Goal: Task Accomplishment & Management: Complete application form

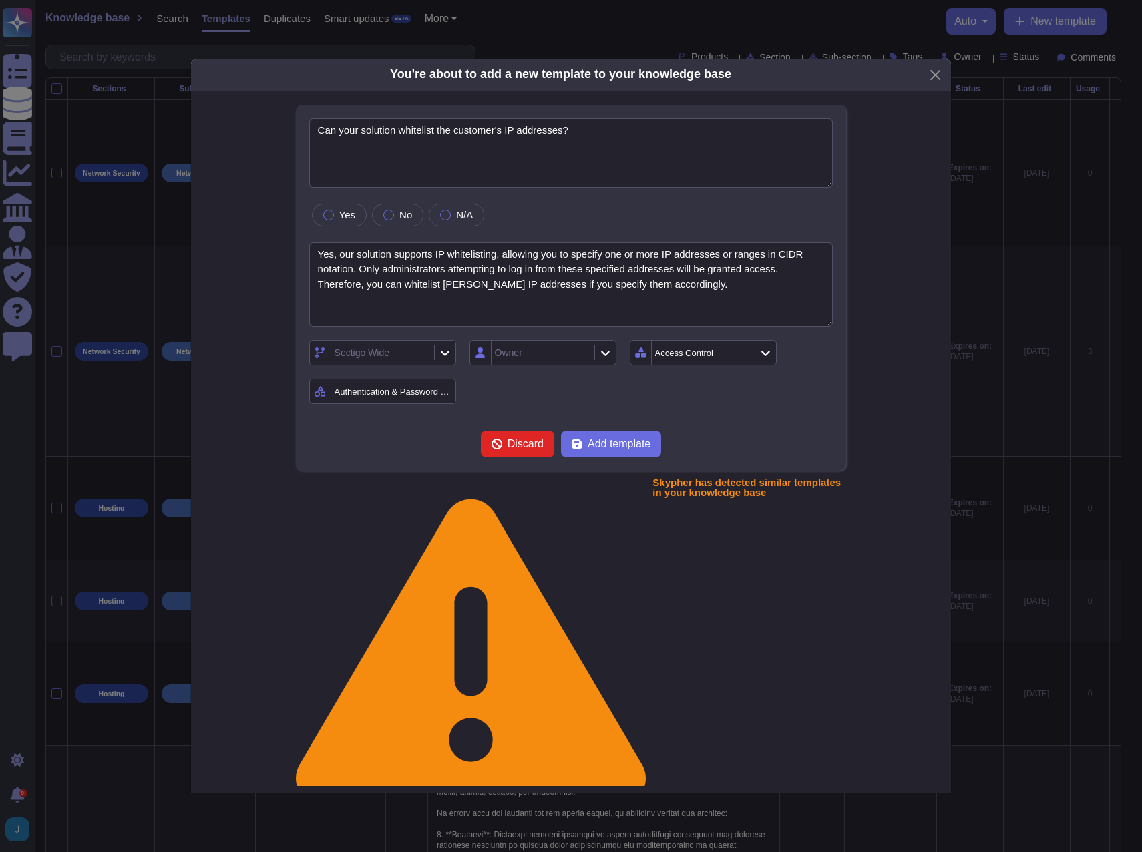
type textarea "Can your solution whitelist the customer's IP addresses?"
type textarea "Yes, our solution supports IP whitelisting, allowing you to specify one or more…"
click at [593, 458] on button "Add template" at bounding box center [611, 444] width 100 height 27
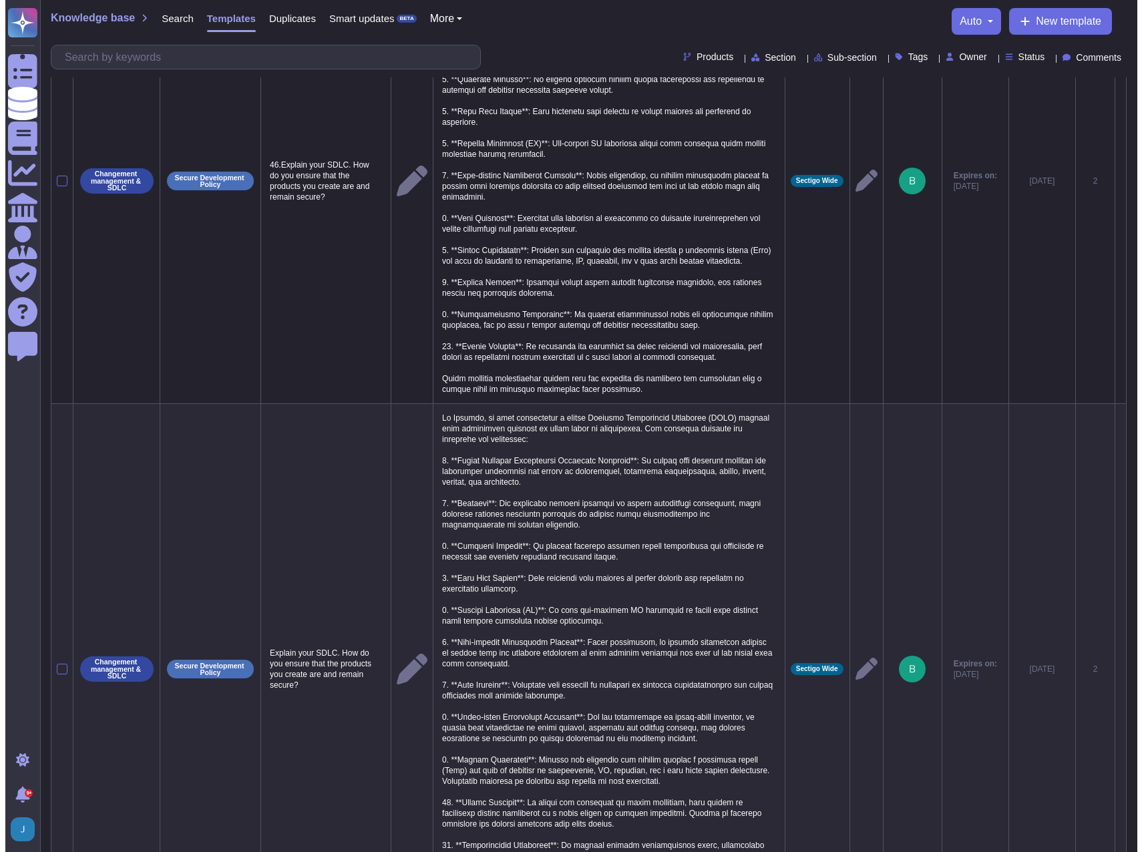
scroll to position [953, 0]
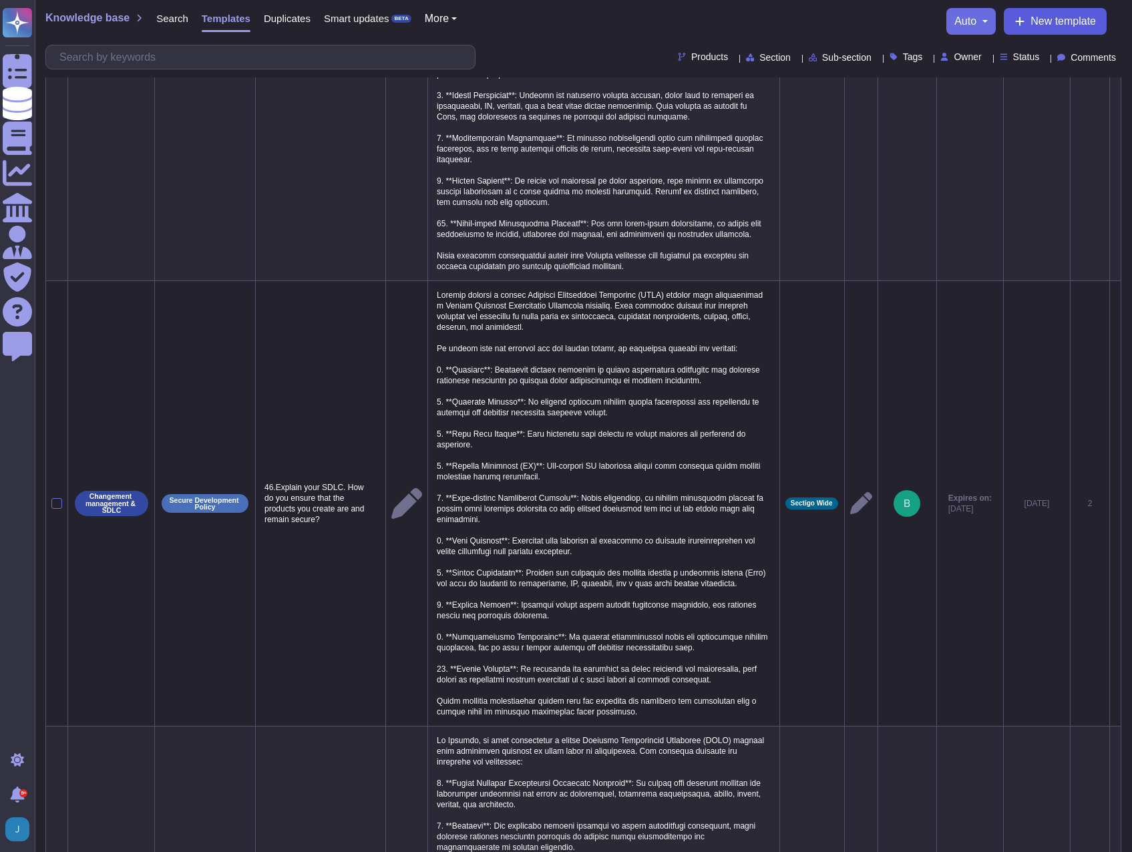
click at [1047, 23] on span "New template" at bounding box center [1063, 21] width 65 height 11
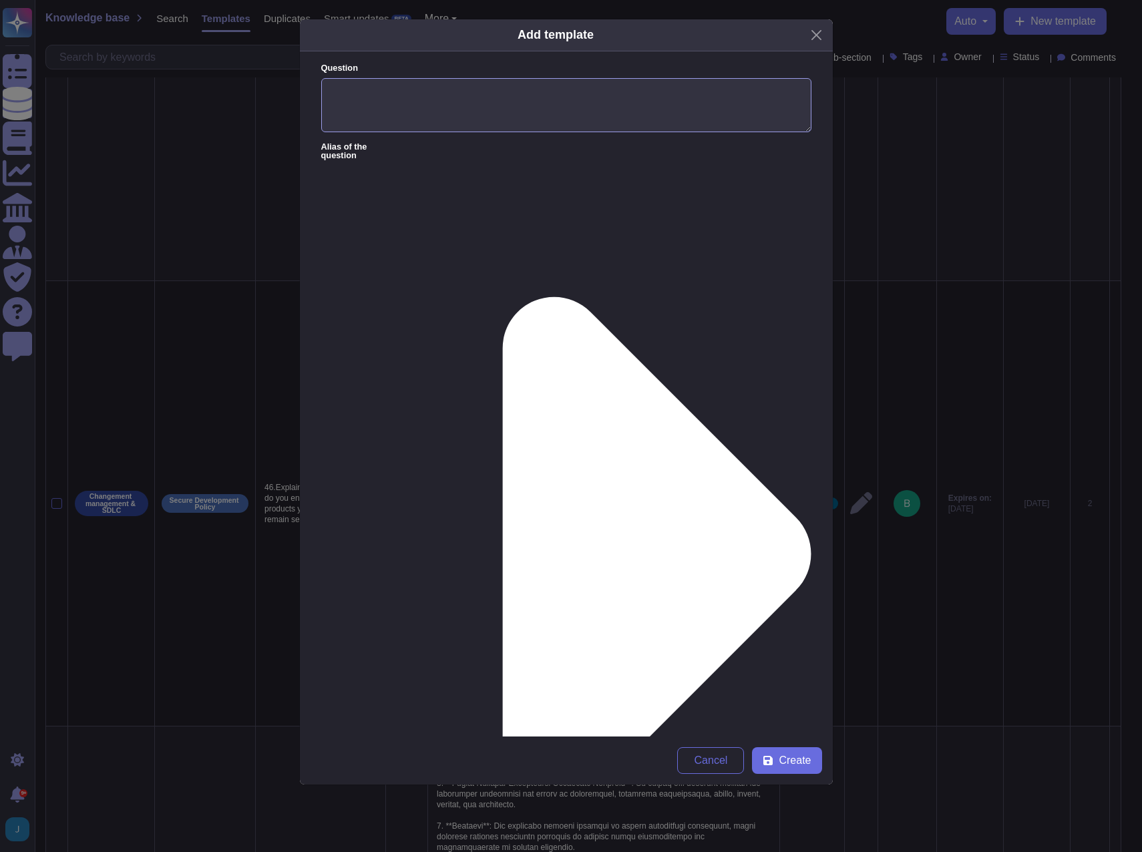
click at [552, 120] on textarea "Question" at bounding box center [566, 105] width 490 height 55
paste textarea "How active is your organization in the PKI Consortium and the CA/B Forum? Have …"
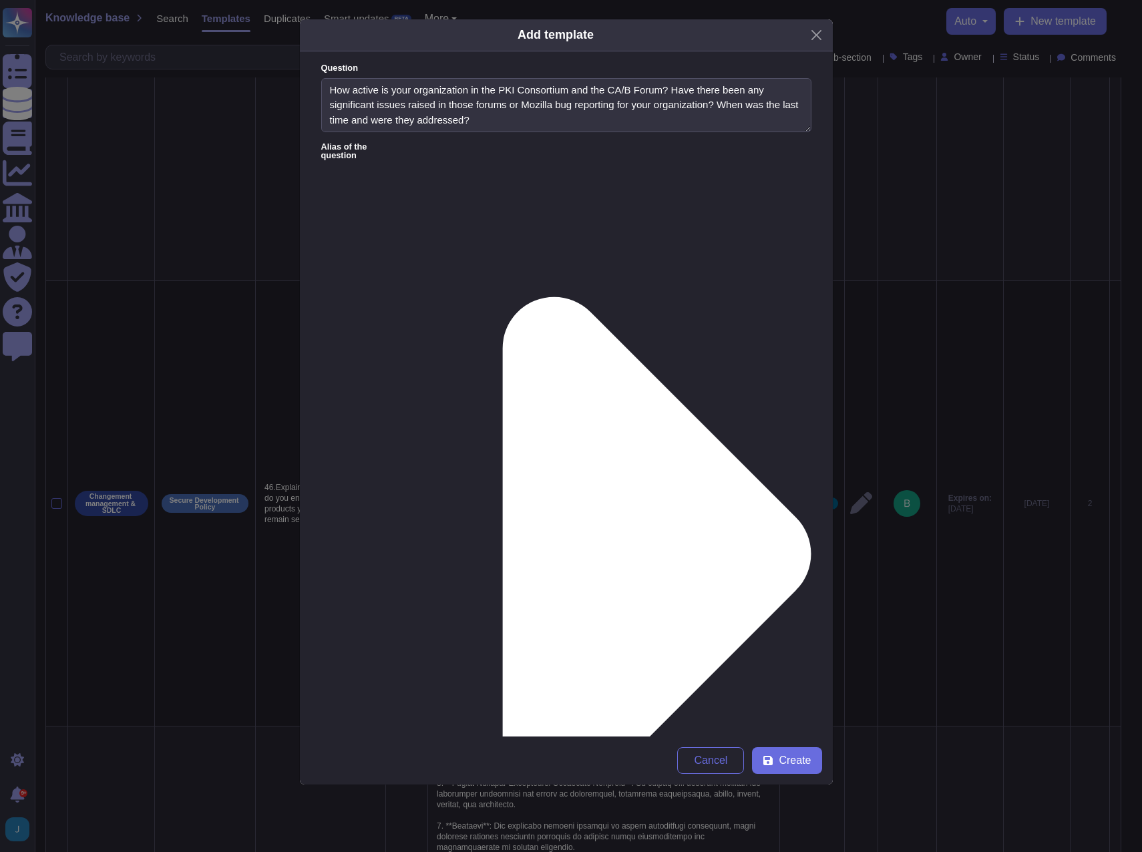
type textarea "How active is your organization in the PKI Consortium and the CA/B Forum? Have …"
paste textarea "We are extremely active in both these organizations. We hold five leadership ch…"
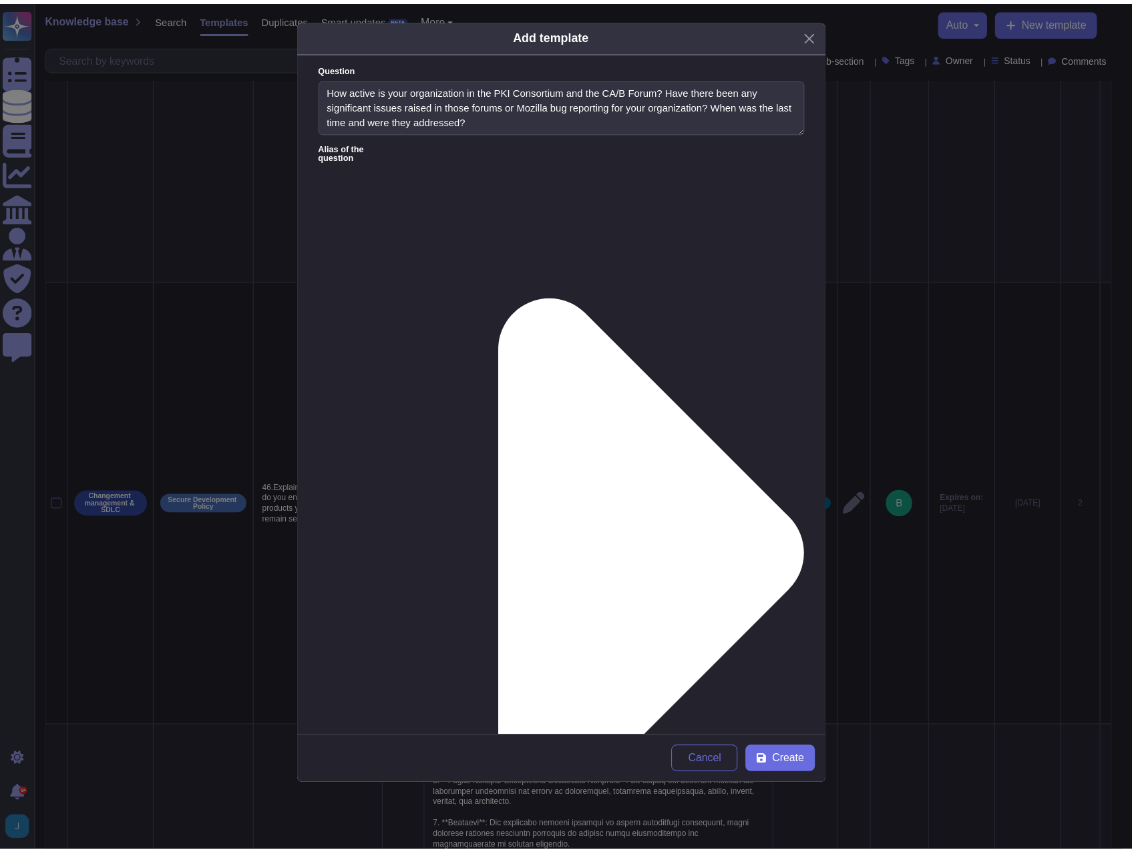
scroll to position [131, 0]
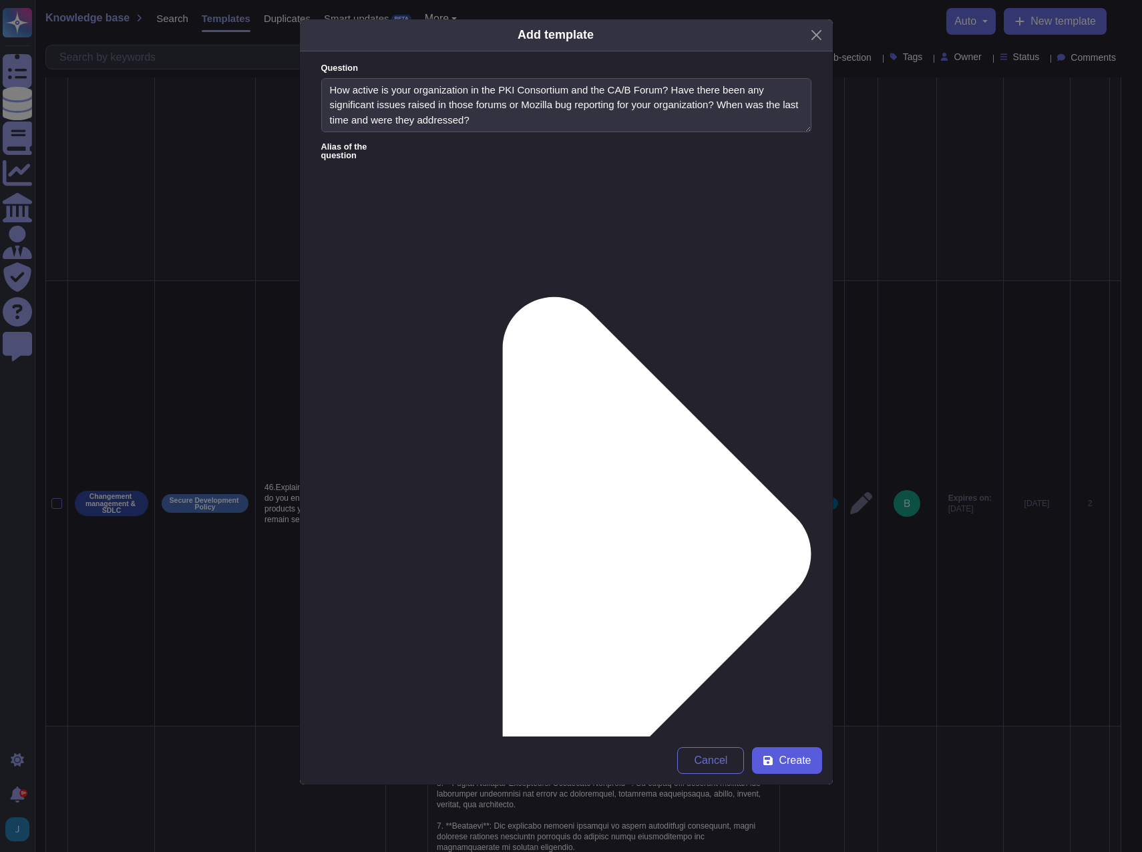
type textarea "We are extremely active in both these organizations. We hold five leadership ch…"
click at [785, 762] on span "Create" at bounding box center [795, 761] width 32 height 11
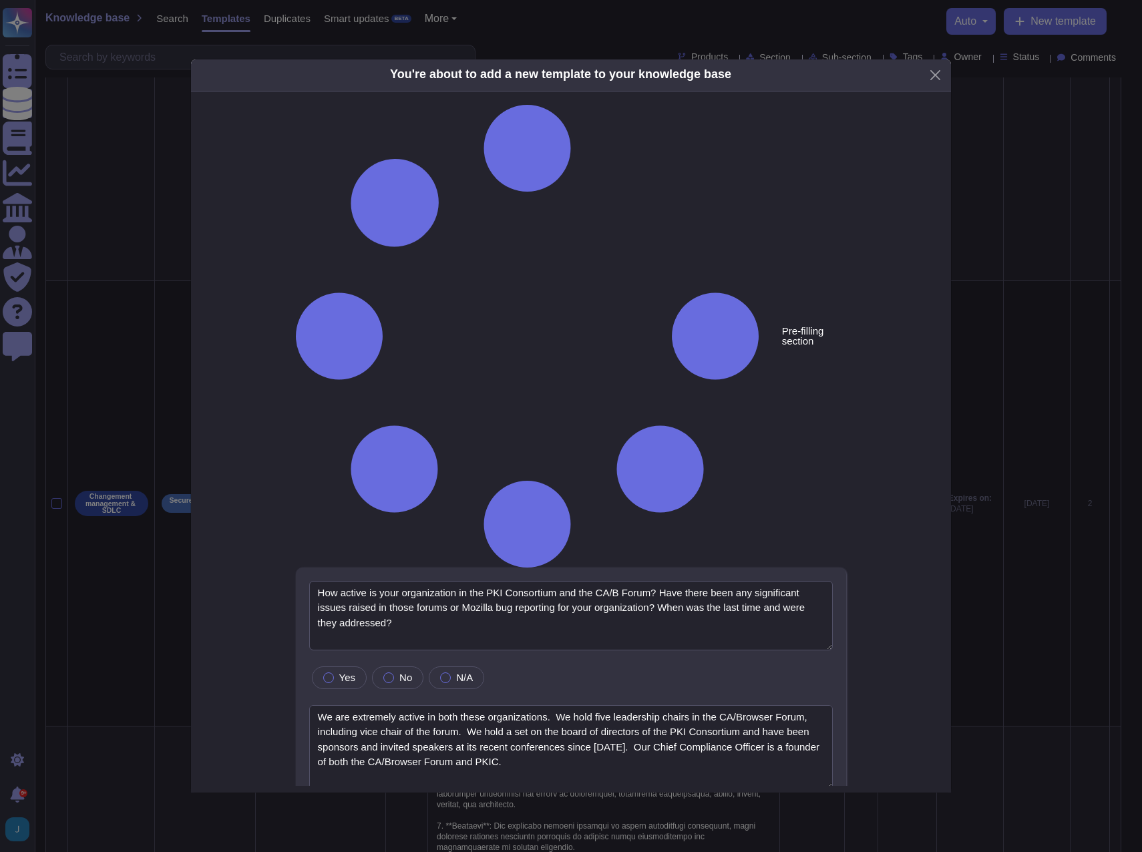
type textarea "How active is your organization in the PKI Consortium and the CA/B Forum? Have …"
type textarea "We are extremely active in both these organizations. We hold five leadership ch…"
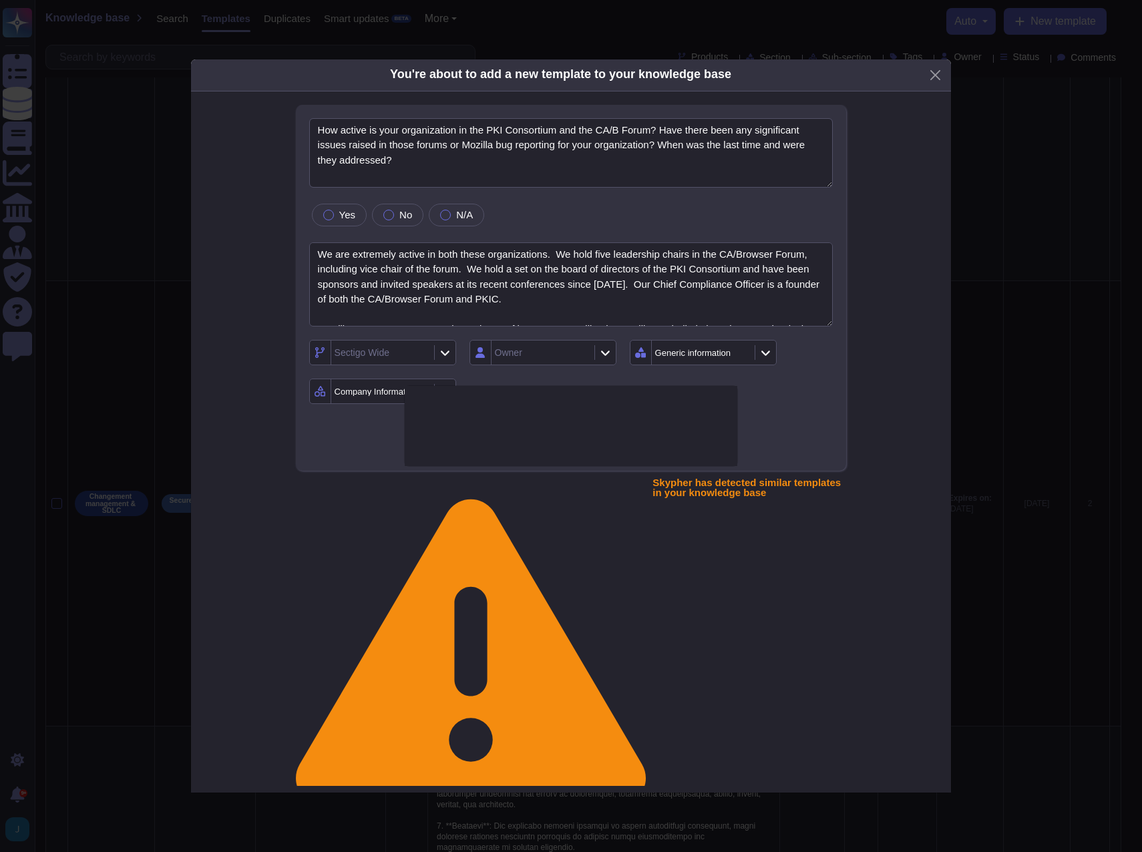
type textarea "When was the last Pen Test?"
type textarea "The last BCP/DR test was conducted on [DATE], and the results are available for…"
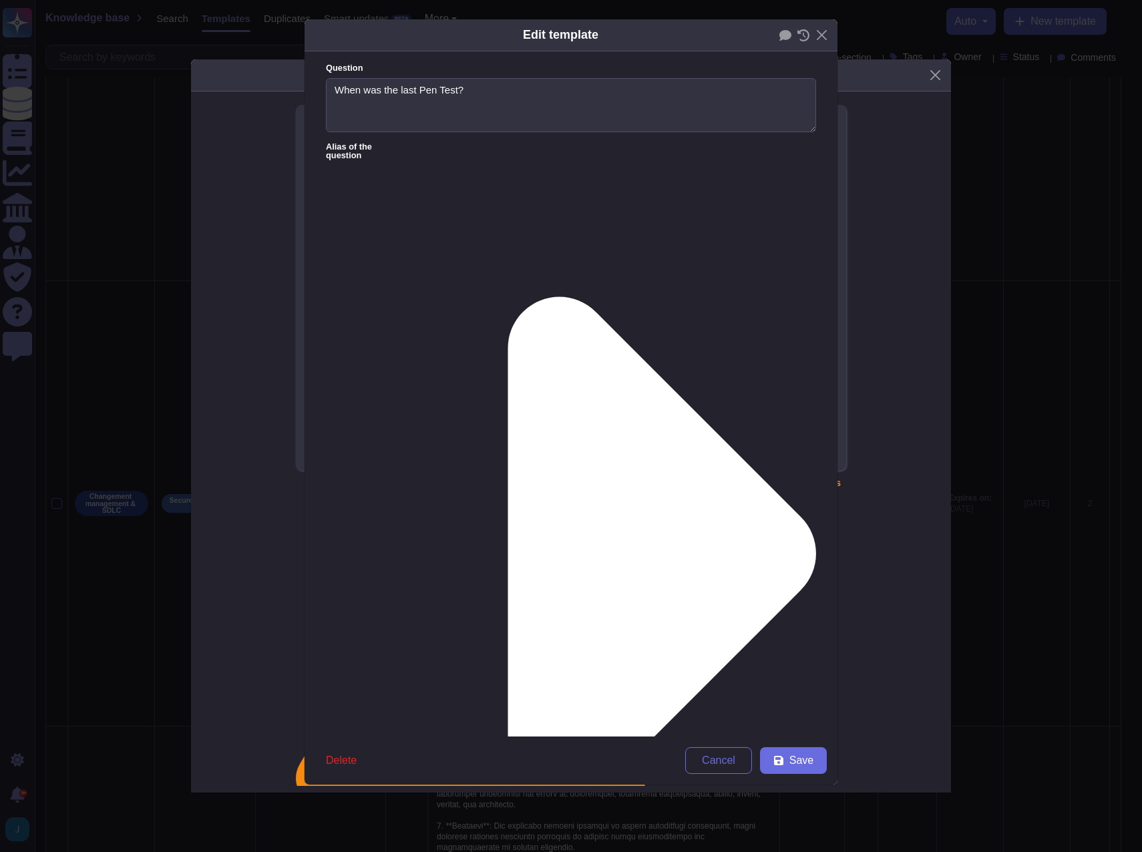
type textarea "When was the last Pen Test?"
type textarea "The last BCP/DR test was conducted on [DATE], and the results are available for…"
drag, startPoint x: 471, startPoint y: 90, endPoint x: 306, endPoint y: 76, distance: 165.6
click at [306, 76] on form "Question When was the last Pen Test? Alias of the question Answer The last BCP/…" at bounding box center [571, 393] width 533 height 685
click at [337, 766] on span "Delete" at bounding box center [341, 761] width 31 height 11
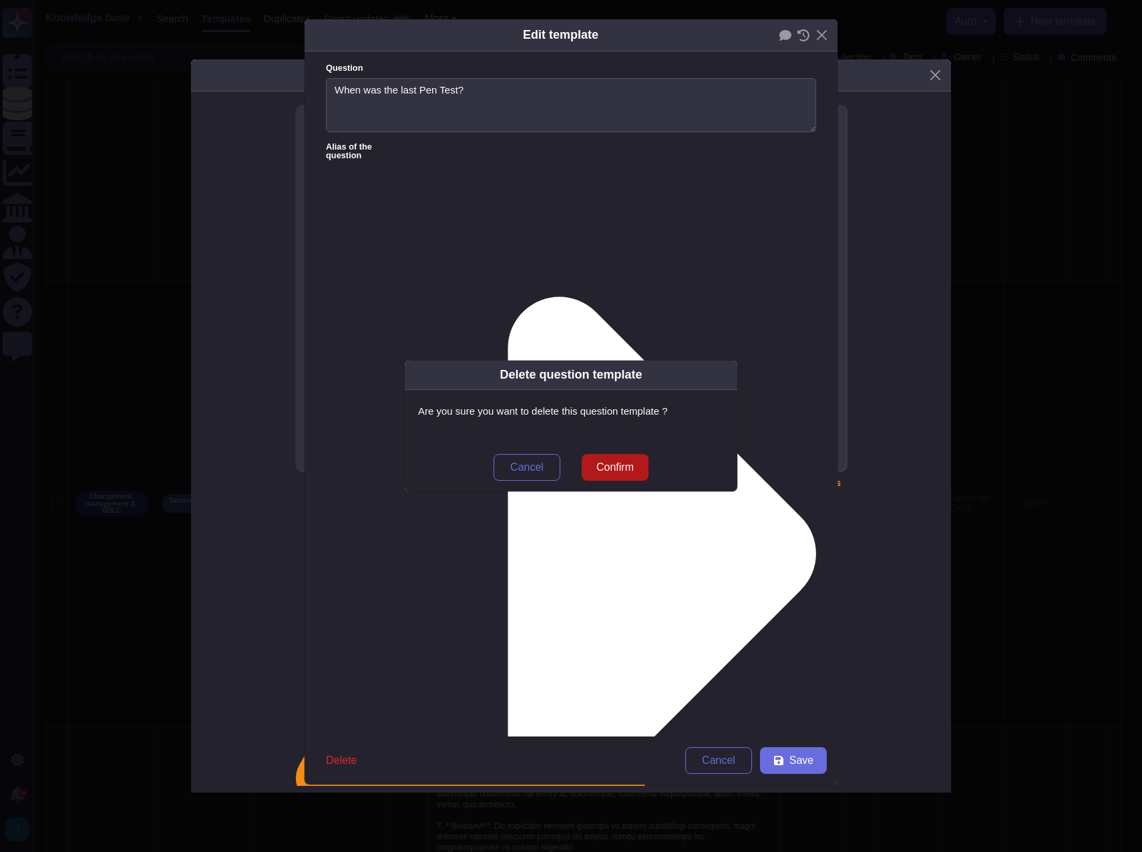
click at [621, 473] on span "Confirm" at bounding box center [615, 467] width 37 height 11
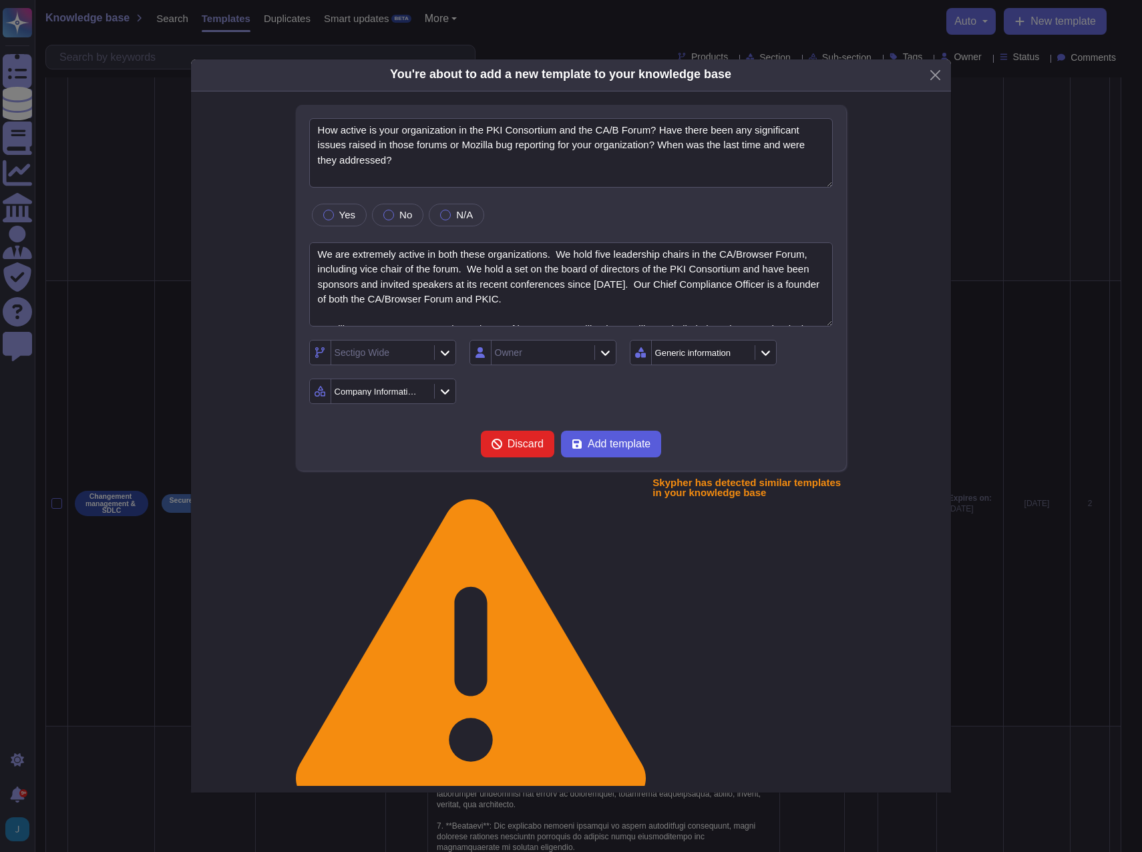
click at [609, 450] on span "Add template" at bounding box center [619, 444] width 63 height 11
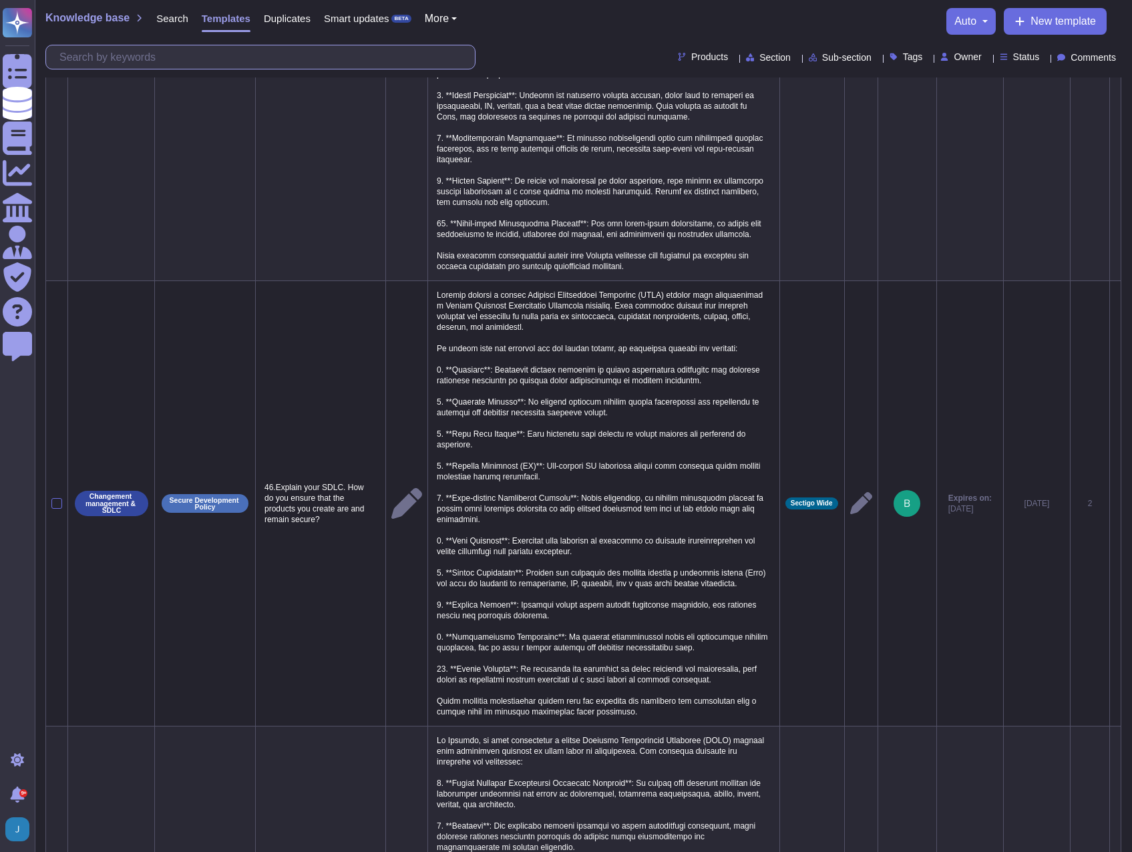
click at [186, 61] on input "text" at bounding box center [264, 56] width 422 height 23
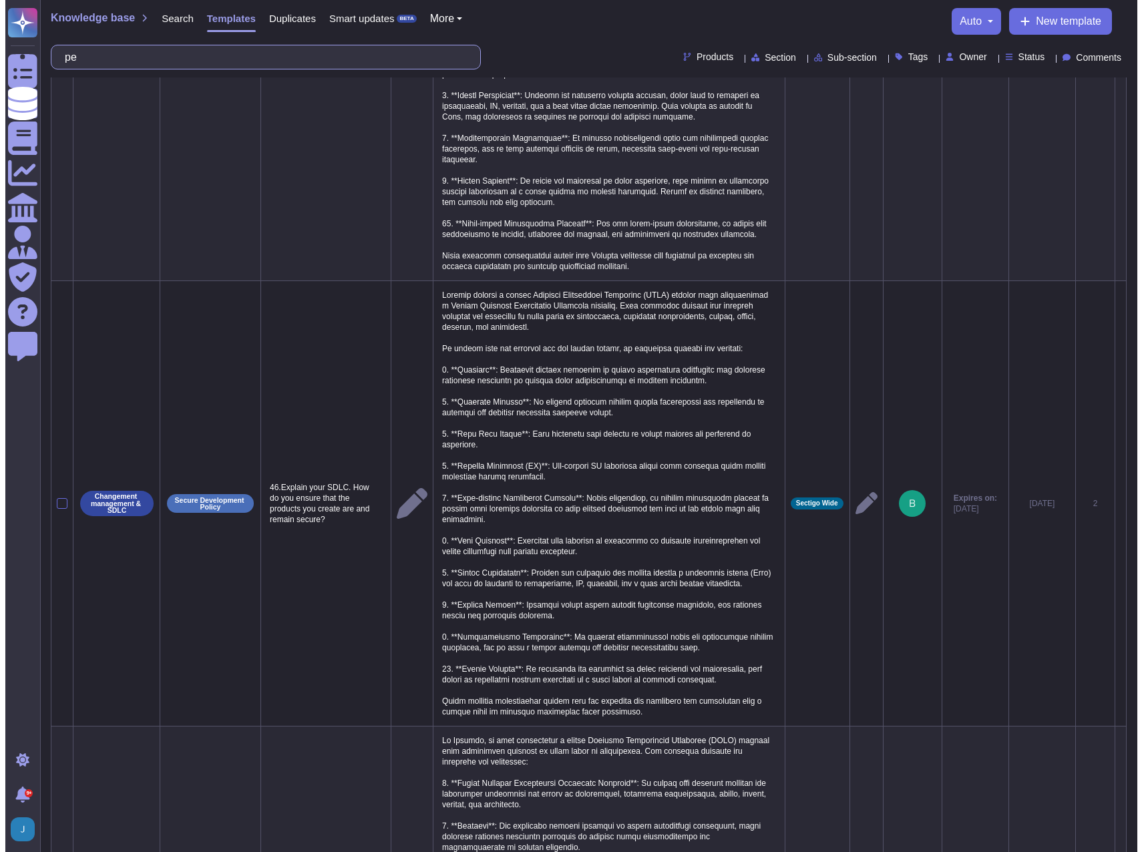
scroll to position [0, 0]
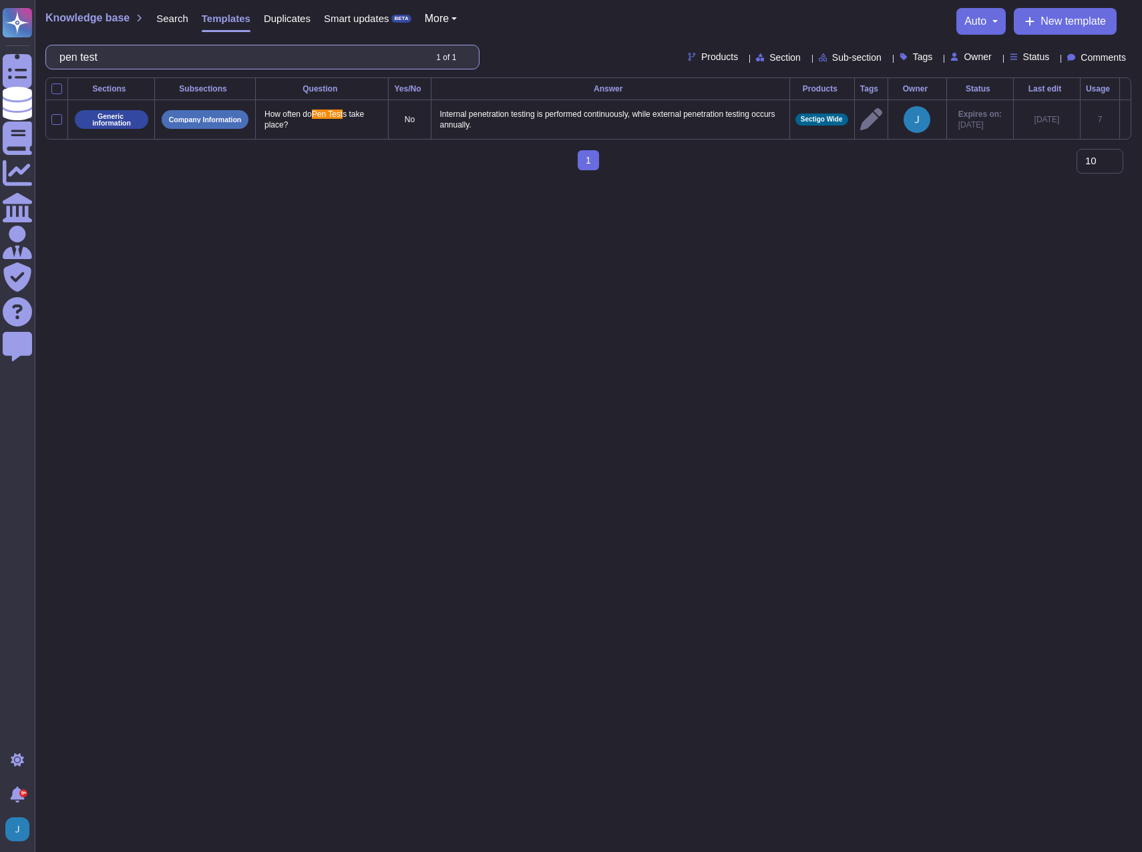
type input "pen test"
click at [1076, 22] on span "New template" at bounding box center [1073, 21] width 65 height 11
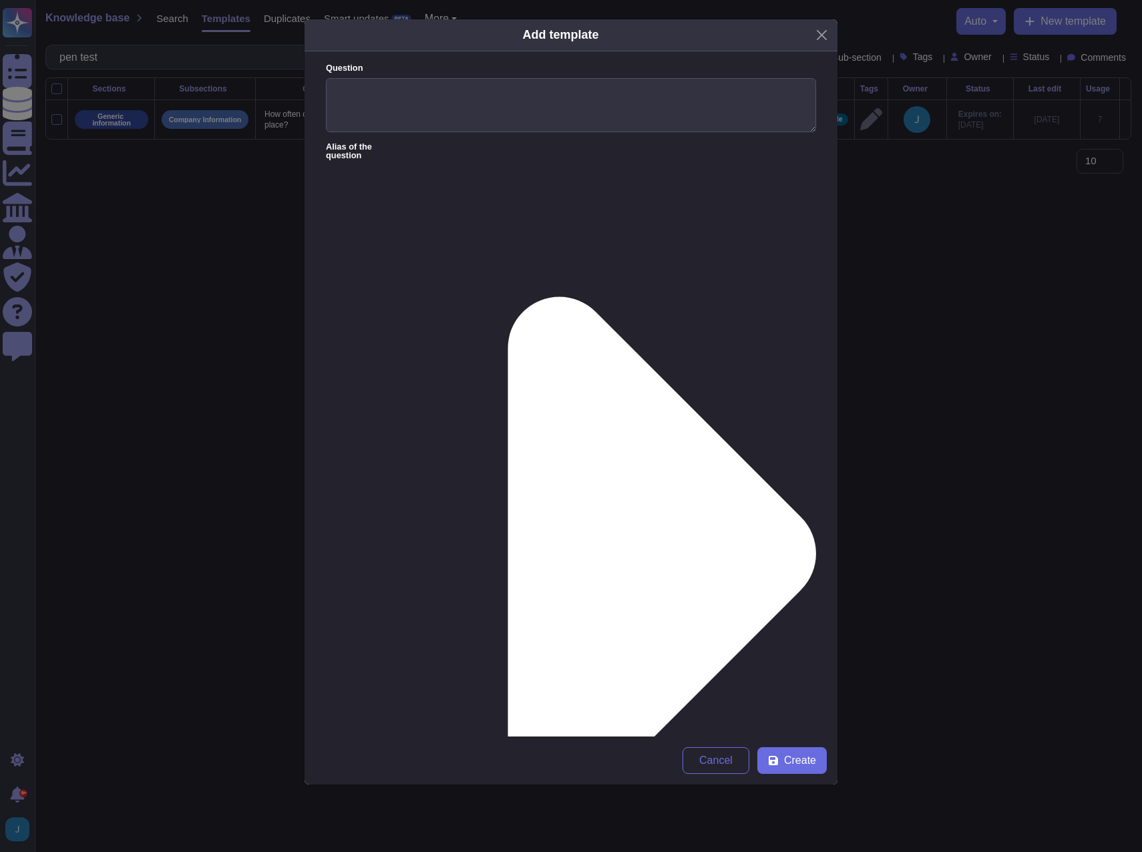
click at [493, 76] on div "Question" at bounding box center [571, 97] width 490 height 70
click at [488, 94] on textarea "Question" at bounding box center [571, 105] width 490 height 55
type textarea "When was the last pentest (penetration test) performed?"
type textarea "[DATE]"
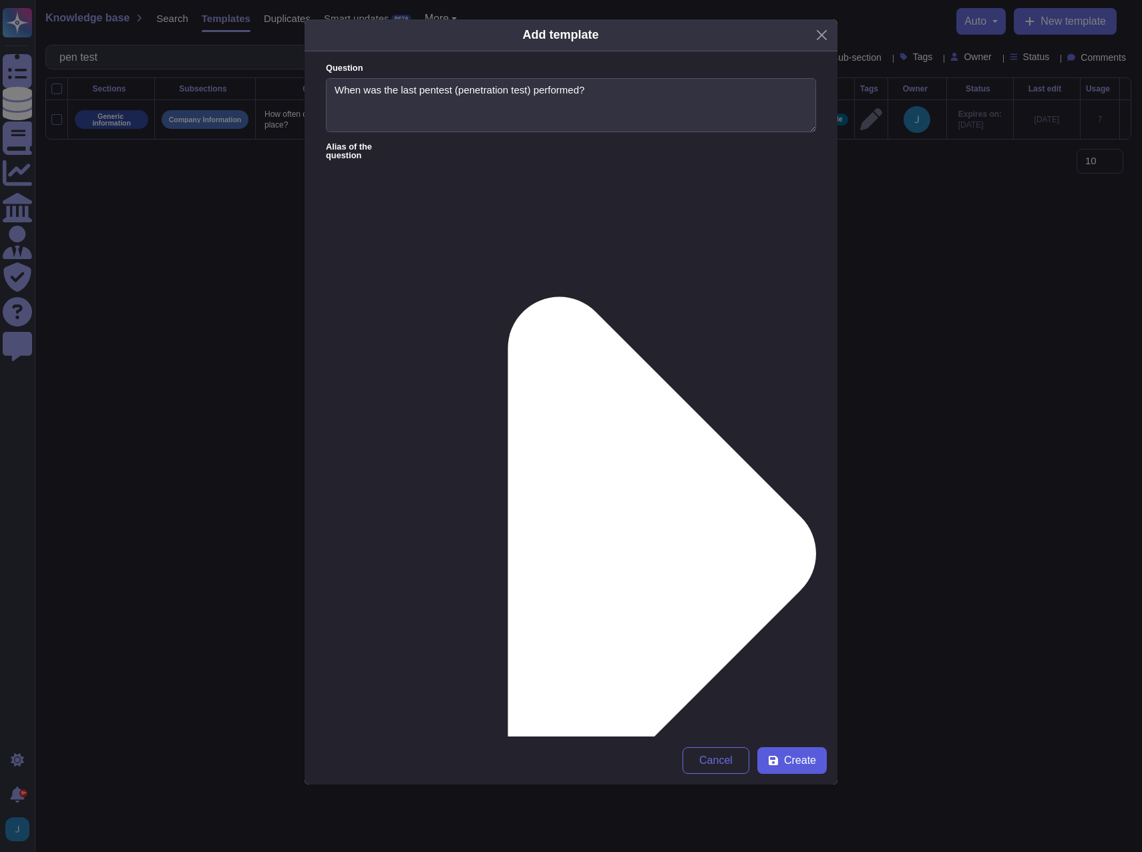
click at [792, 762] on span "Create" at bounding box center [800, 761] width 32 height 11
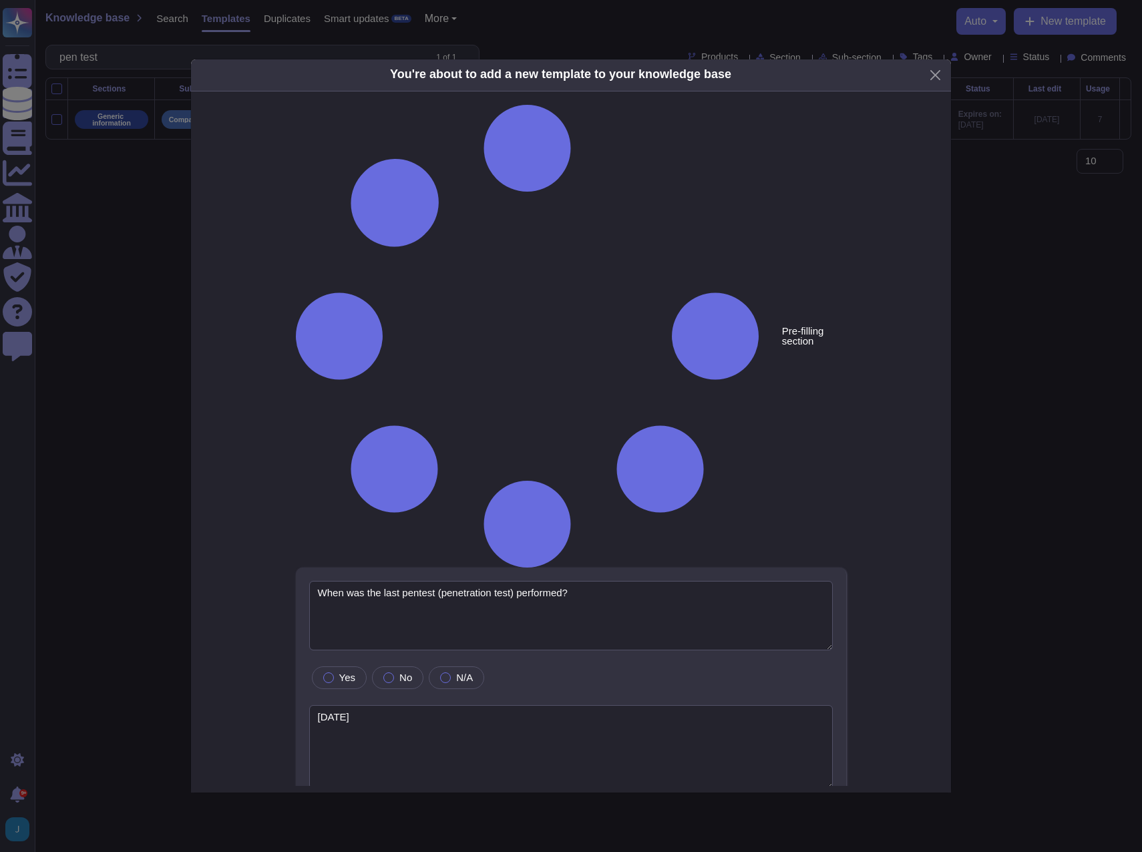
type textarea "When was the last pentest (penetration test) performed?"
type textarea "[DATE]"
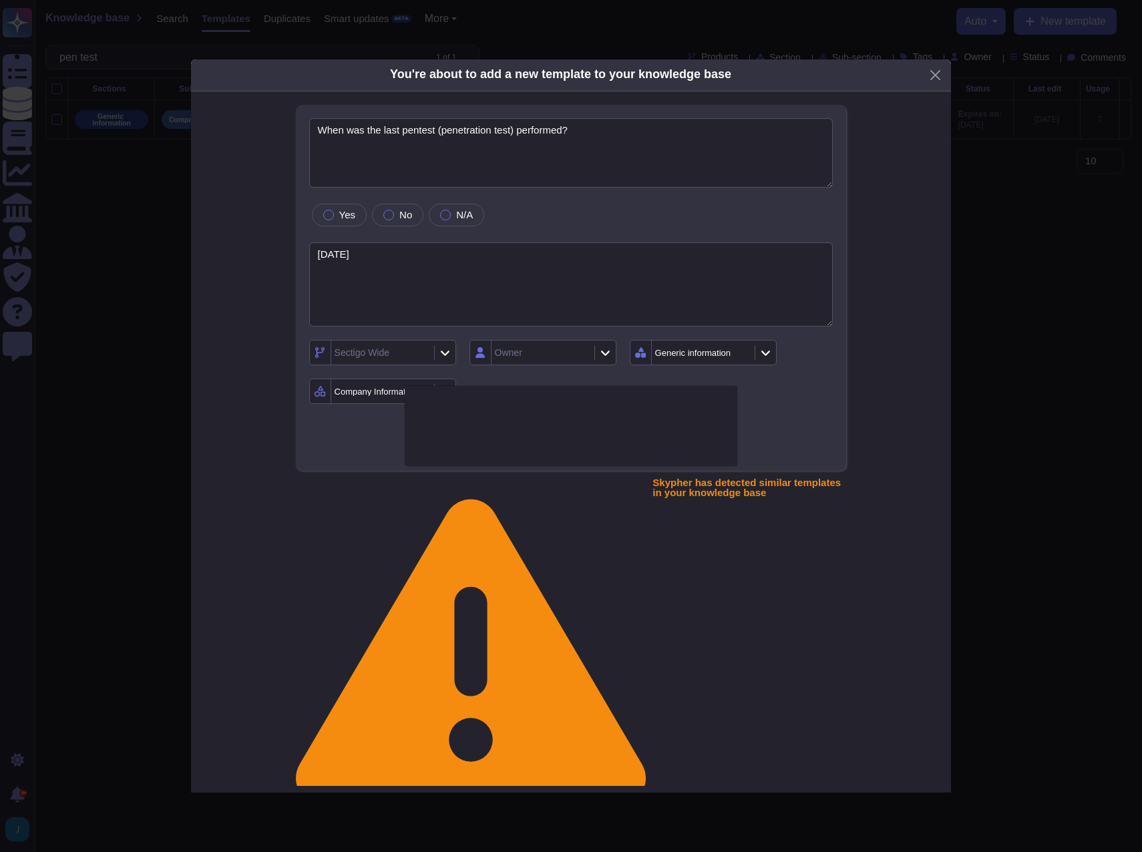
type textarea "How often do Pen Tests take place?"
type textarea "Internal penetration testing is performed continuously, while external penetrat…"
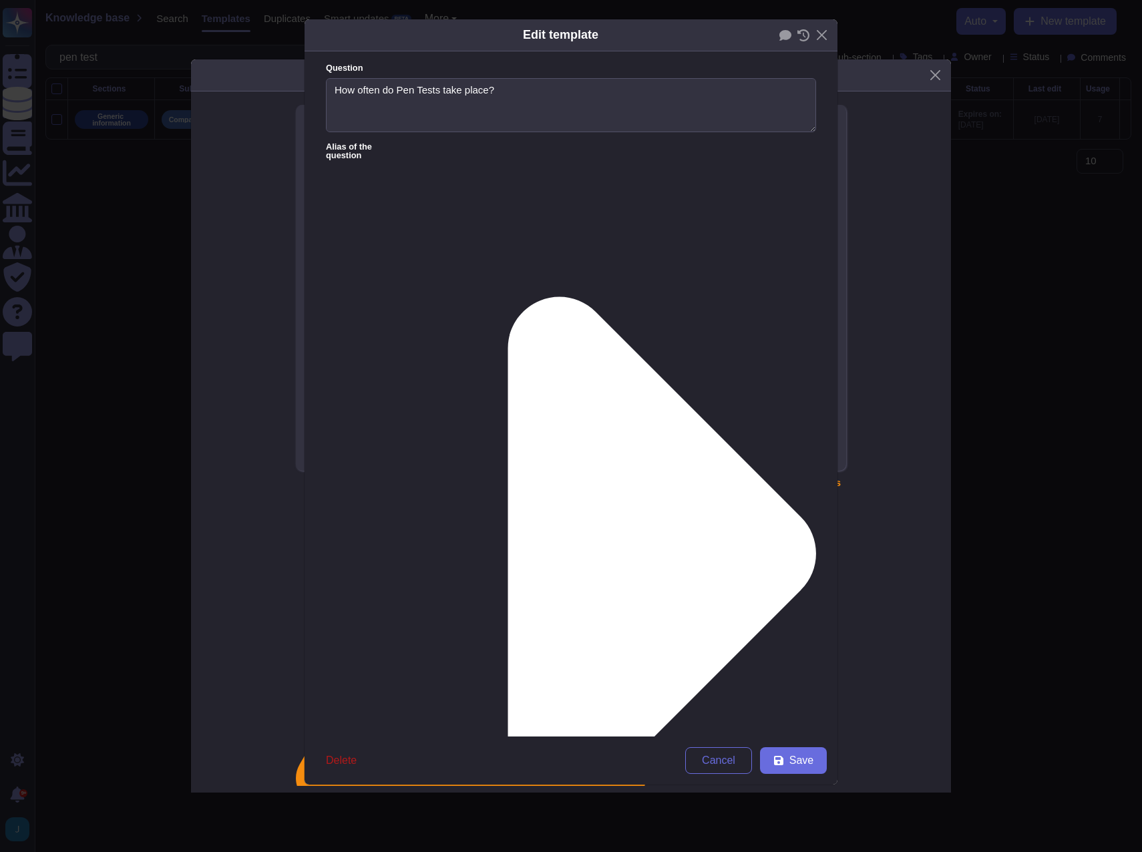
drag, startPoint x: 341, startPoint y: 742, endPoint x: 343, endPoint y: 758, distance: 16.8
click at [343, 758] on div "Delete Cancel Save" at bounding box center [571, 761] width 533 height 48
click at [343, 758] on span "Delete" at bounding box center [341, 761] width 31 height 11
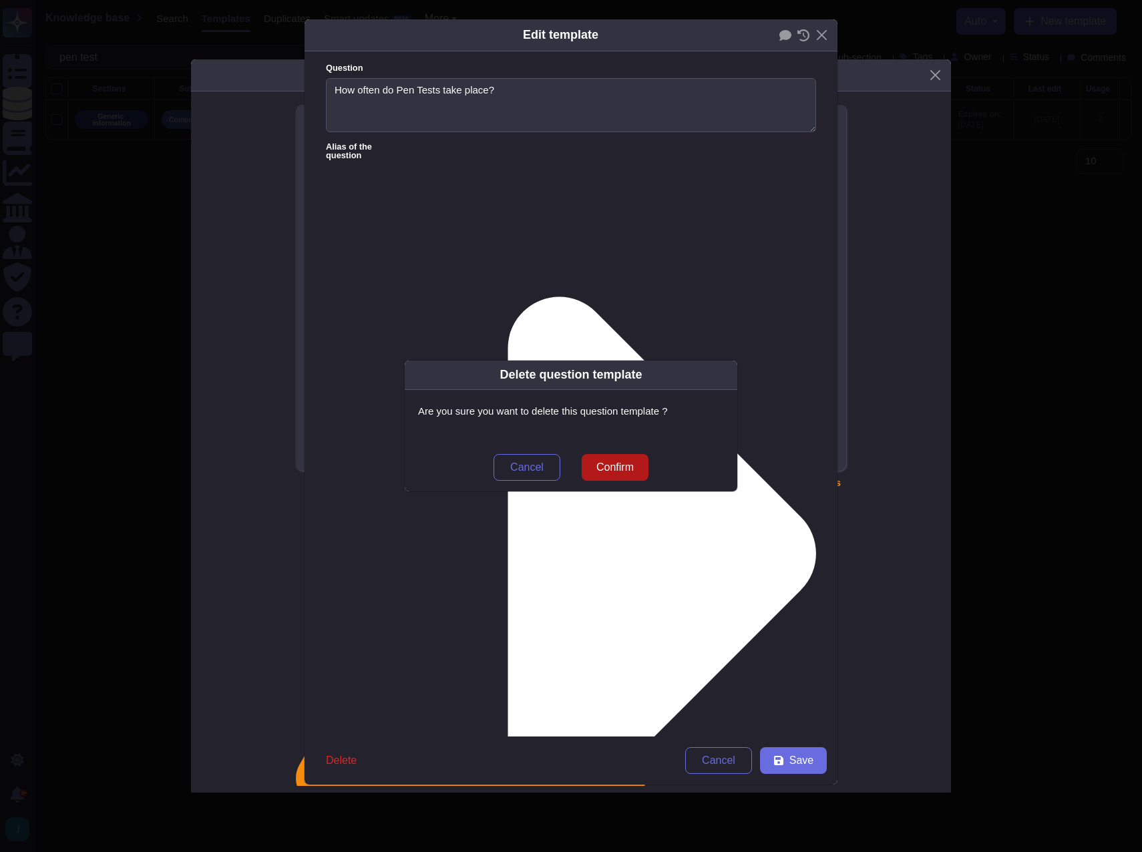
click at [608, 473] on span "Confirm" at bounding box center [615, 467] width 37 height 11
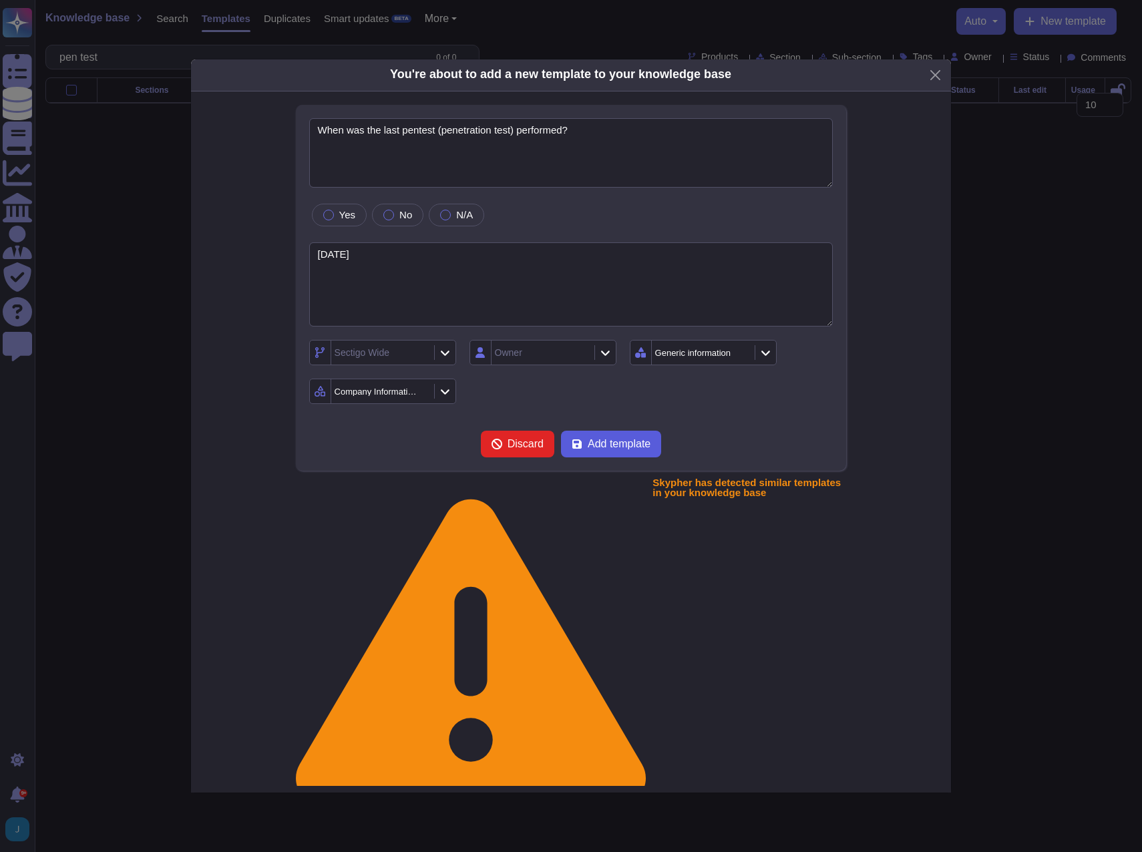
click at [612, 450] on span "Add template" at bounding box center [619, 444] width 63 height 11
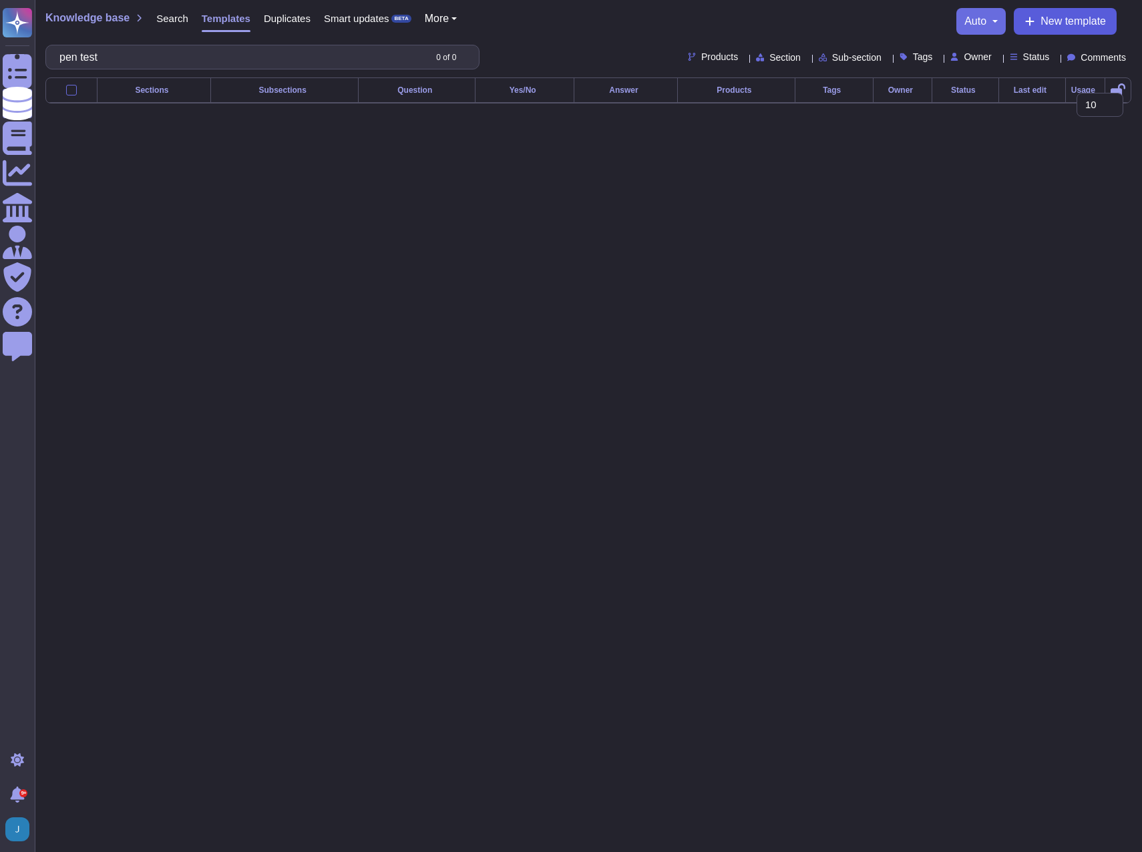
click at [1055, 17] on span "New template" at bounding box center [1073, 21] width 65 height 11
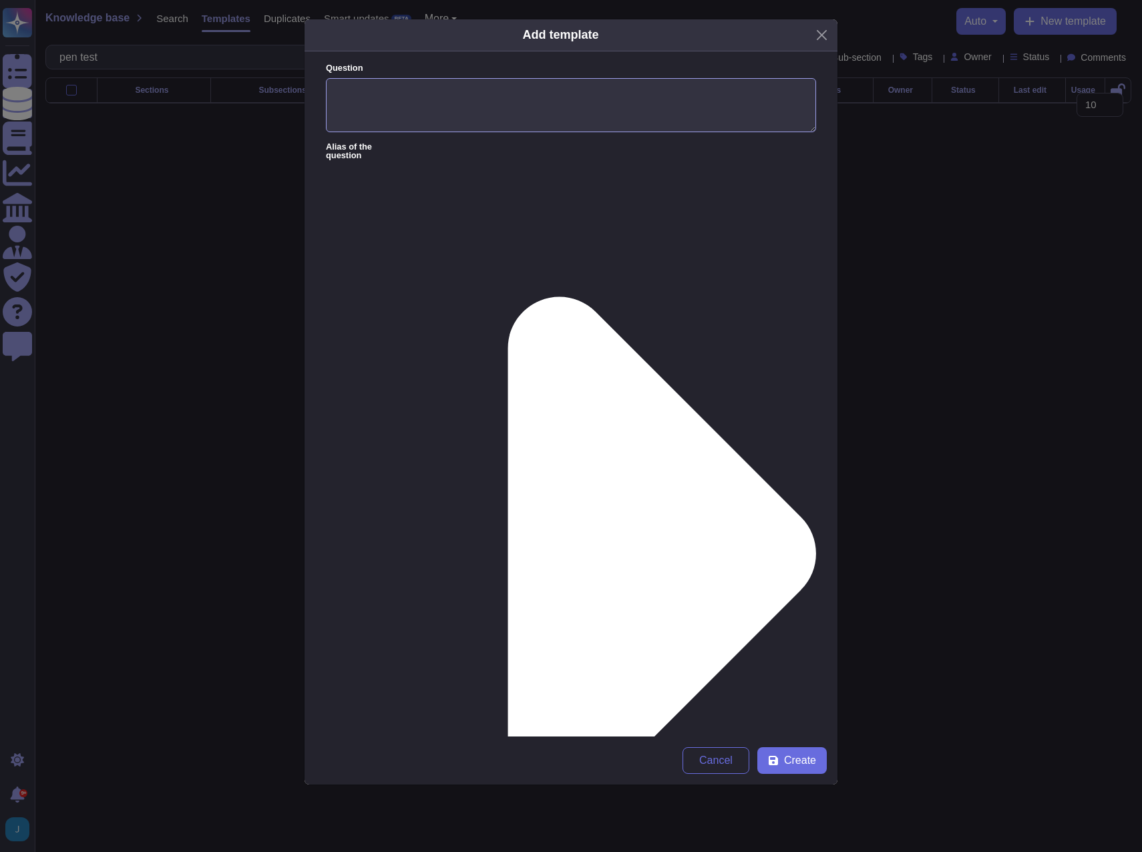
click at [515, 110] on textarea "Question" at bounding box center [571, 105] width 490 height 55
paste textarea "How many total issues have been opened and closed in the past 2 years?"
click at [336, 91] on textarea "How many total issues have been opened and closed in the past 2 years?" at bounding box center [571, 105] width 490 height 55
type textarea "concerning the PKI Consortium and the CA/B Forum, how many total issues have be…"
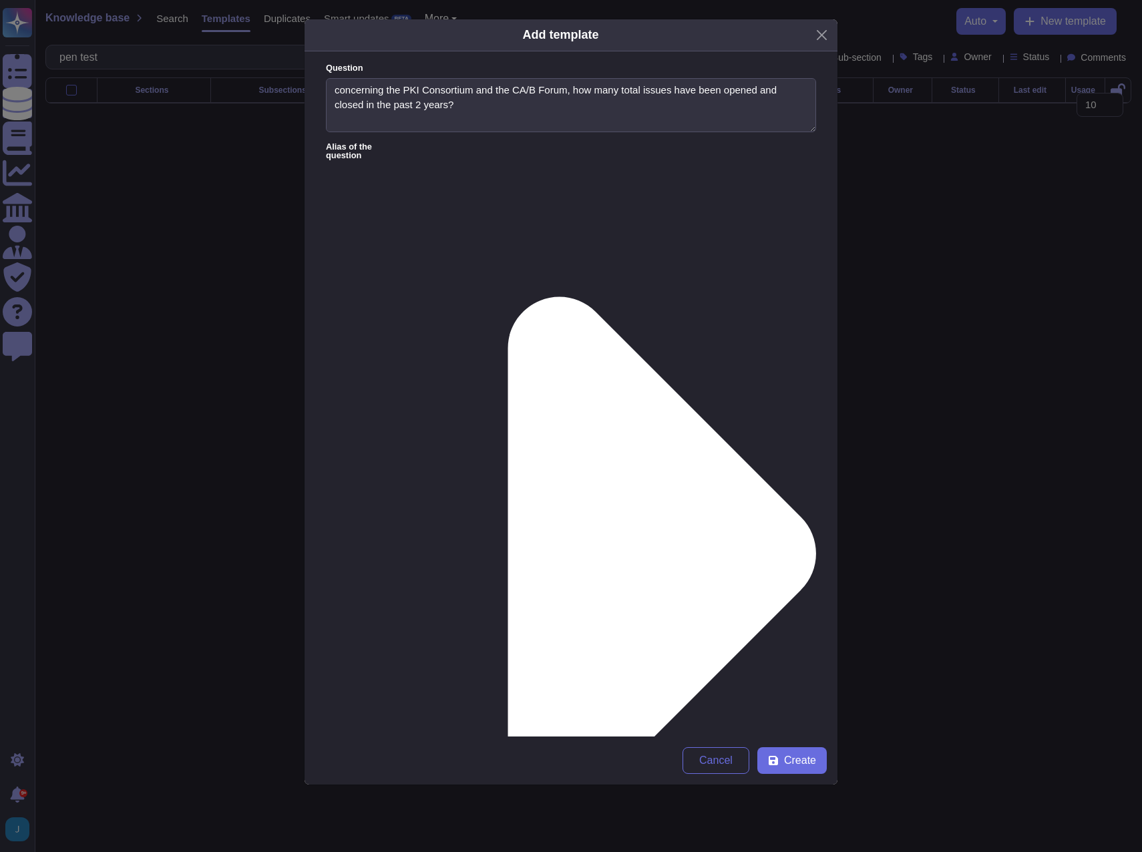
paste textarea "Since [DATE] Sectigo has opened 17 Bugzilla issues and closed 17. We have one o…"
type textarea "Since [DATE] Sectigo has opened 17 Bugzilla issues and closed 17. We have one o…"
click at [792, 766] on span "Create" at bounding box center [800, 761] width 32 height 11
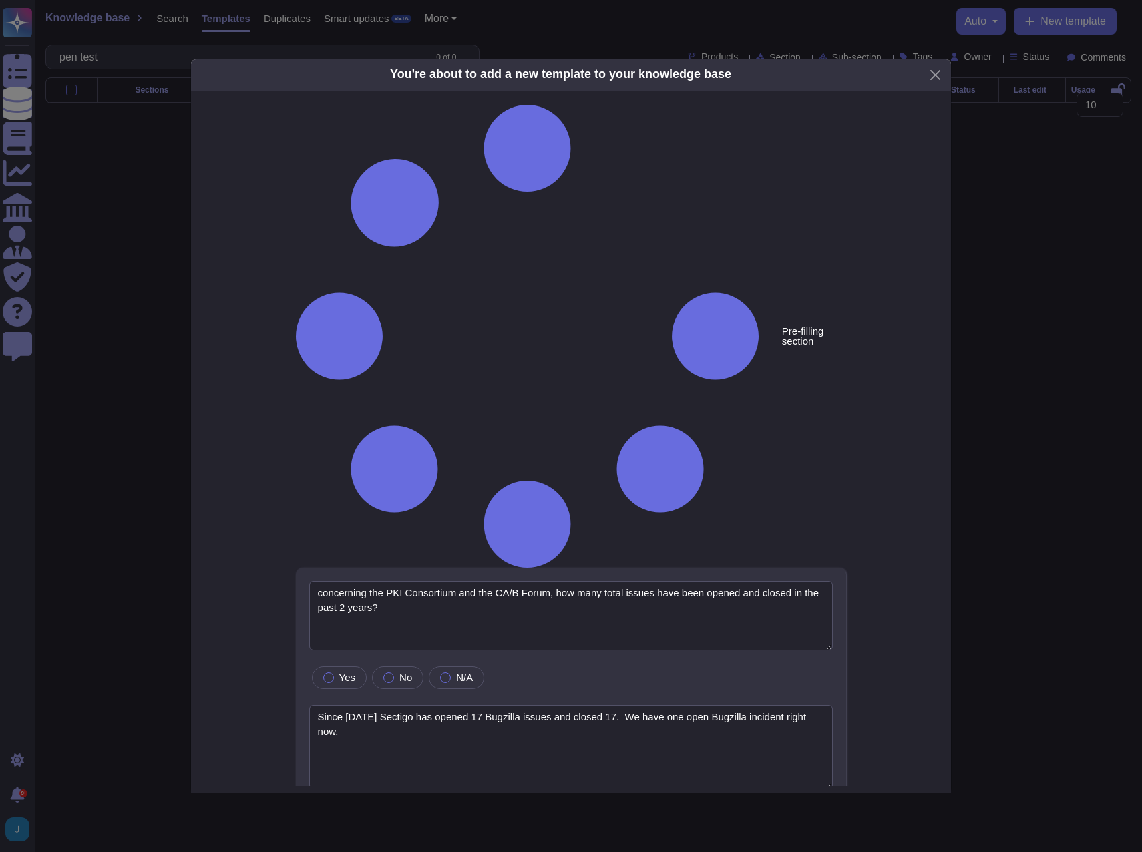
type textarea "concerning the PKI Consortium and the CA/B Forum, how many total issues have be…"
type textarea "Since [DATE] Sectigo has opened 17 Bugzilla issues and closed 17. We have one o…"
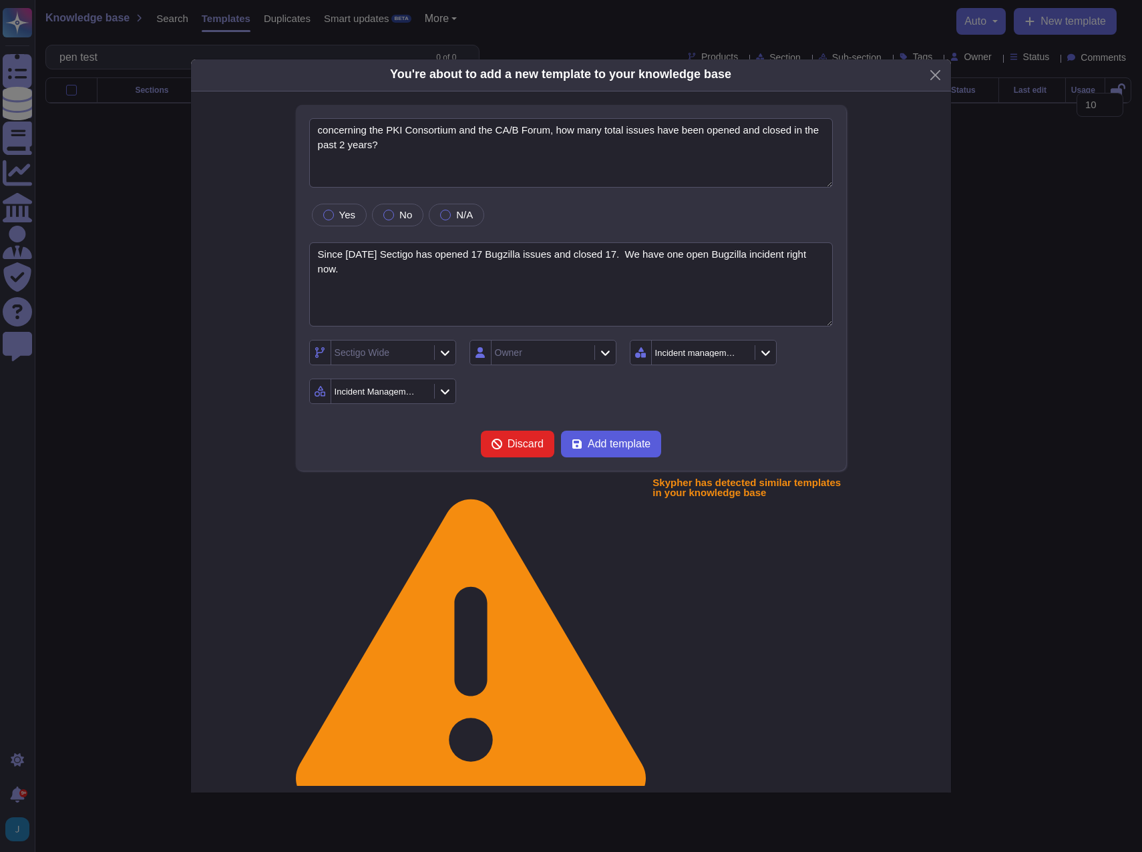
click at [625, 452] on button "Add template" at bounding box center [611, 444] width 100 height 27
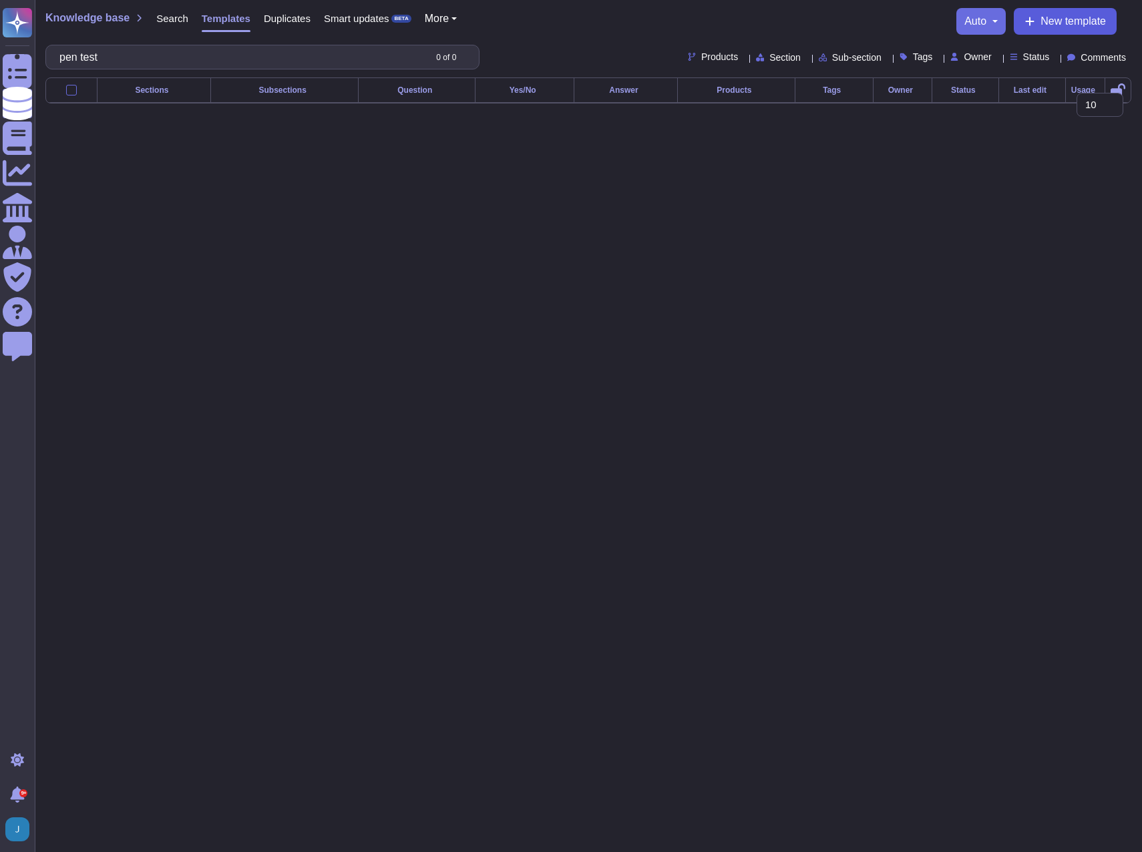
click at [1025, 25] on icon at bounding box center [1030, 21] width 11 height 11
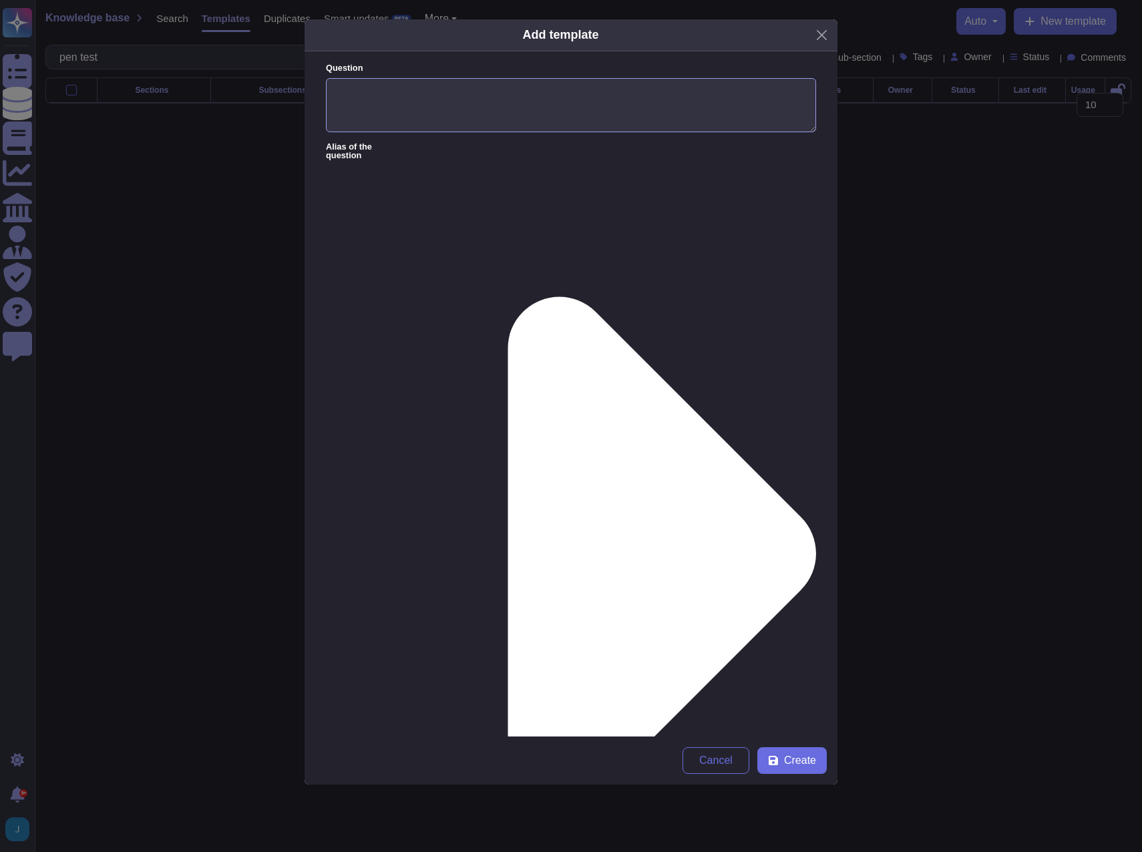
click at [375, 106] on textarea "Question" at bounding box center [571, 105] width 490 height 55
type textarea "Bugzilla -"
paste textarea "Since [DATE] Sectigo has opened 17 Bugzilla issues and closed 17. We have one o…"
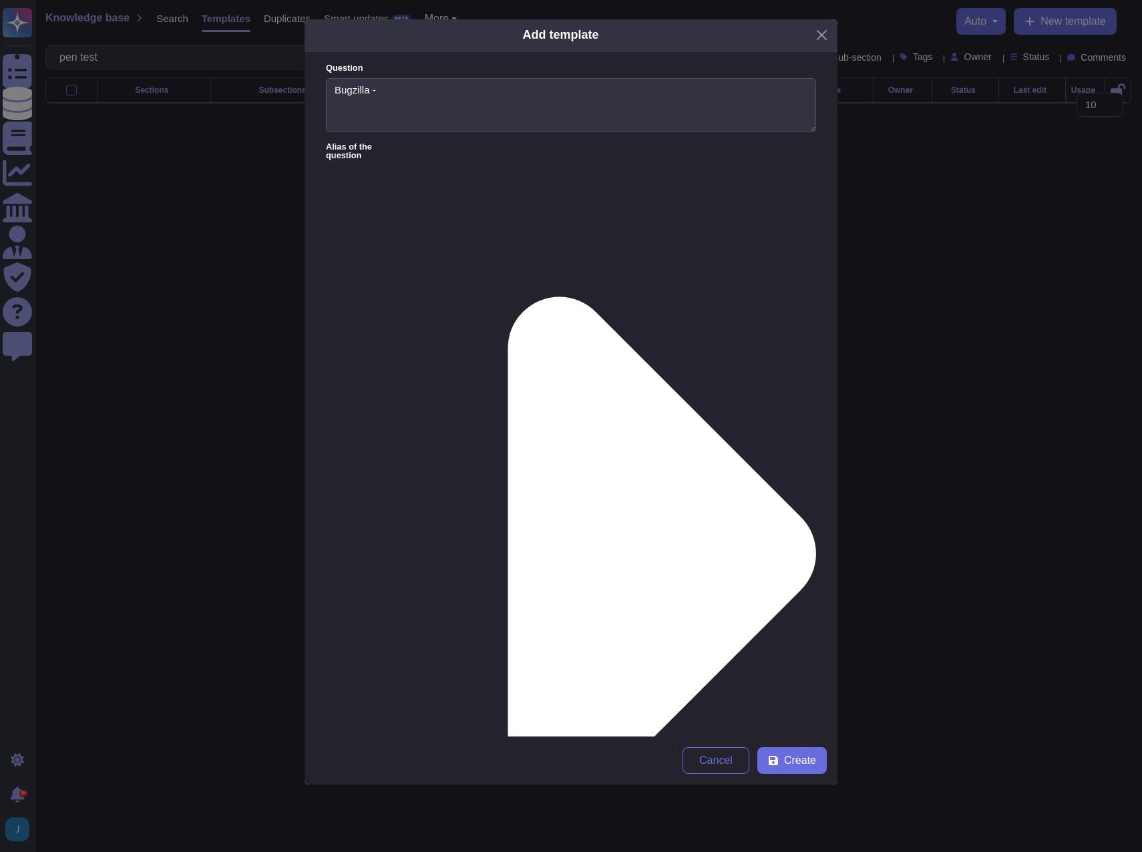
paste textarea "All our issues in the past two years have been very minor in impact and severit…"
type textarea "Since [DATE] Sectigo has opened 17 Bugzilla issues and closed 17. We have one o…"
click at [508, 92] on textarea "Bugzilla -" at bounding box center [571, 105] width 490 height 55
paste textarea "What was the general impact and severity of those issues?"
type textarea "Bugzilla - What was the general impact and severity of those issues?"
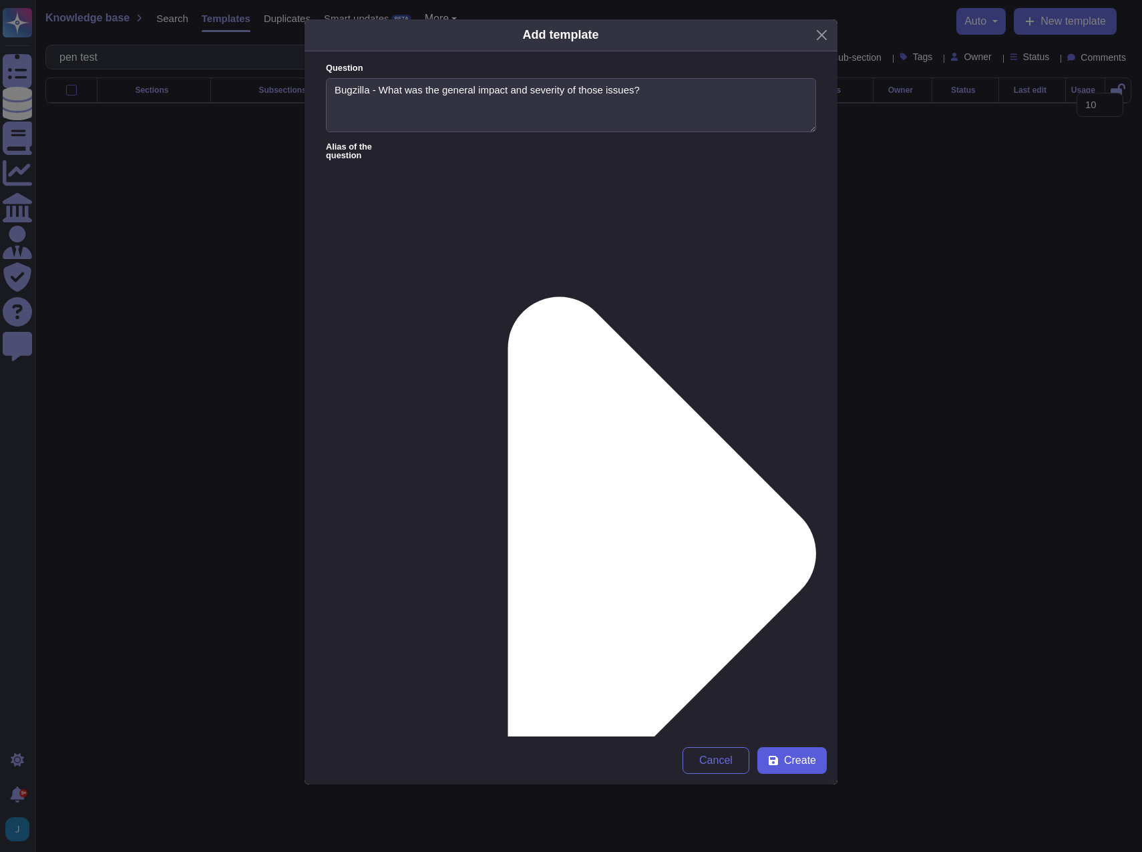
click at [816, 761] on button "Create" at bounding box center [792, 761] width 69 height 27
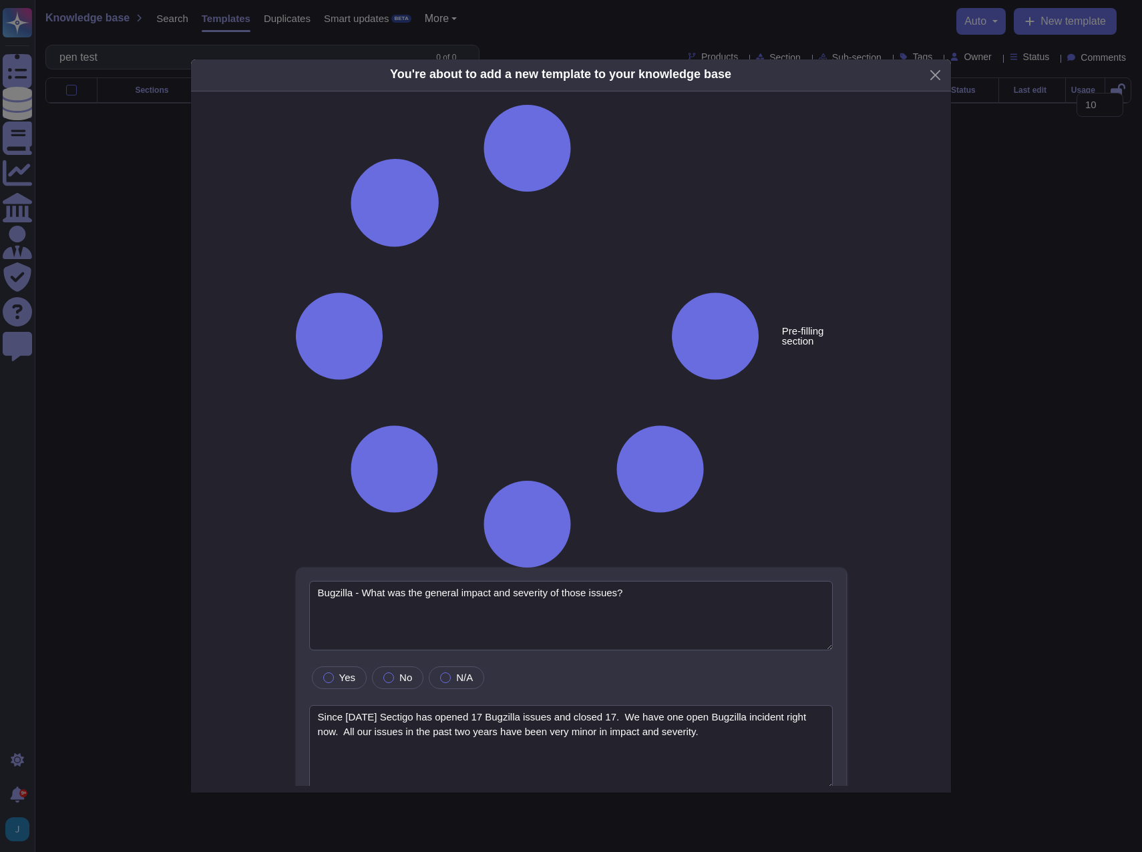
type textarea "Bugzilla - What was the general impact and severity of those issues?"
type textarea "Since [DATE] Sectigo has opened 17 Bugzilla issues and closed 17. We have one o…"
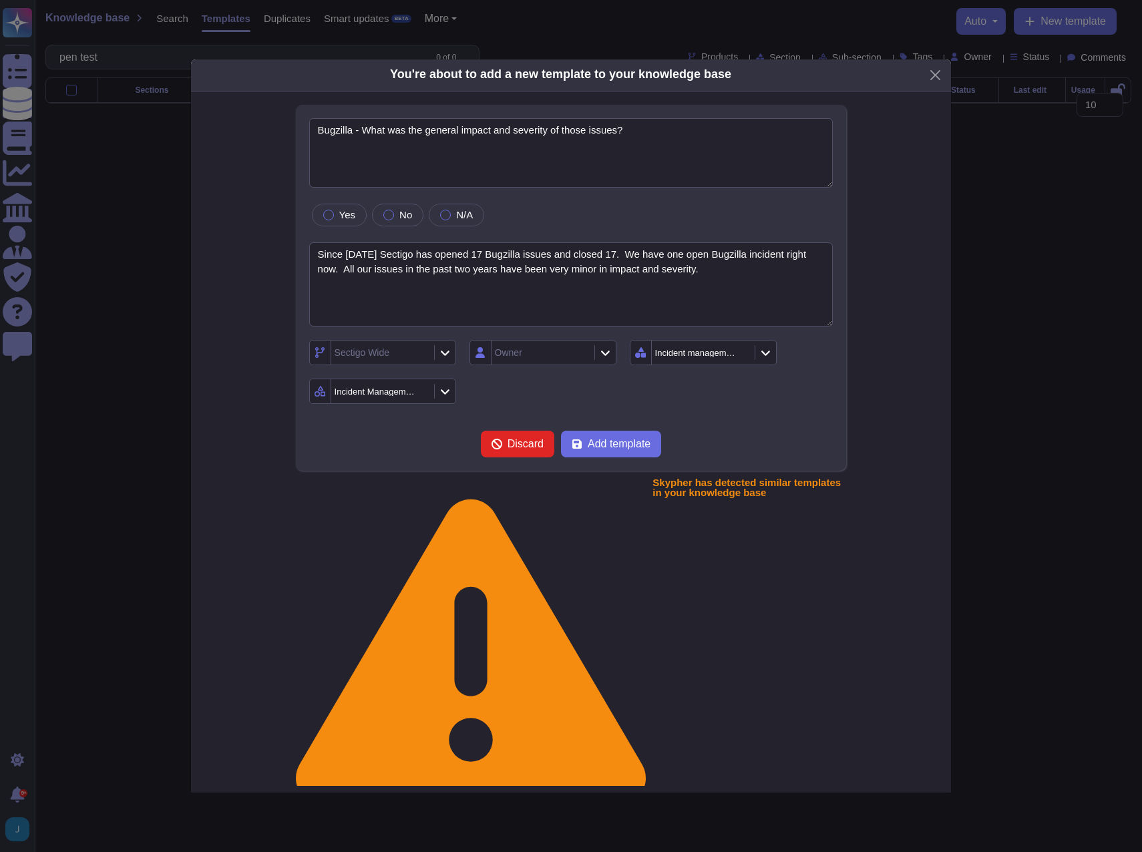
click at [602, 458] on form "Bugzilla - What was the general impact and severity of those issues? Yes No N/A…" at bounding box center [571, 288] width 524 height 340
click at [600, 450] on span "Add template" at bounding box center [619, 444] width 63 height 11
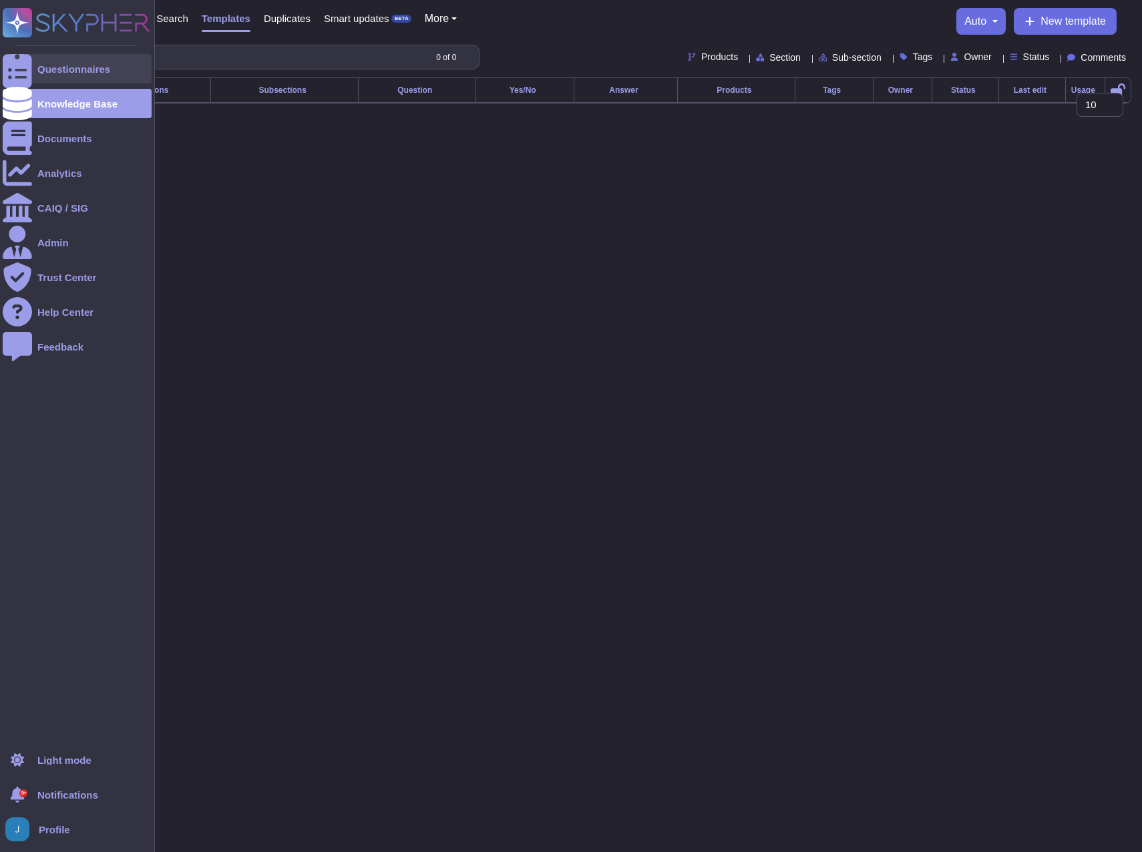
click at [58, 66] on div "Questionnaires" at bounding box center [73, 69] width 73 height 10
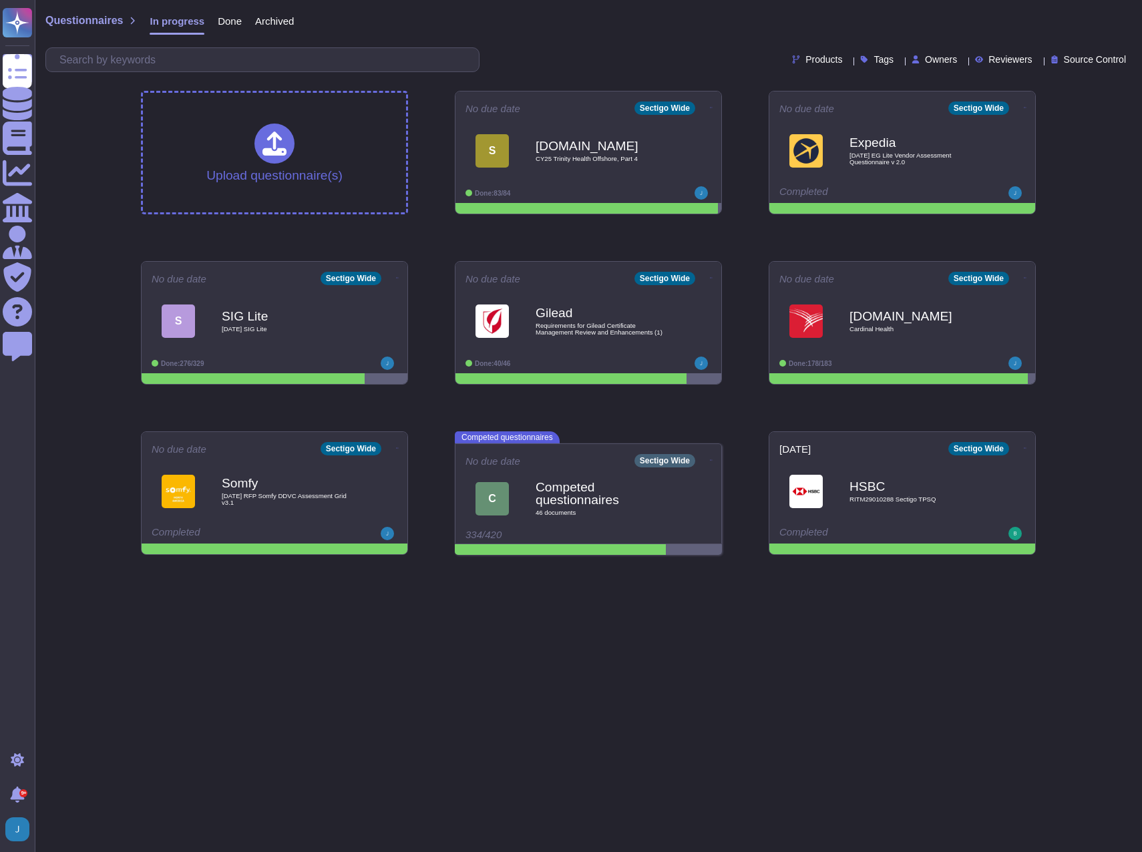
click at [226, 26] on span "Done" at bounding box center [230, 21] width 24 height 10
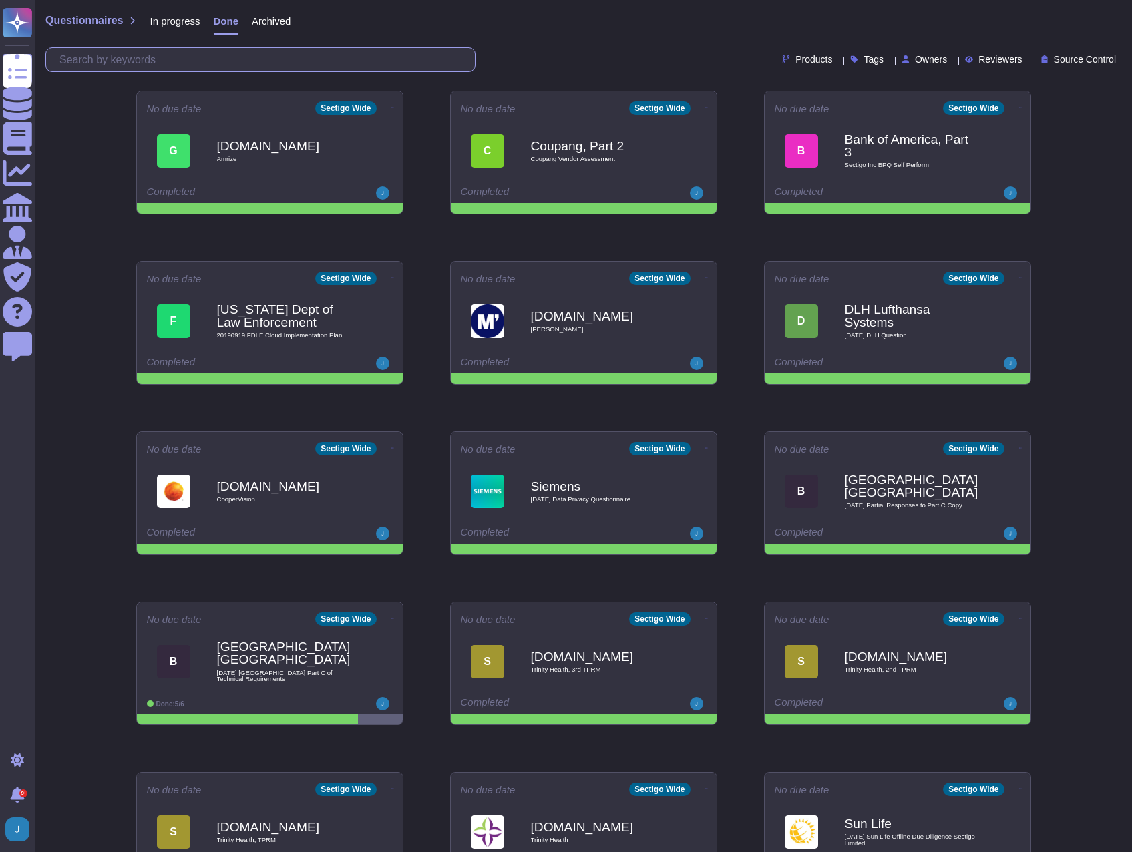
click at [210, 51] on input "text" at bounding box center [264, 59] width 422 height 23
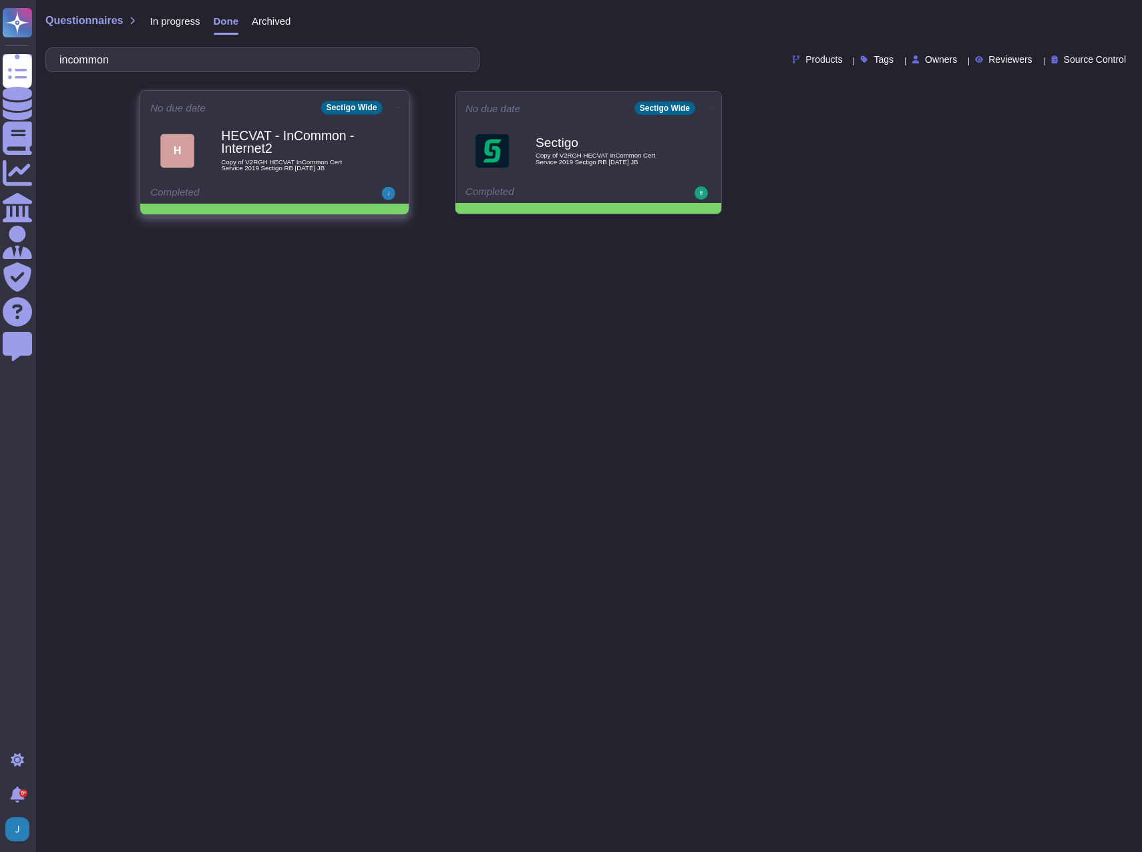
type input "incommon"
click at [397, 108] on icon at bounding box center [398, 107] width 3 height 3
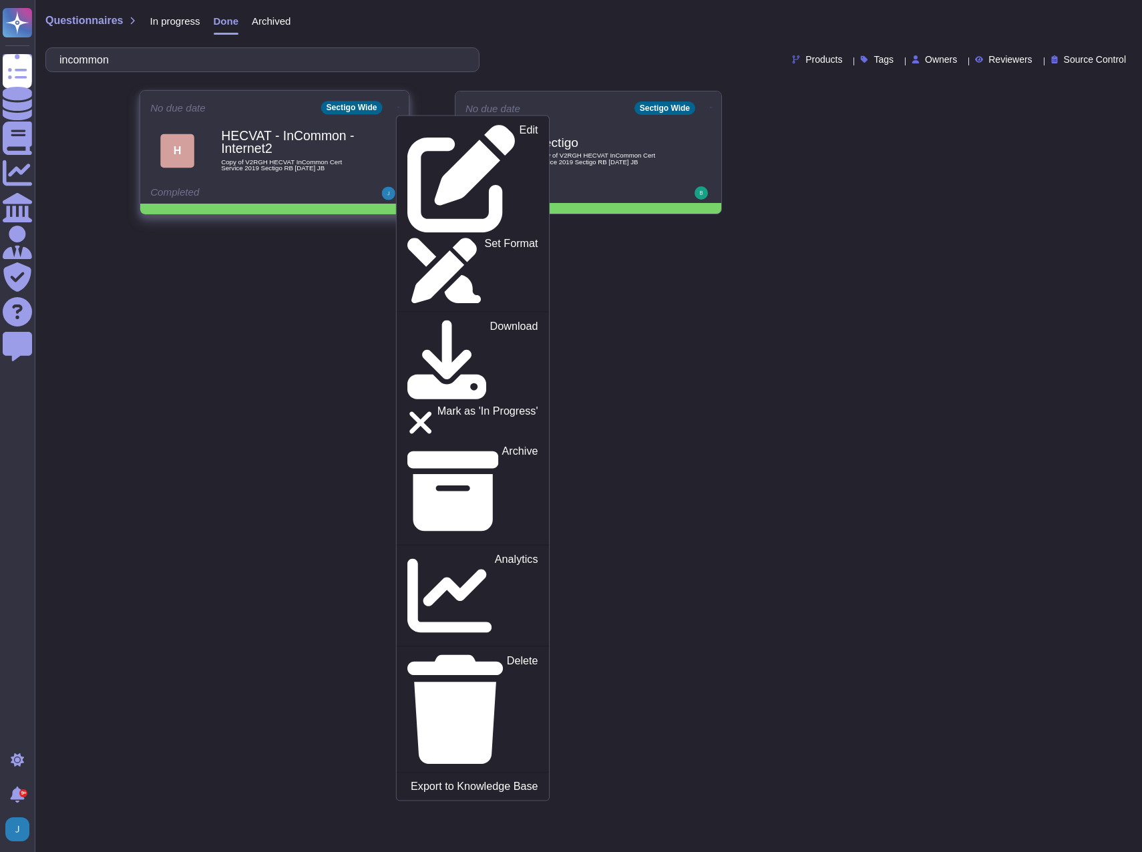
click at [279, 138] on b "HECVAT - InCommon - Internet2" at bounding box center [288, 143] width 135 height 26
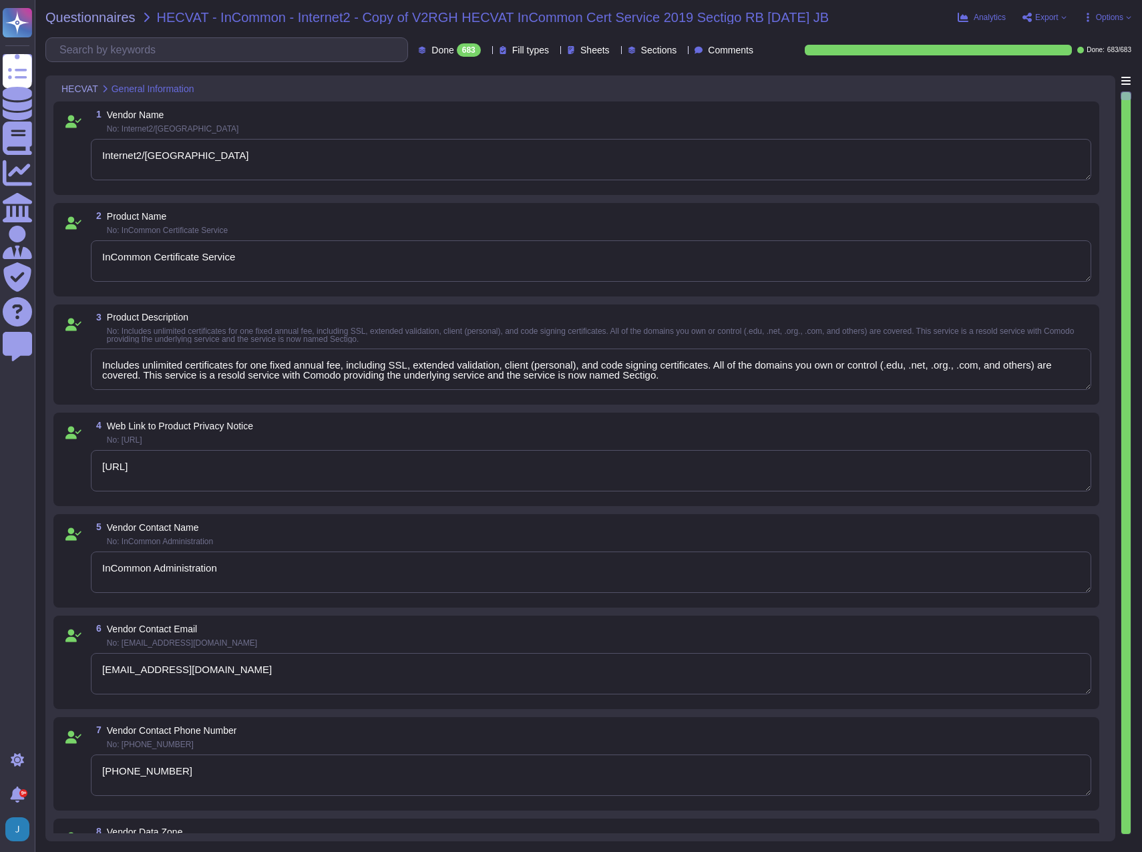
type textarea "Internet2/[GEOGRAPHIC_DATA]"
type textarea "InCommon Certificate Service"
type textarea "Includes unlimited certificates for one fixed annual fee, including SSL, extend…"
type textarea "[URL]"
type textarea "InCommon Administration"
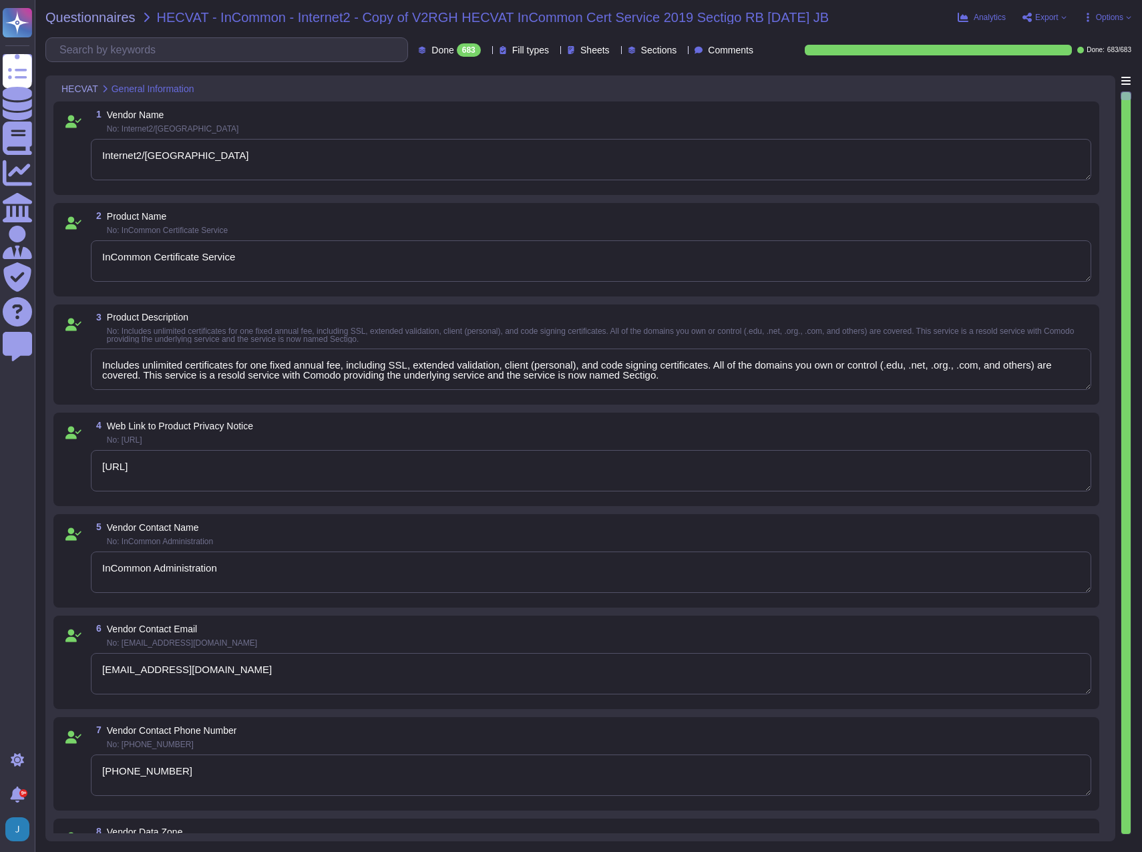
type textarea "[EMAIL_ADDRESS][DOMAIN_NAME]"
type textarea "[PHONE_NUMBER]"
type textarea "[GEOGRAPHIC_DATA]"
type textarea "Institution's Security Analyst/Engineer Name"
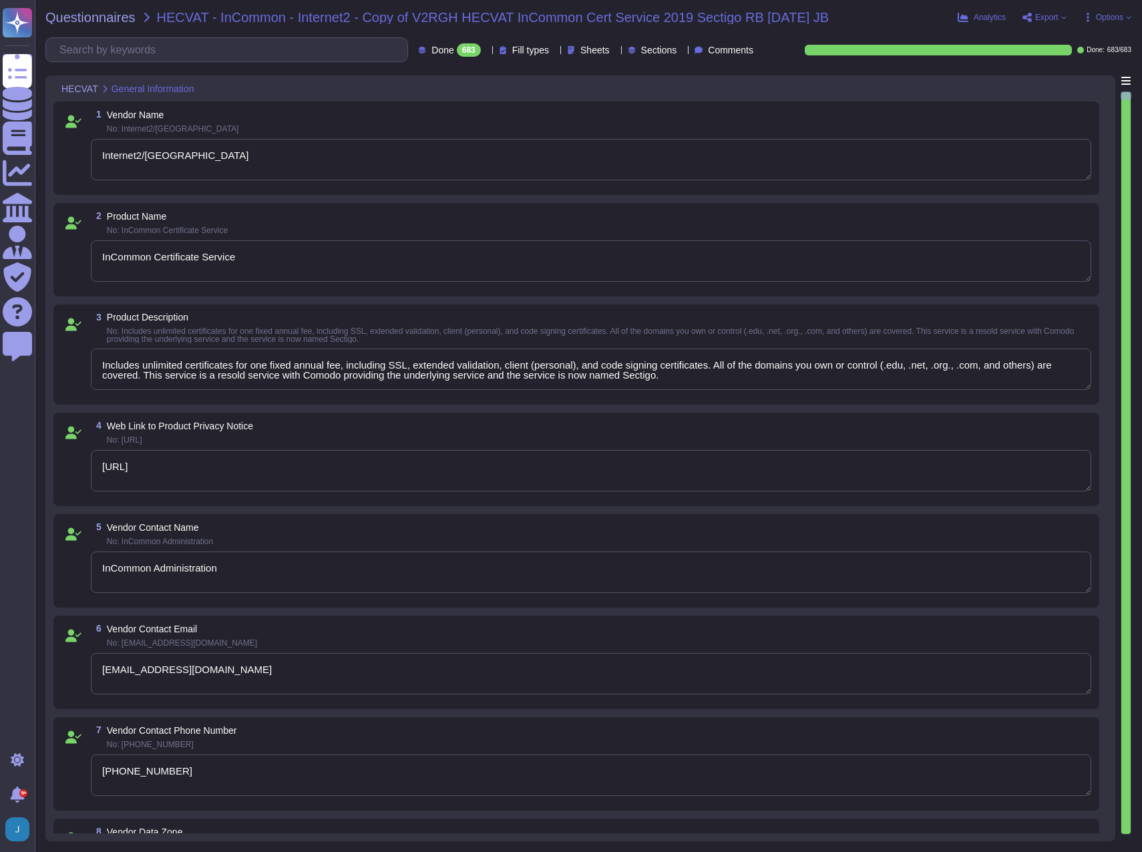
type textarea "[EMAIL_ADDRESS][DOMAIN_NAME]"
click at [80, 21] on span "Questionnaires" at bounding box center [90, 17] width 90 height 13
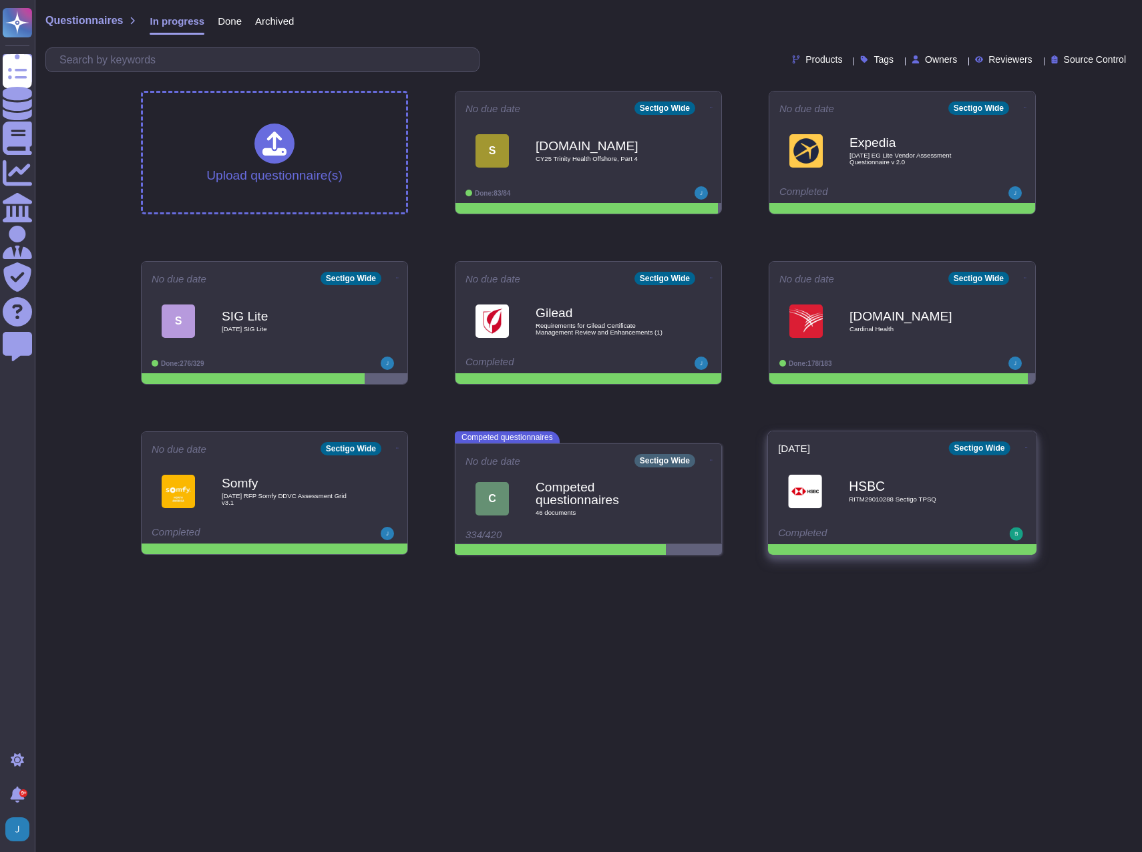
click at [713, 110] on icon at bounding box center [711, 107] width 3 height 3
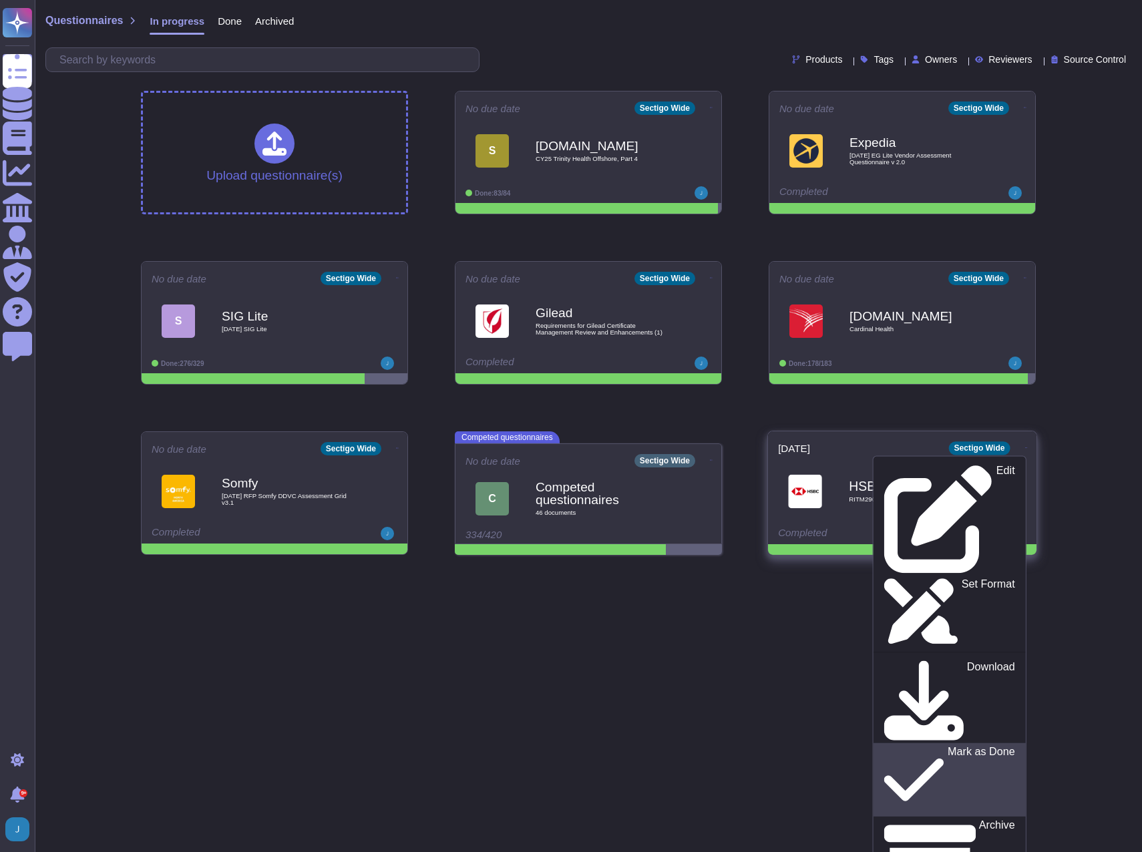
click at [948, 746] on p "Mark as Done" at bounding box center [981, 780] width 67 height 68
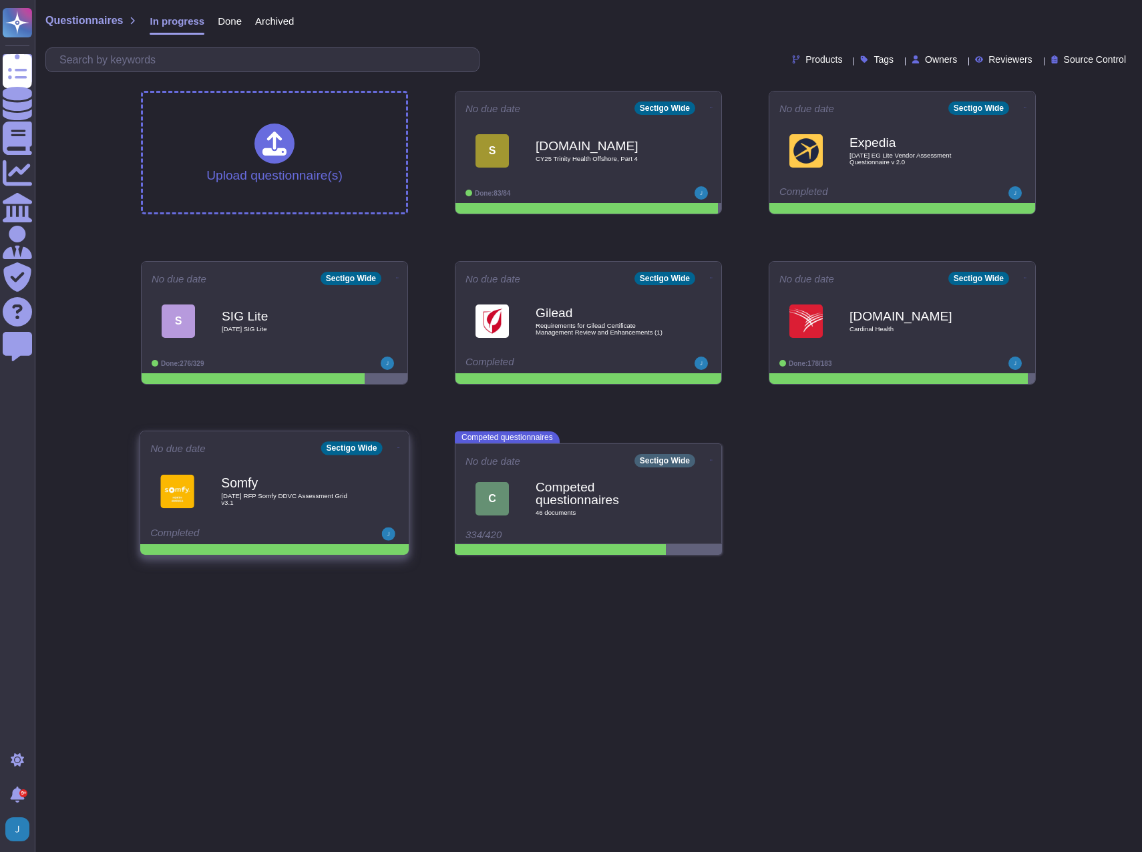
click at [710, 110] on icon at bounding box center [711, 107] width 3 height 3
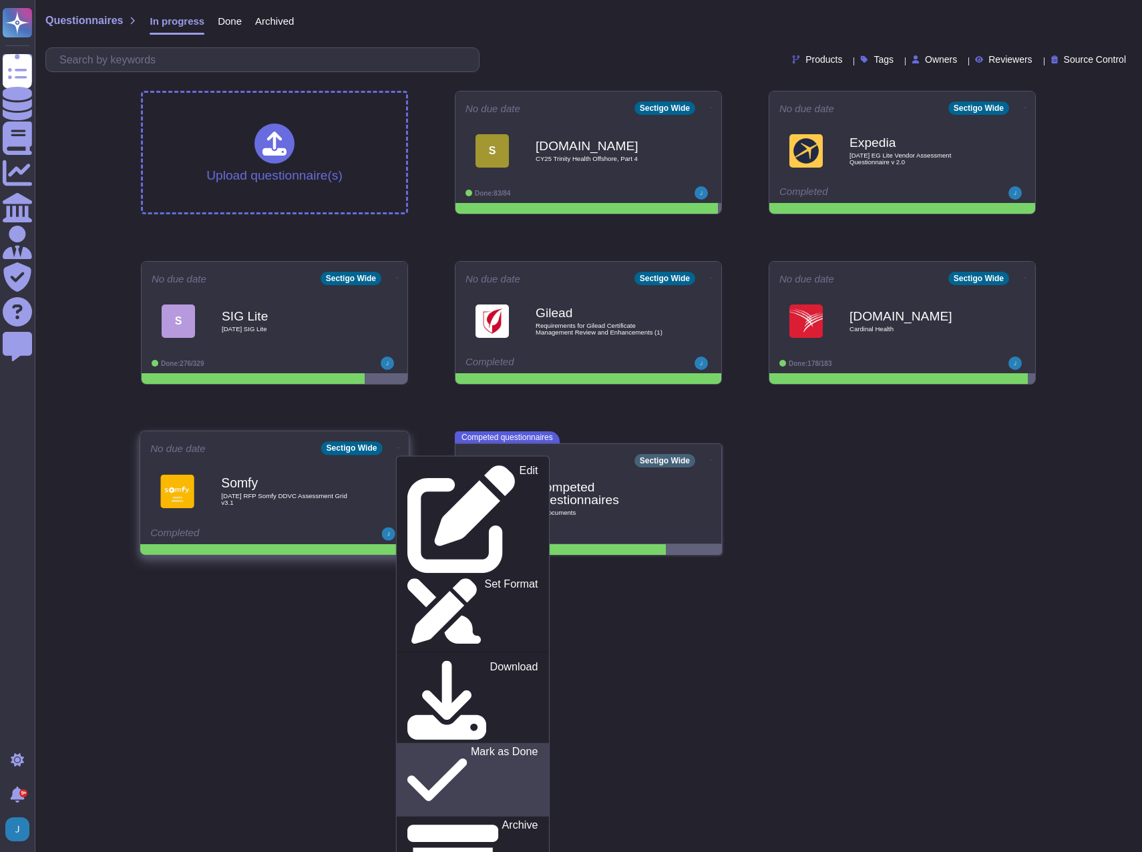
click at [471, 746] on p "Mark as Done" at bounding box center [504, 780] width 67 height 68
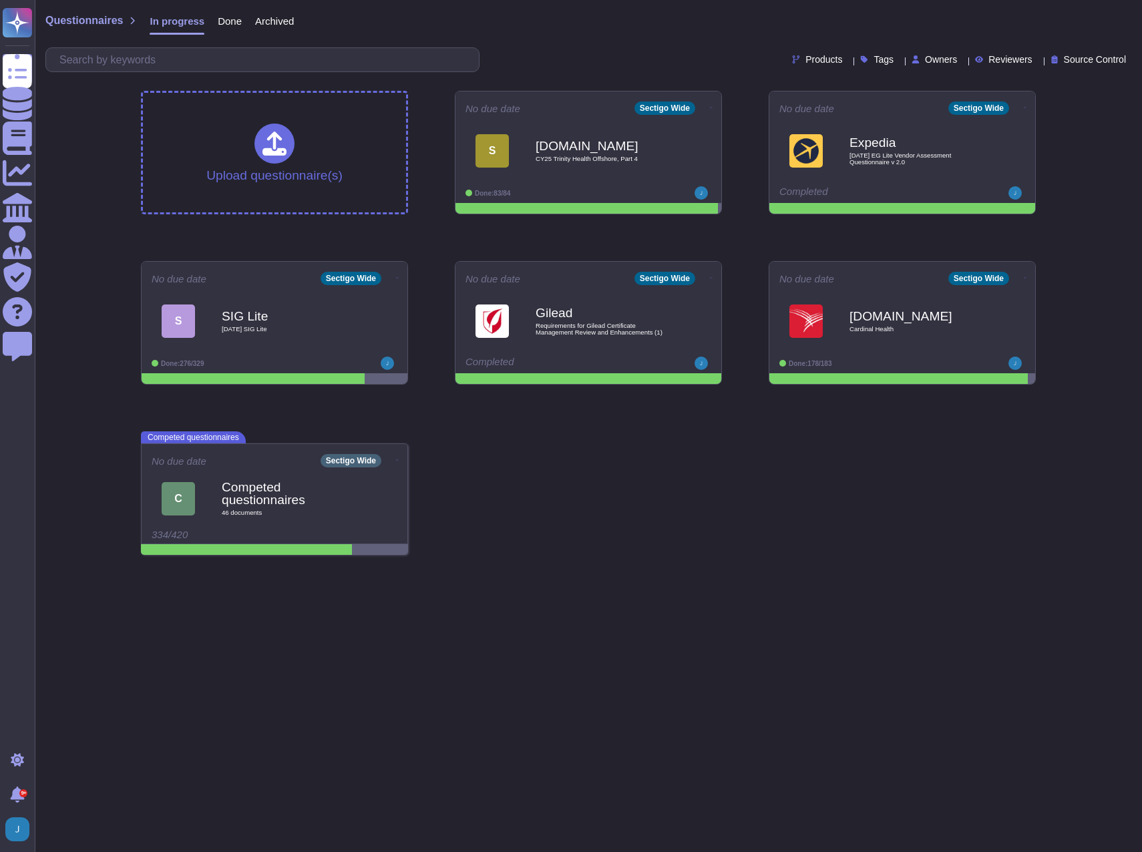
click at [695, 566] on html "Questionnaires Knowledge Base Documents Analytics CAIQ / SIG Admin Trust Center…" at bounding box center [571, 283] width 1142 height 566
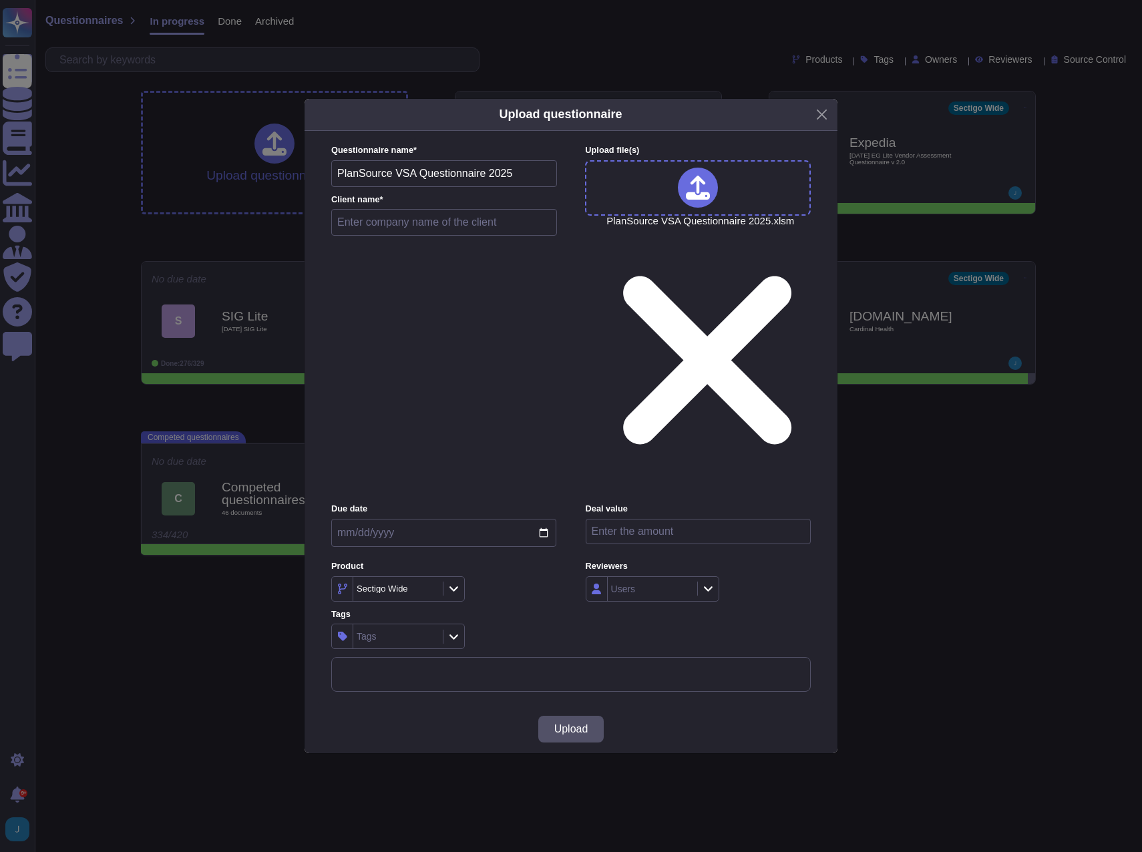
click at [371, 236] on input "text" at bounding box center [444, 222] width 226 height 27
type input "PlanSource"
click at [570, 724] on span "Upload" at bounding box center [571, 729] width 34 height 11
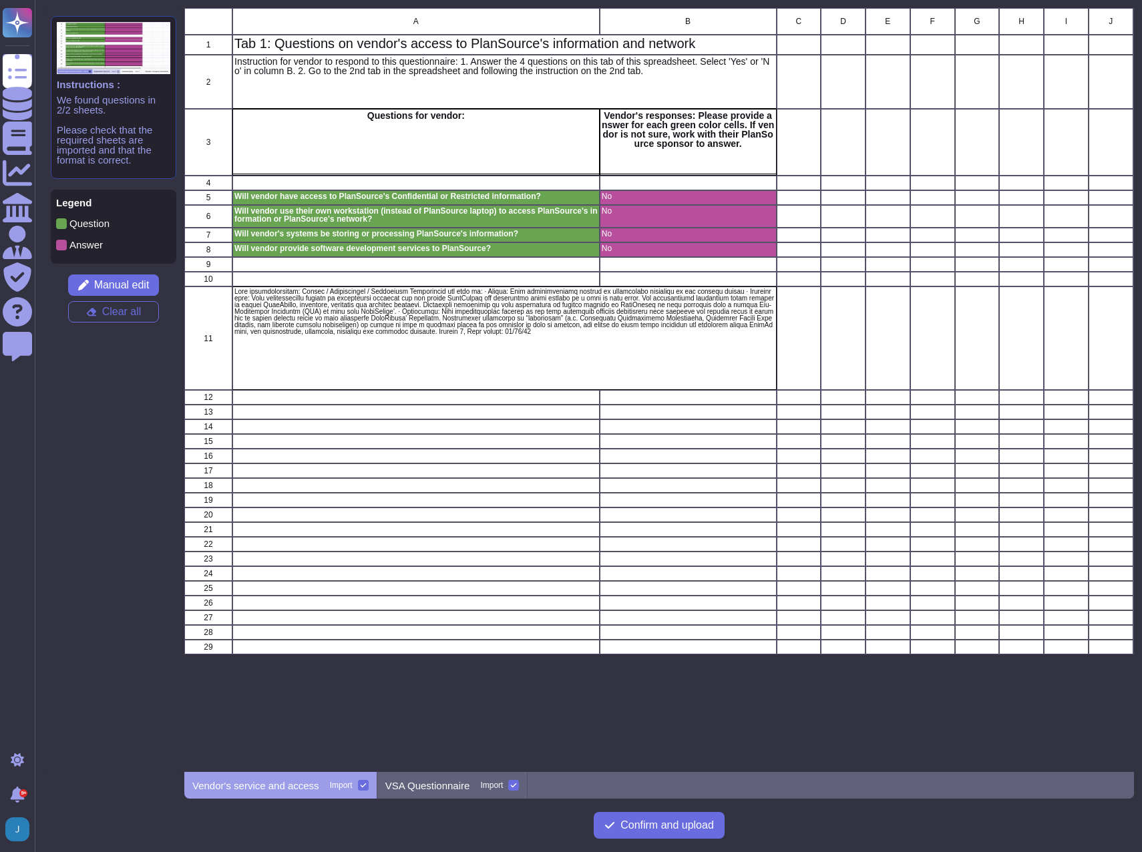
scroll to position [754, 940]
click at [134, 285] on span "Manual edit" at bounding box center [121, 285] width 55 height 11
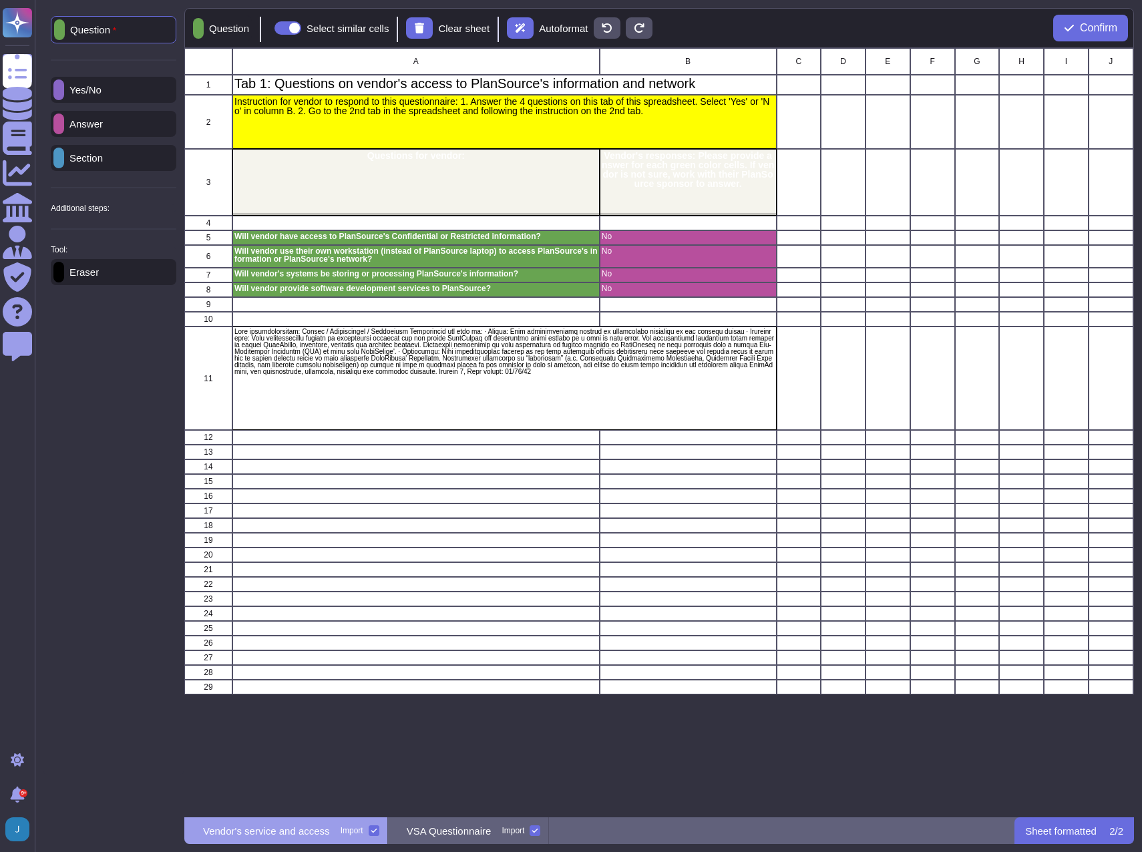
scroll to position [759, 940]
click at [99, 277] on p "Eraser" at bounding box center [81, 272] width 35 height 10
click at [102, 84] on p "Yes/No" at bounding box center [82, 89] width 37 height 10
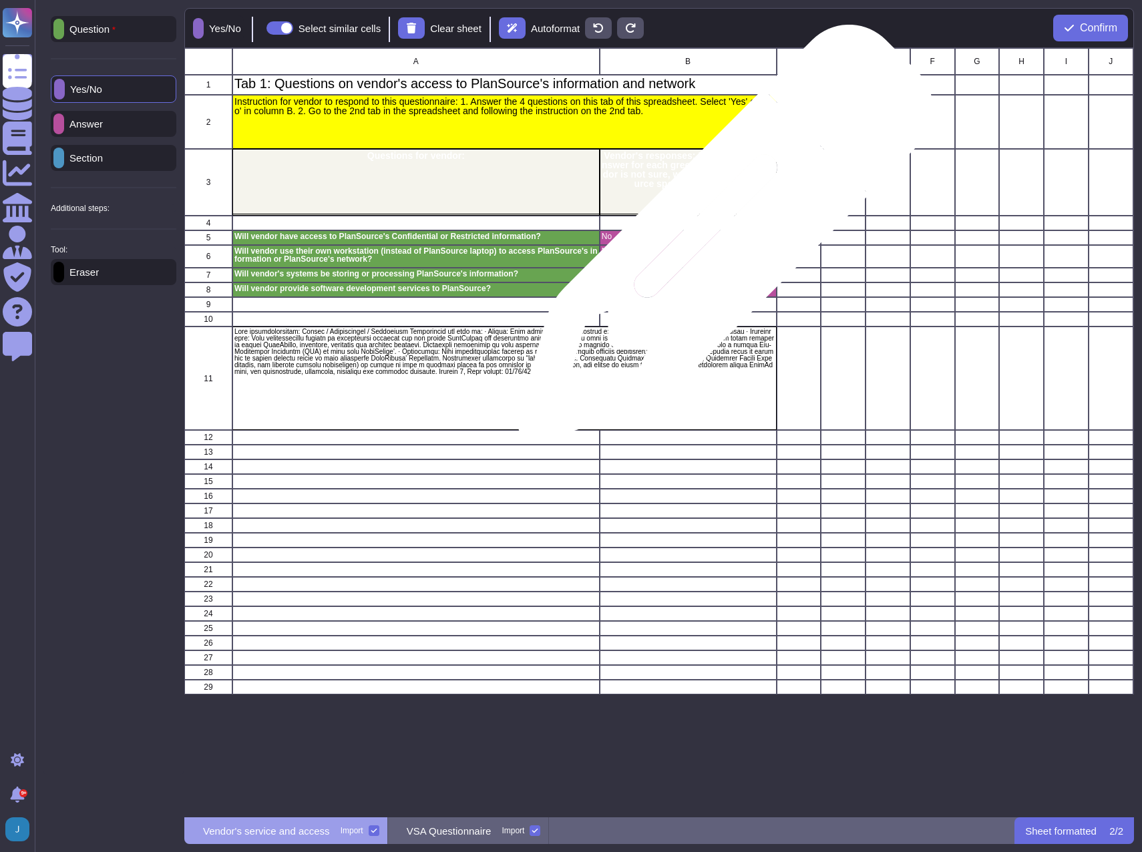
click at [720, 239] on p "No" at bounding box center [688, 237] width 173 height 8
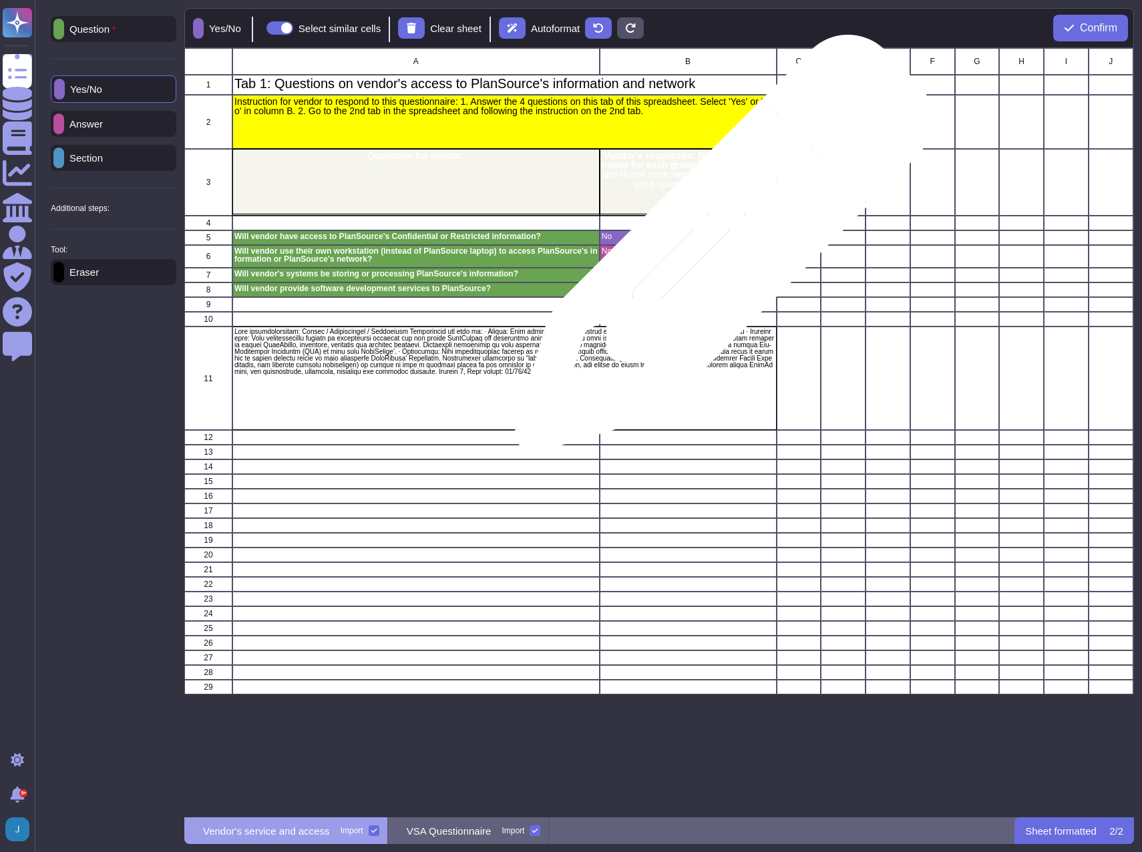
click at [719, 251] on p "No" at bounding box center [688, 252] width 173 height 8
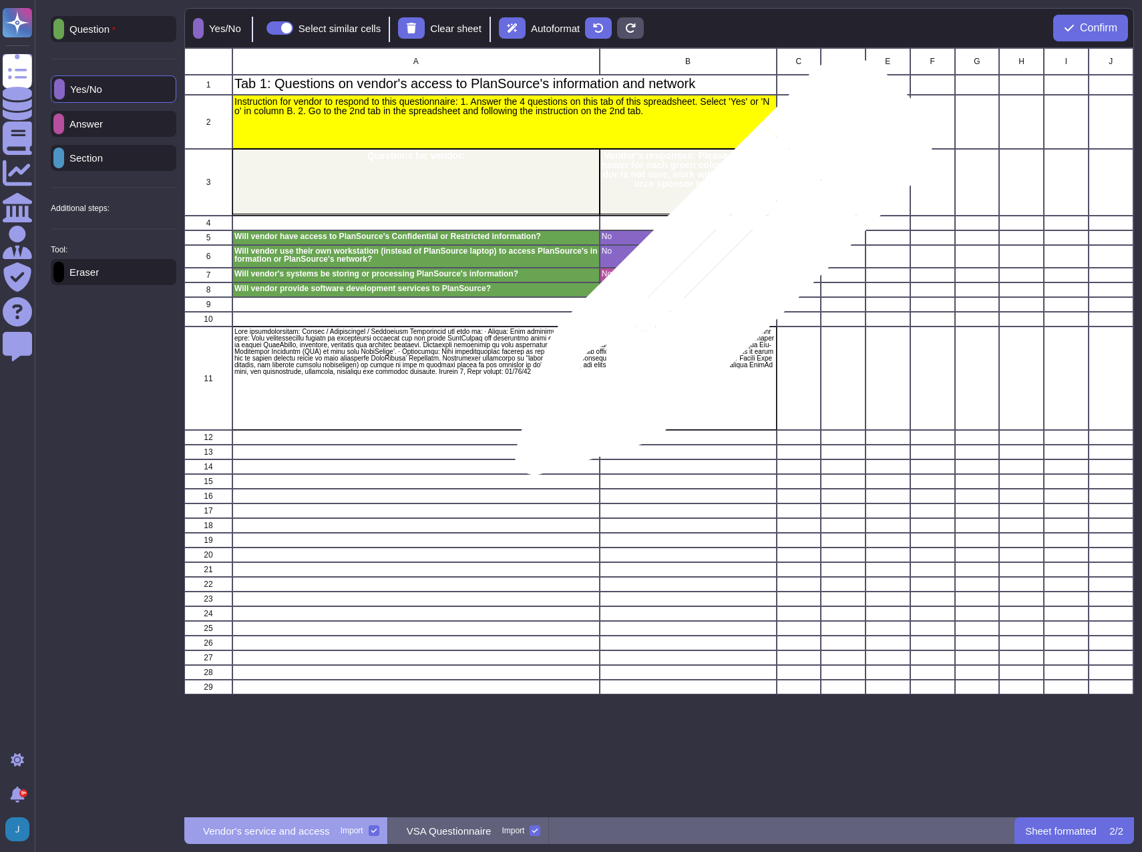
click at [719, 273] on p "No" at bounding box center [688, 275] width 173 height 8
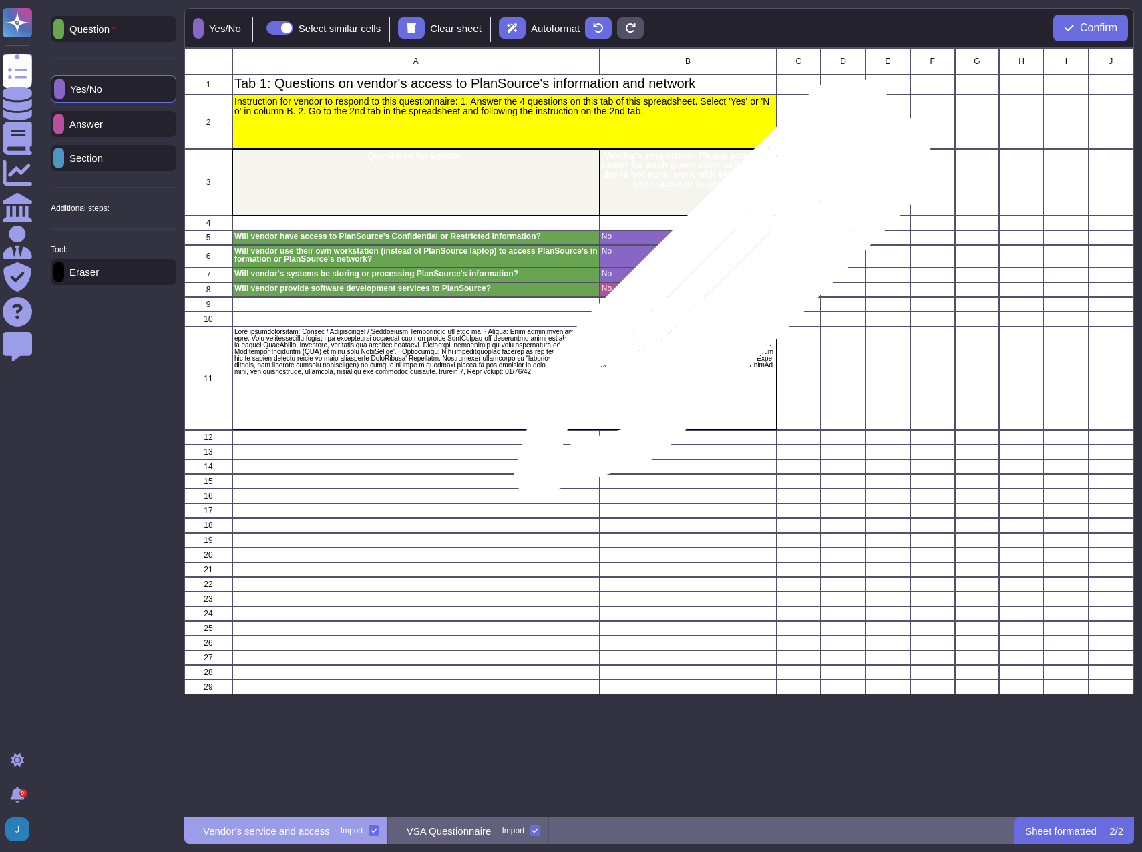
click at [718, 293] on div "No" at bounding box center [688, 290] width 177 height 15
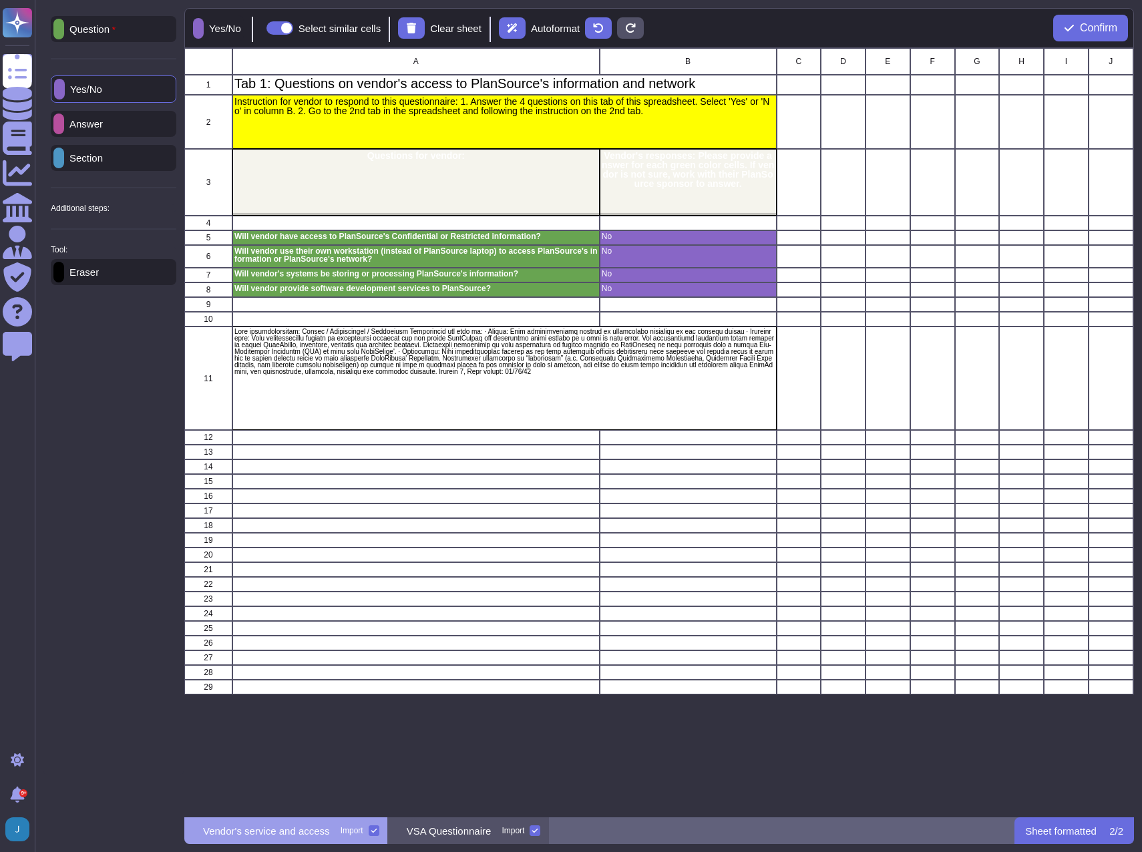
click at [460, 833] on p "VSA Questionnaire" at bounding box center [449, 831] width 85 height 10
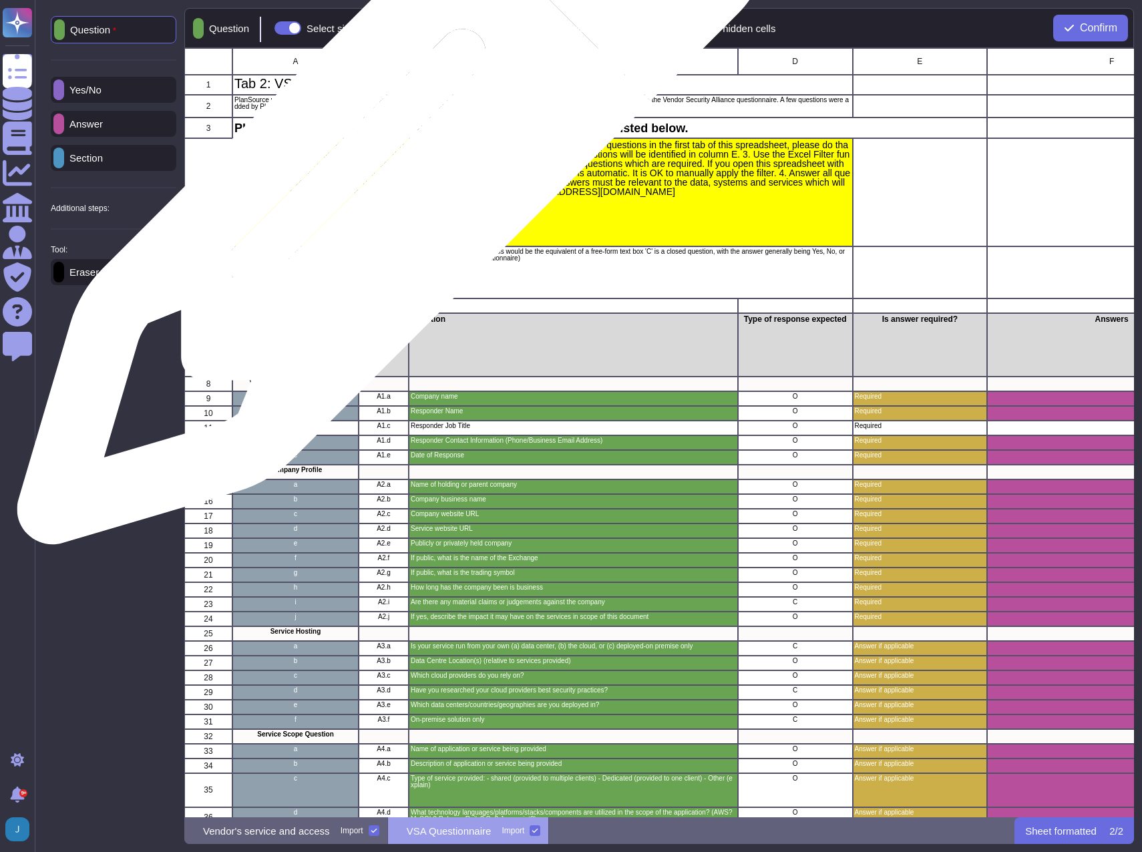
click at [387, 177] on p "Instruction for vendor to respond to this questionnaire: 1. If you have not ans…" at bounding box center [542, 169] width 617 height 56
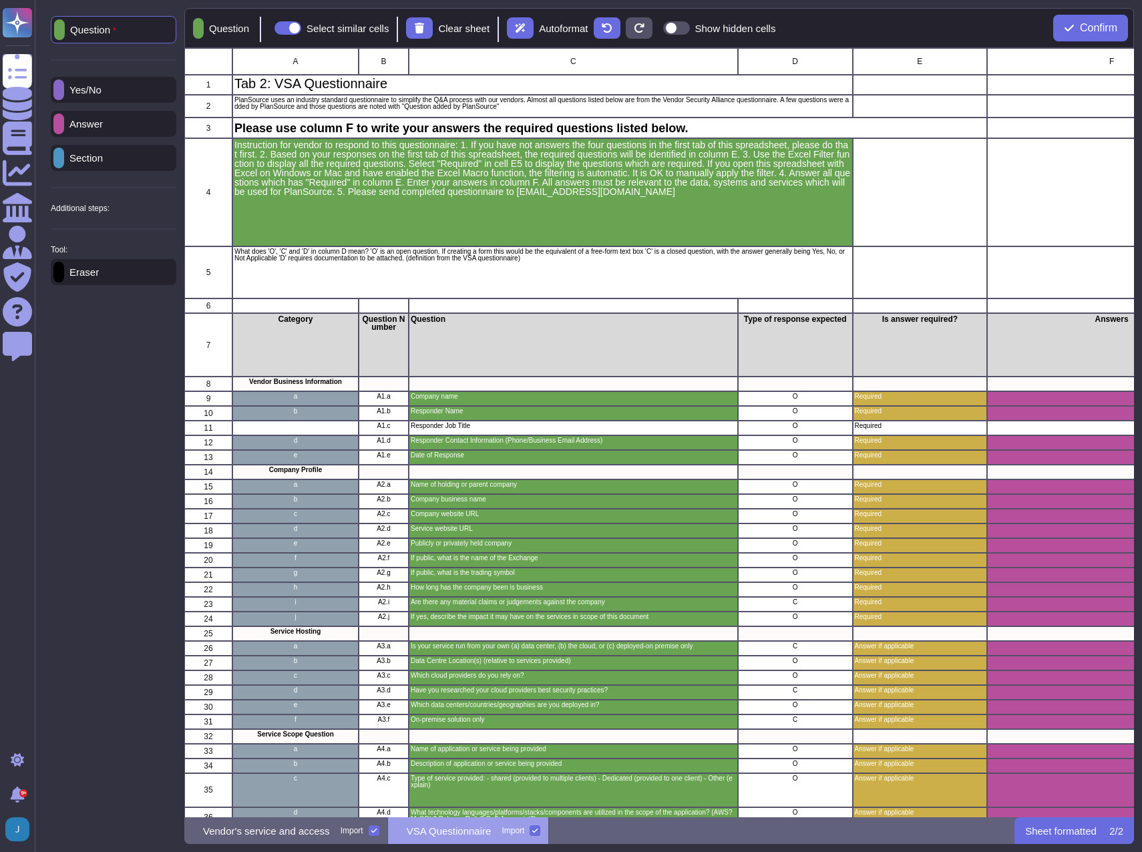
click at [130, 272] on div "Eraser" at bounding box center [114, 272] width 126 height 26
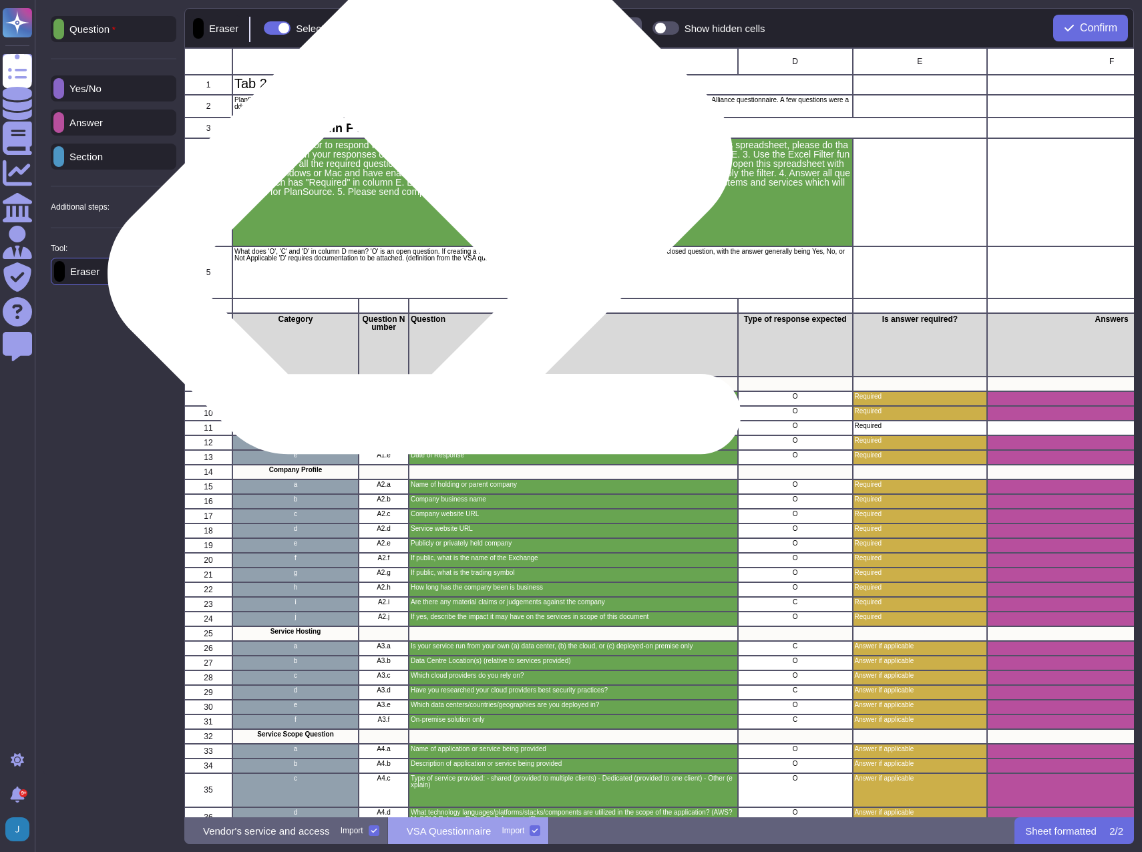
click at [415, 180] on p "Instruction for vendor to respond to this questionnaire: 1. If you have not ans…" at bounding box center [542, 169] width 617 height 56
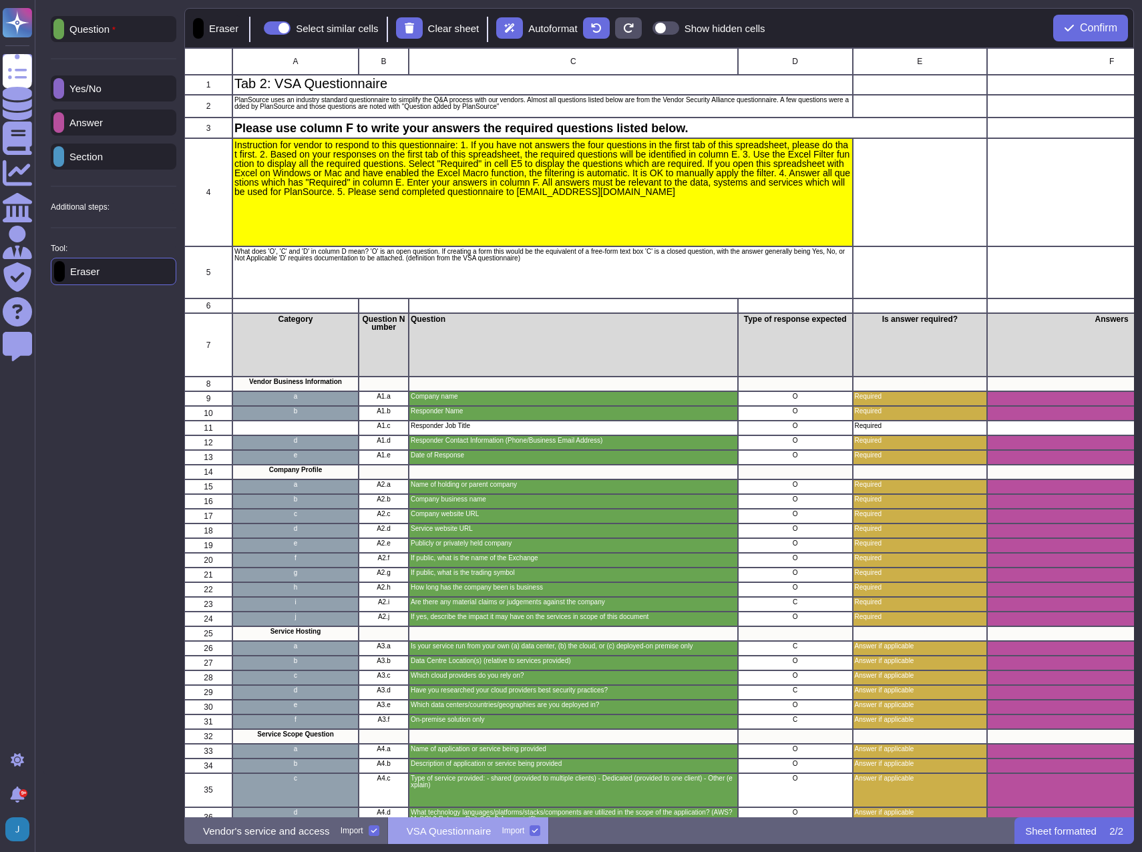
click at [92, 210] on p "Additional steps:" at bounding box center [80, 207] width 59 height 8
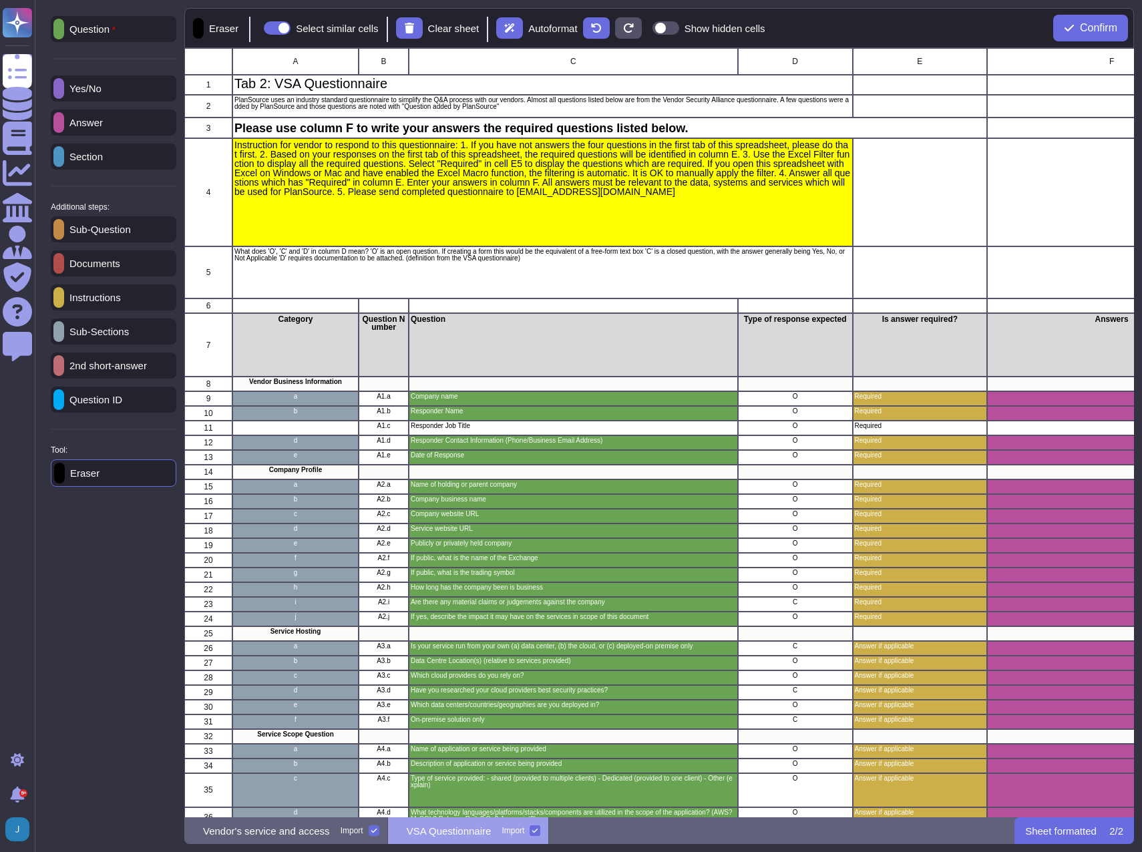
click at [92, 297] on p "Instructions" at bounding box center [92, 298] width 57 height 10
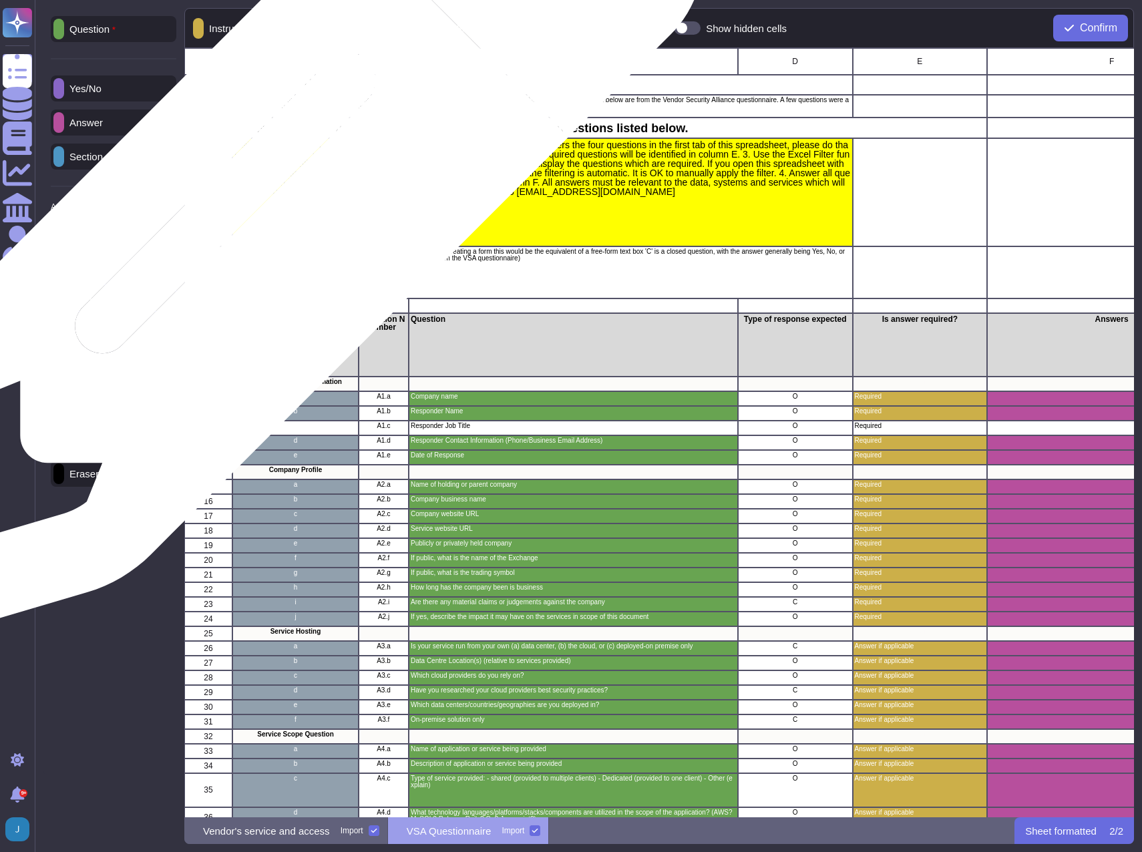
click at [285, 210] on div "Instruction for vendor to respond to this questionnaire: 1. If you have not ans…" at bounding box center [542, 193] width 621 height 108
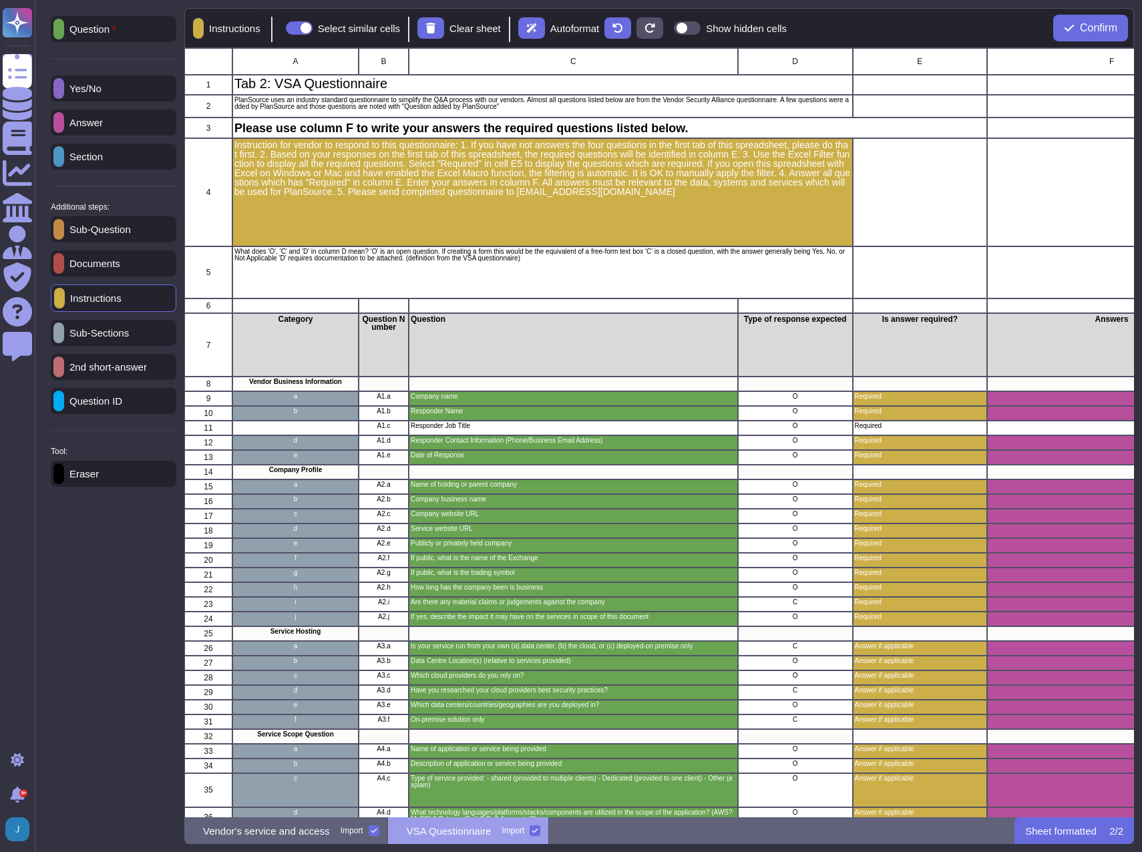
click at [101, 345] on div "Sub-Sections" at bounding box center [114, 333] width 126 height 26
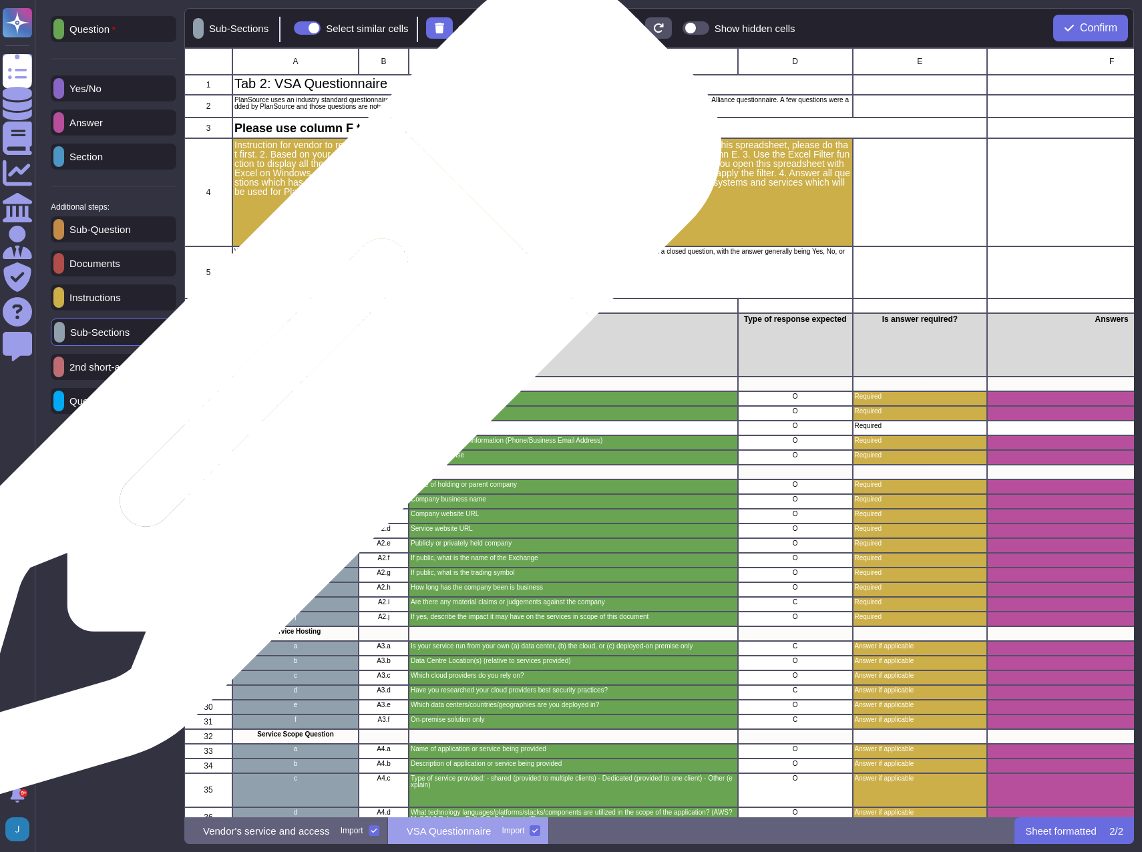
click at [298, 404] on div "a" at bounding box center [295, 398] width 126 height 15
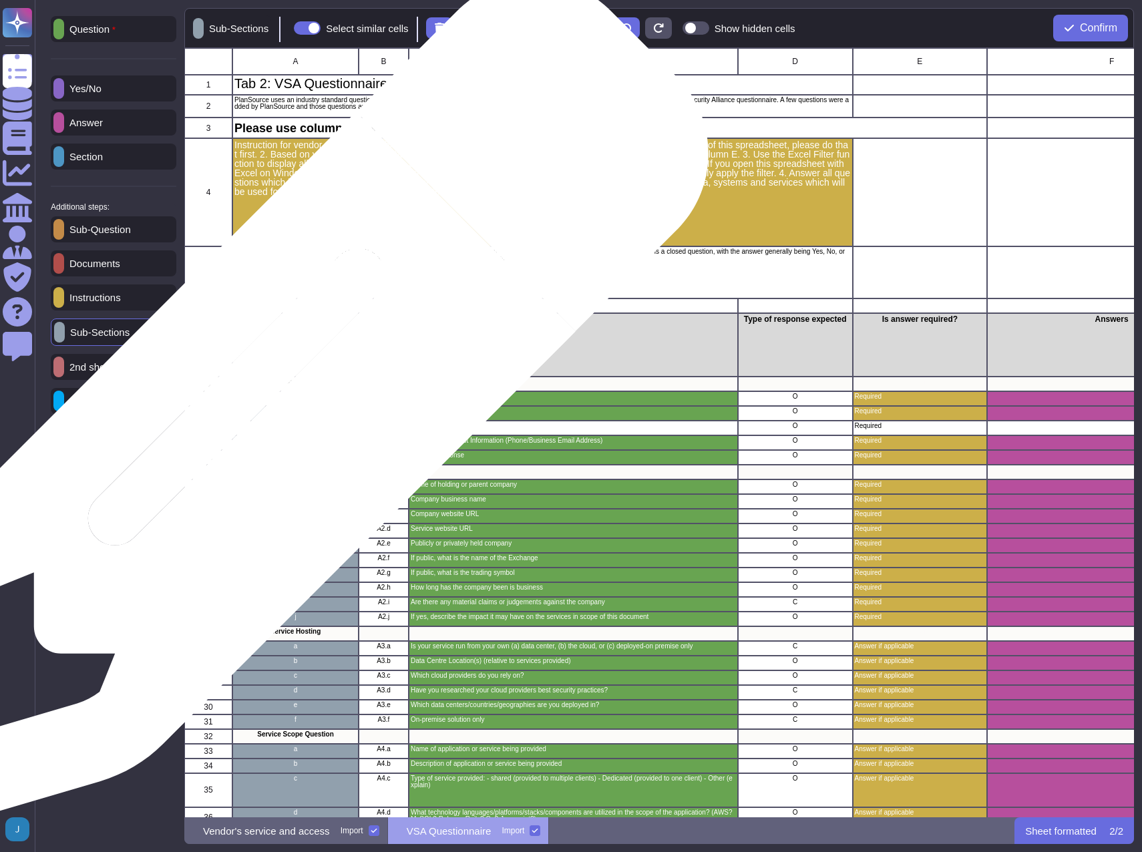
click at [272, 418] on div "b" at bounding box center [295, 413] width 126 height 15
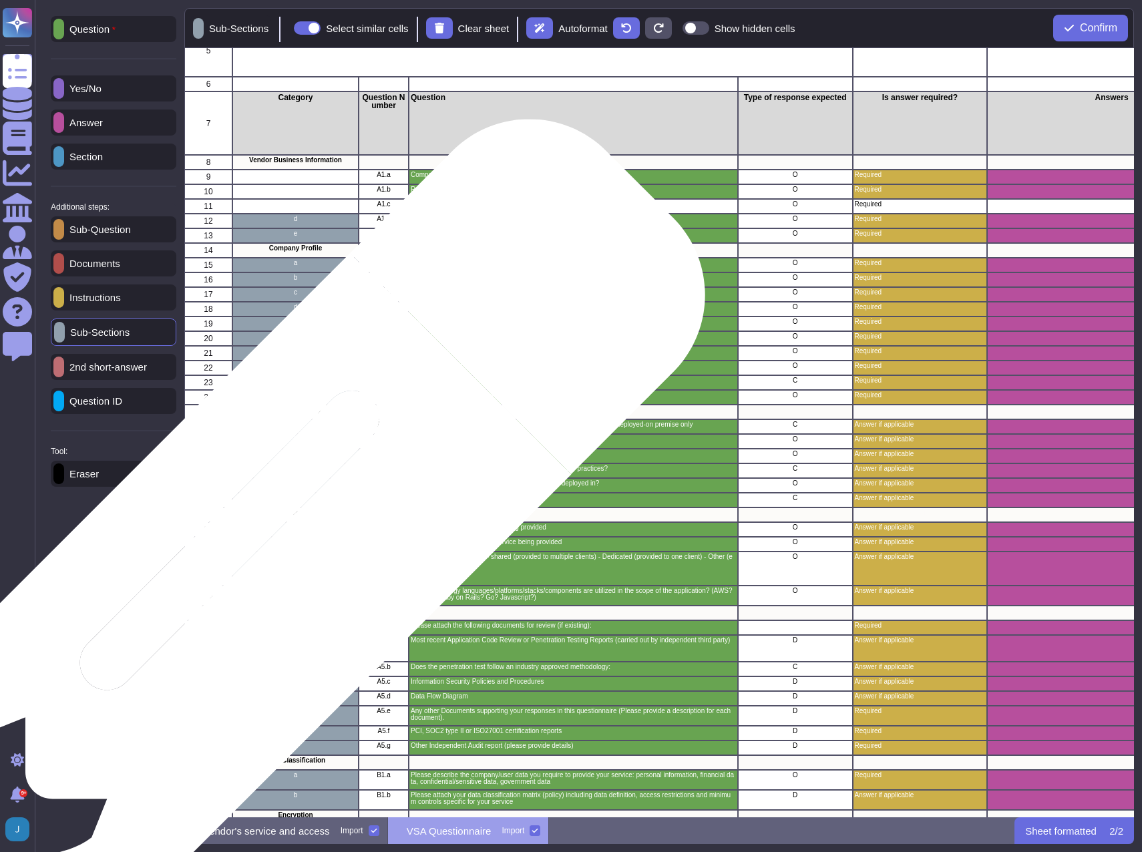
scroll to position [67, 0]
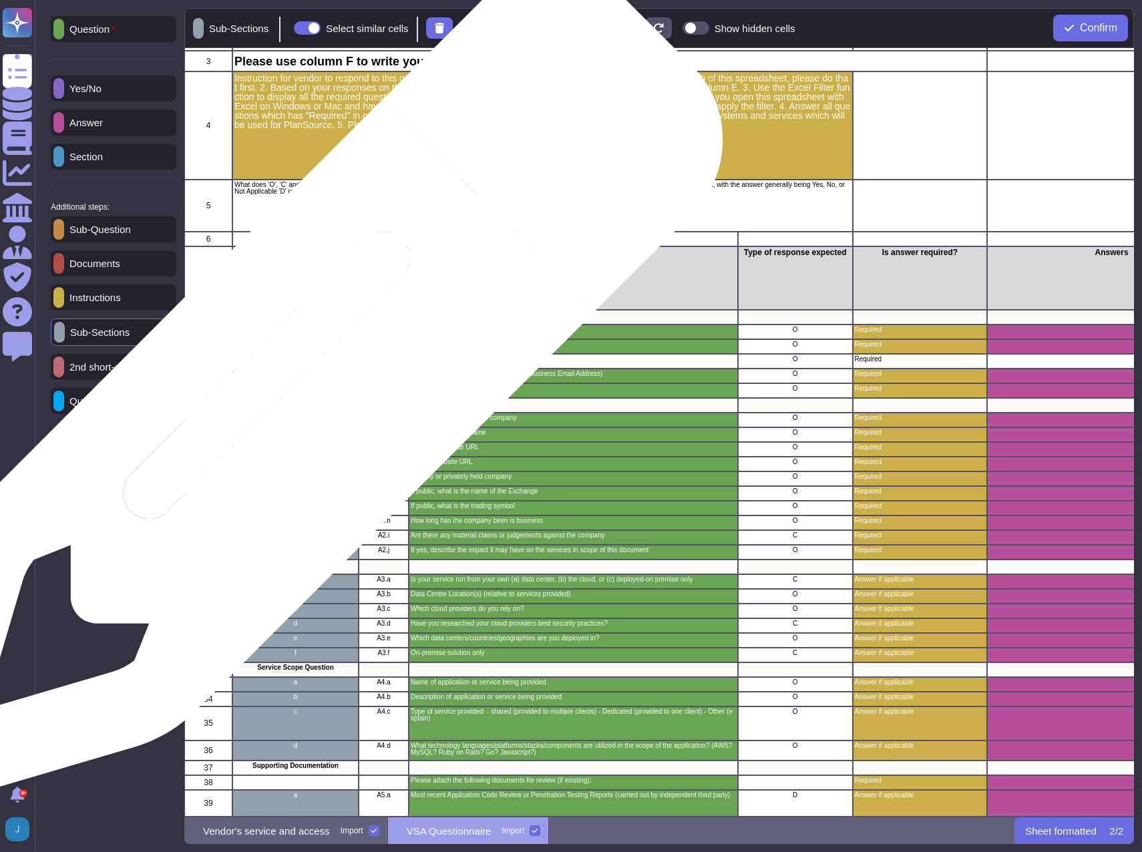
drag, startPoint x: 301, startPoint y: 396, endPoint x: 305, endPoint y: 390, distance: 7.6
click at [305, 396] on div "e" at bounding box center [295, 390] width 126 height 15
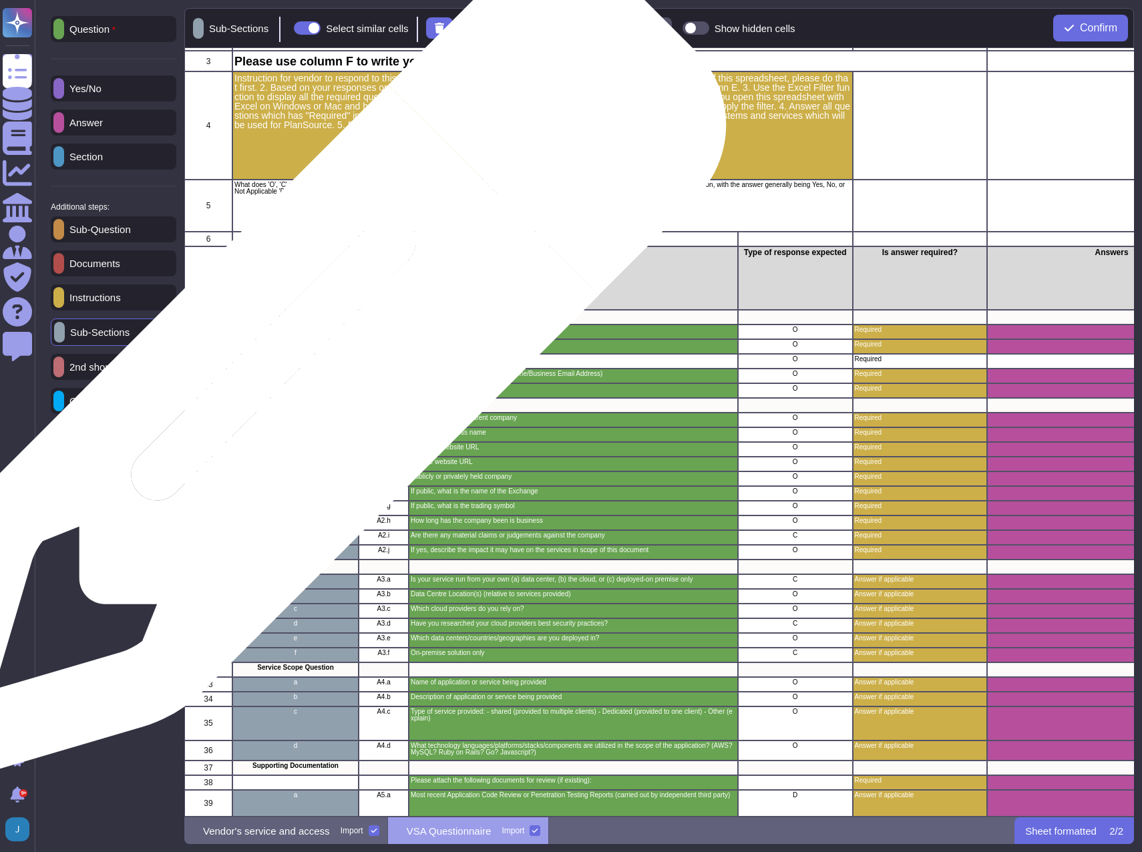
click at [307, 379] on div "d" at bounding box center [295, 376] width 126 height 15
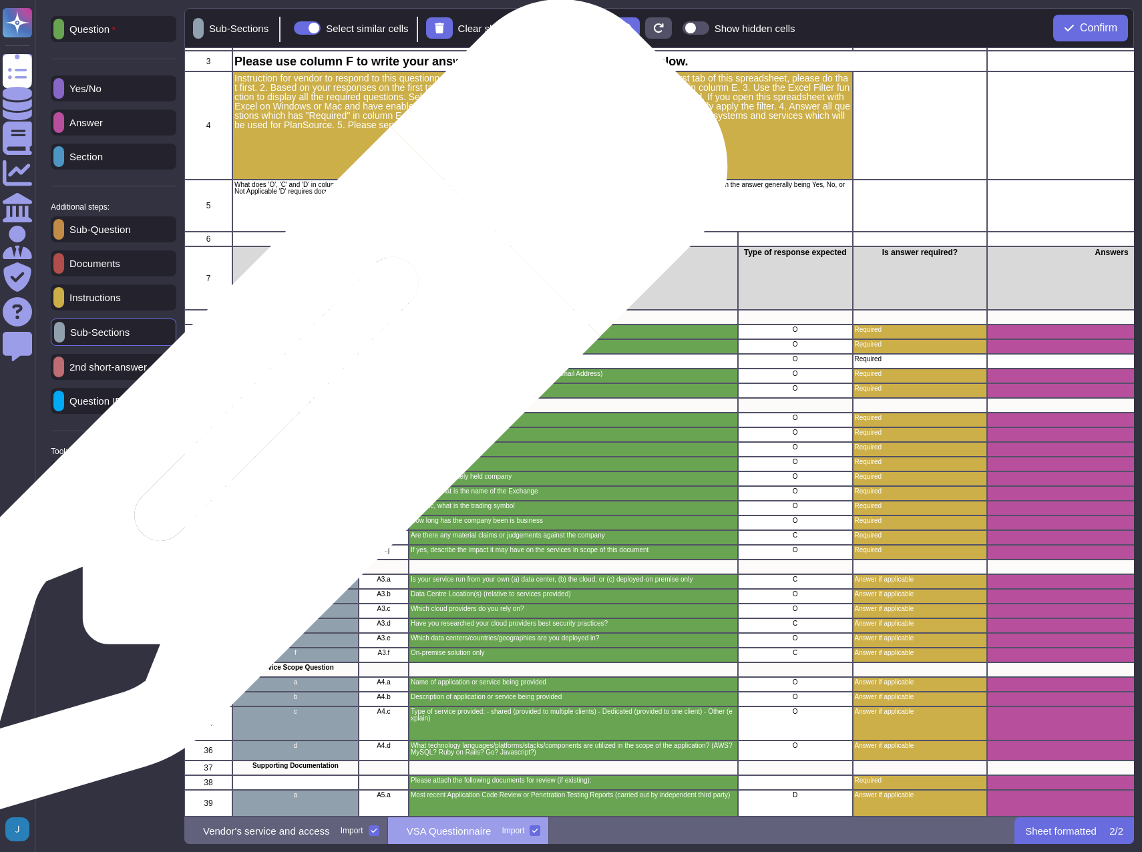
click at [310, 420] on p "a" at bounding box center [295, 418] width 122 height 7
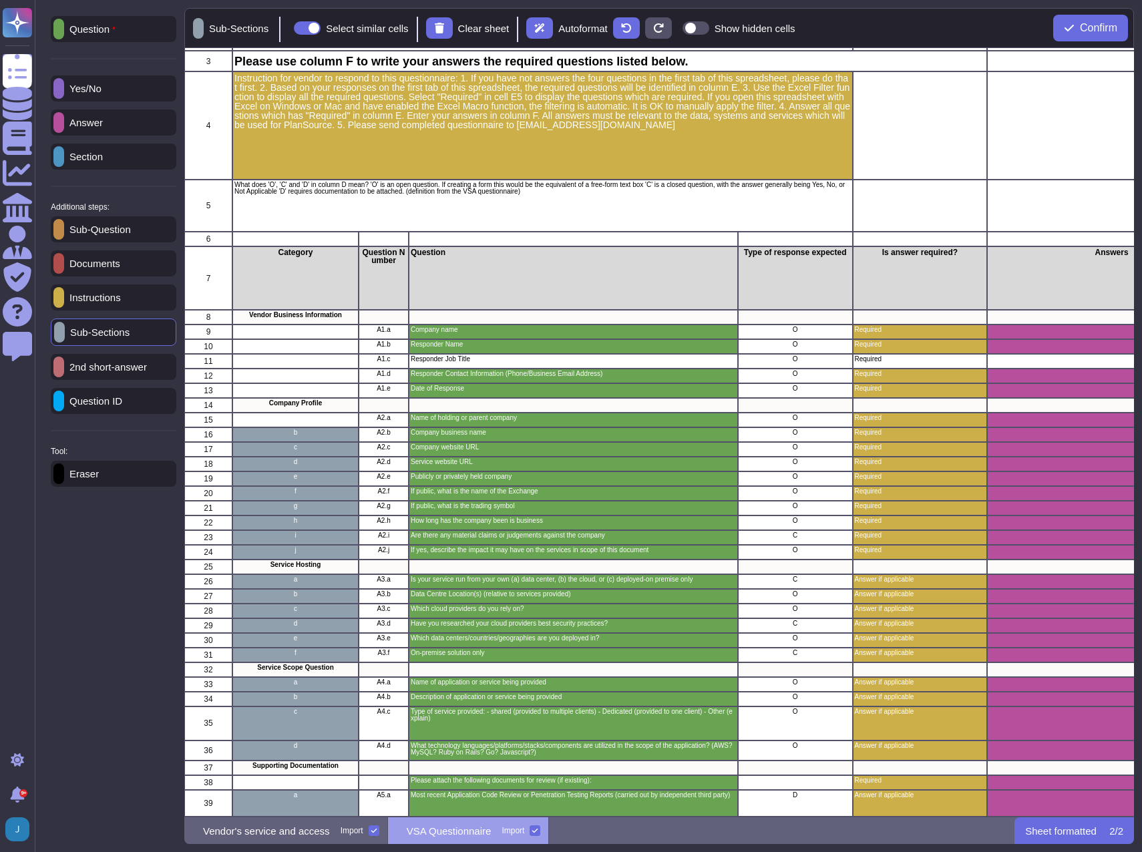
click at [142, 486] on div "Eraser" at bounding box center [114, 474] width 126 height 26
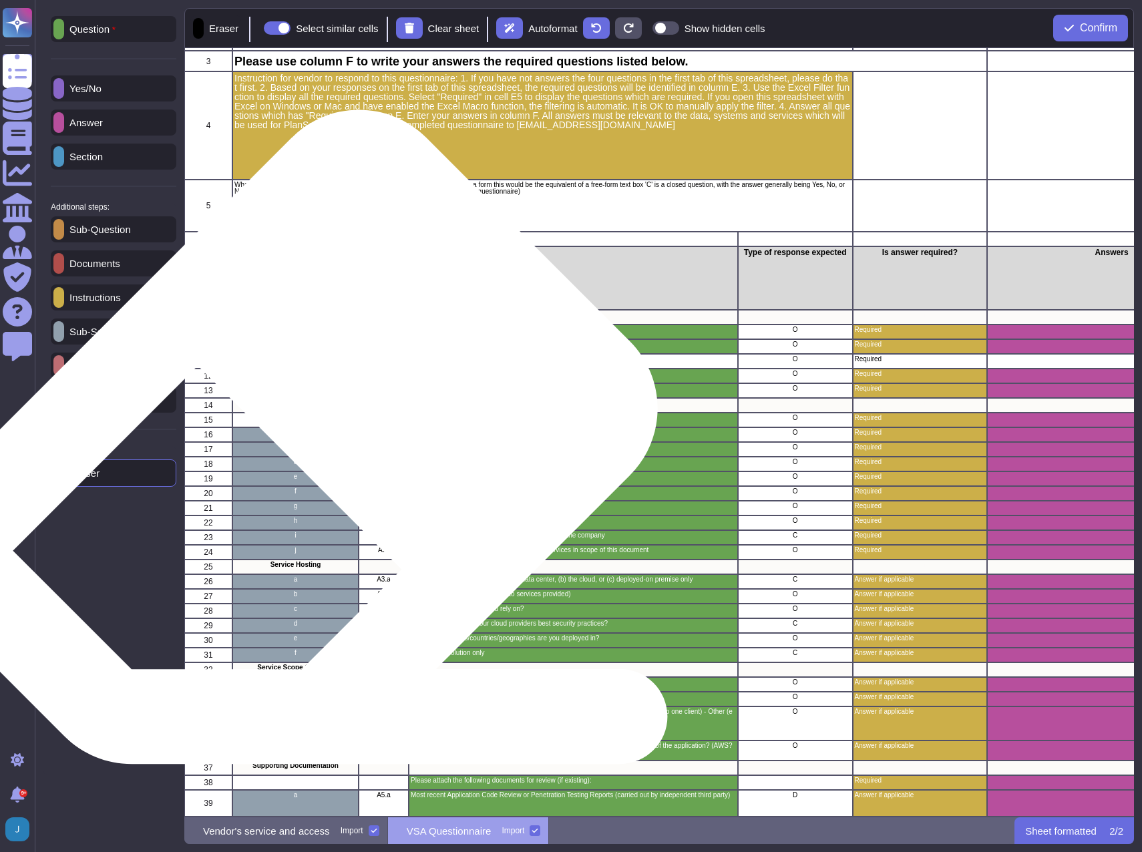
click at [283, 439] on div "b" at bounding box center [295, 435] width 126 height 15
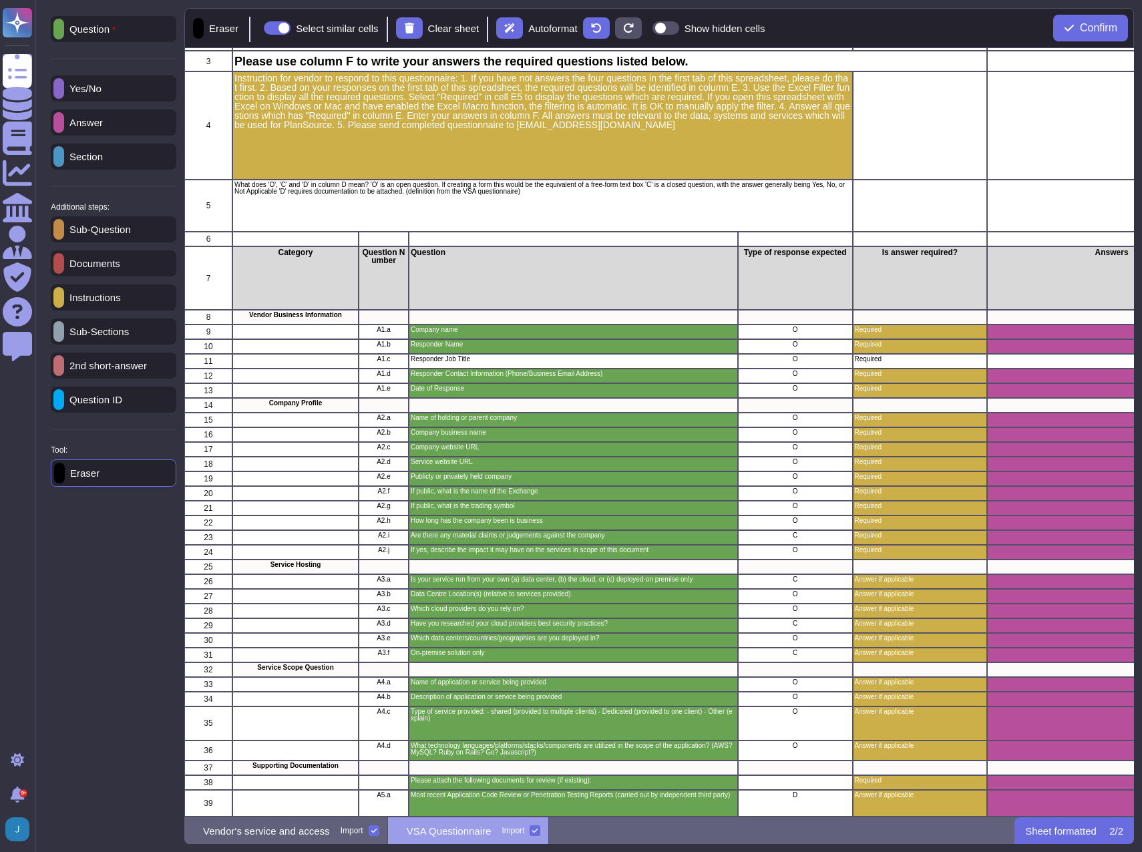
click at [152, 565] on div "Question Yes/No Answer Section Additional steps: Sub-Question Documents Instruc…" at bounding box center [114, 391] width 142 height 767
click at [102, 299] on p "Instructions" at bounding box center [92, 298] width 57 height 10
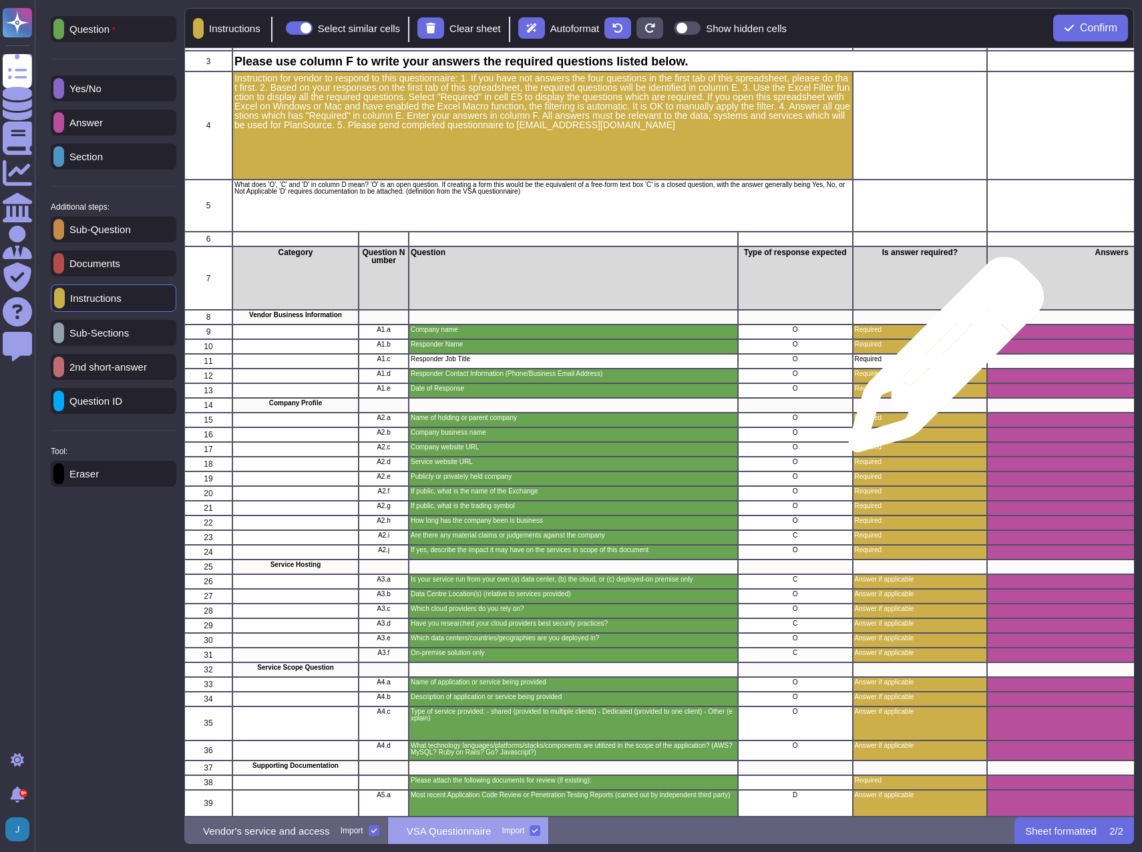
click at [941, 361] on p "Required" at bounding box center [919, 359] width 131 height 7
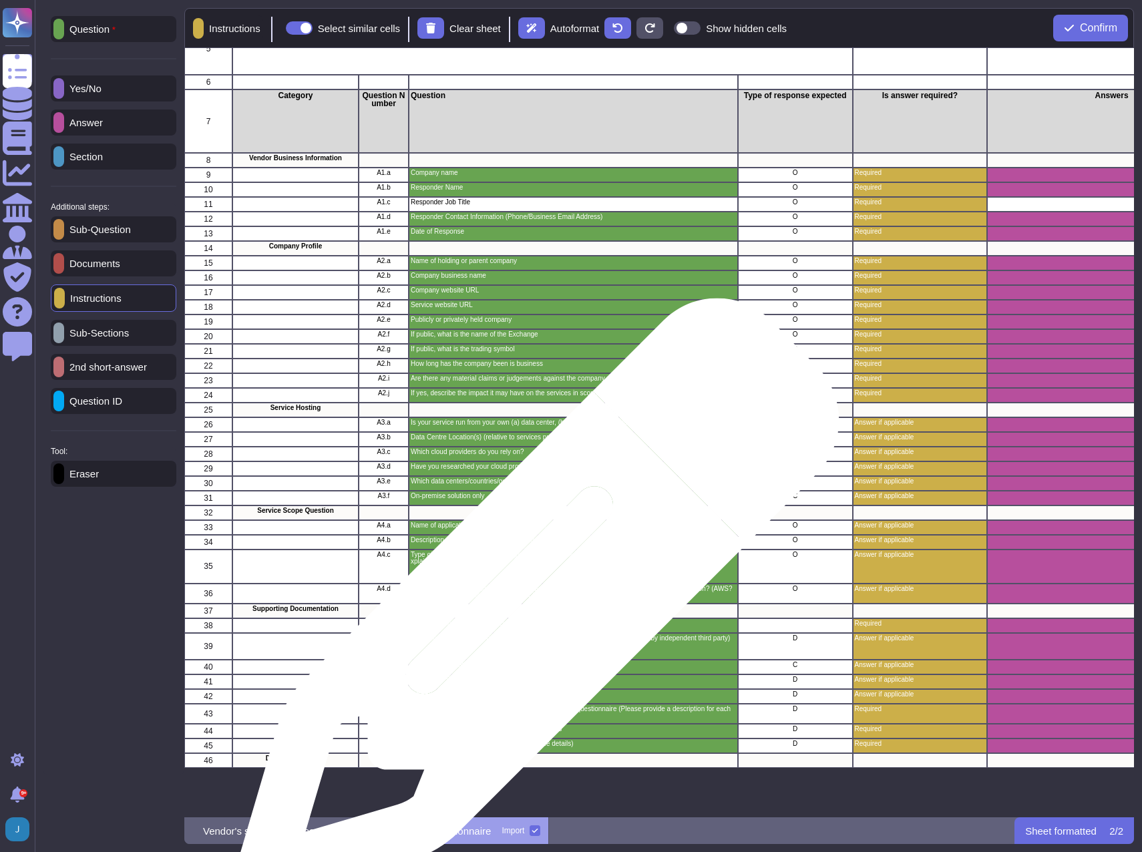
scroll to position [0, 0]
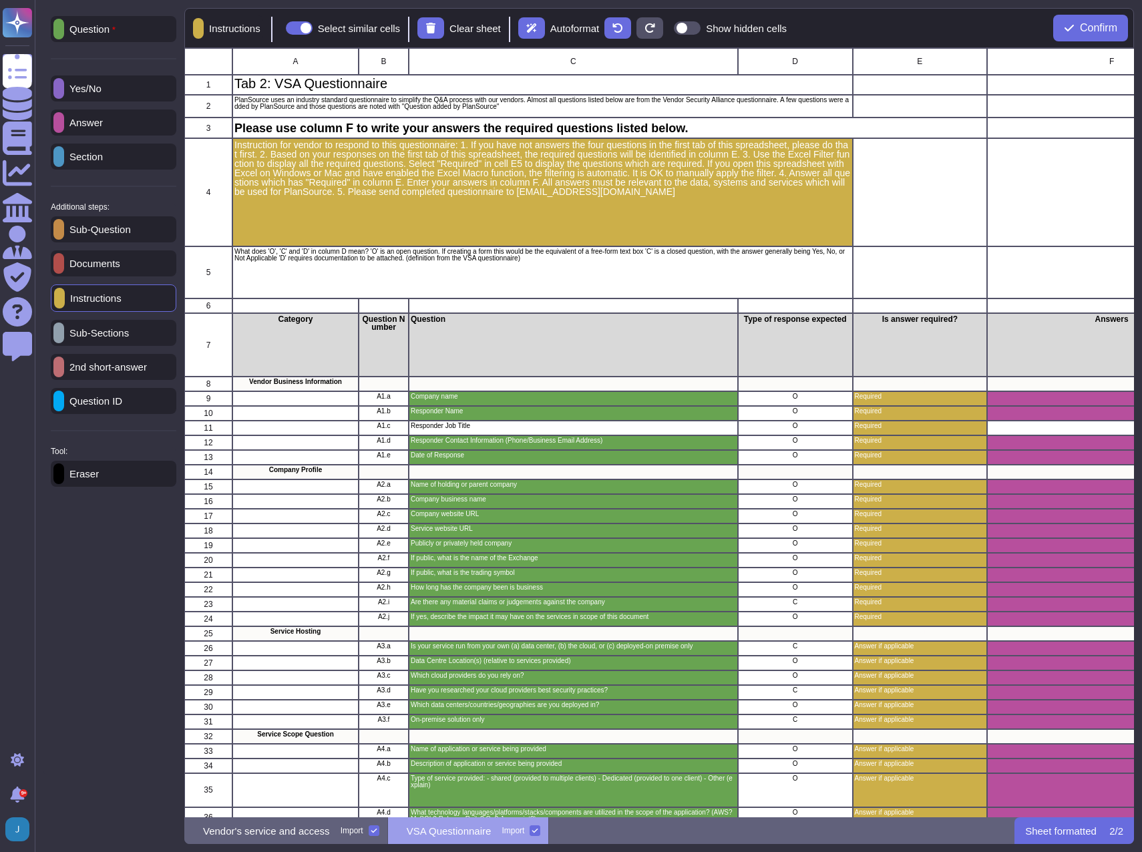
click at [82, 161] on p "Section" at bounding box center [83, 157] width 39 height 10
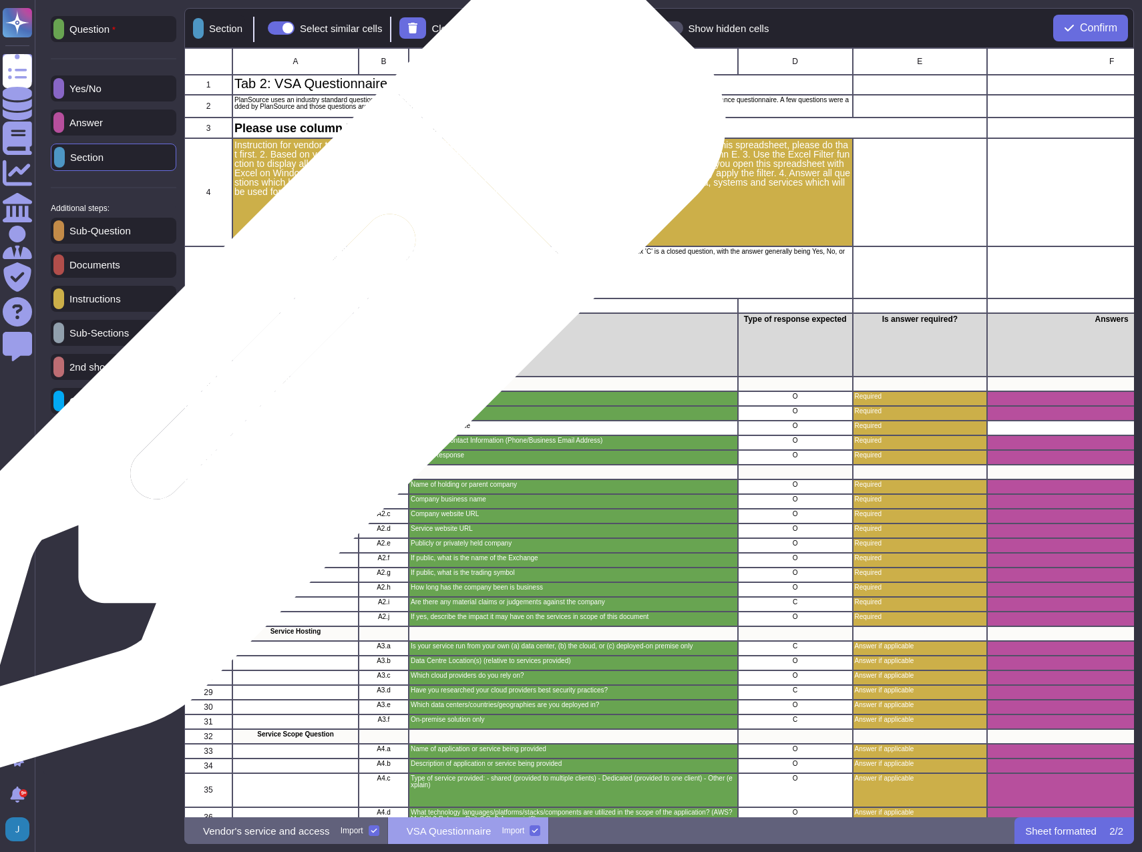
click at [307, 379] on p "Vendor Business Information" at bounding box center [295, 382] width 122 height 7
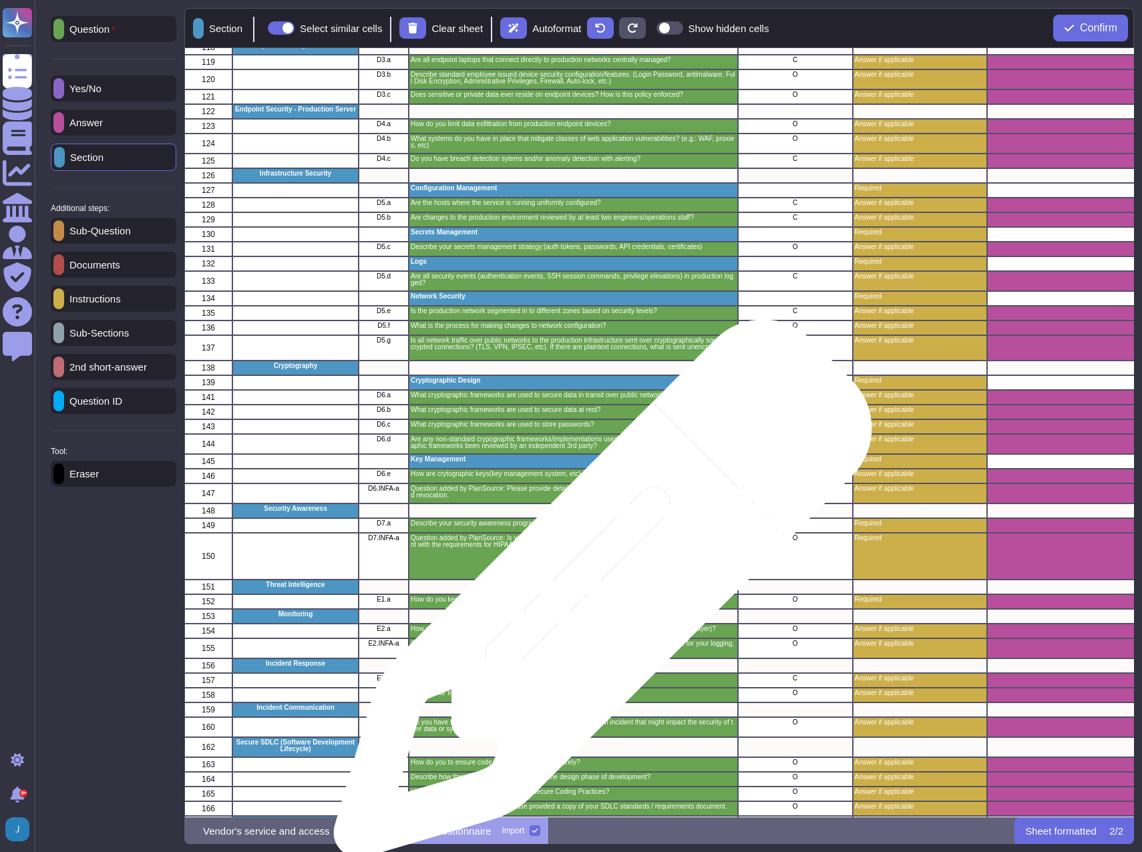
scroll to position [2036, 0]
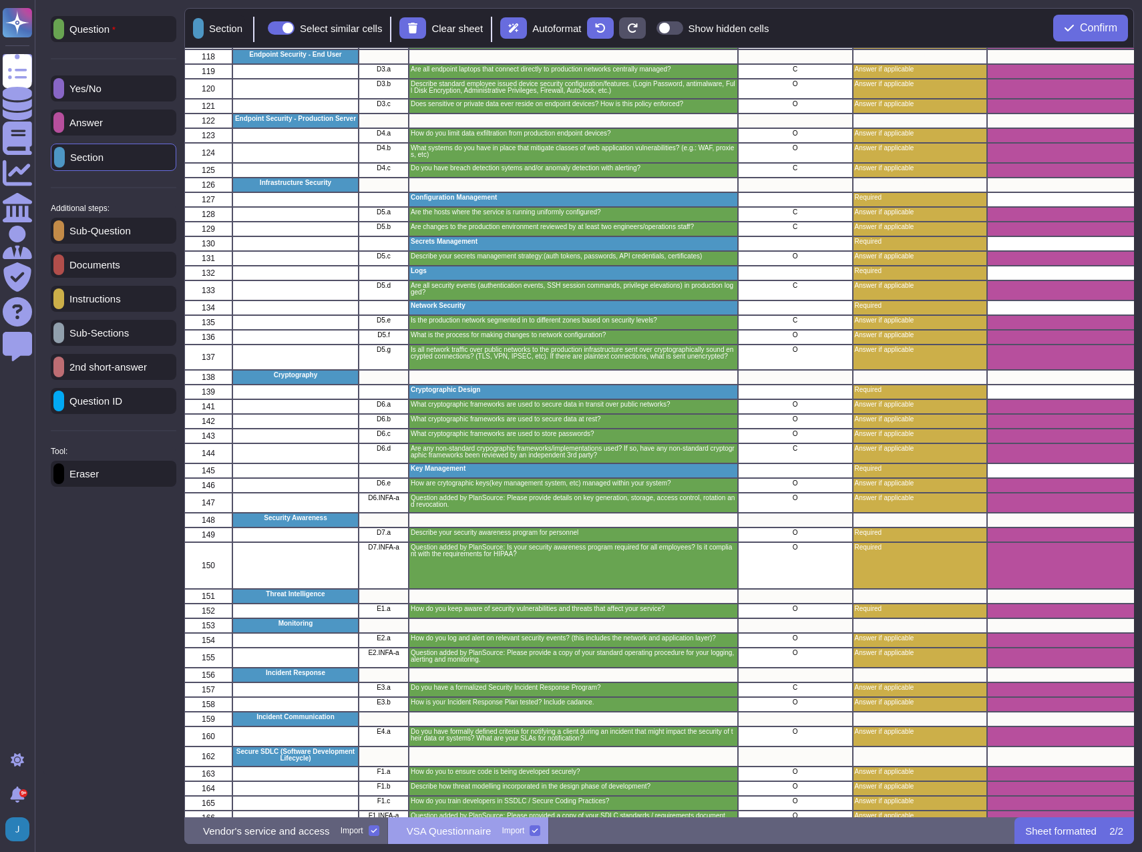
click at [84, 479] on p "Eraser" at bounding box center [81, 474] width 35 height 10
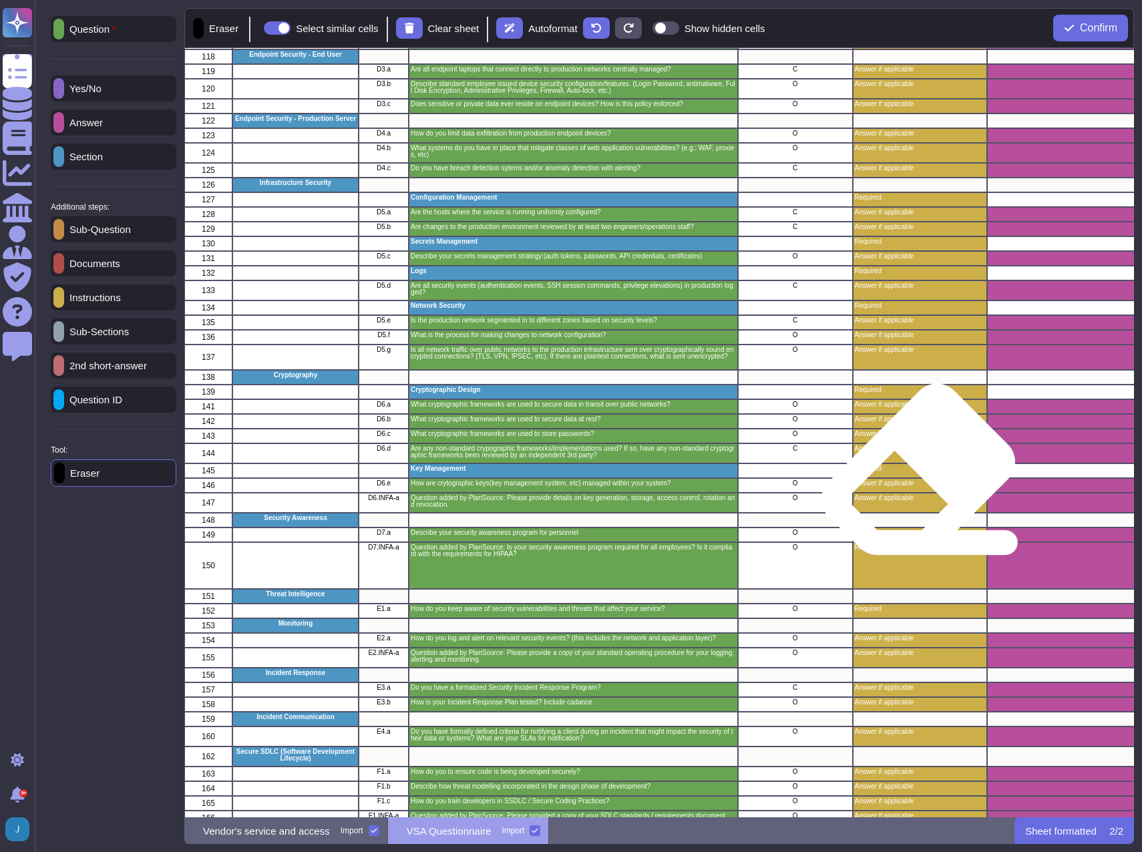
click at [913, 475] on div "Required" at bounding box center [919, 471] width 135 height 15
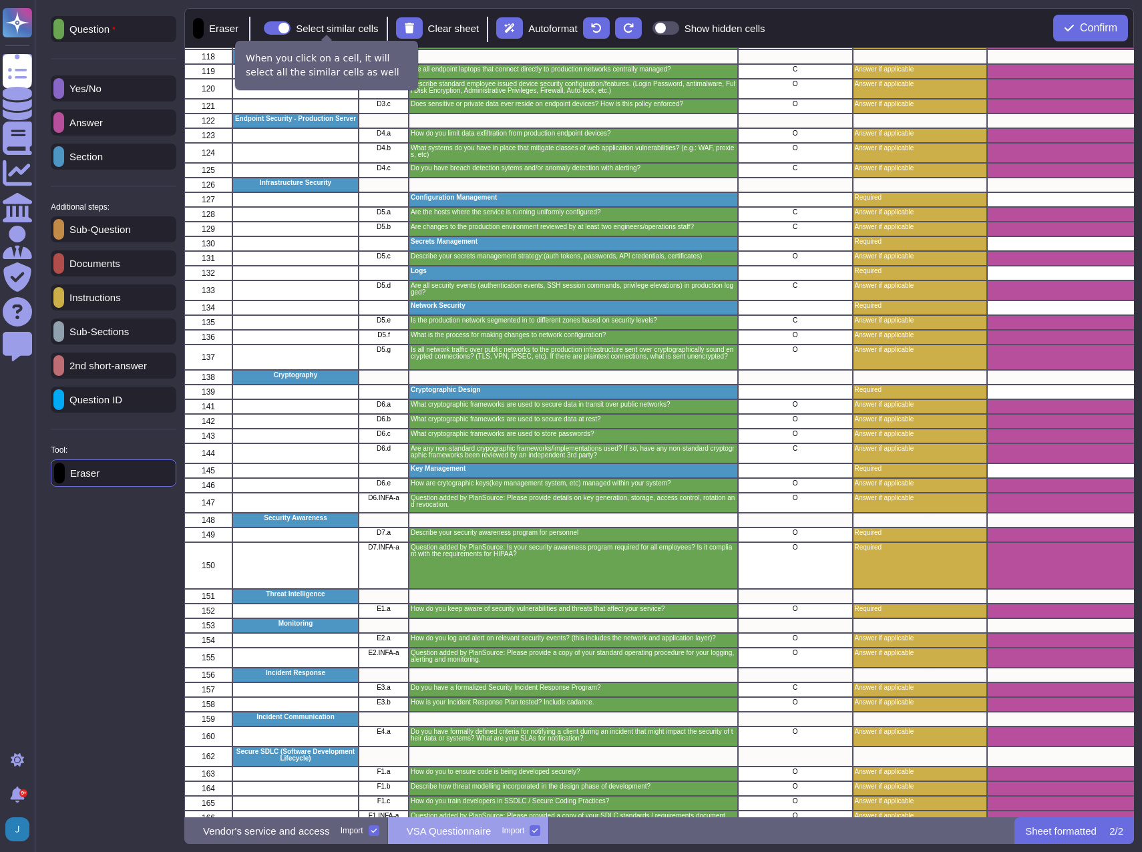
click at [279, 24] on div at bounding box center [277, 27] width 27 height 13
click at [259, 28] on input "Select similar cells" at bounding box center [259, 28] width 0 height 0
click at [283, 26] on span at bounding box center [277, 27] width 27 height 13
click at [259, 28] on input "Select similar cells" at bounding box center [259, 28] width 0 height 0
click at [283, 26] on span at bounding box center [277, 27] width 27 height 13
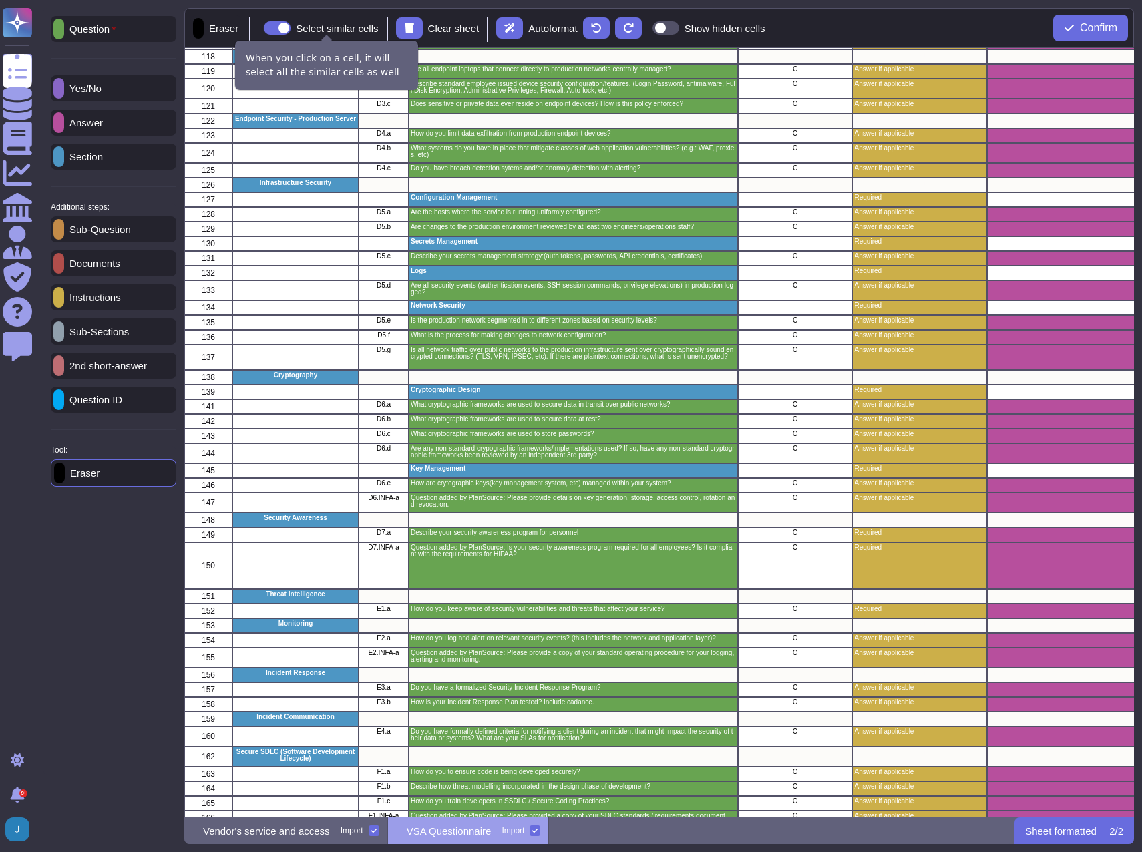
click at [259, 28] on input "Select similar cells" at bounding box center [259, 28] width 0 height 0
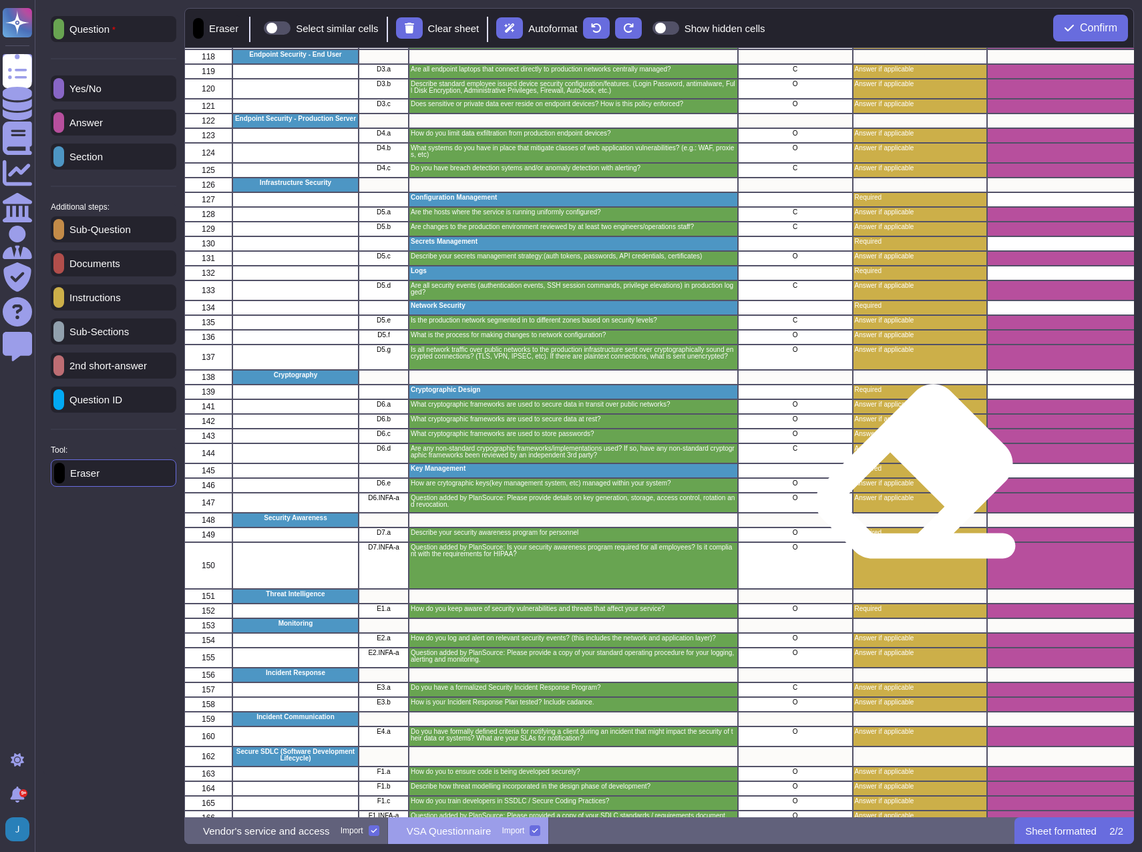
click at [909, 477] on div "Required" at bounding box center [919, 471] width 135 height 15
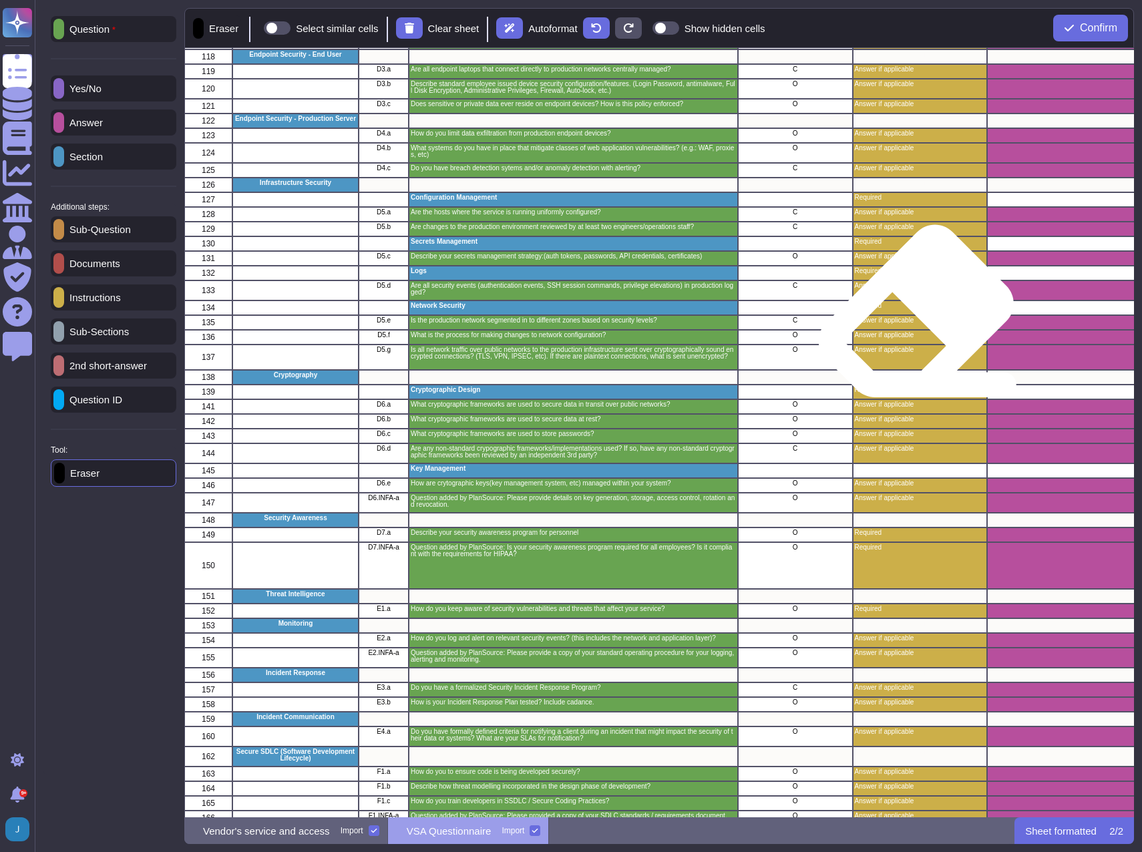
click at [911, 317] on p "Answer if applicable" at bounding box center [919, 320] width 131 height 7
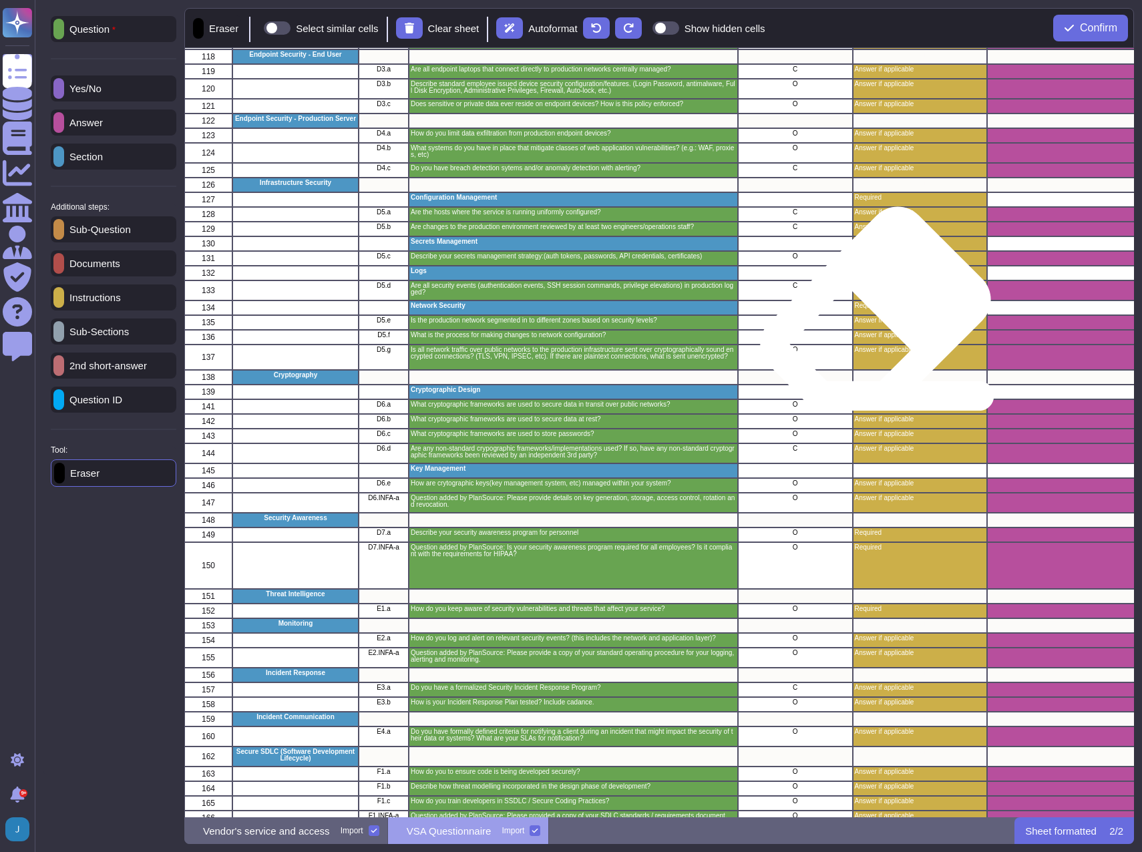
drag, startPoint x: 872, startPoint y: 304, endPoint x: 870, endPoint y: 314, distance: 10.2
click at [870, 314] on div "Required" at bounding box center [919, 308] width 135 height 15
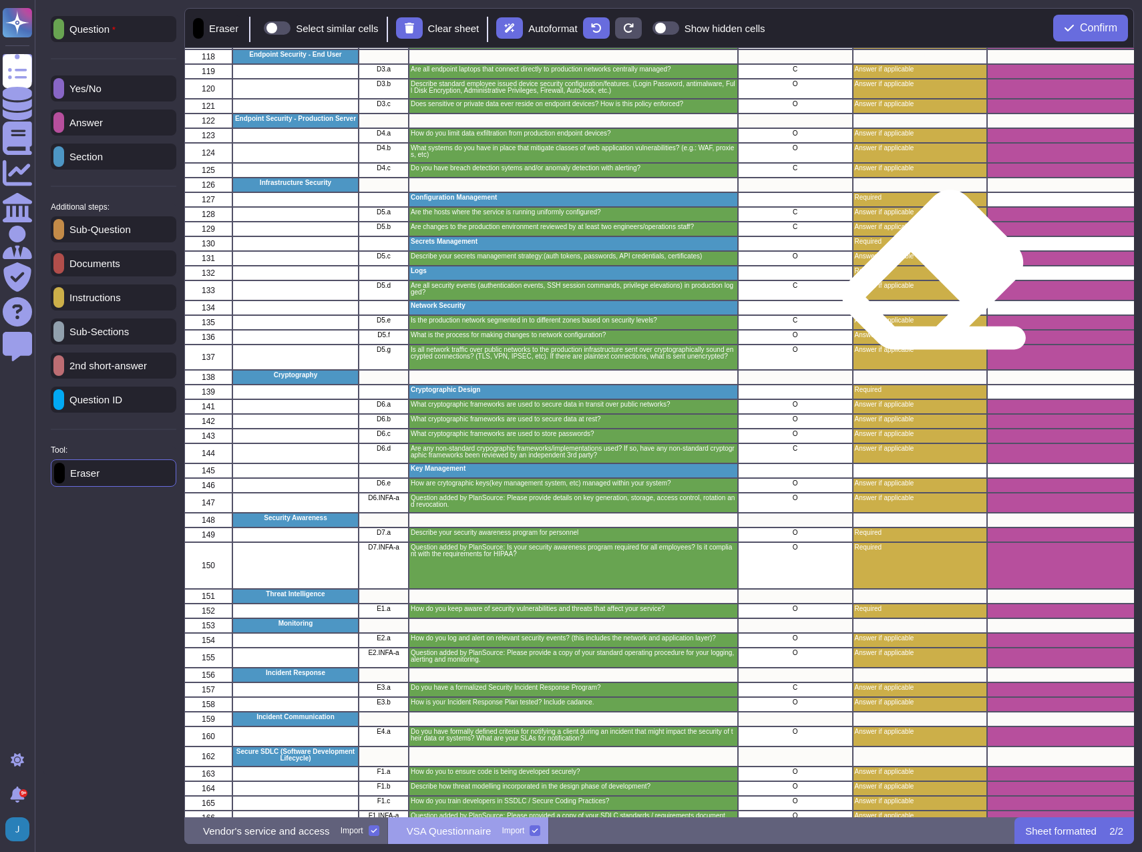
click at [928, 275] on div "Required" at bounding box center [919, 273] width 135 height 15
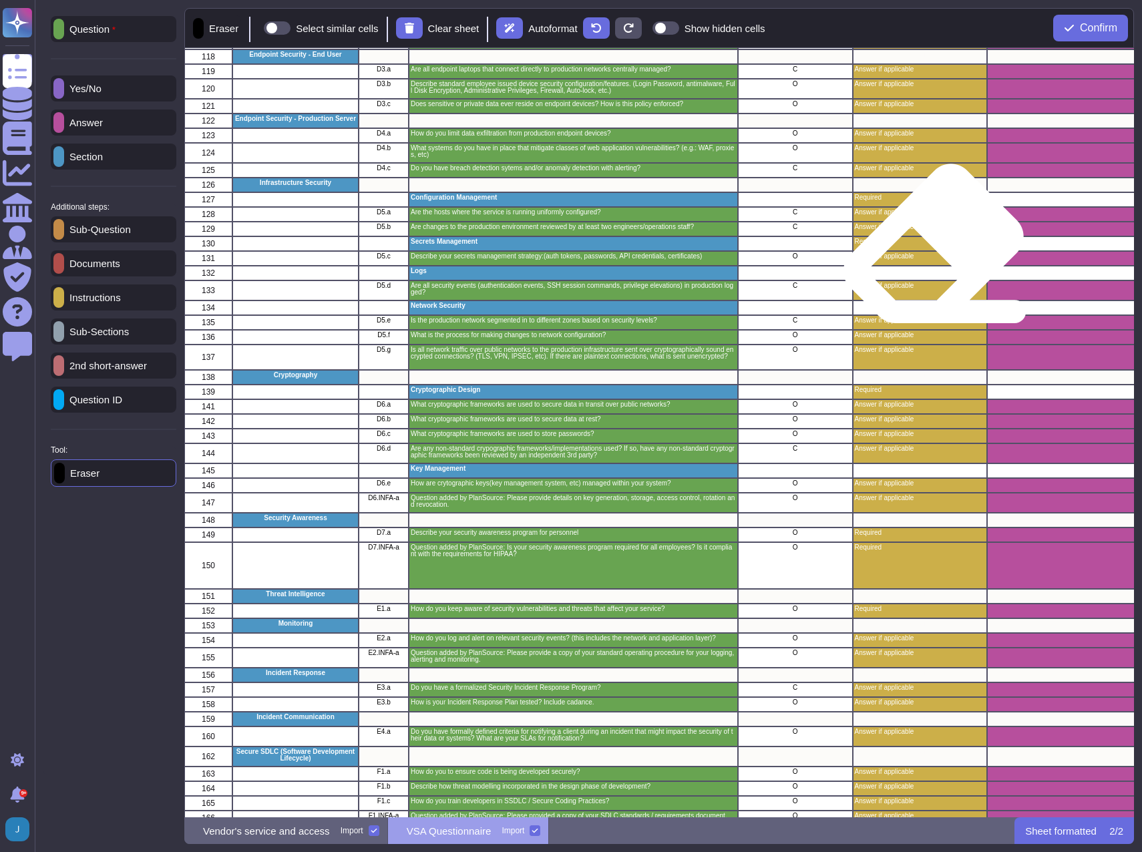
click at [929, 249] on div "Required" at bounding box center [919, 243] width 135 height 15
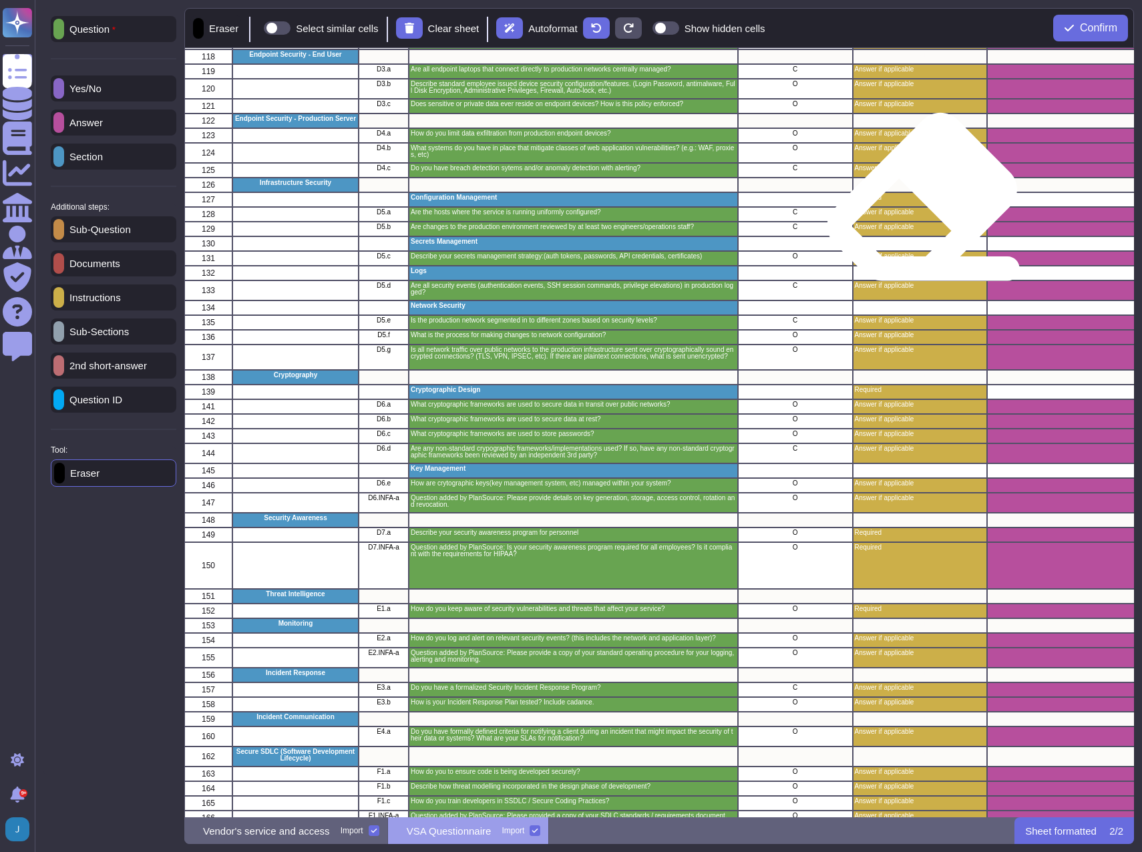
click at [917, 202] on div "Required" at bounding box center [919, 199] width 135 height 15
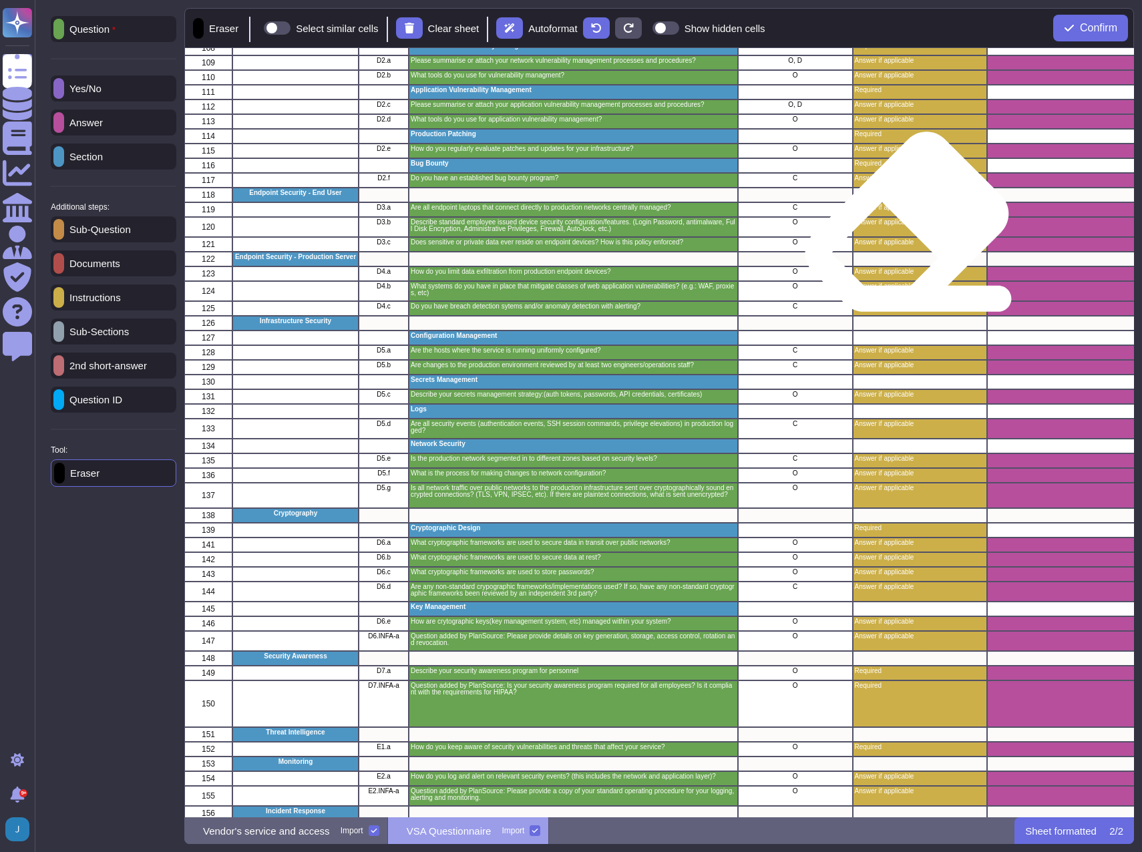
scroll to position [1635, 0]
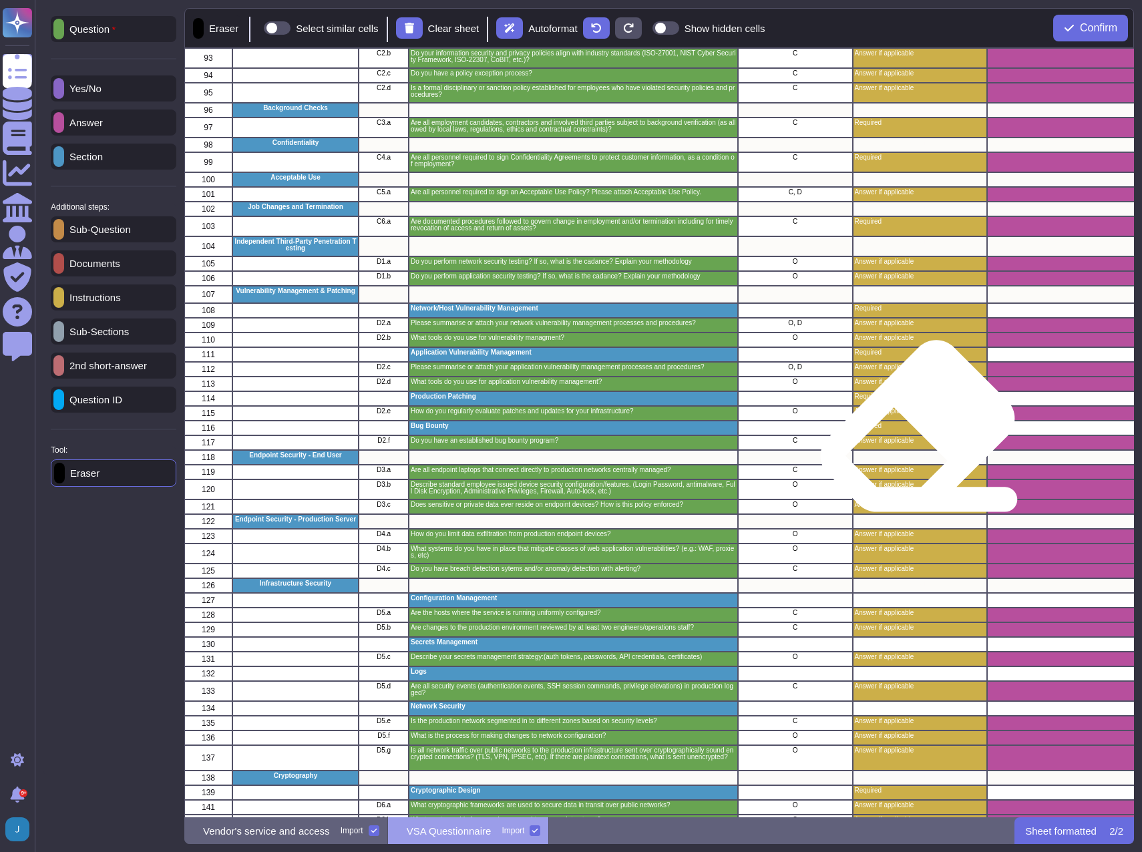
click at [913, 432] on div "Required" at bounding box center [919, 428] width 135 height 15
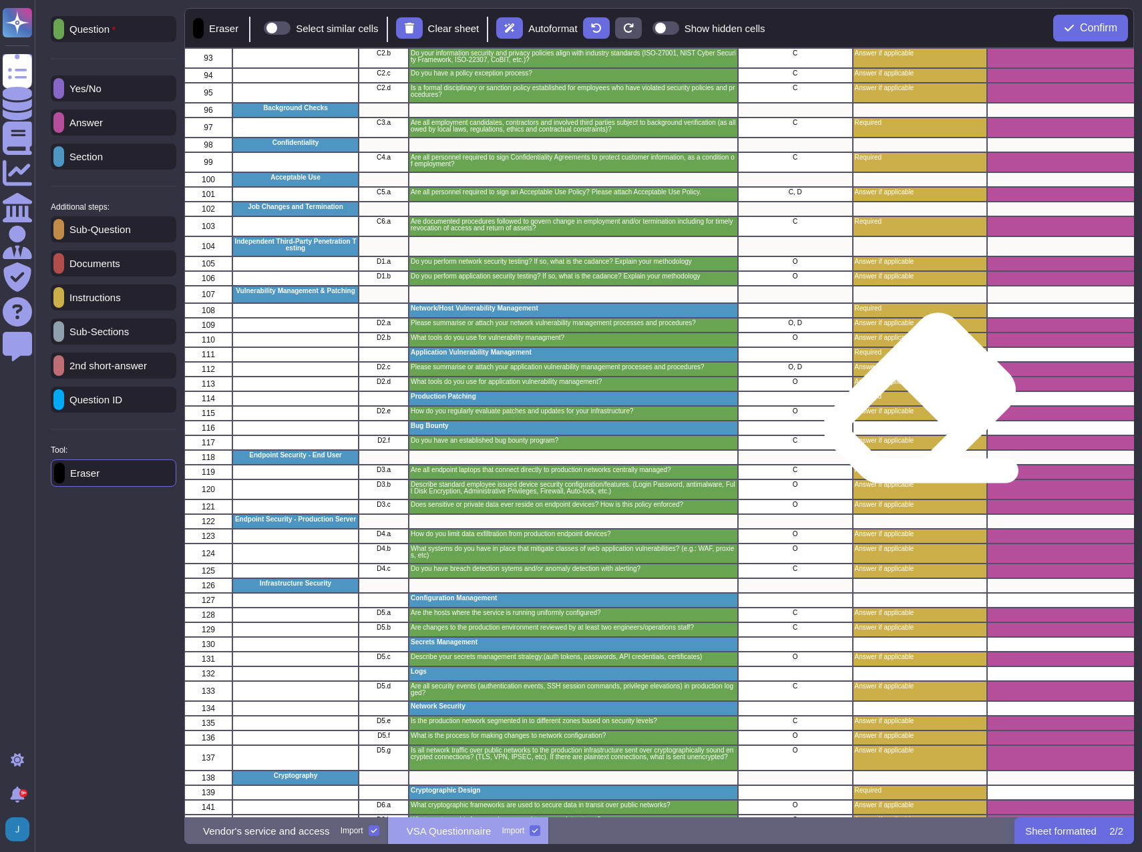
click at [915, 404] on div "Required" at bounding box center [919, 398] width 135 height 15
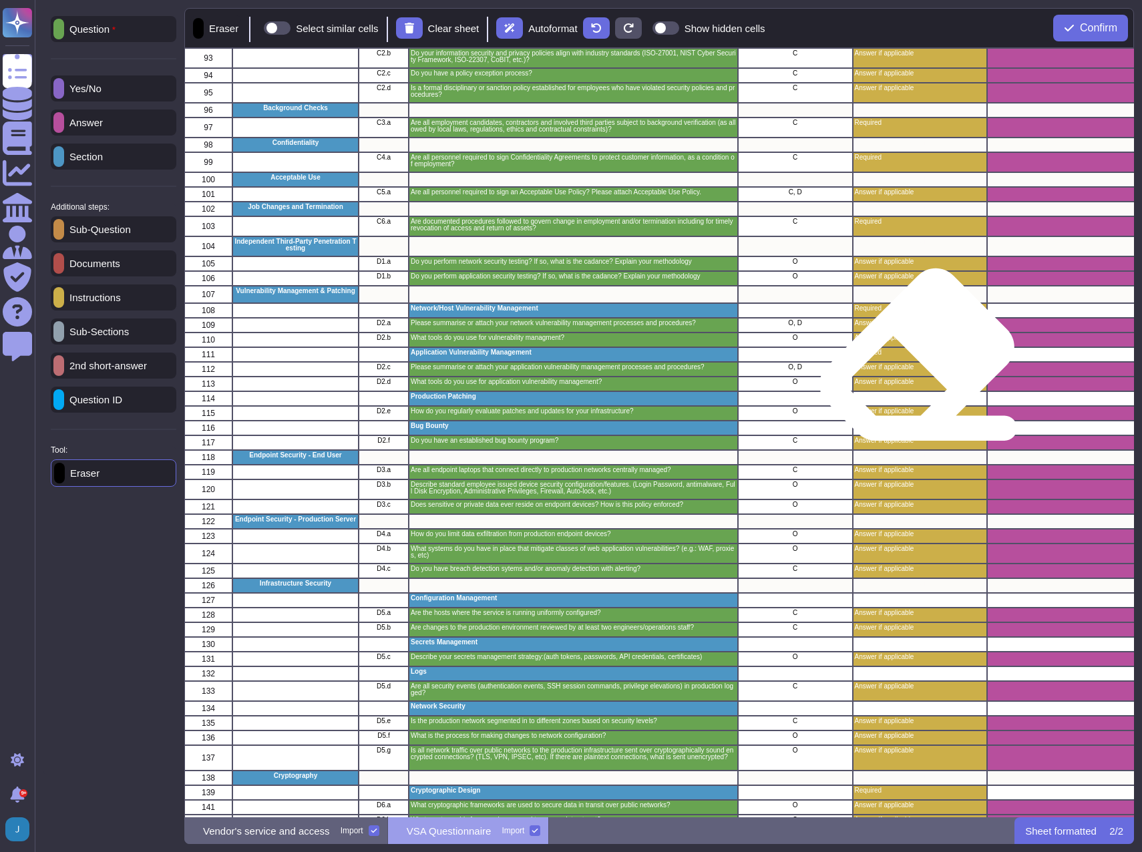
click at [912, 359] on div "Required" at bounding box center [919, 354] width 135 height 15
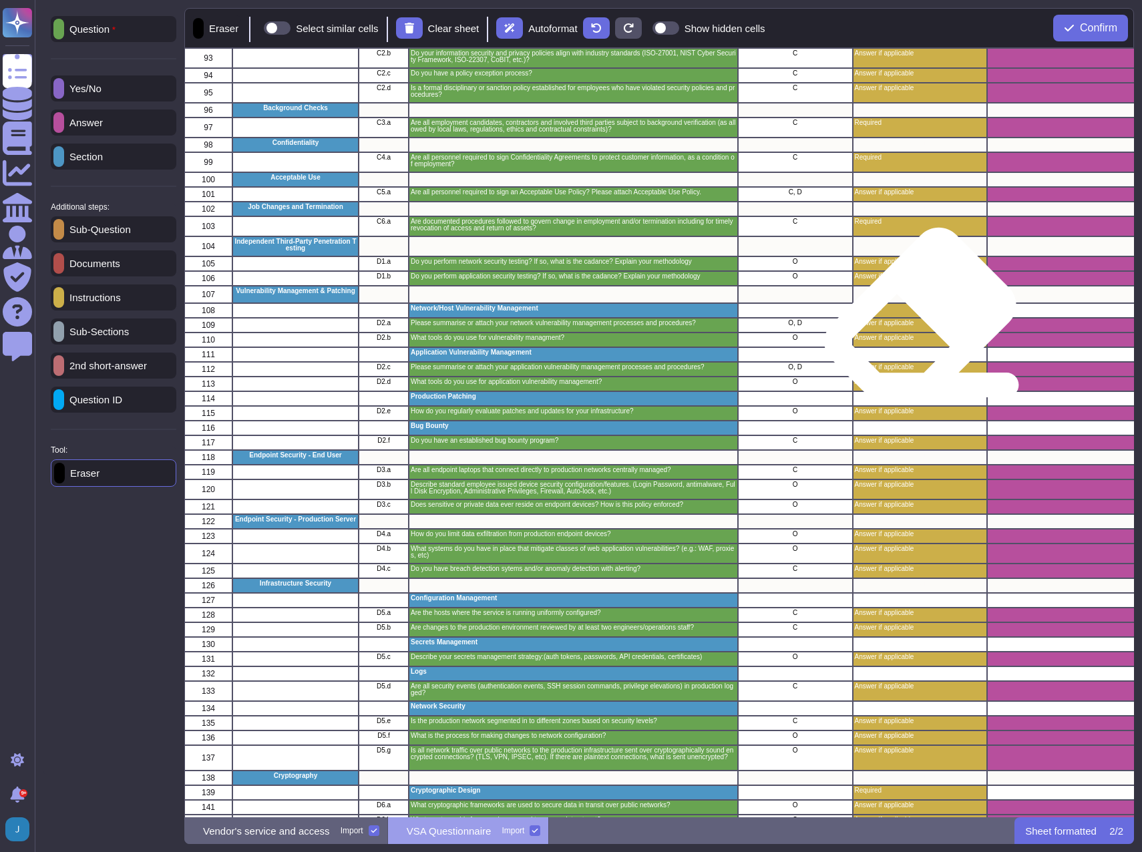
click at [915, 318] on div "Answer if applicable" at bounding box center [919, 325] width 135 height 15
click at [911, 322] on p "Answer if applicable" at bounding box center [919, 323] width 131 height 7
click at [921, 317] on div "Required" at bounding box center [919, 310] width 135 height 15
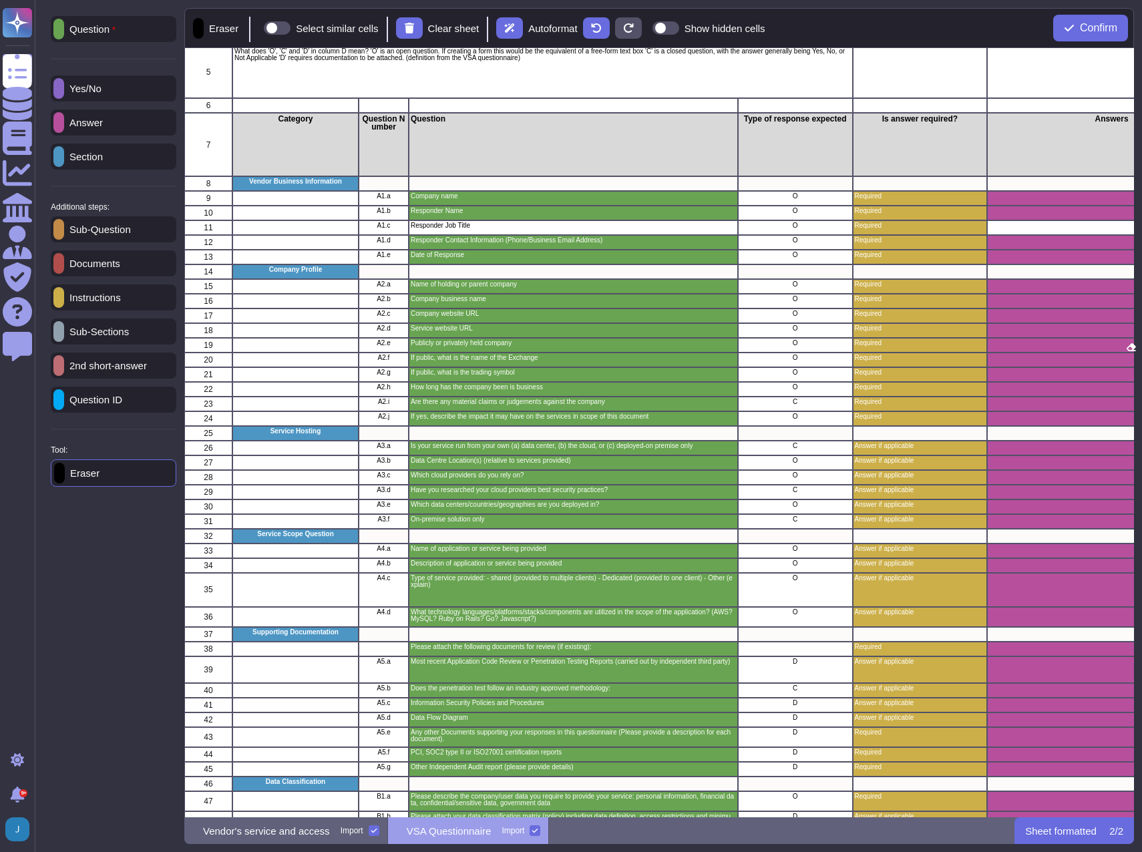
scroll to position [759, 940]
click at [102, 29] on p "Question" at bounding box center [89, 29] width 51 height 11
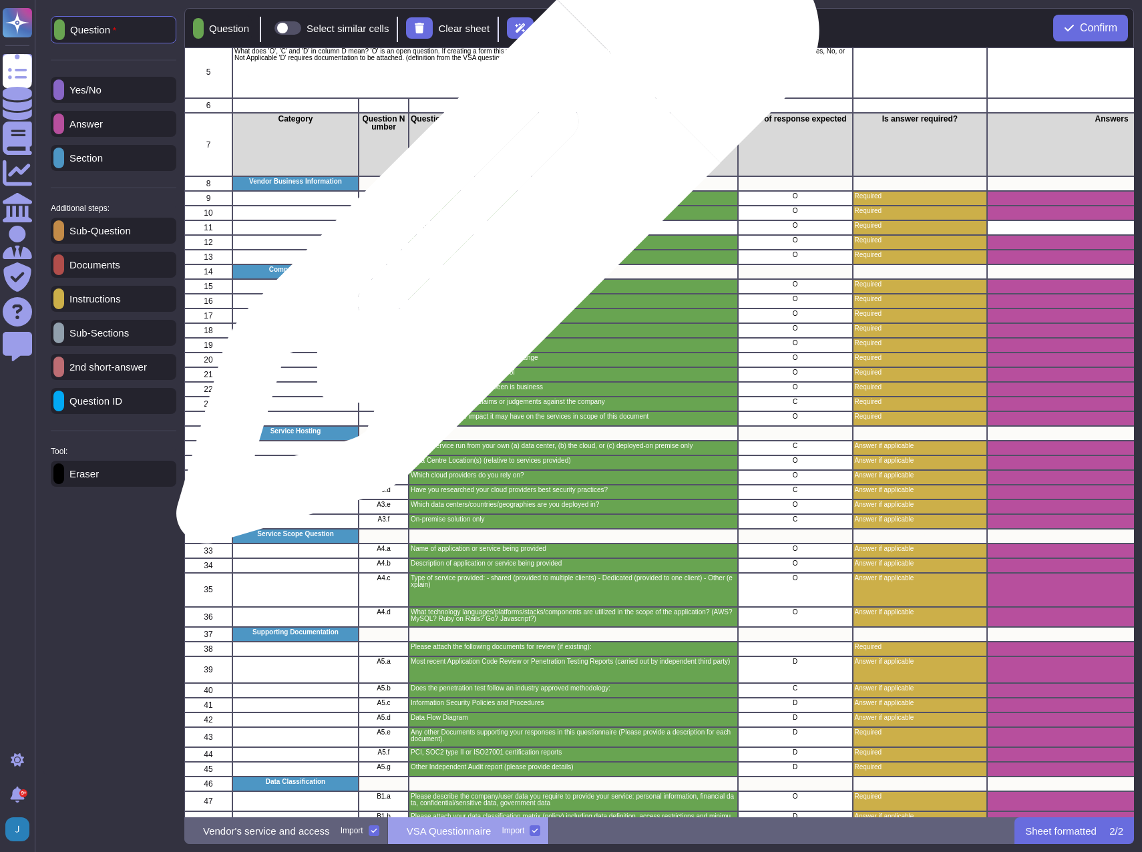
click at [493, 229] on div "Responder Job Title" at bounding box center [573, 227] width 329 height 15
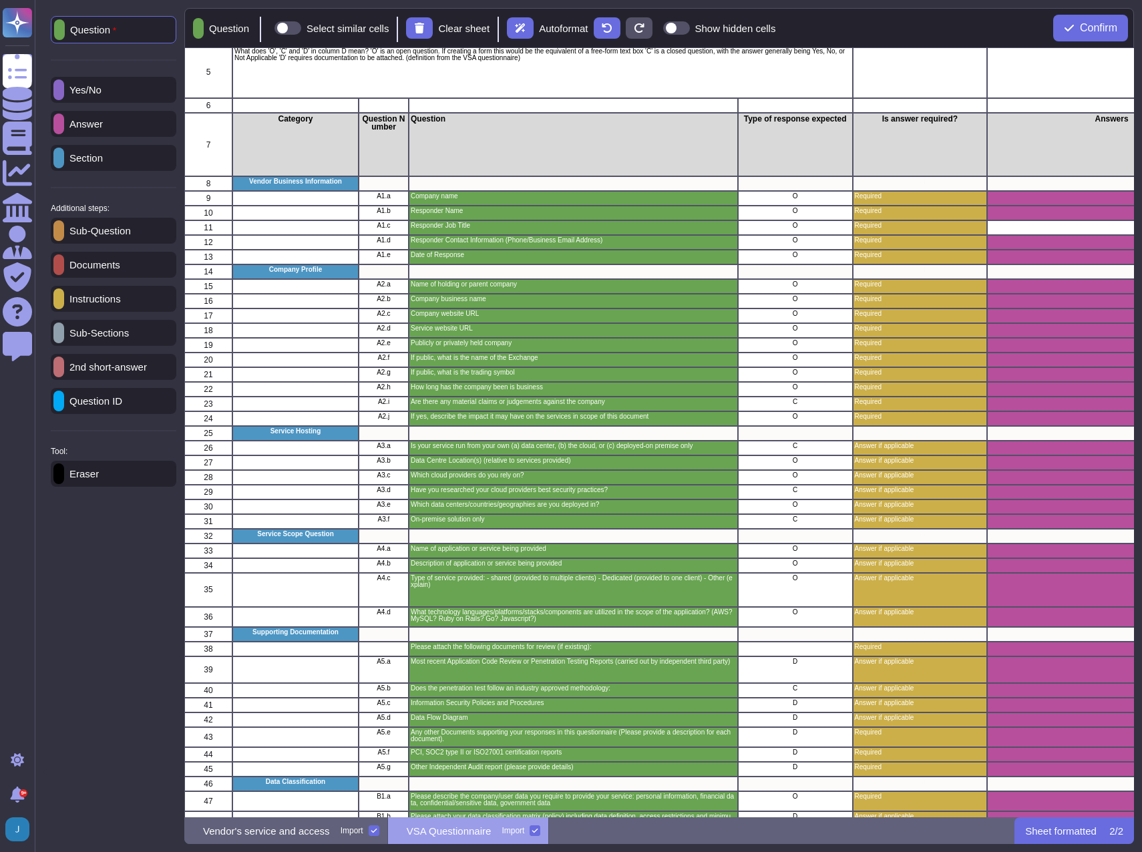
click at [91, 112] on div "Answer" at bounding box center [114, 124] width 126 height 26
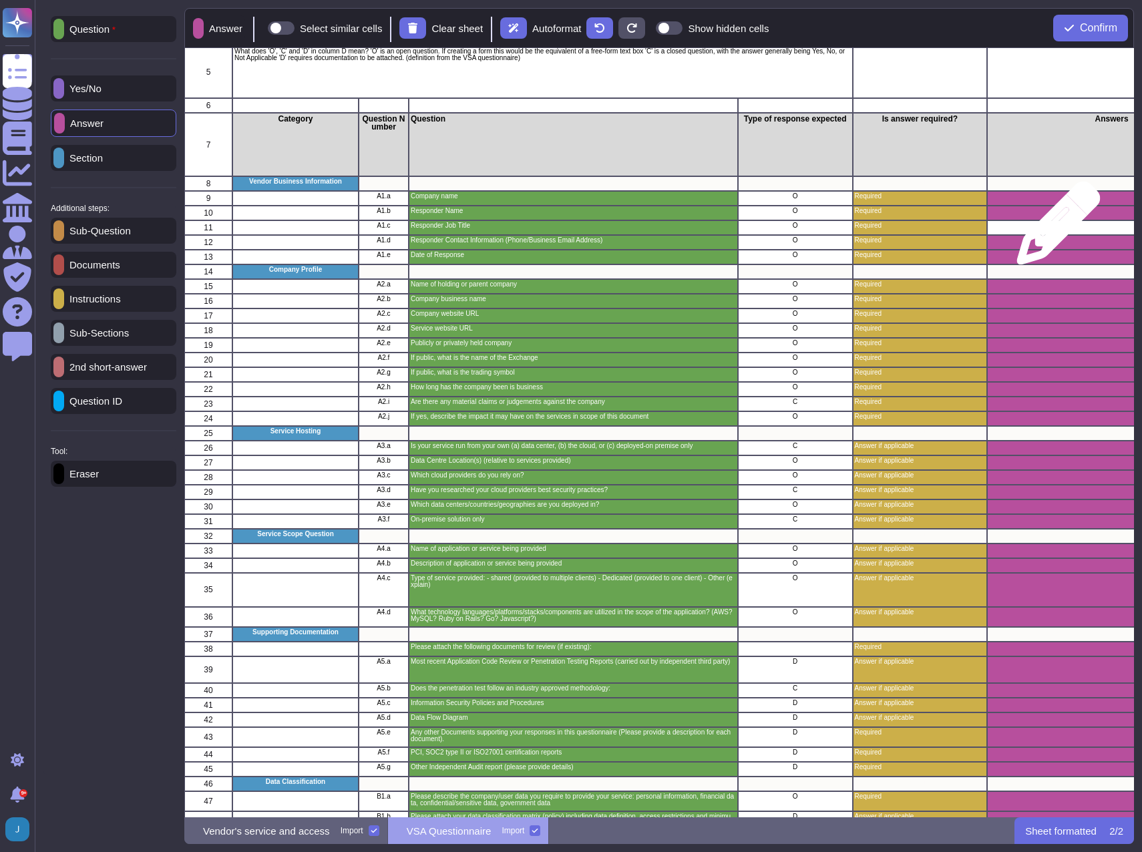
click at [1054, 230] on div "grid" at bounding box center [1111, 227] width 249 height 15
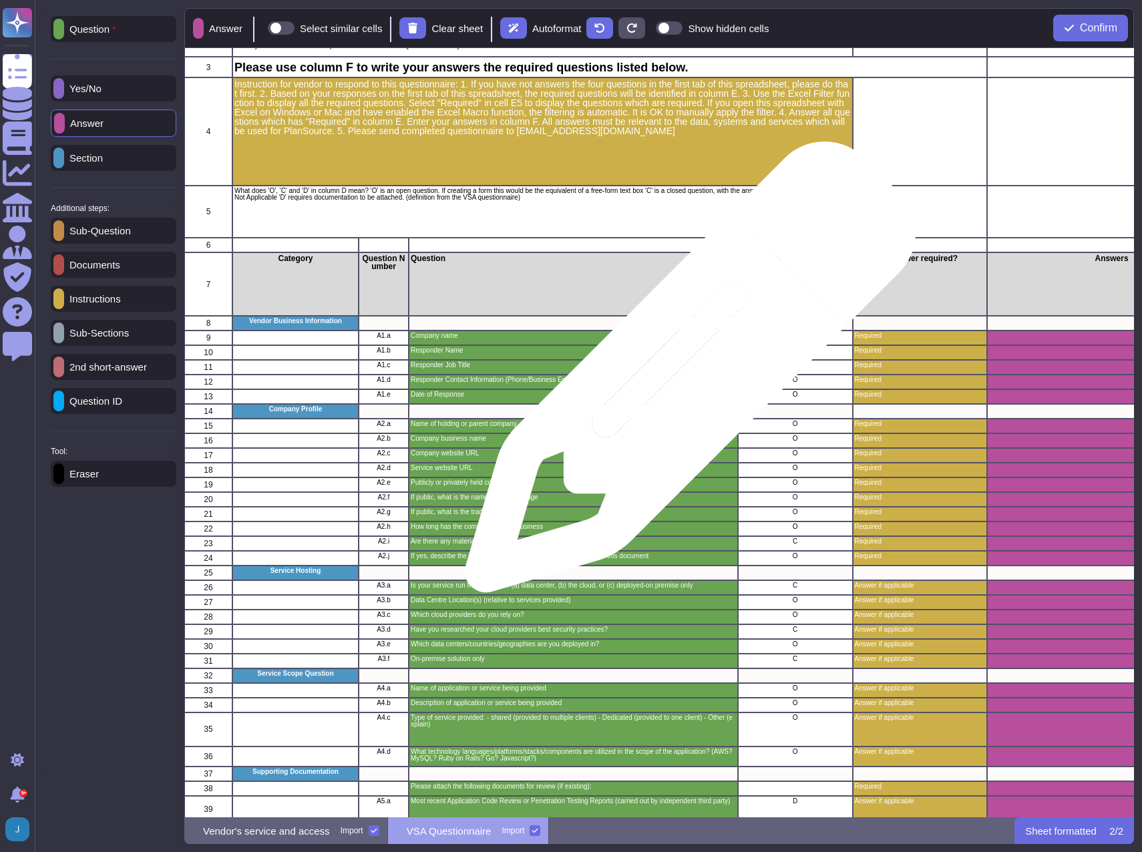
scroll to position [0, 0]
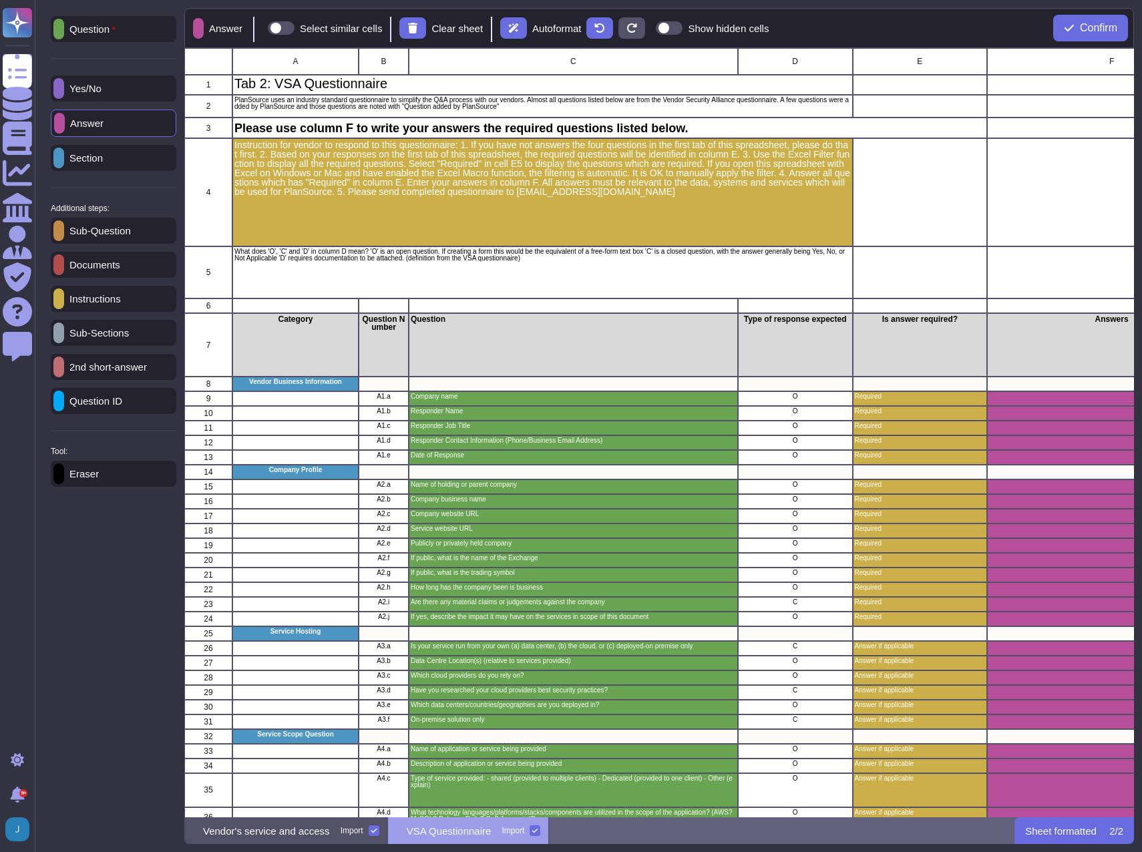
click at [254, 841] on div "Vendor's service and access [GEOGRAPHIC_DATA]" at bounding box center [286, 831] width 204 height 27
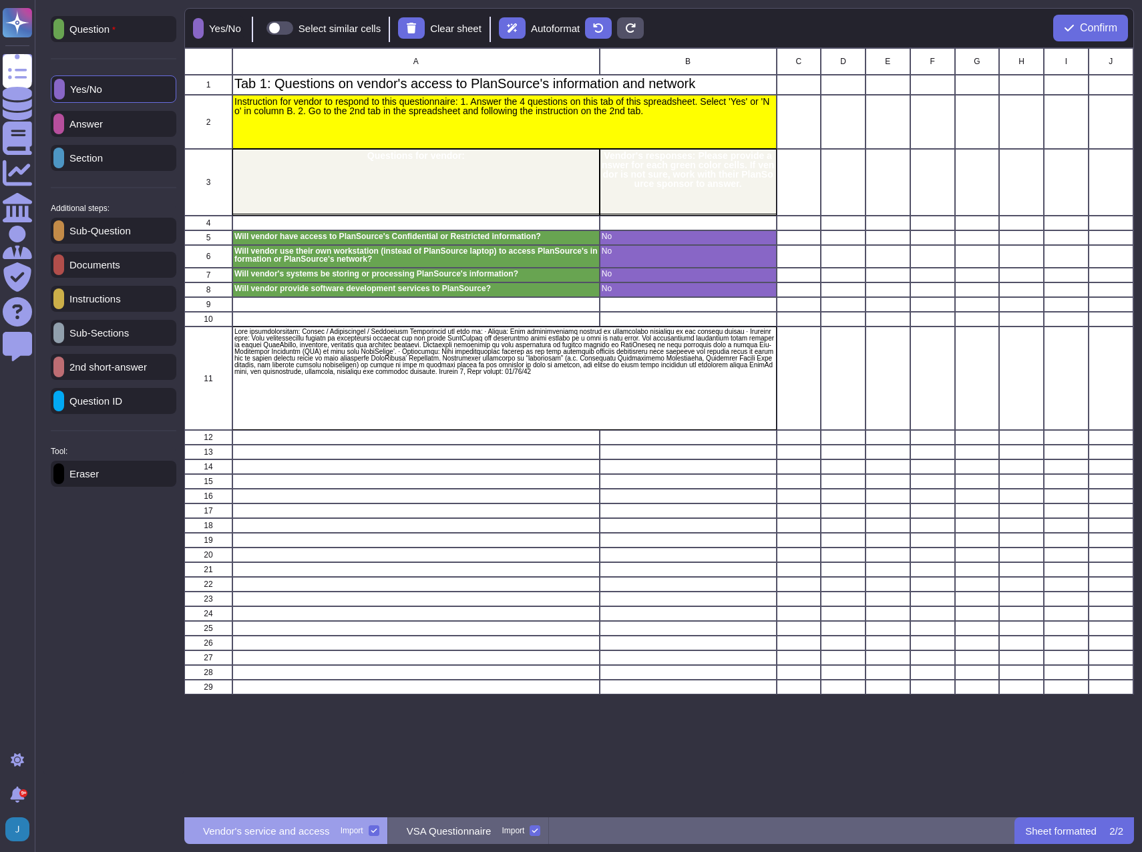
click at [91, 304] on p "Instructions" at bounding box center [92, 299] width 57 height 10
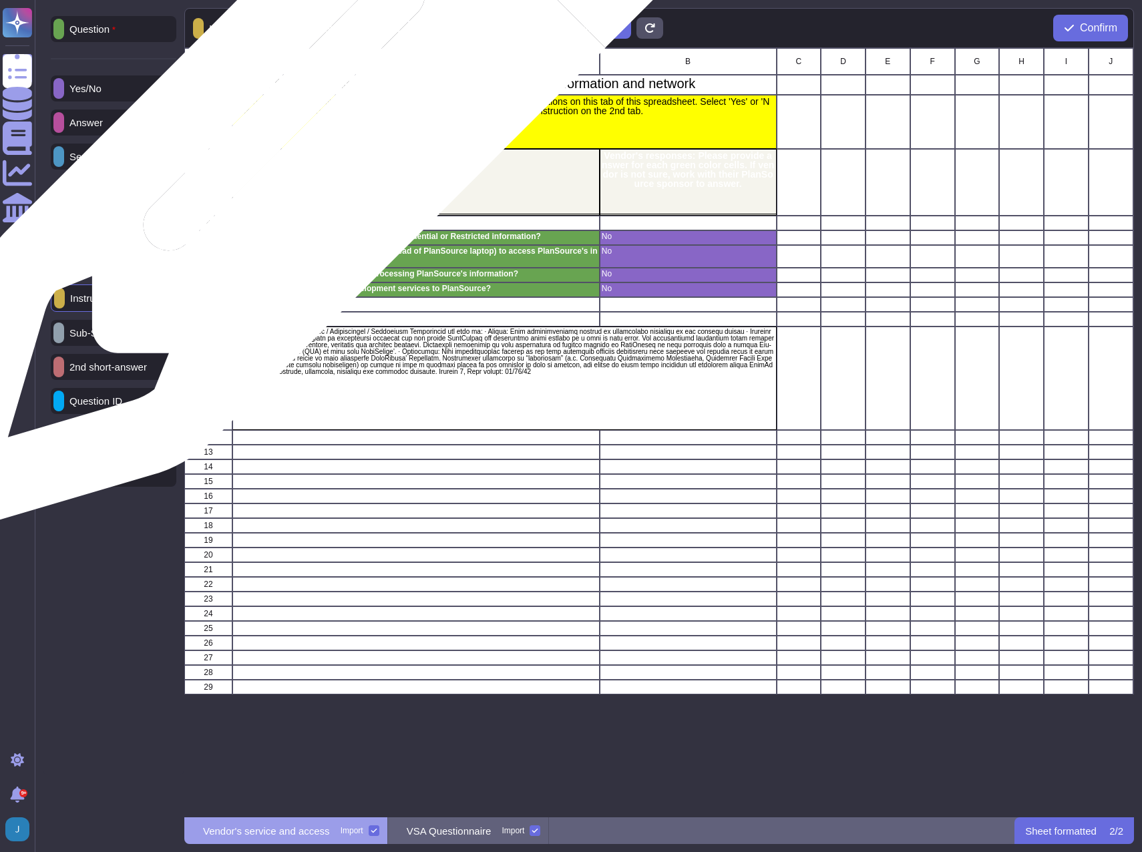
click at [319, 126] on div "Instruction for vendor to respond to this questionnaire: 1. Answer the 4 questi…" at bounding box center [504, 122] width 544 height 54
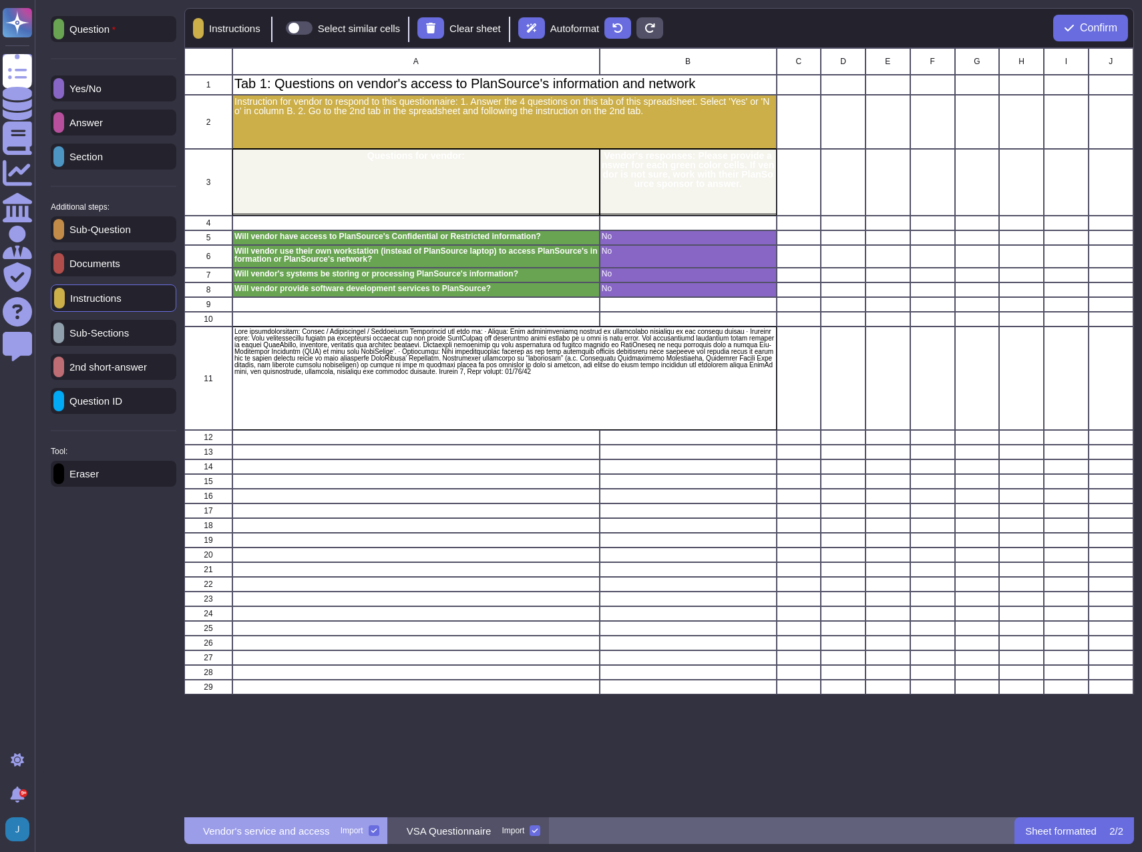
click at [470, 834] on p "VSA Questionnaire" at bounding box center [449, 831] width 85 height 10
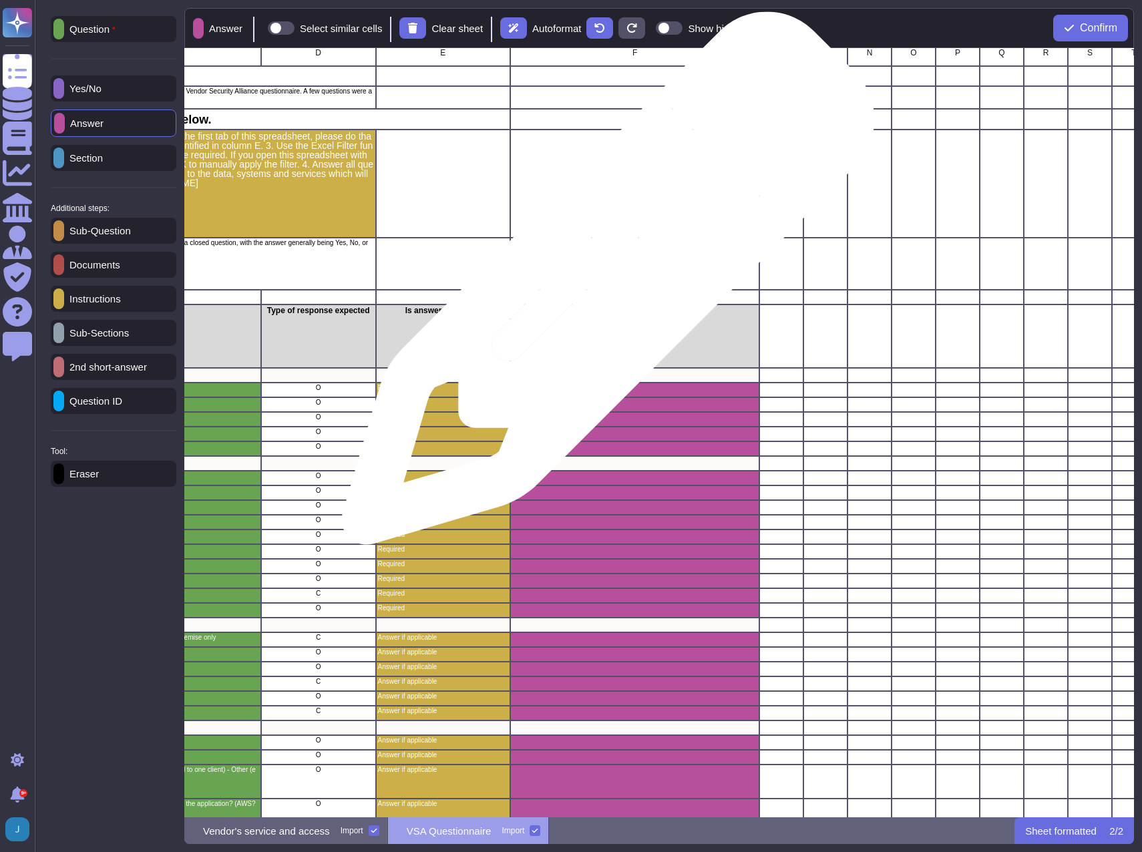
scroll to position [0, 477]
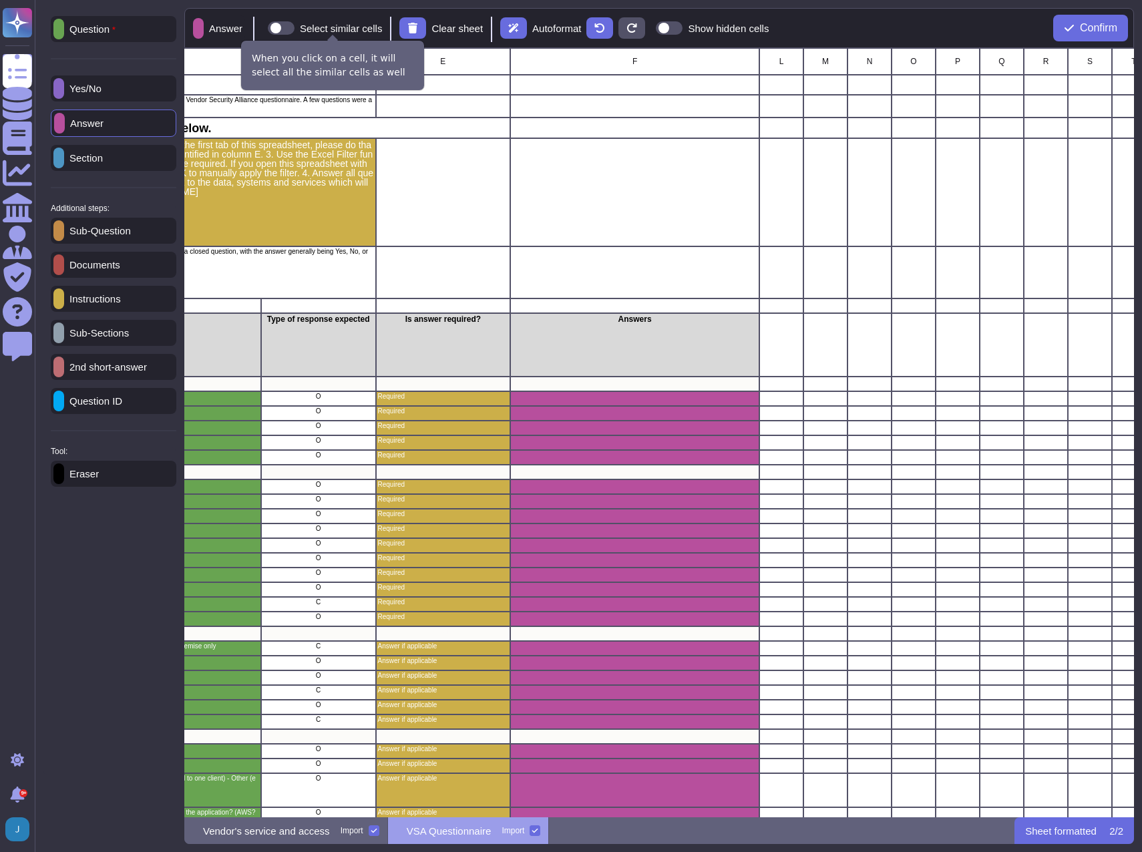
click at [295, 25] on span at bounding box center [281, 27] width 27 height 13
click at [263, 28] on input "Select similar cells" at bounding box center [263, 28] width 0 height 0
click at [120, 270] on p "Documents" at bounding box center [92, 265] width 56 height 10
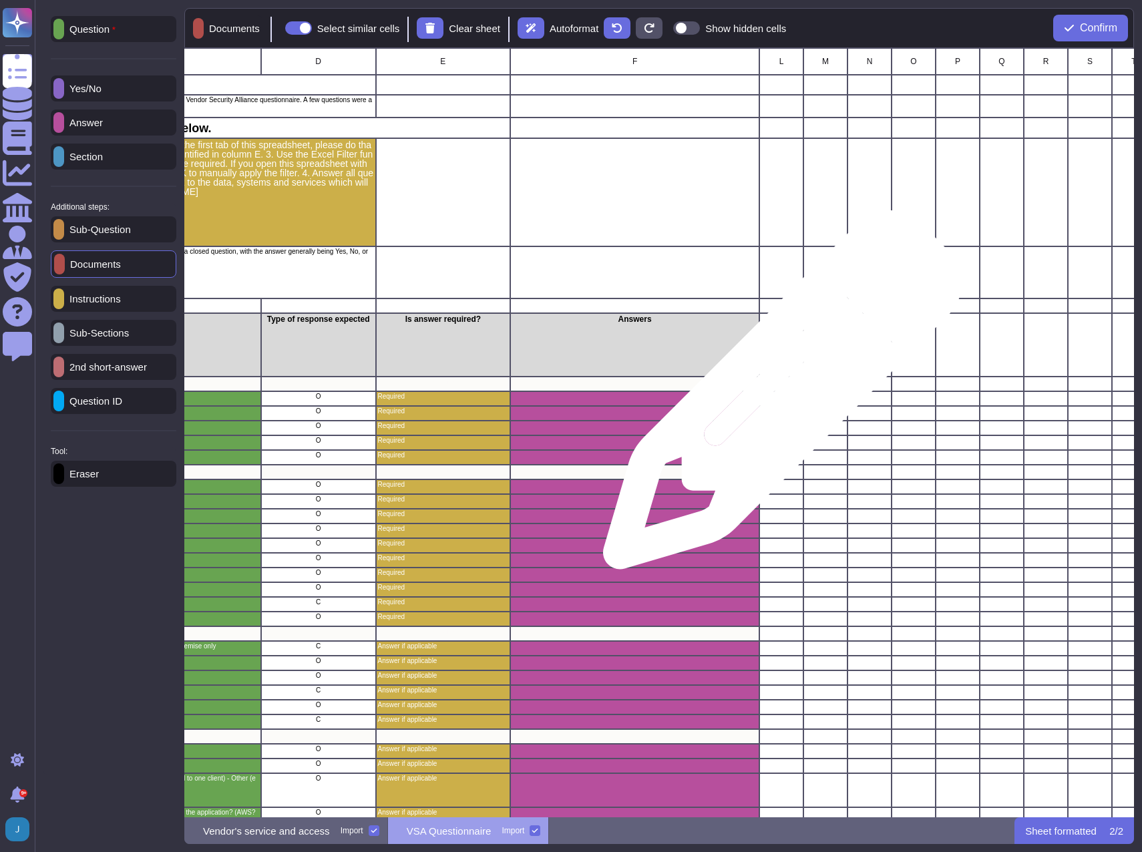
click at [778, 397] on div "grid" at bounding box center [782, 398] width 44 height 15
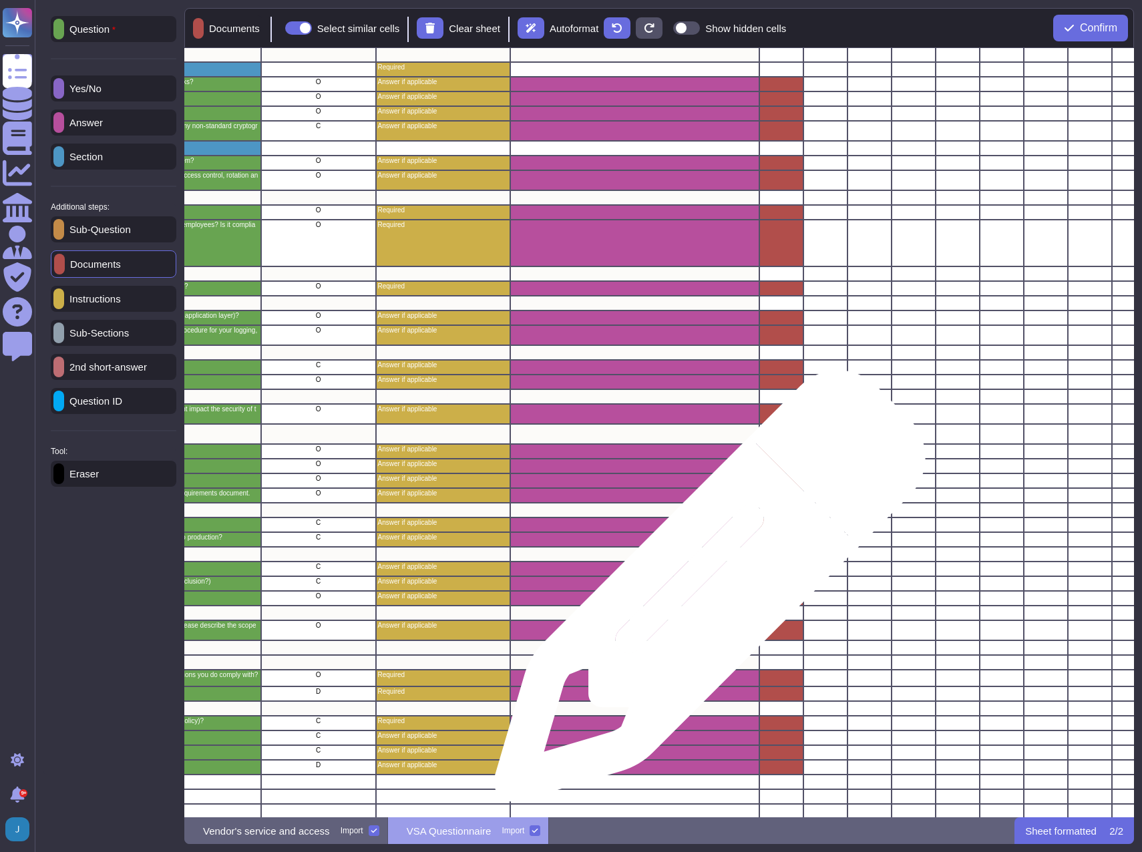
scroll to position [2370, 477]
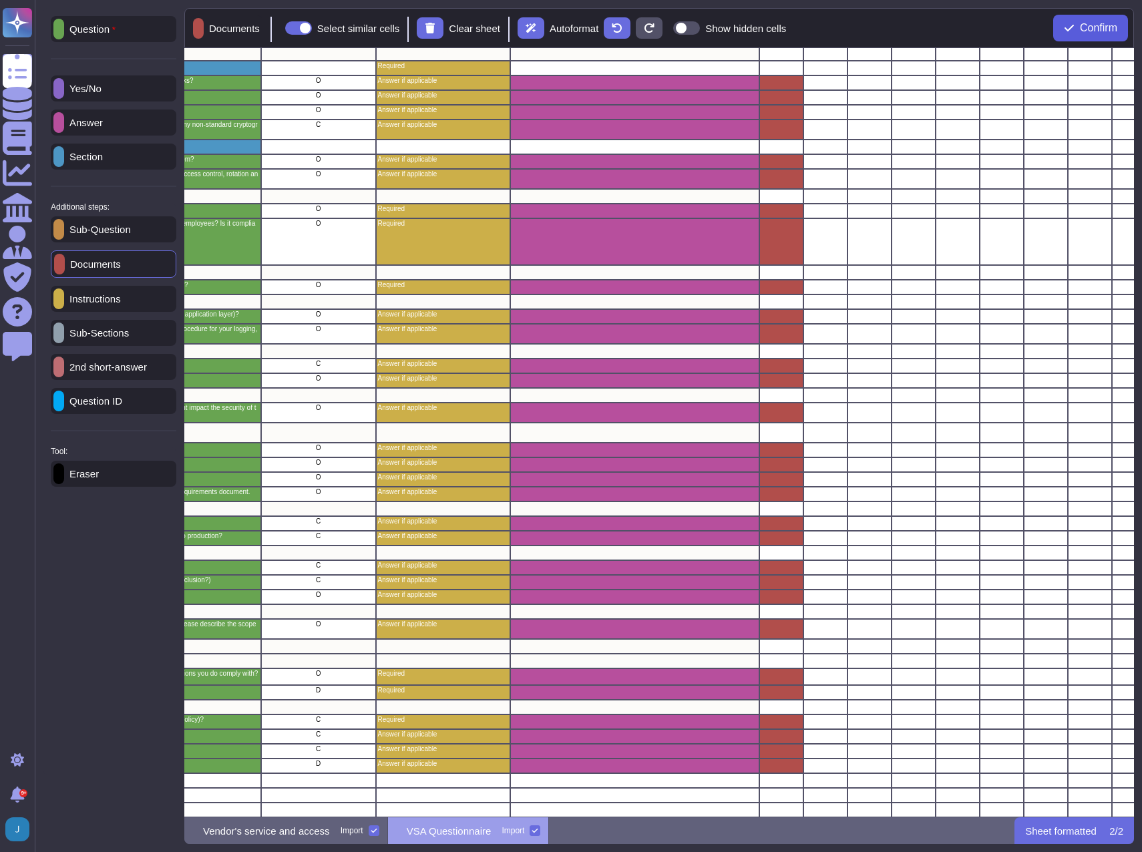
click at [1092, 19] on button "Confirm" at bounding box center [1091, 28] width 75 height 27
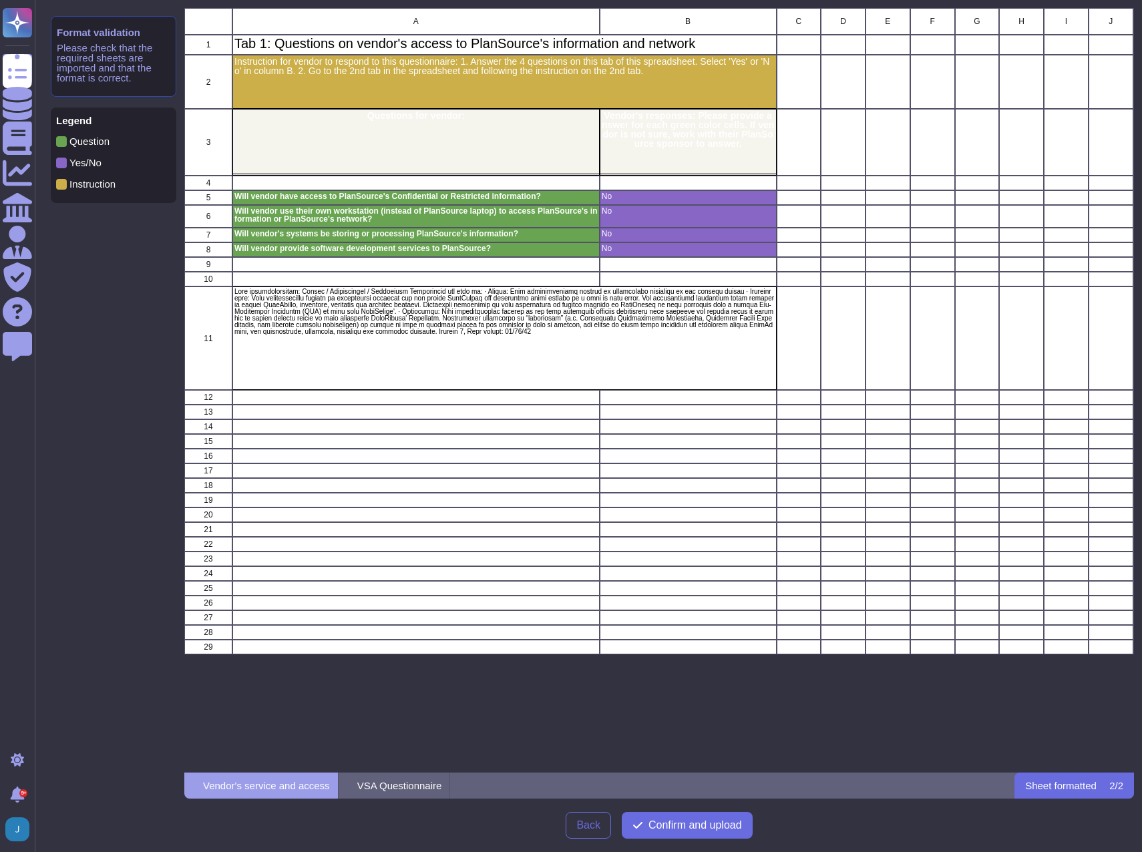
scroll to position [755, 940]
click at [680, 827] on span "Confirm and upload" at bounding box center [696, 825] width 94 height 11
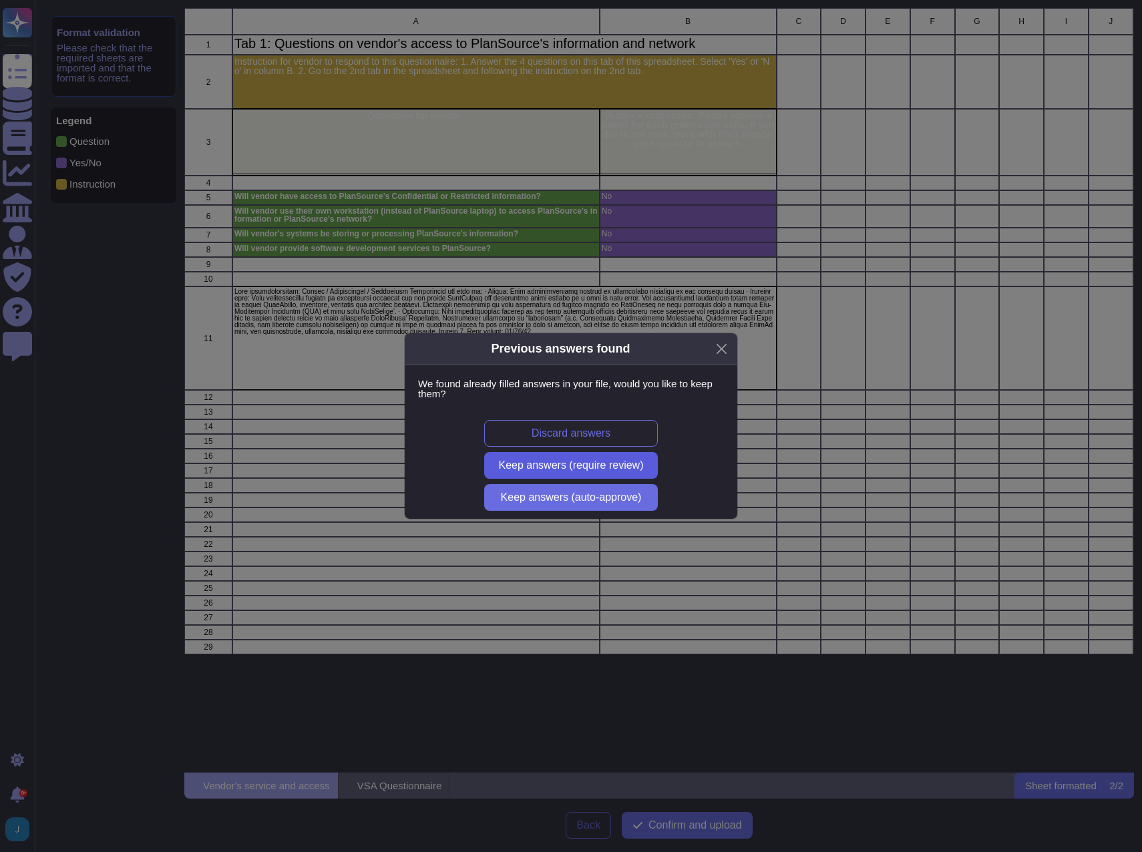
click at [541, 468] on span "Keep answers (require review)" at bounding box center [571, 465] width 145 height 11
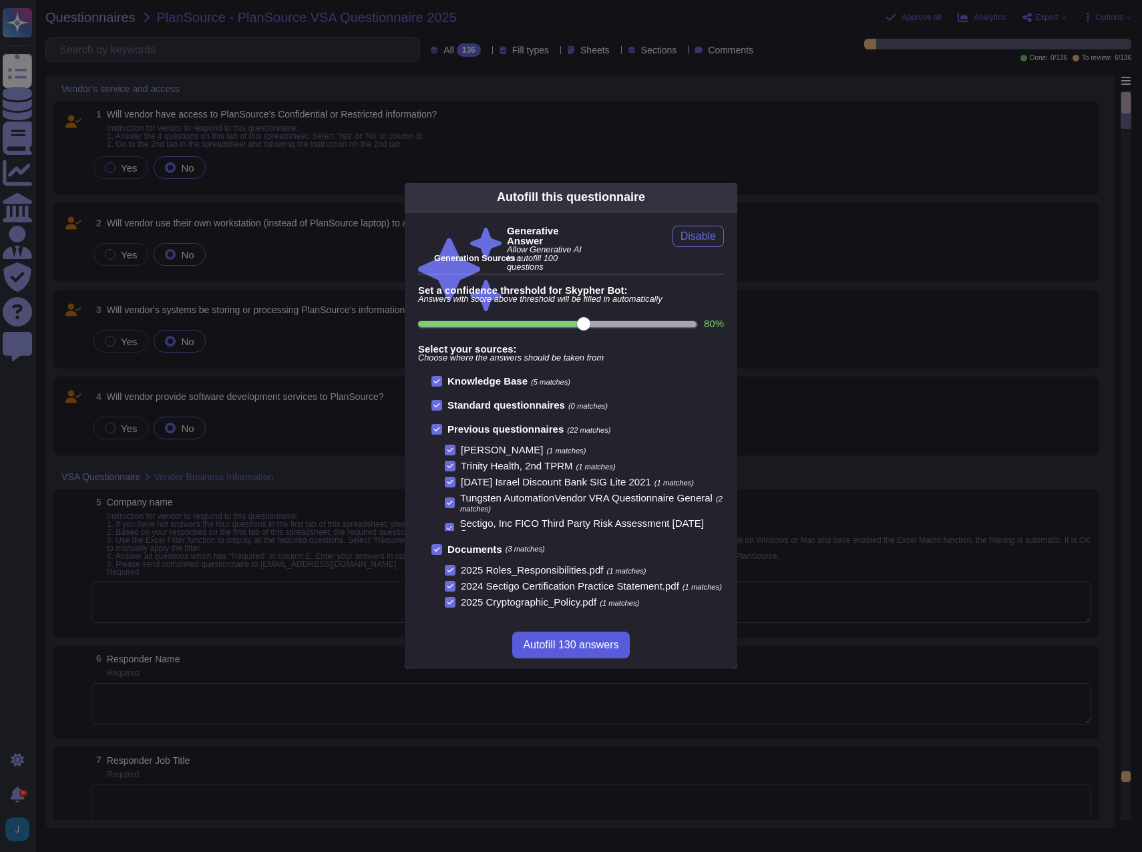
click at [584, 651] on span "Autofill 130 answers" at bounding box center [571, 645] width 96 height 11
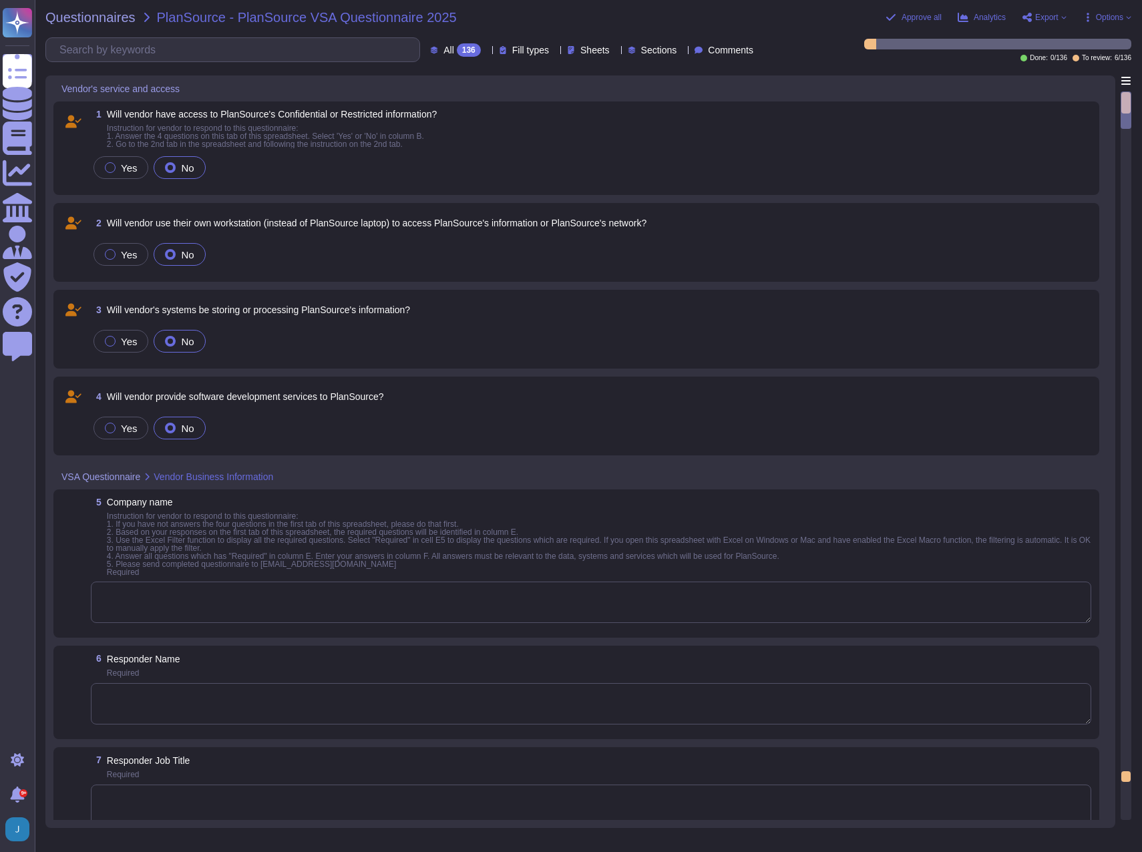
type textarea "Sectigo"
type textarea "Your Enterprise Sales Representative can provide this information."
type textarea "These are the main responsible persons acting in the roles defined above:"
type textarea "[EMAIL_ADDRESS][DOMAIN_NAME]"
type textarea "The date of the response is [DATE]."
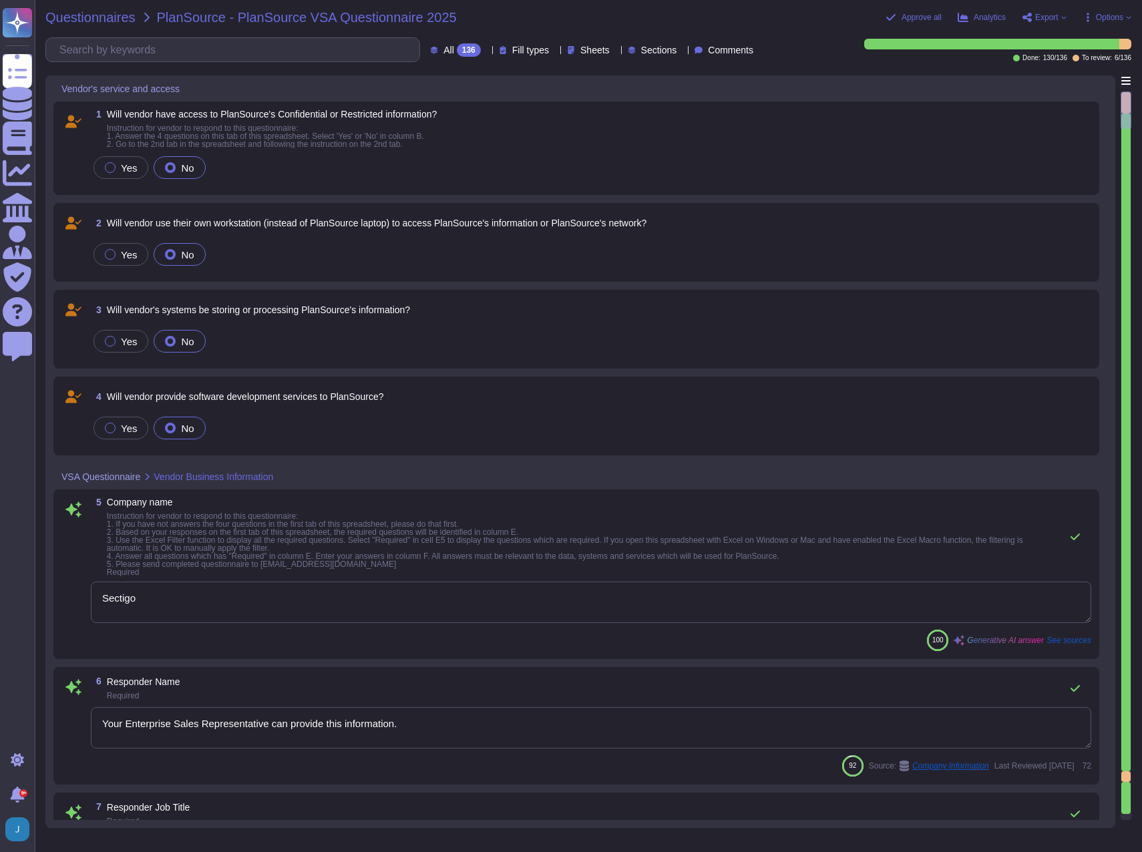
click at [78, 15] on span "Questionnaires" at bounding box center [90, 17] width 90 height 13
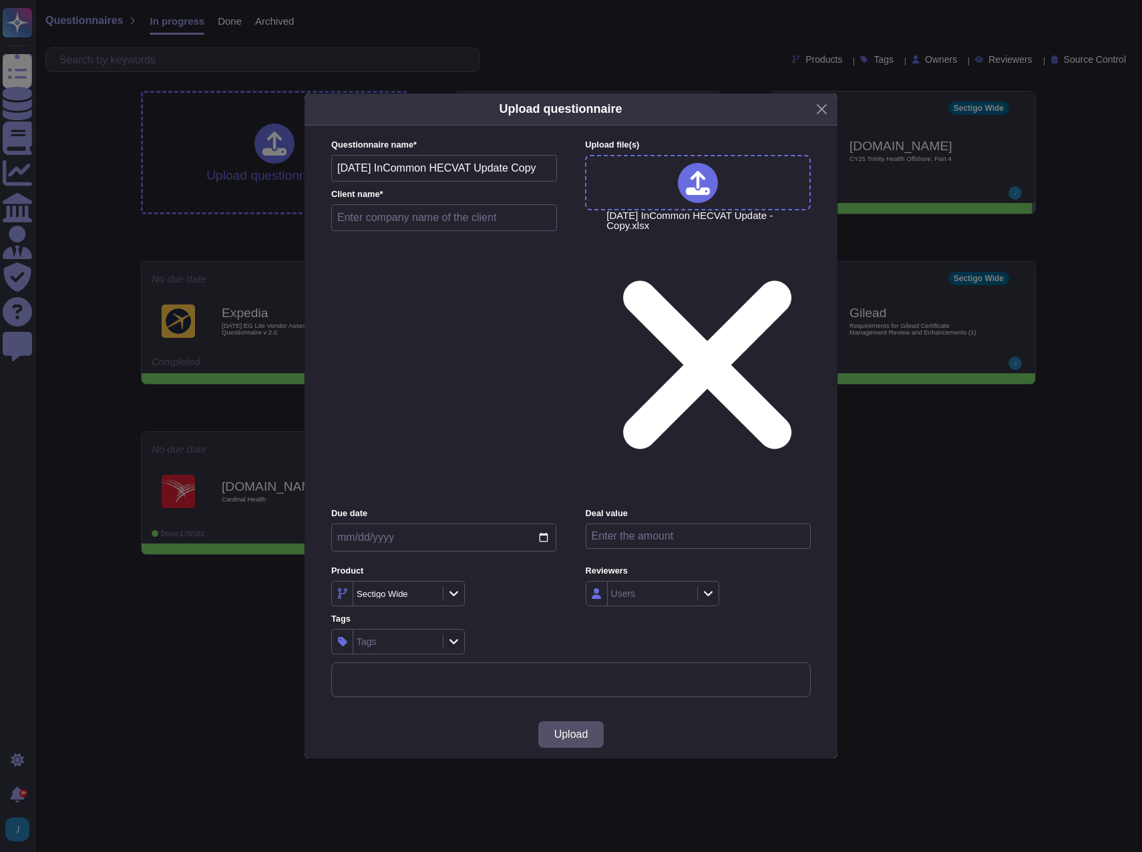
click at [432, 231] on input "text" at bounding box center [444, 217] width 226 height 27
type input "InCommon HECVAT"
click at [579, 722] on button "Upload" at bounding box center [571, 735] width 66 height 27
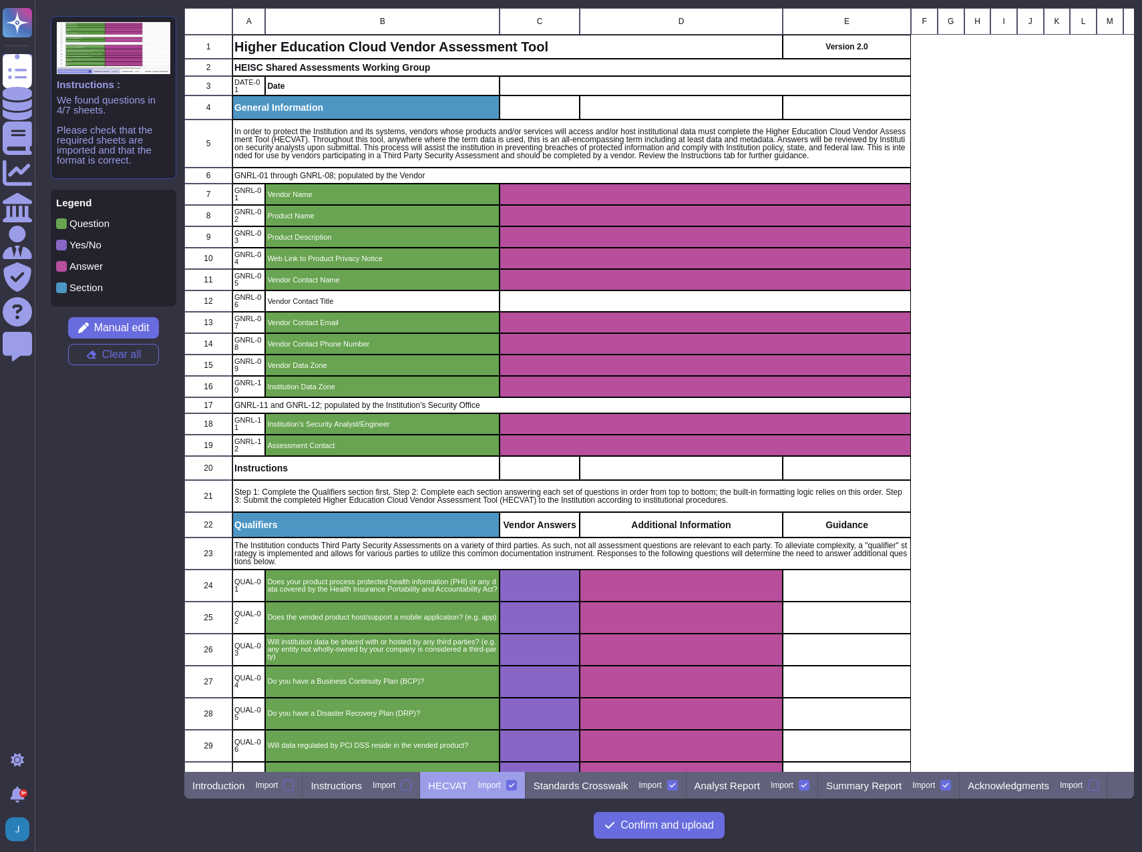
scroll to position [754, 940]
click at [673, 788] on icon at bounding box center [672, 785] width 7 height 7
click at [0, 0] on input "Import" at bounding box center [0, 0] width 0 height 0
click at [802, 790] on div at bounding box center [804, 785] width 11 height 11
click at [0, 0] on input "Import" at bounding box center [0, 0] width 0 height 0
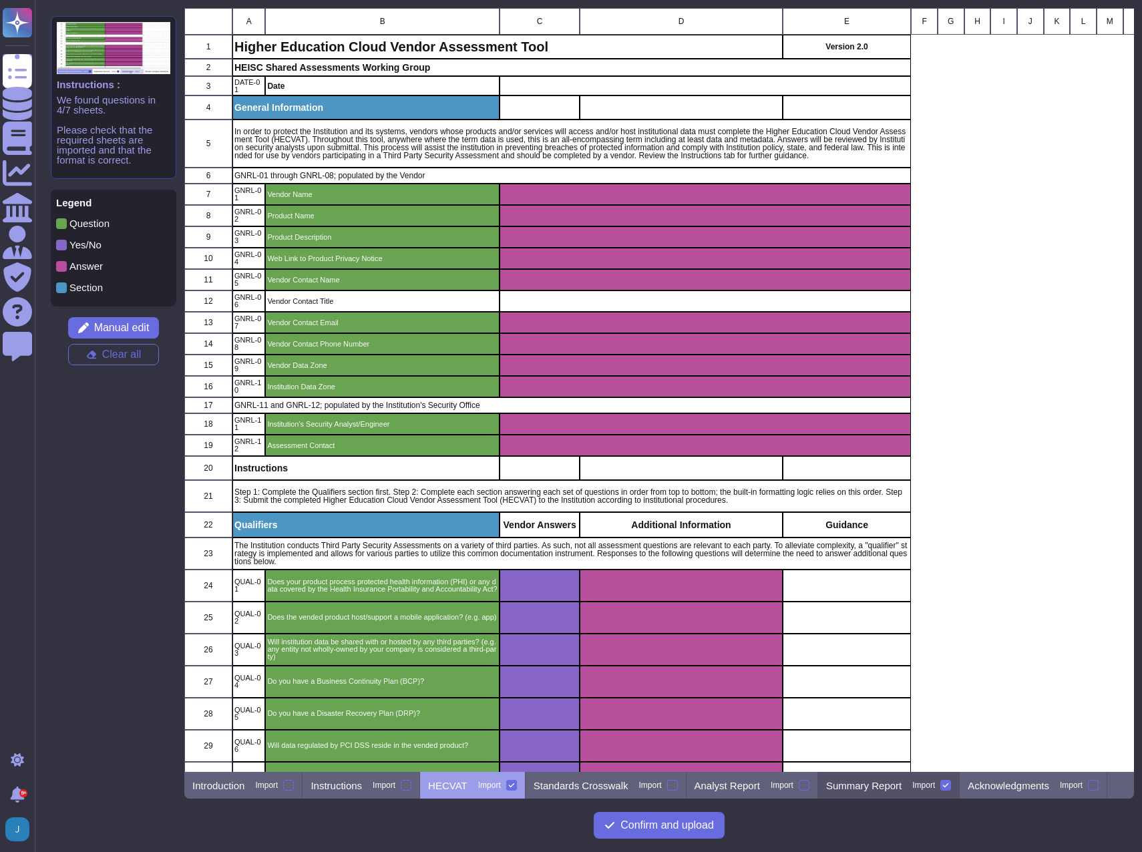
click at [946, 788] on icon at bounding box center [946, 785] width 7 height 7
click at [0, 0] on input "Import" at bounding box center [0, 0] width 0 height 0
click at [108, 331] on span "Manual edit" at bounding box center [121, 328] width 55 height 11
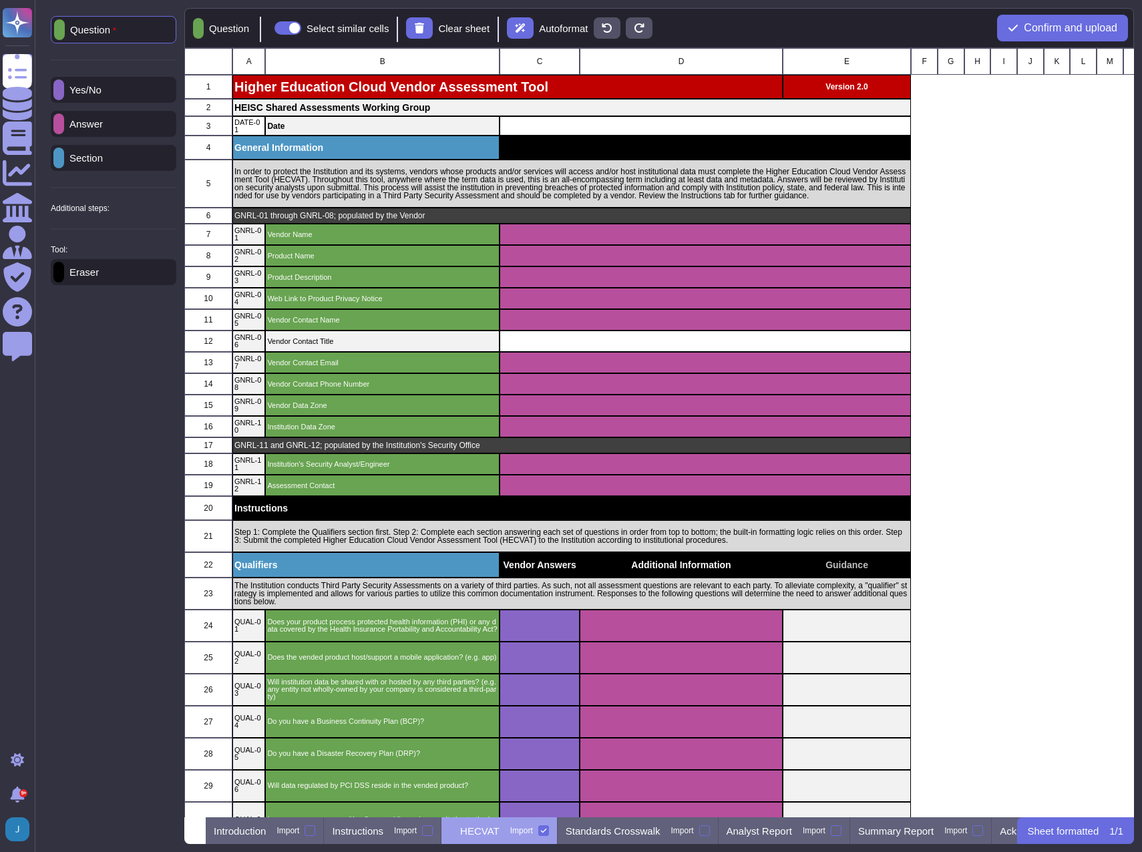
scroll to position [759, 940]
click at [103, 155] on p "Section" at bounding box center [83, 158] width 39 height 10
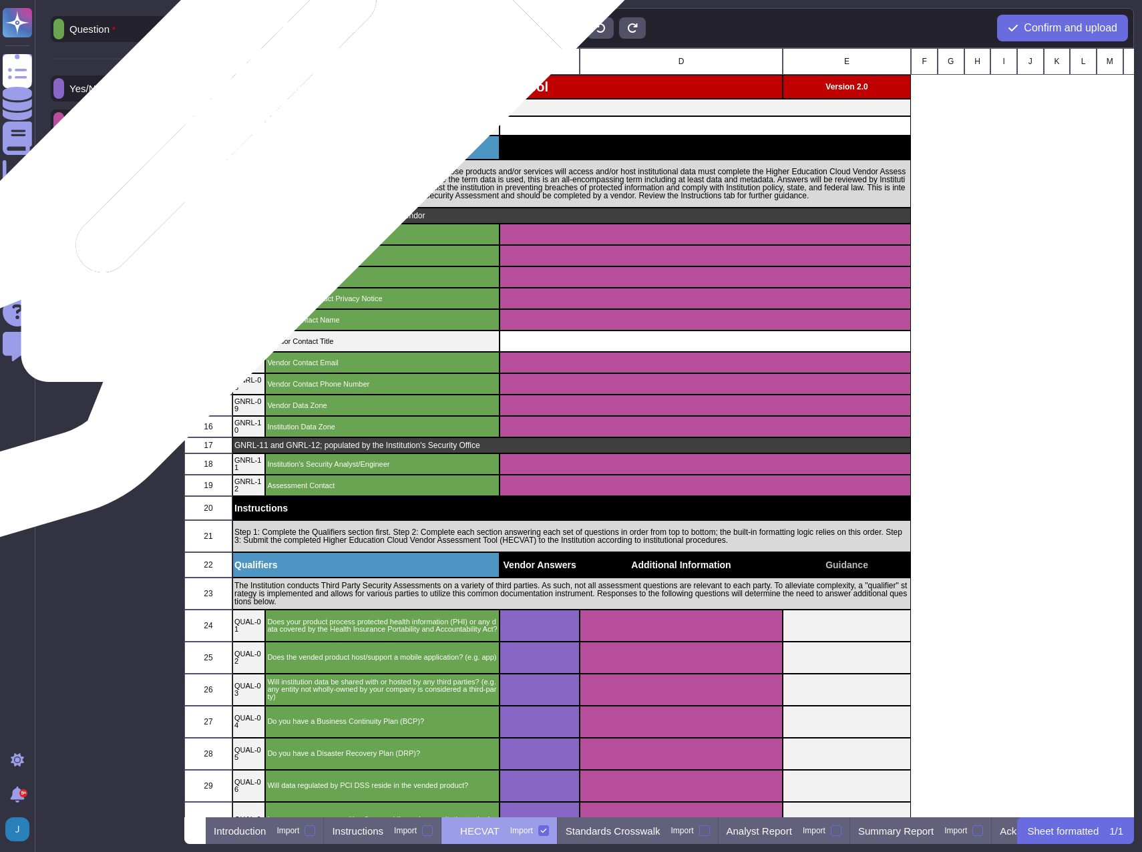
click at [262, 144] on p "General Information" at bounding box center [365, 148] width 263 height 9
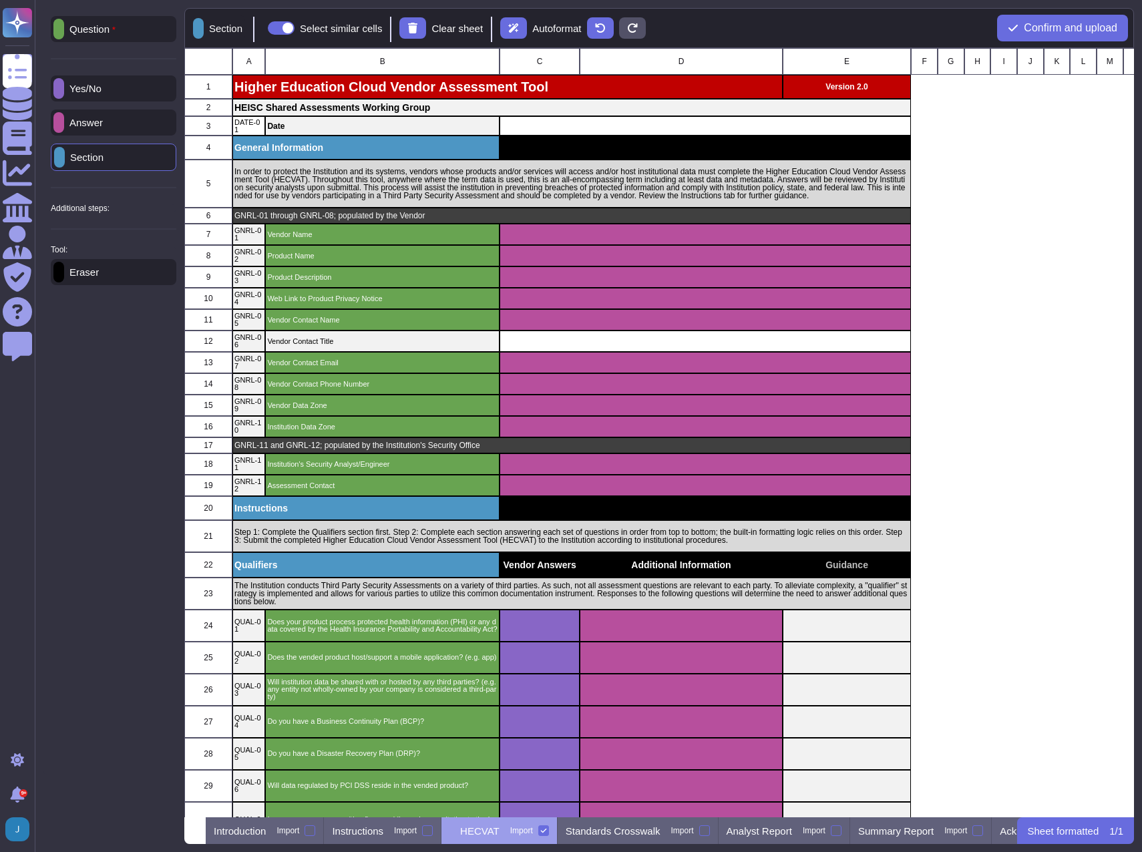
click at [86, 33] on p "Question" at bounding box center [89, 29] width 51 height 11
click at [291, 27] on span at bounding box center [288, 27] width 27 height 13
click at [269, 28] on input "Select similar cells" at bounding box center [269, 28] width 0 height 0
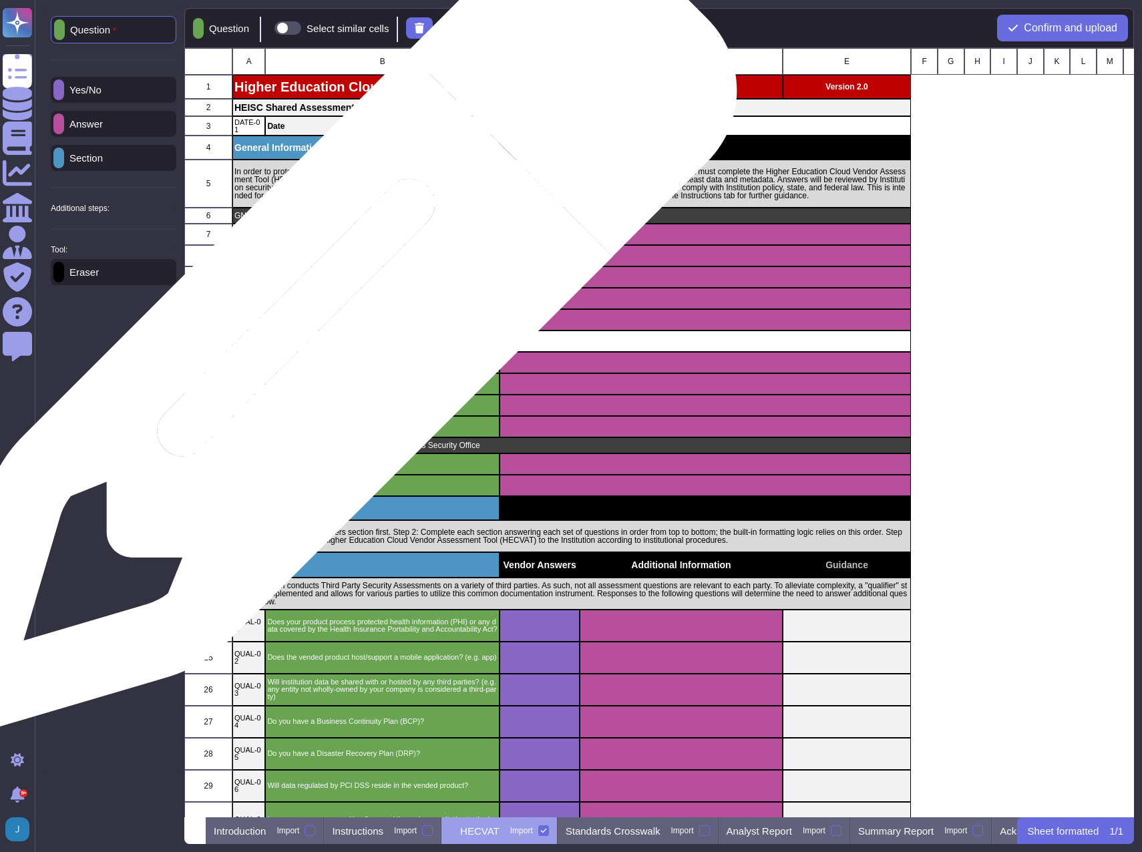
click at [329, 338] on p "Vendor Contact Title" at bounding box center [382, 341] width 230 height 7
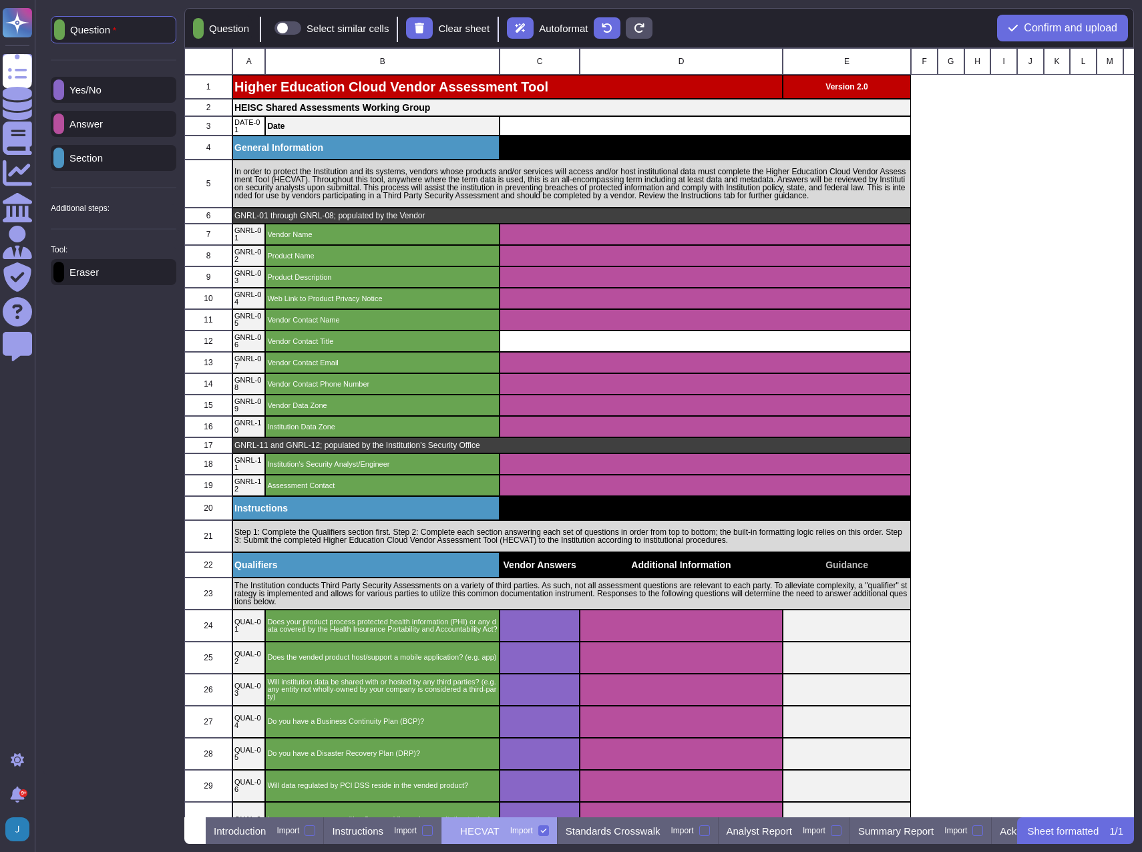
click at [111, 133] on div "Answer" at bounding box center [114, 124] width 126 height 26
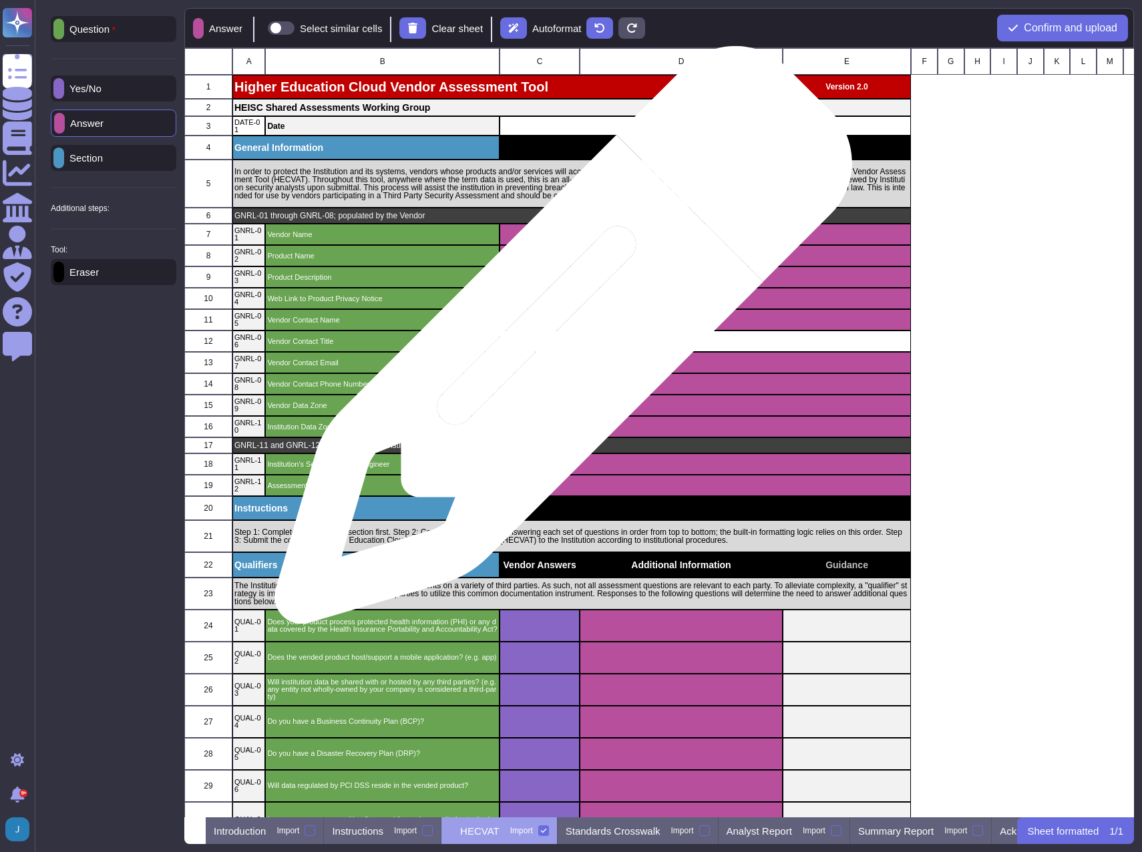
click at [558, 342] on div "grid" at bounding box center [706, 341] width 412 height 21
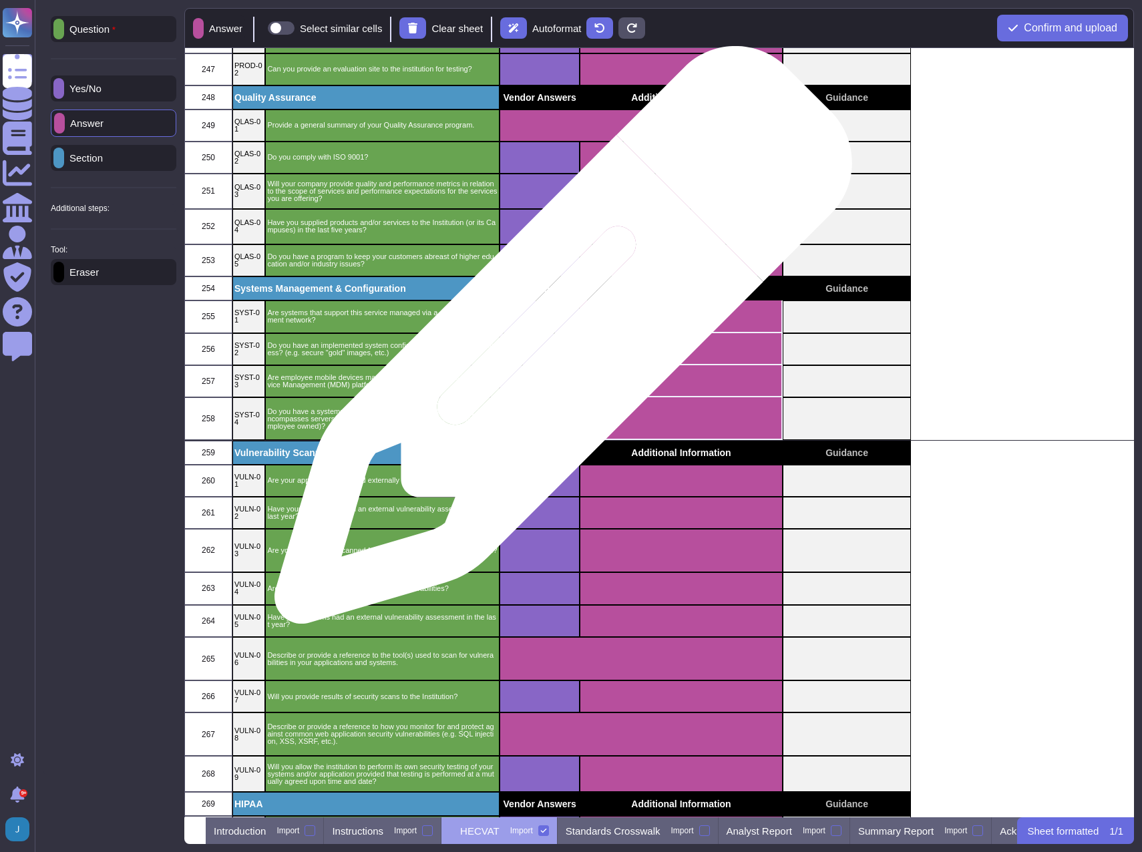
scroll to position [8688, 0]
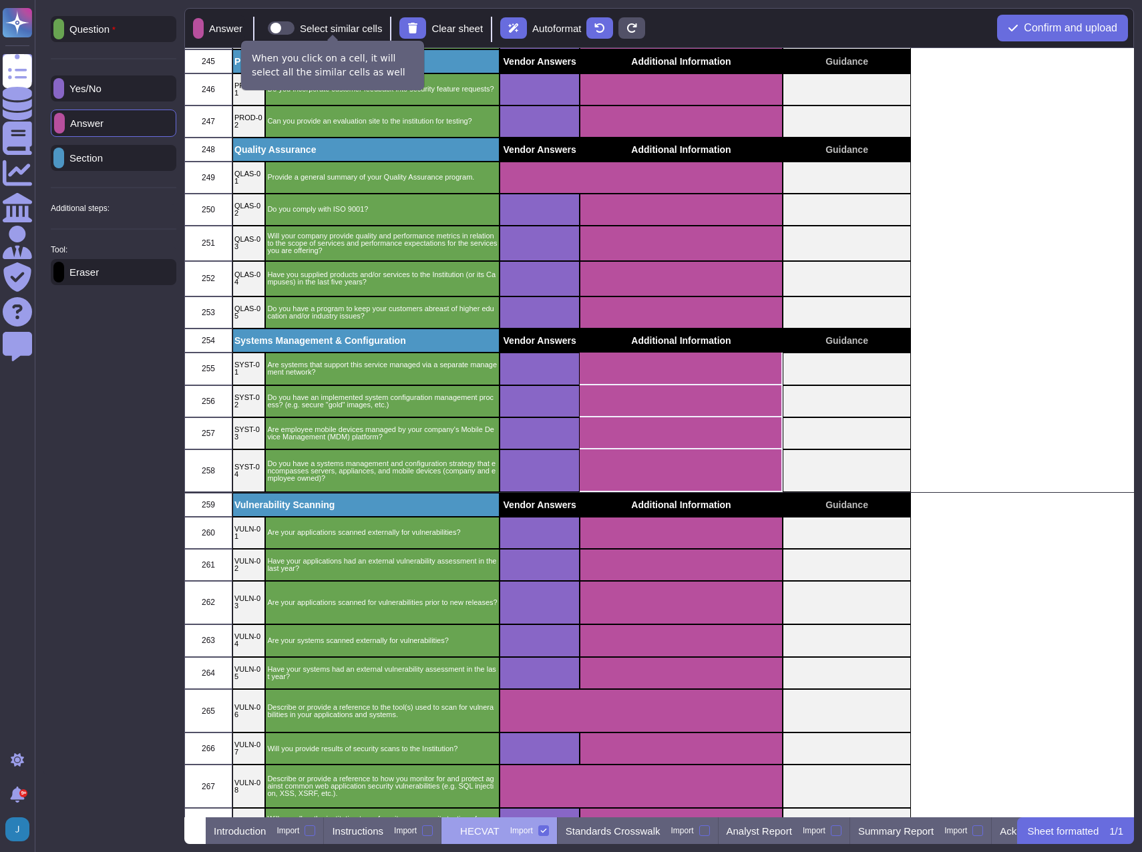
click at [307, 29] on label "Select similar cells" at bounding box center [325, 27] width 114 height 13
click at [263, 28] on input "Select similar cells" at bounding box center [263, 28] width 0 height 0
click at [96, 206] on p "Additional steps:" at bounding box center [80, 208] width 59 height 8
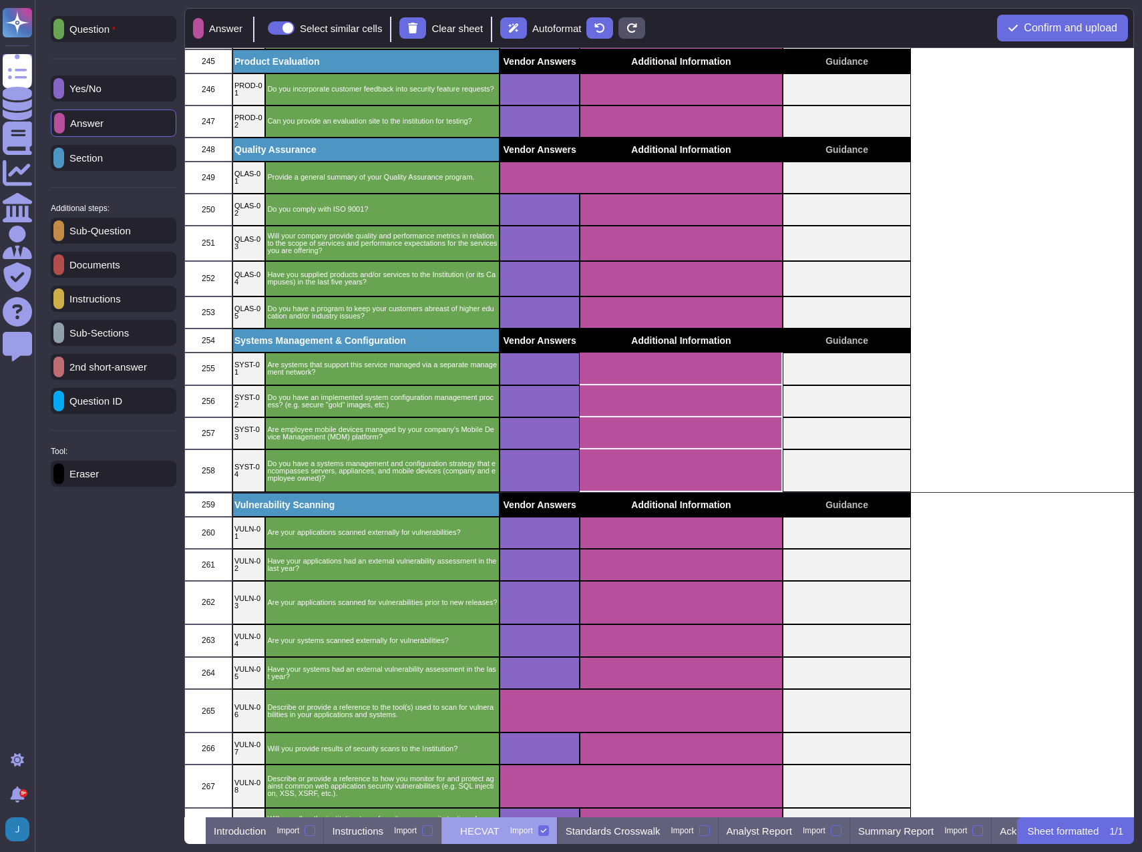
click at [106, 267] on p "Documents" at bounding box center [92, 265] width 56 height 10
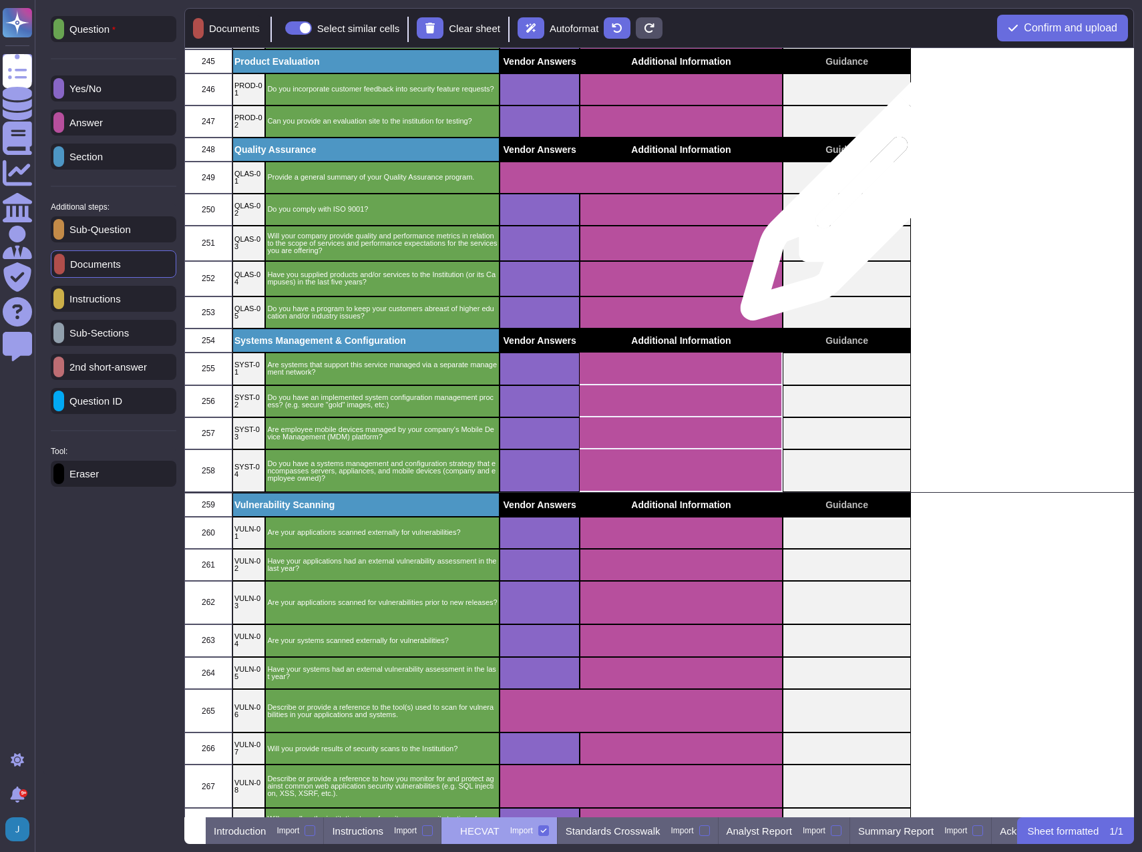
click at [869, 194] on div "grid" at bounding box center [847, 210] width 128 height 32
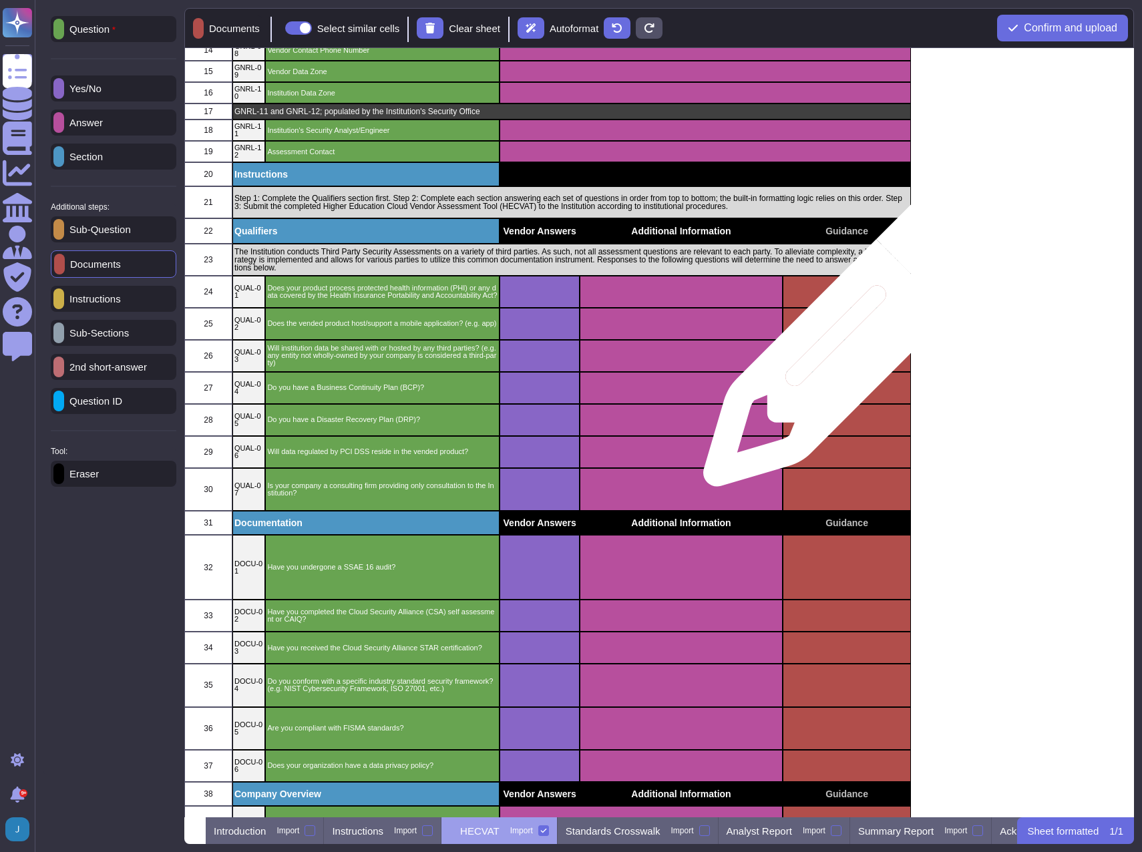
scroll to position [204, 0]
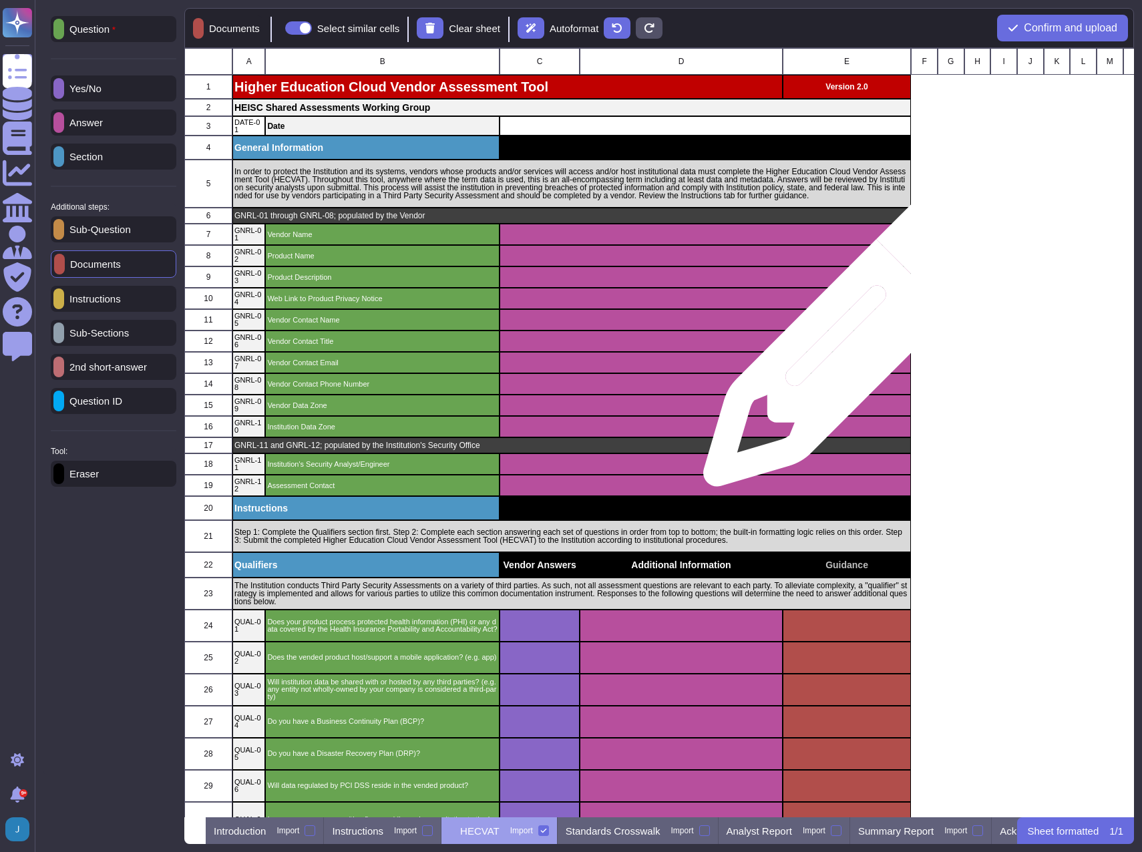
scroll to position [759, 940]
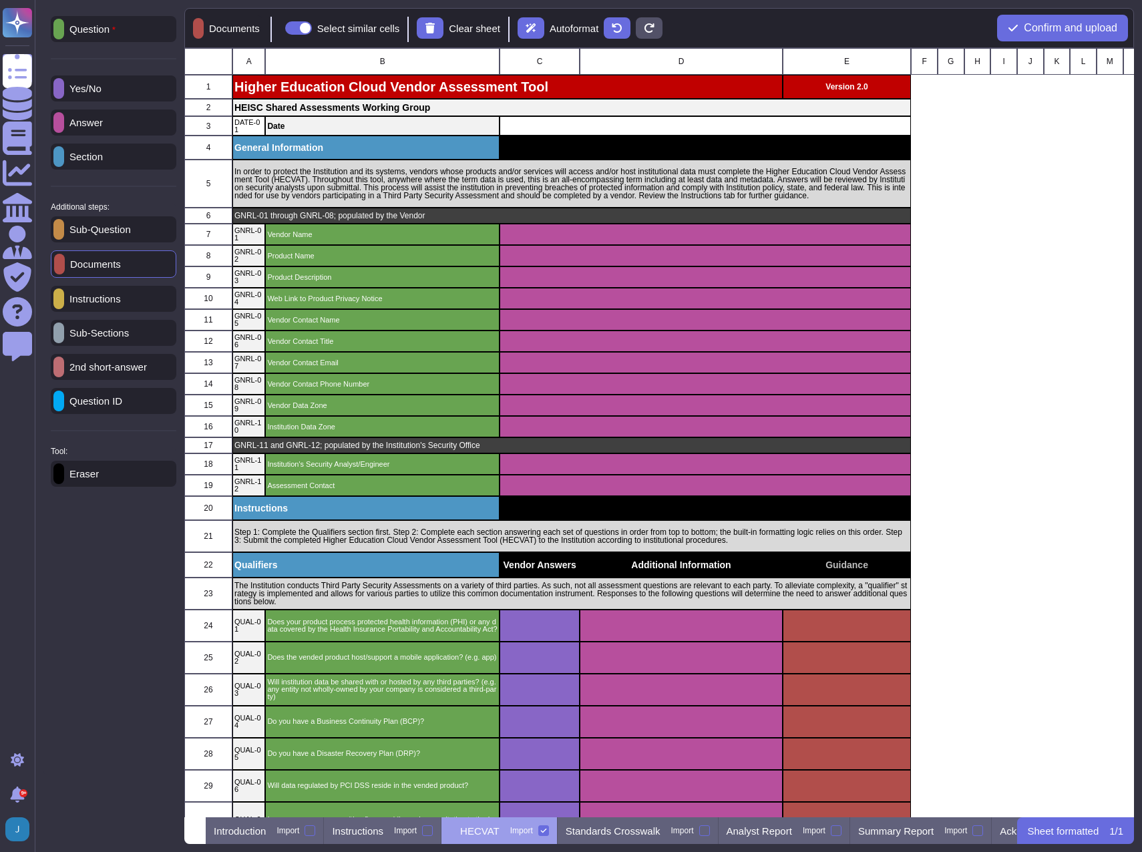
click at [96, 303] on p "Instructions" at bounding box center [92, 299] width 57 height 10
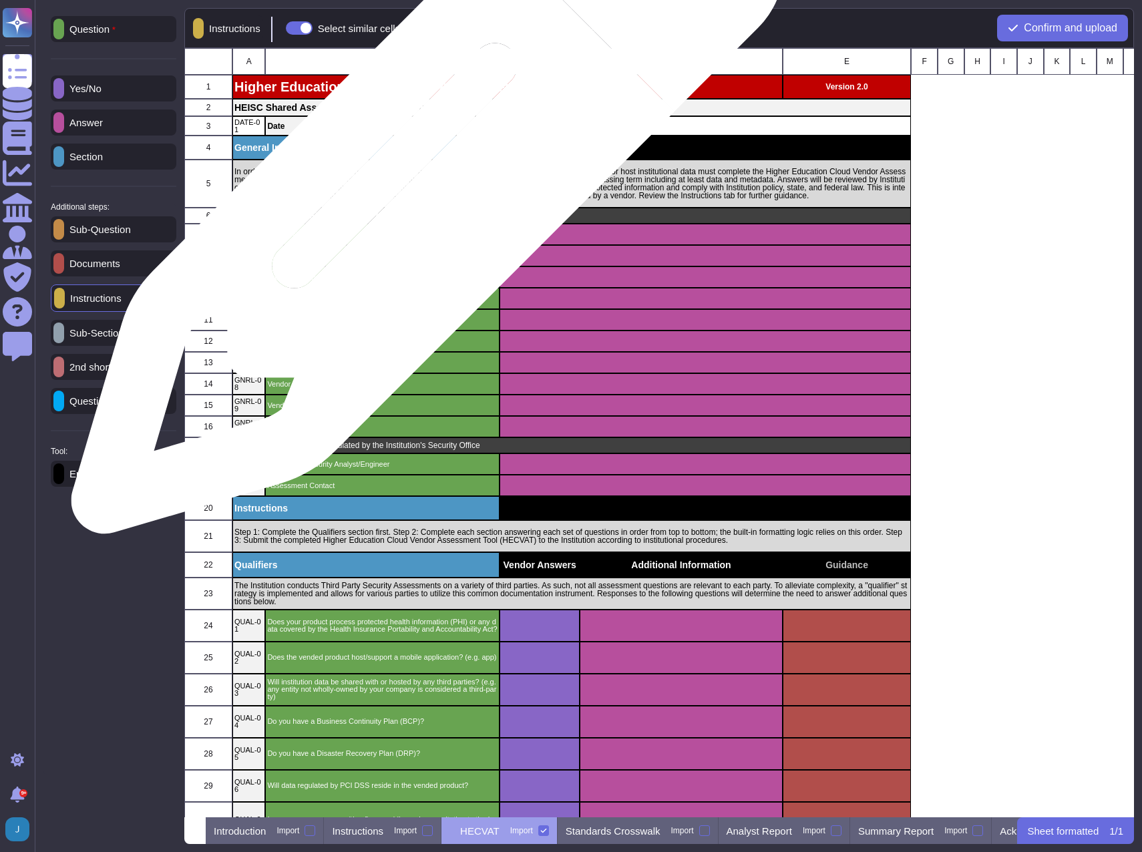
click at [423, 184] on p "In order to protect the Institution and its systems, vendors whose products and…" at bounding box center [571, 184] width 675 height 32
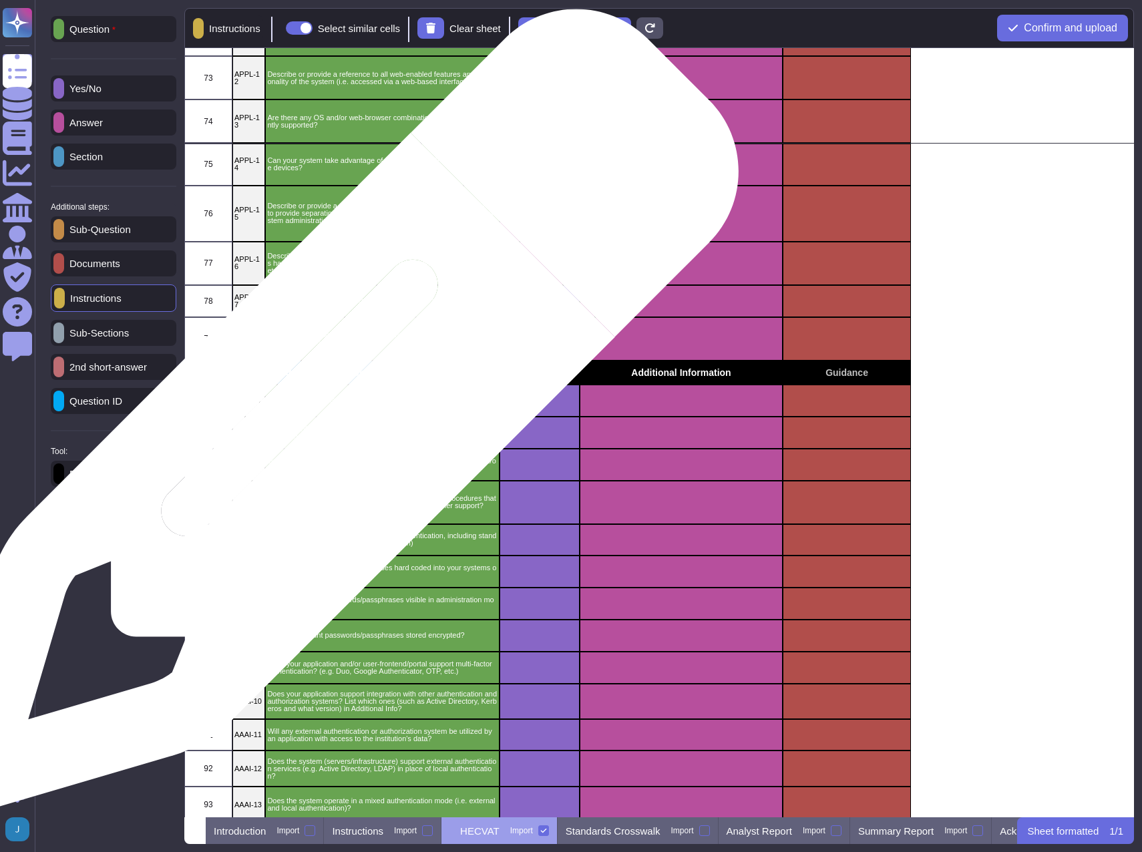
scroll to position [2873, 0]
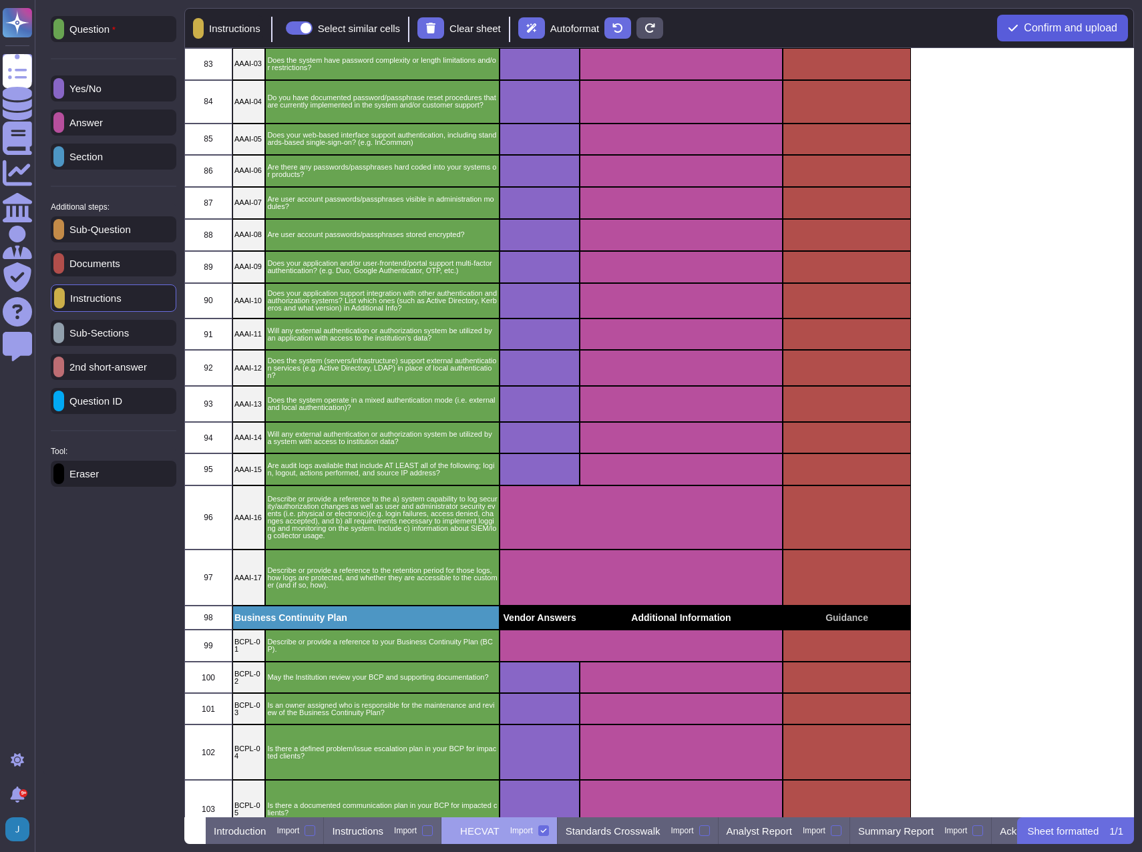
click at [1060, 31] on span "Confirm and upload" at bounding box center [1071, 28] width 94 height 11
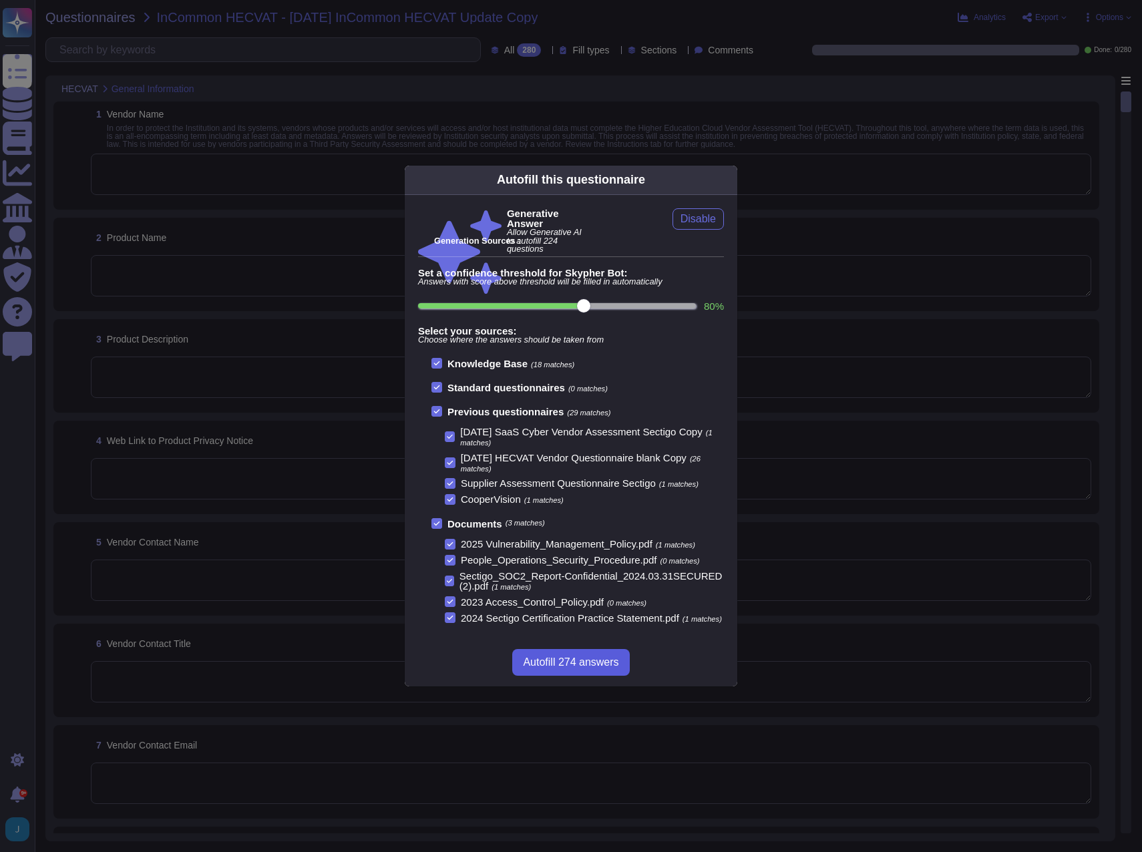
click at [563, 659] on span "Autofill 274 answers" at bounding box center [571, 662] width 96 height 11
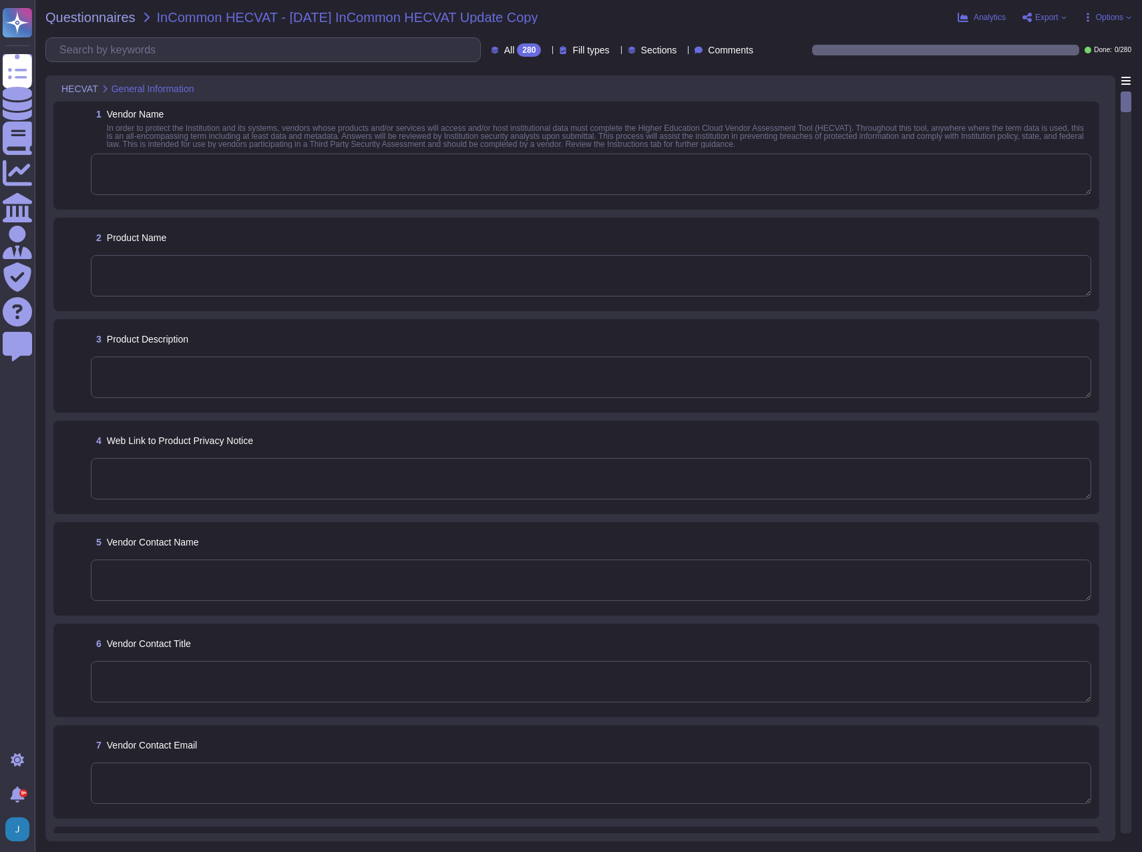
type textarea "Sectigo Limited"
type textarea "Sectigo Certificate Manager"
type textarea "Sectigo offers a comprehensive range of digital identity solutions and certific…"
type textarea "The web link to the Product Privacy Notice is https://www.sectigo.com/privacy-p…"
type textarea "Your Enterprise Sales Representative can provide this information."
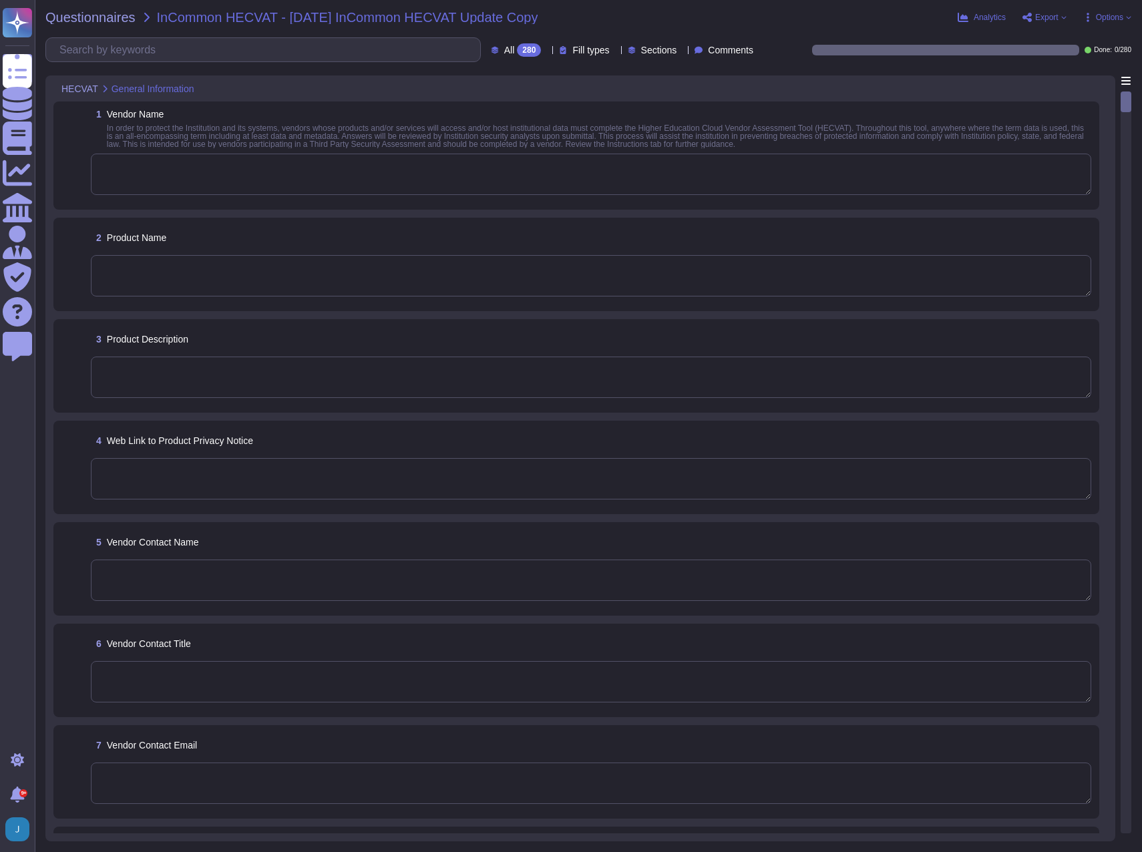
type textarea "Sectigo Limited"
type textarea "[EMAIL_ADDRESS][DOMAIN_NAME]"
type textarea "The contact telephone number for Sectigo is 1-888-266-6361."
type textarea "Sectigo Limited"
type textarea "Yes. Systems are located in Secaucus, New Jersey and Manchester, England."
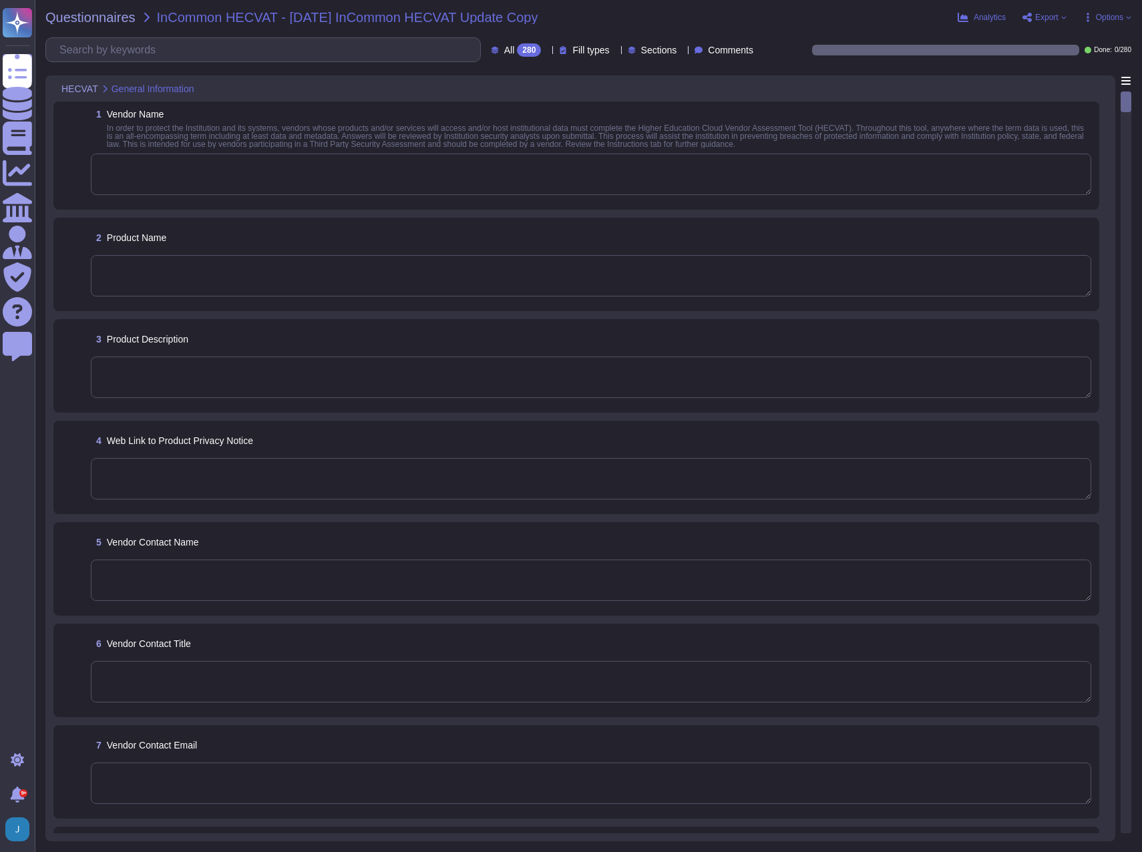
type textarea "Yes. The Chief Information Security Officer (CISO) oversees and implements the …"
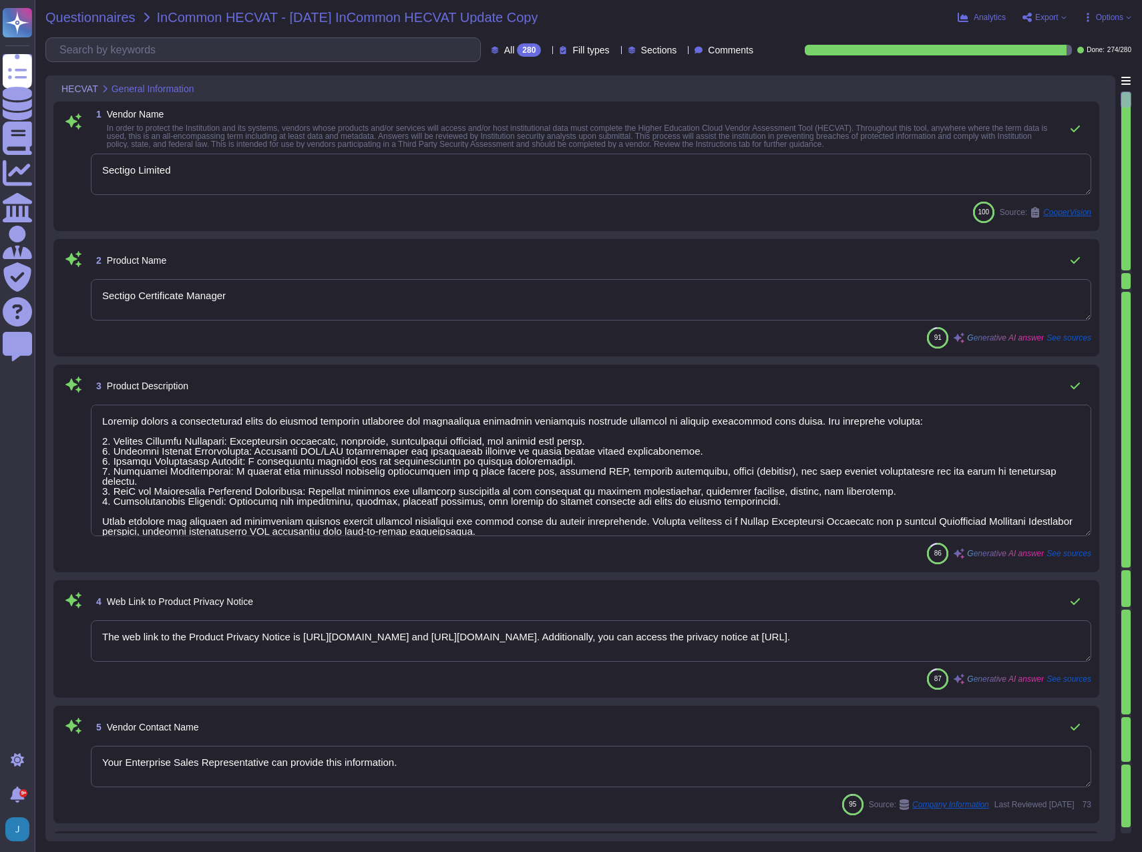
click at [84, 19] on span "Questionnaires" at bounding box center [90, 17] width 90 height 13
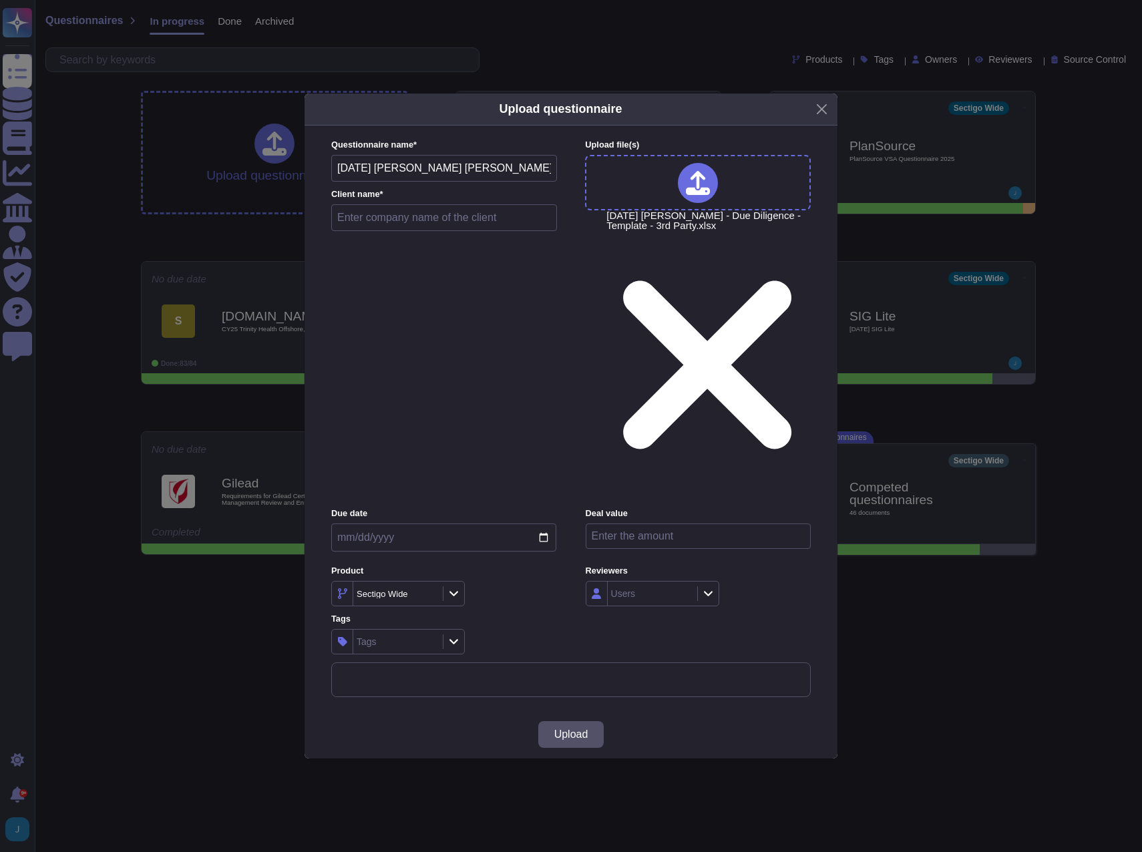
click at [408, 231] on input "text" at bounding box center [444, 217] width 226 height 27
type input "Isabel NV"
click at [563, 722] on button "Upload" at bounding box center [571, 735] width 66 height 27
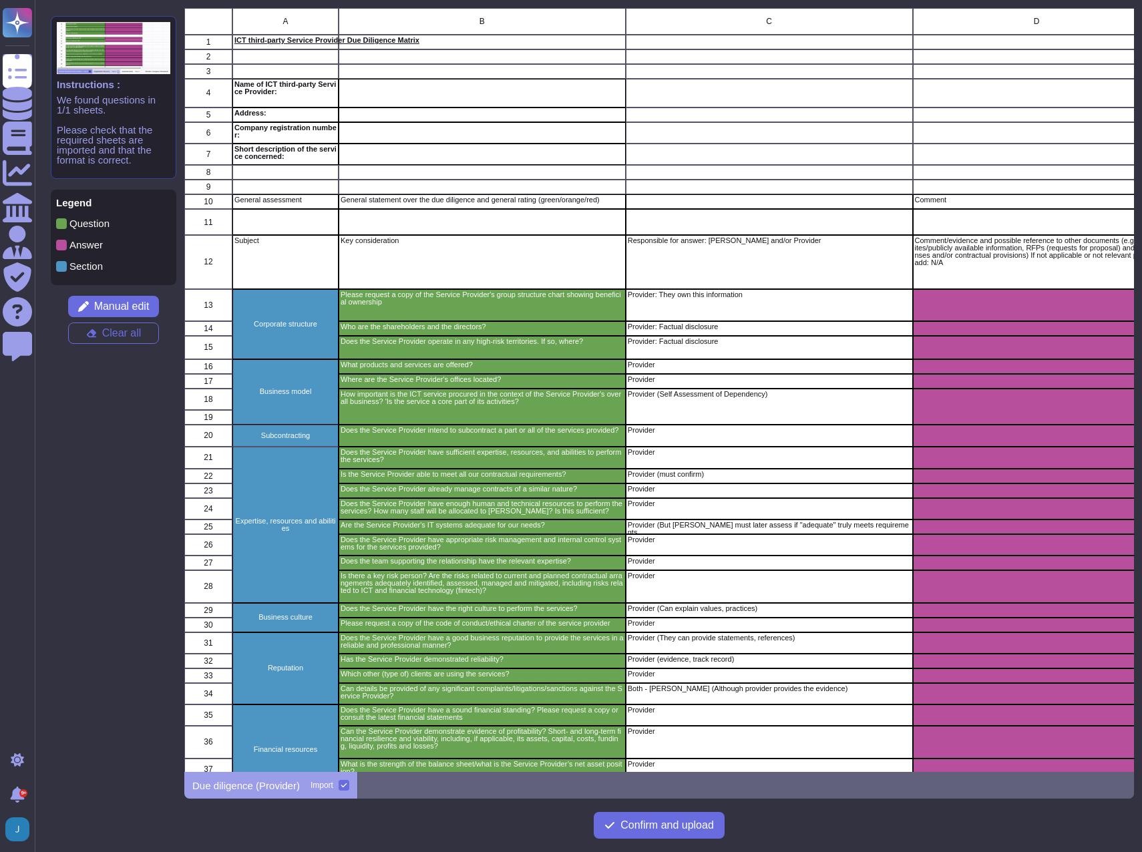
scroll to position [754, 940]
click at [109, 314] on button "Manual edit" at bounding box center [113, 306] width 91 height 21
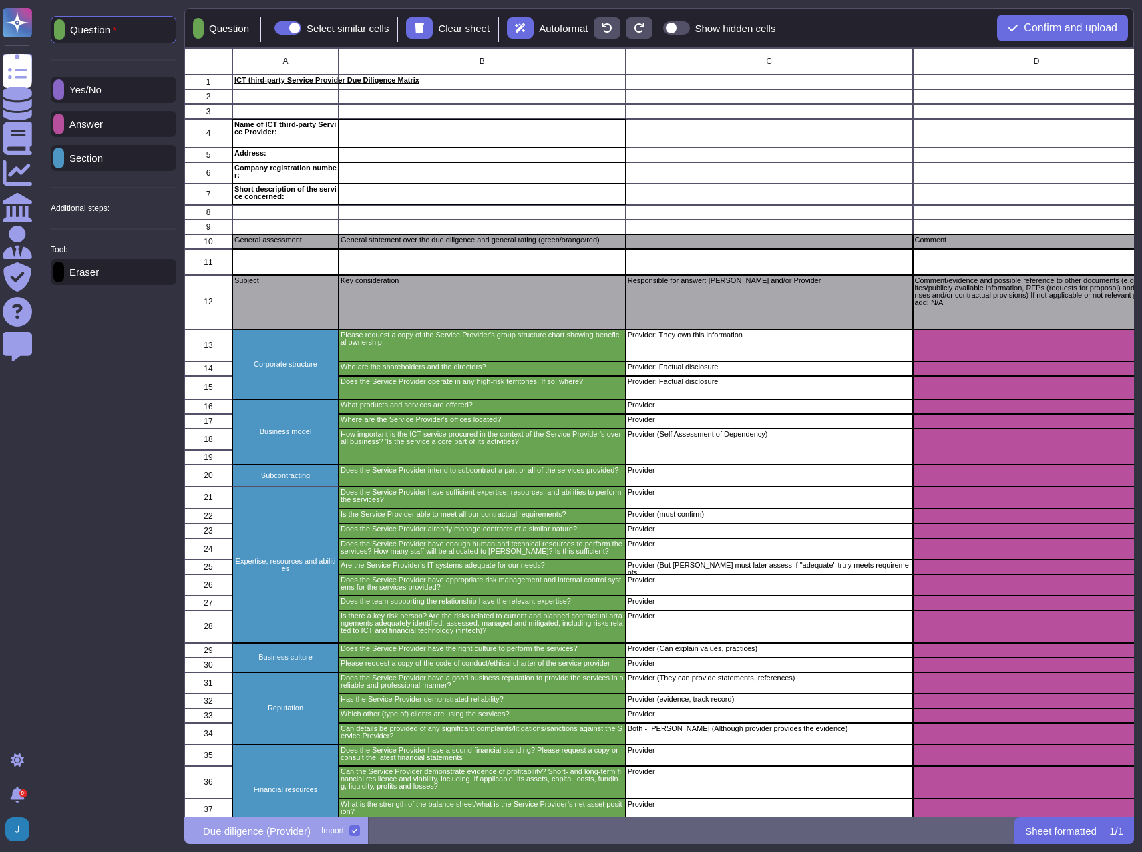
scroll to position [759, 940]
click at [294, 22] on span at bounding box center [288, 27] width 27 height 13
click at [269, 28] on input "Select similar cells" at bounding box center [269, 28] width 0 height 0
click at [79, 210] on p "Additional steps:" at bounding box center [80, 208] width 59 height 8
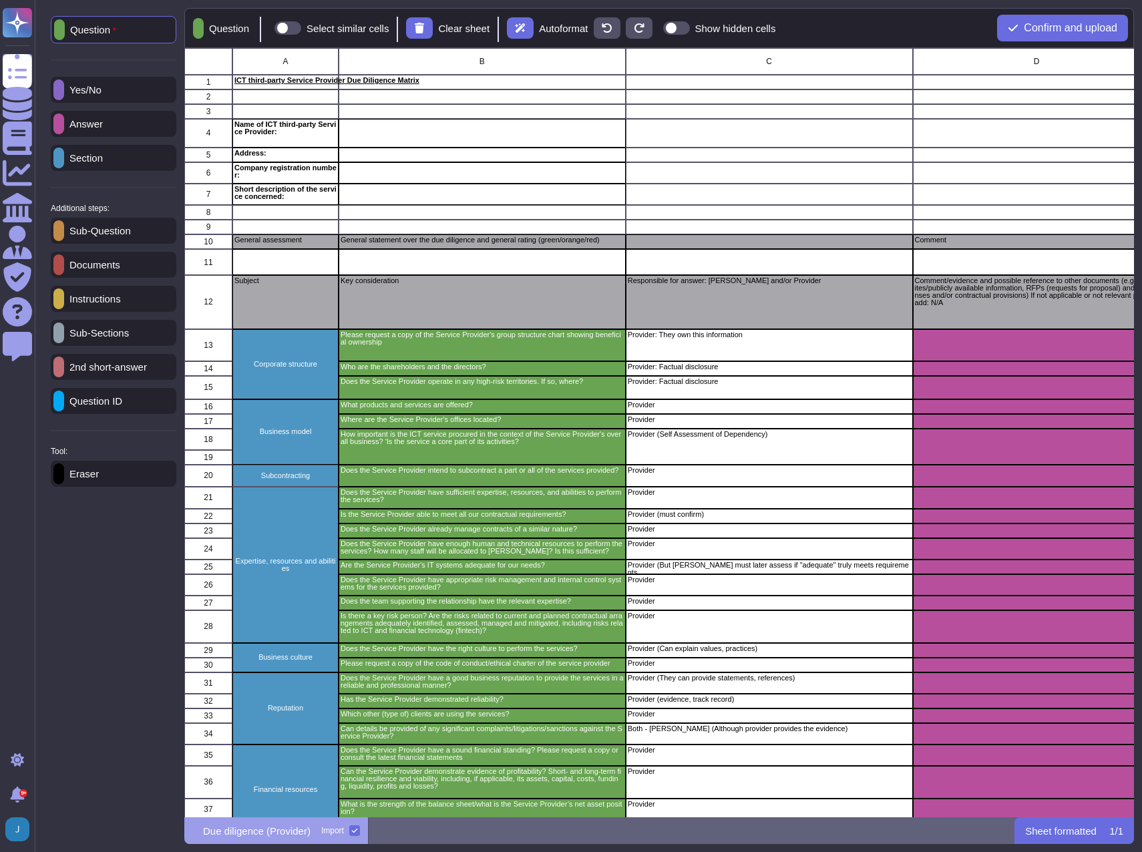
click at [84, 304] on p "Instructions" at bounding box center [92, 299] width 57 height 10
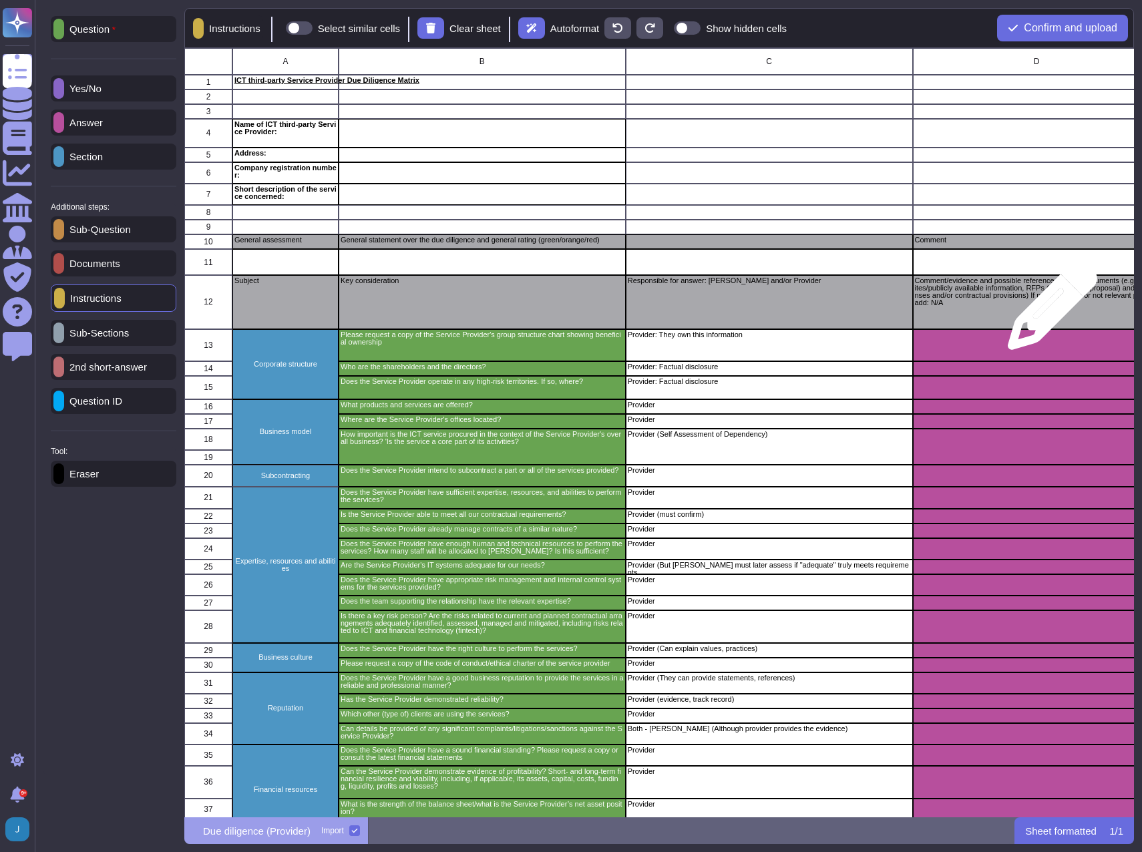
click at [1048, 312] on div "Comment/evidence and possible reference to other documents (e.g., websites/publ…" at bounding box center [1037, 302] width 248 height 54
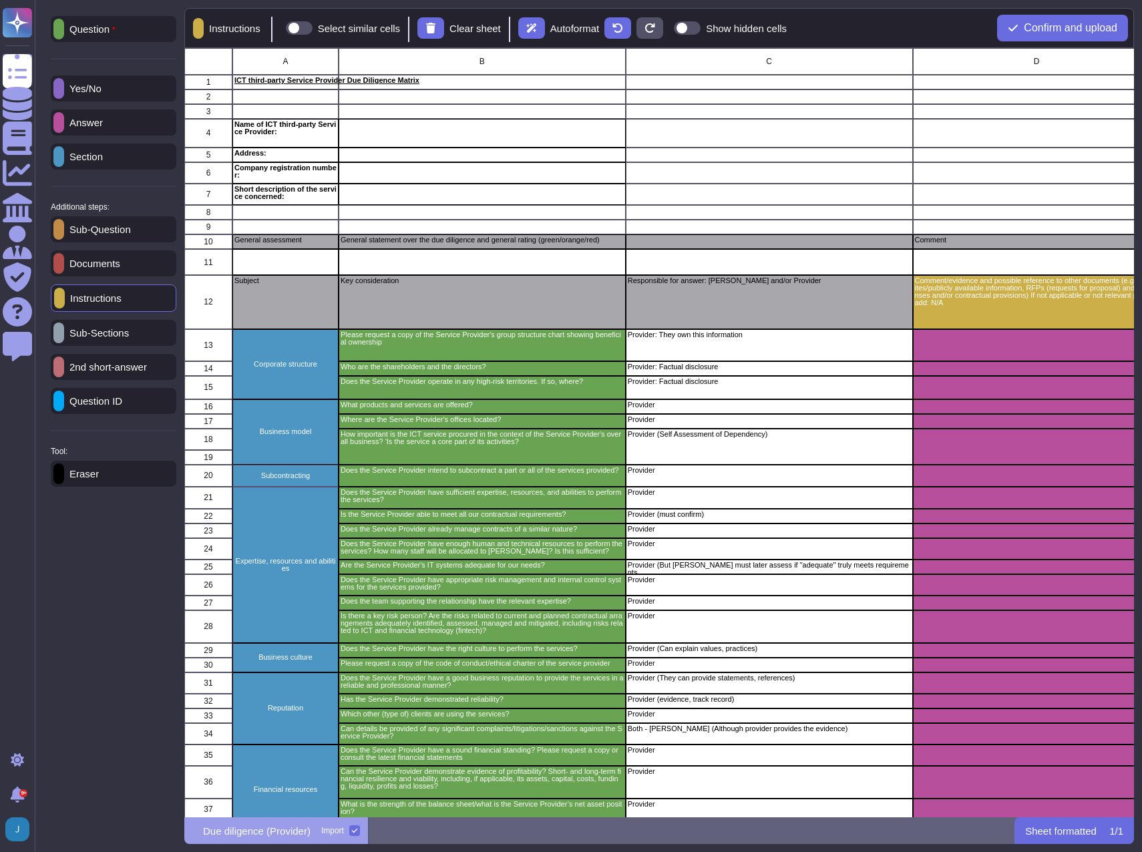
click at [151, 591] on div "Question Yes/No Answer Section Additional steps: Sub-Question Documents Instruc…" at bounding box center [114, 391] width 142 height 767
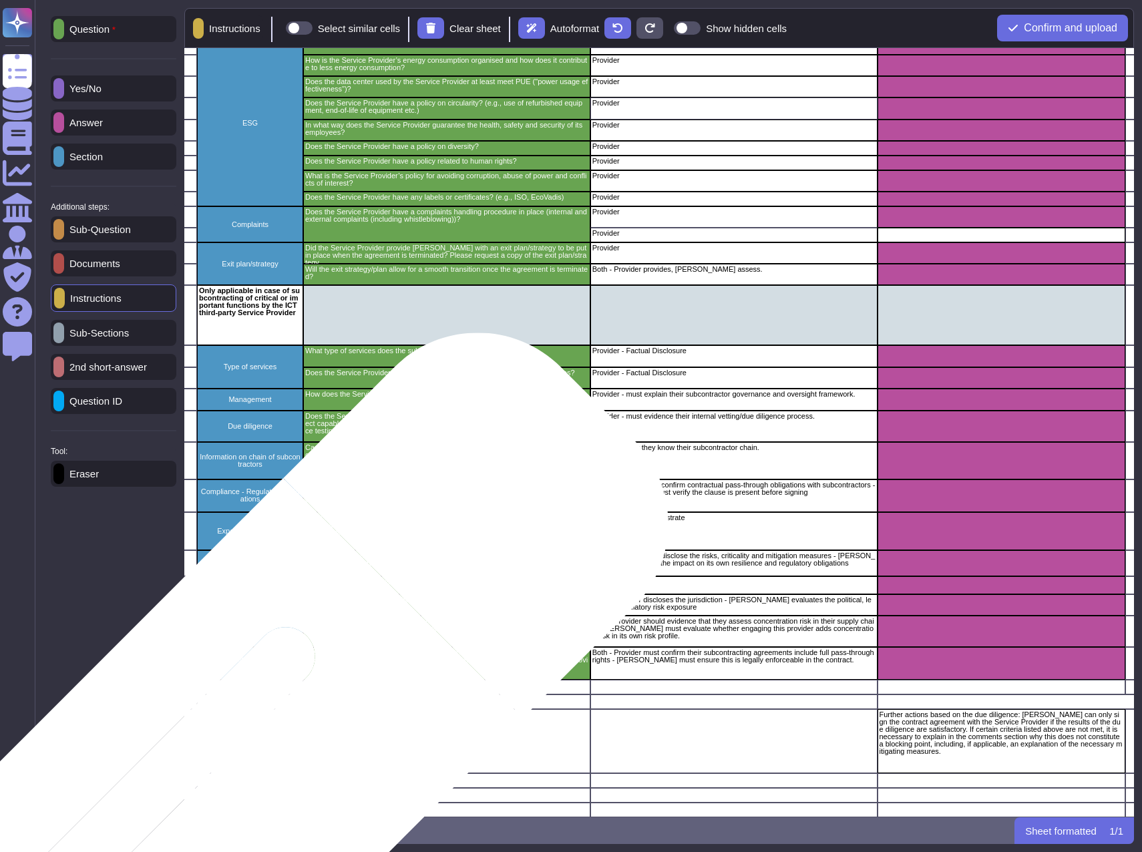
scroll to position [2004, 0]
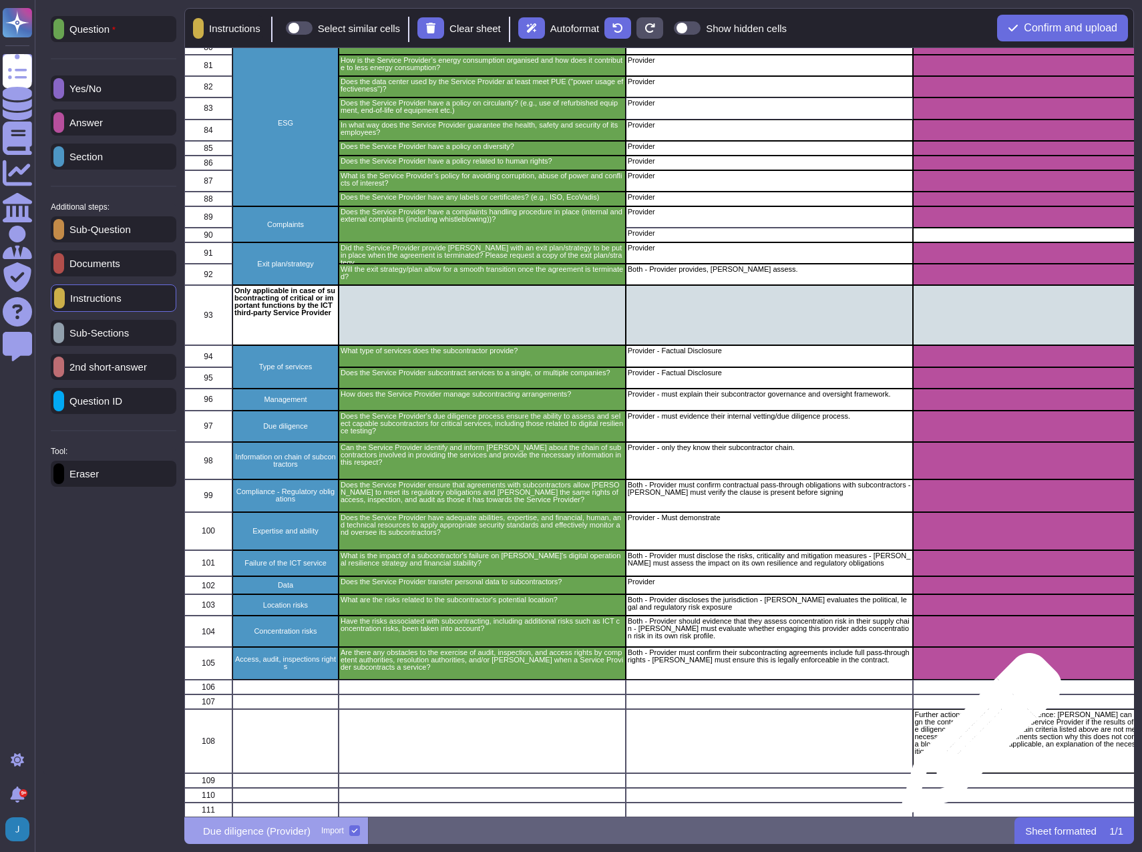
click at [977, 740] on p "Further actions based on the due diligence: Isabel can only sign the contract a…" at bounding box center [1037, 733] width 244 height 44
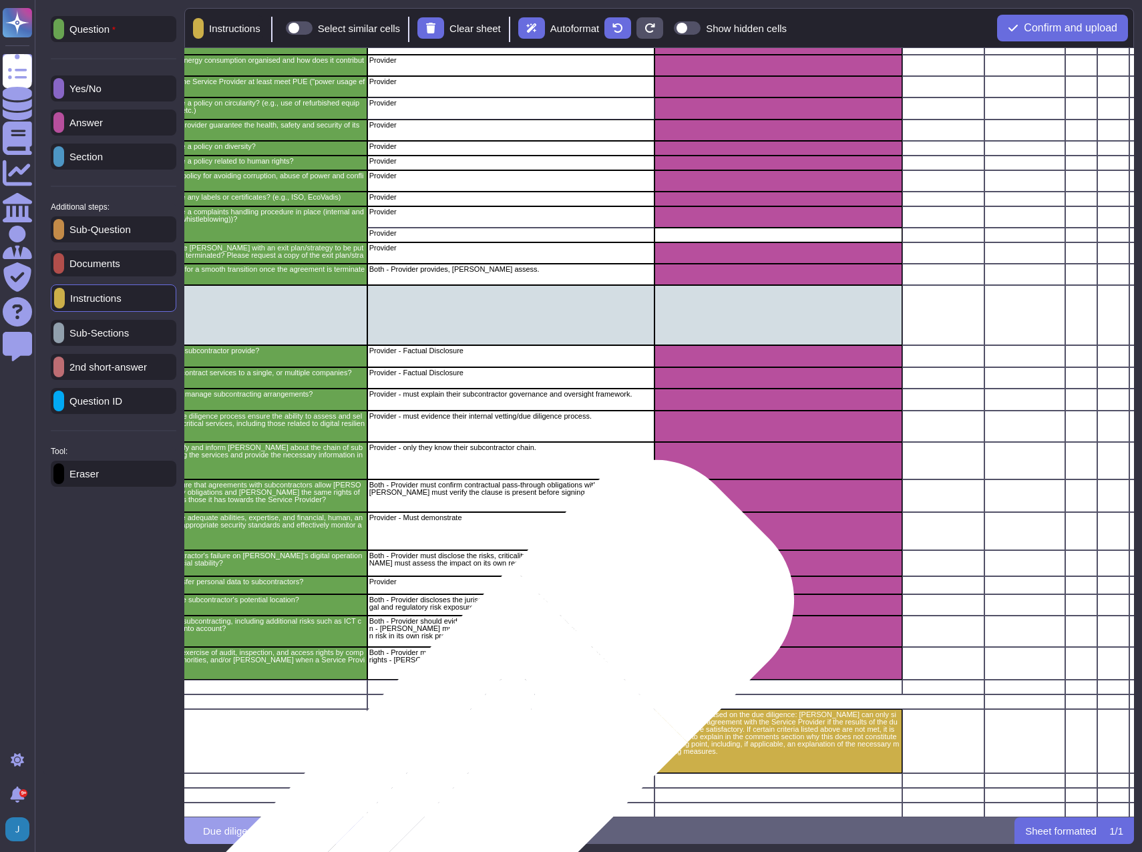
scroll to position [2004, 273]
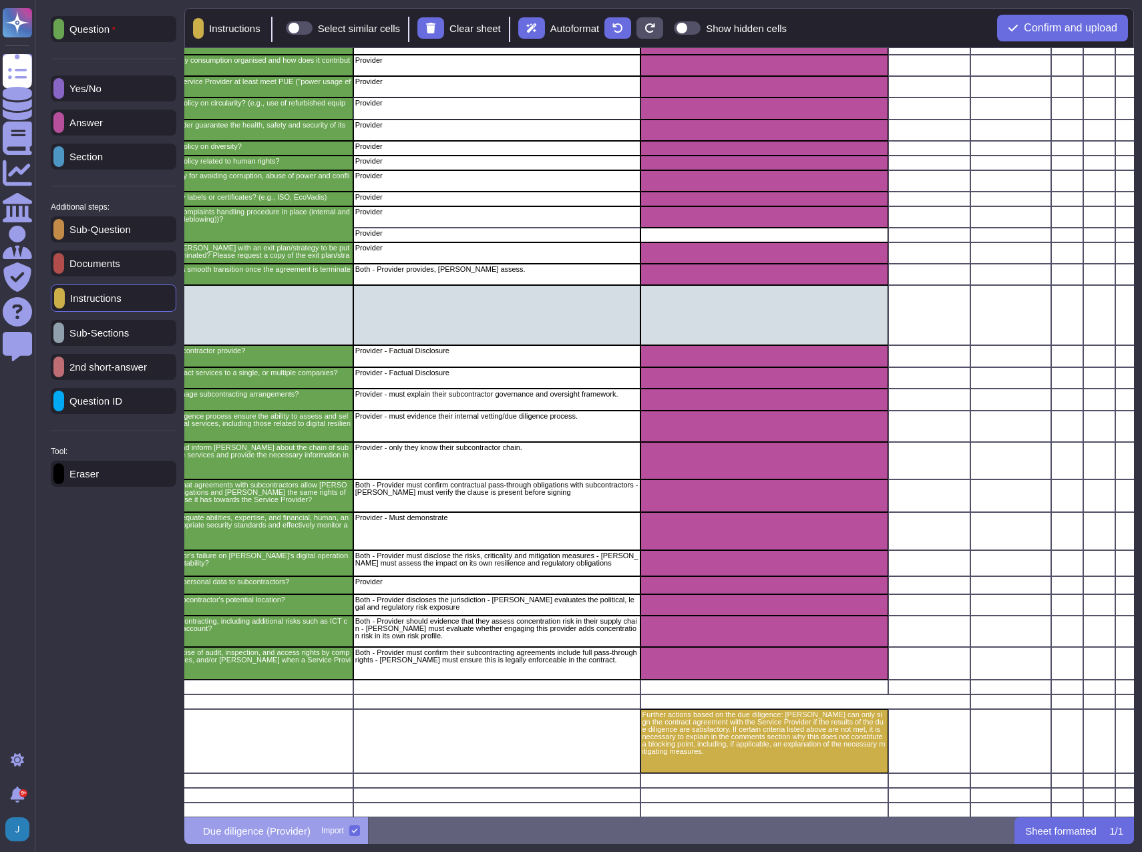
click at [77, 258] on div "Documents" at bounding box center [114, 264] width 126 height 26
click at [333, 26] on div "Select similar cells" at bounding box center [358, 28] width 82 height 10
click at [280, 28] on input "Select similar cells" at bounding box center [280, 28] width 0 height 0
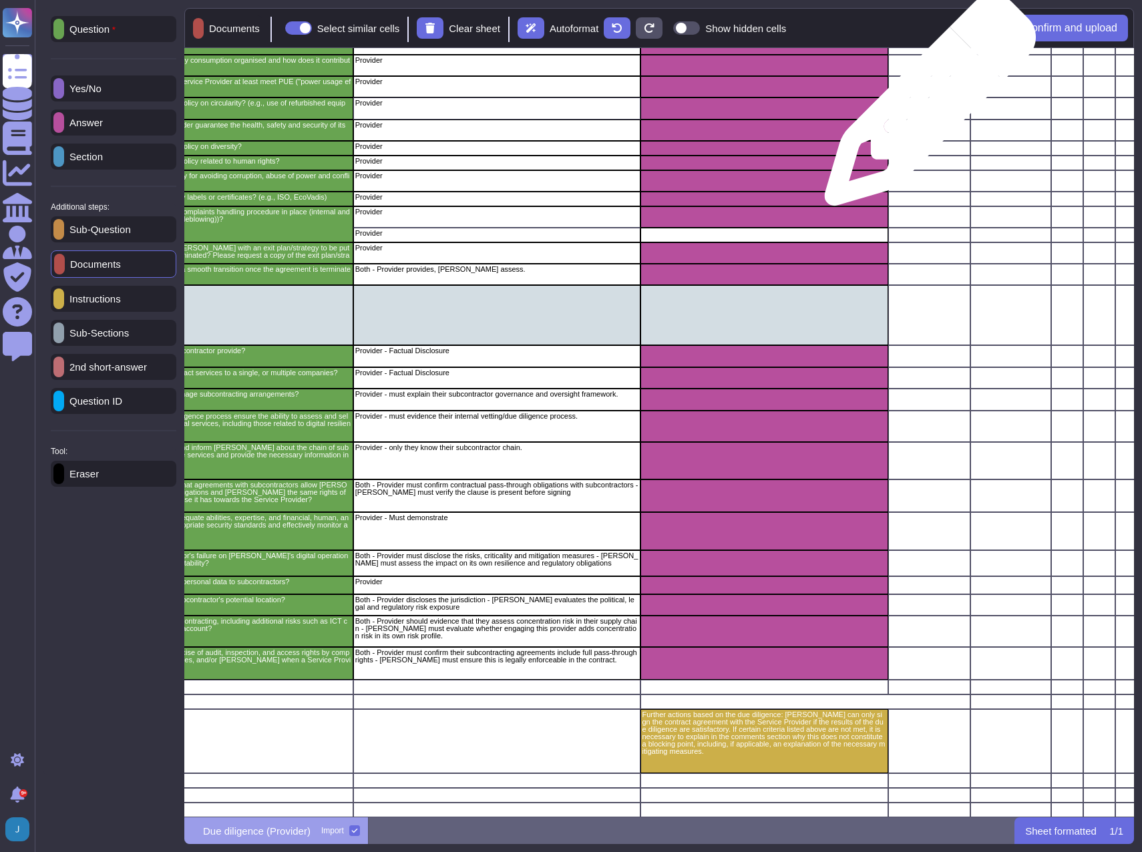
click at [925, 107] on div "grid" at bounding box center [930, 108] width 82 height 21
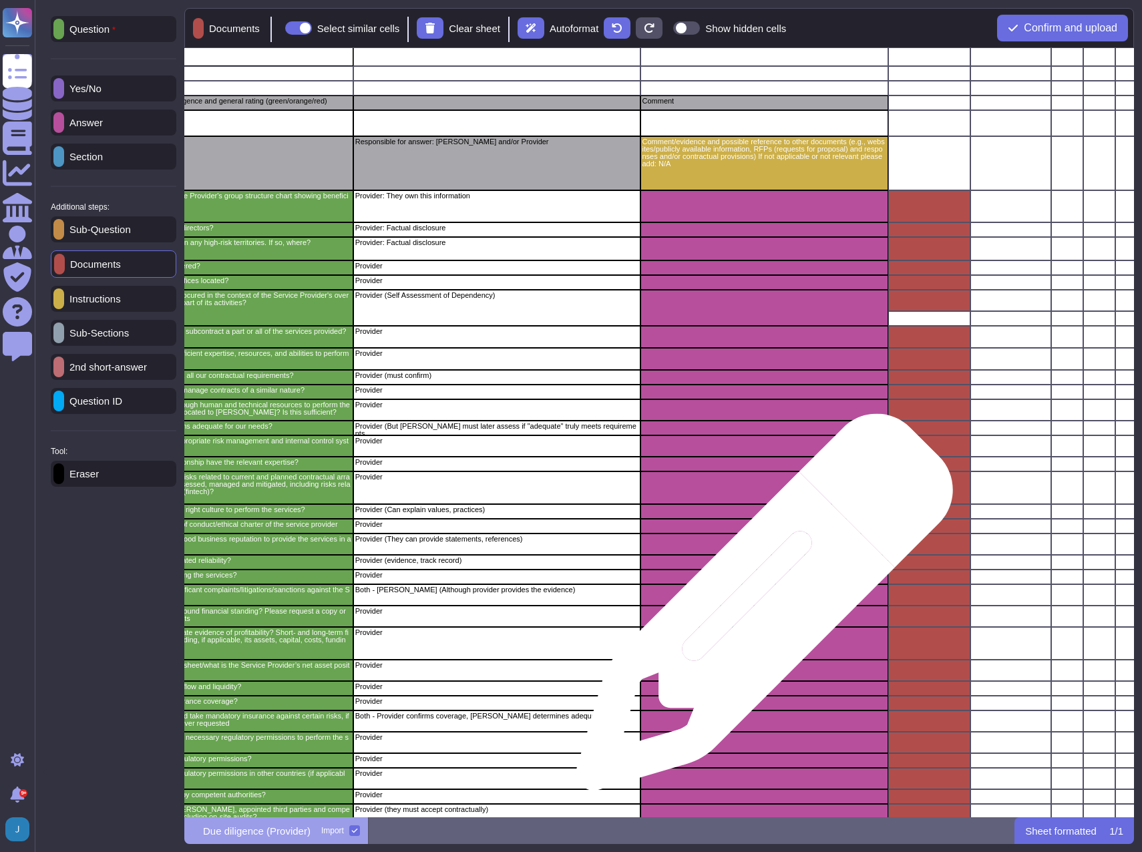
scroll to position [0, 273]
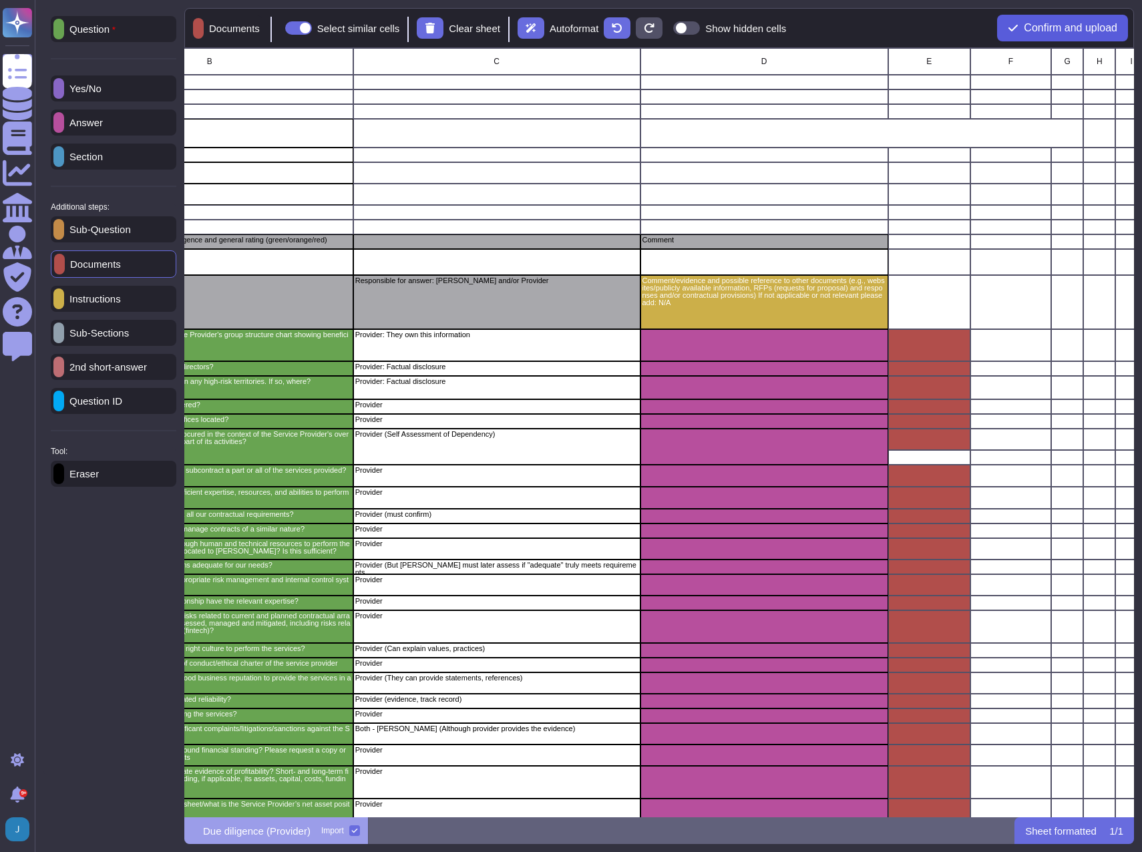
click at [1064, 30] on span "Confirm and upload" at bounding box center [1071, 28] width 94 height 11
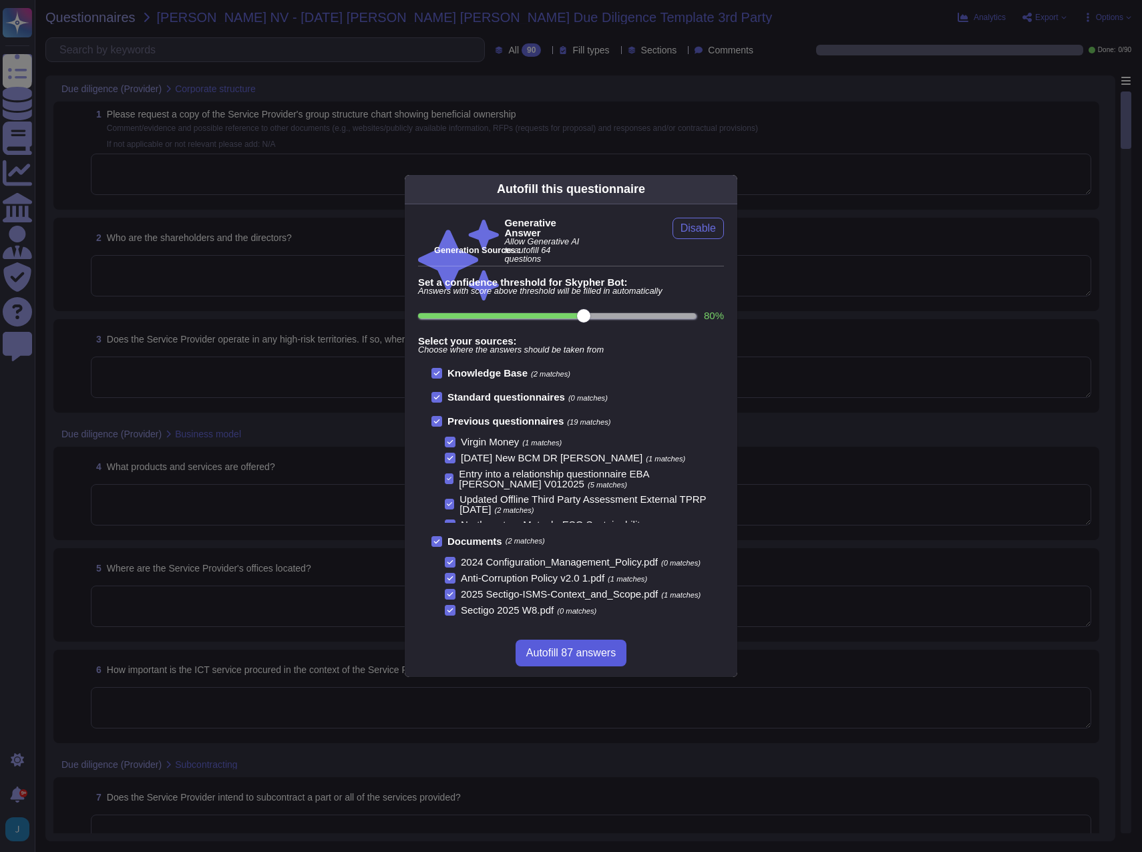
click at [579, 648] on span "Autofill 87 answers" at bounding box center [571, 653] width 90 height 11
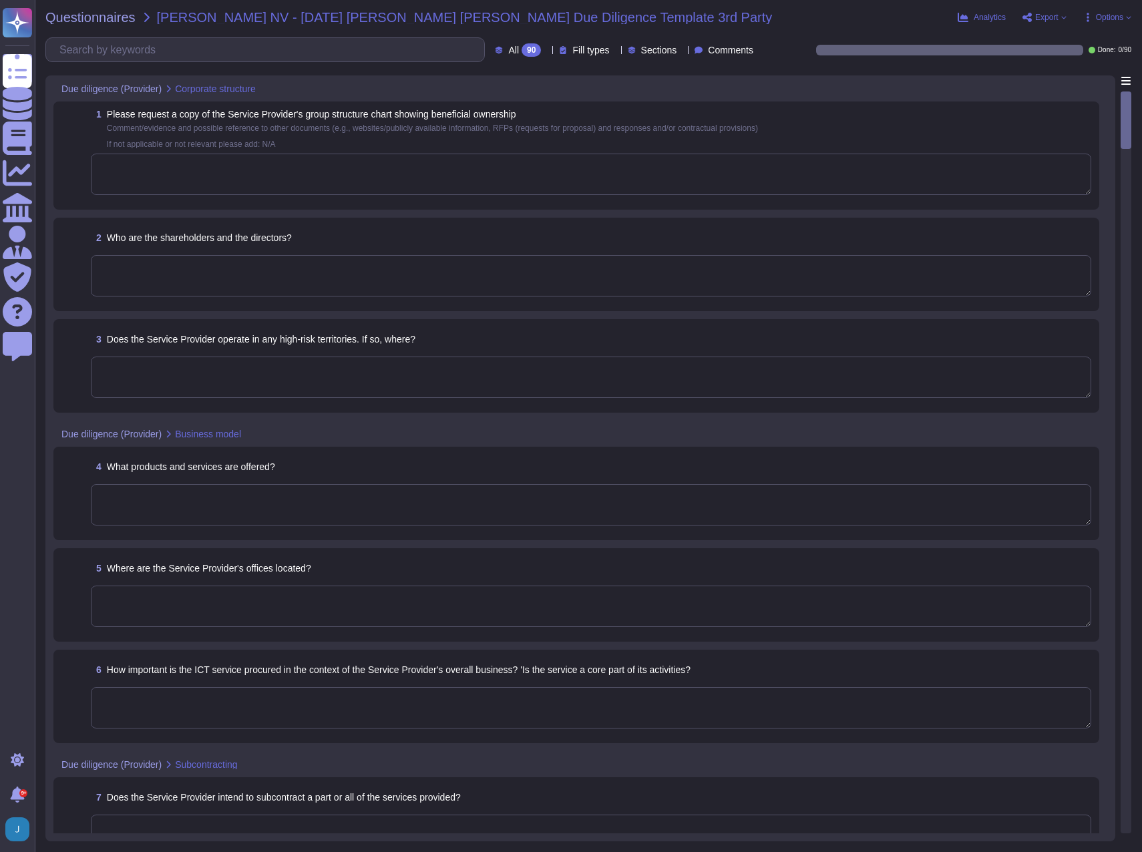
type textarea "The enterprise representative will share."
type textarea "The board is established by our private equity ownership, and we do not have in…"
type textarea "We maintain redundant, synced data centers in Secaucus, New Jersey and Manchest…"
type textarea "Sectigo offers a comprehensive range of products and services, including: 1. Di…"
type textarea "The Service Provider's offices are located at: 1. Unit 7 Campus Road, Listerhil…"
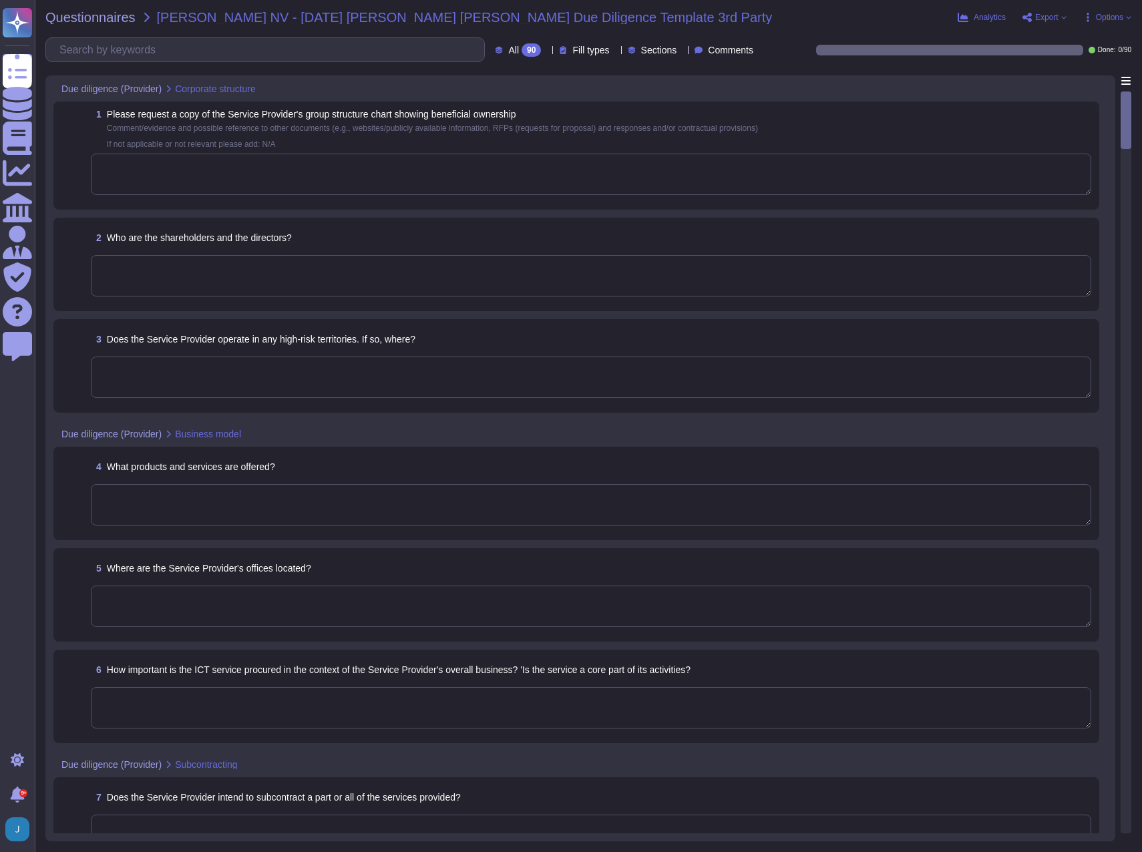
type textarea "The ICT service procured is a core part of Sectigo's activities, as the provisi…"
type textarea "No, the Service Provider does not intend to subcontract a part or all of the se…"
type textarea "Yes, our IT Security staff are well qualified and competent to perform their du…"
type textarea "Yes, Sectigo is responsible for its service commitments and system requirements…"
type textarea "Yes, Sectigo signs agreements/contracts with their suppliers and customers on a…"
